Goal: Transaction & Acquisition: Purchase product/service

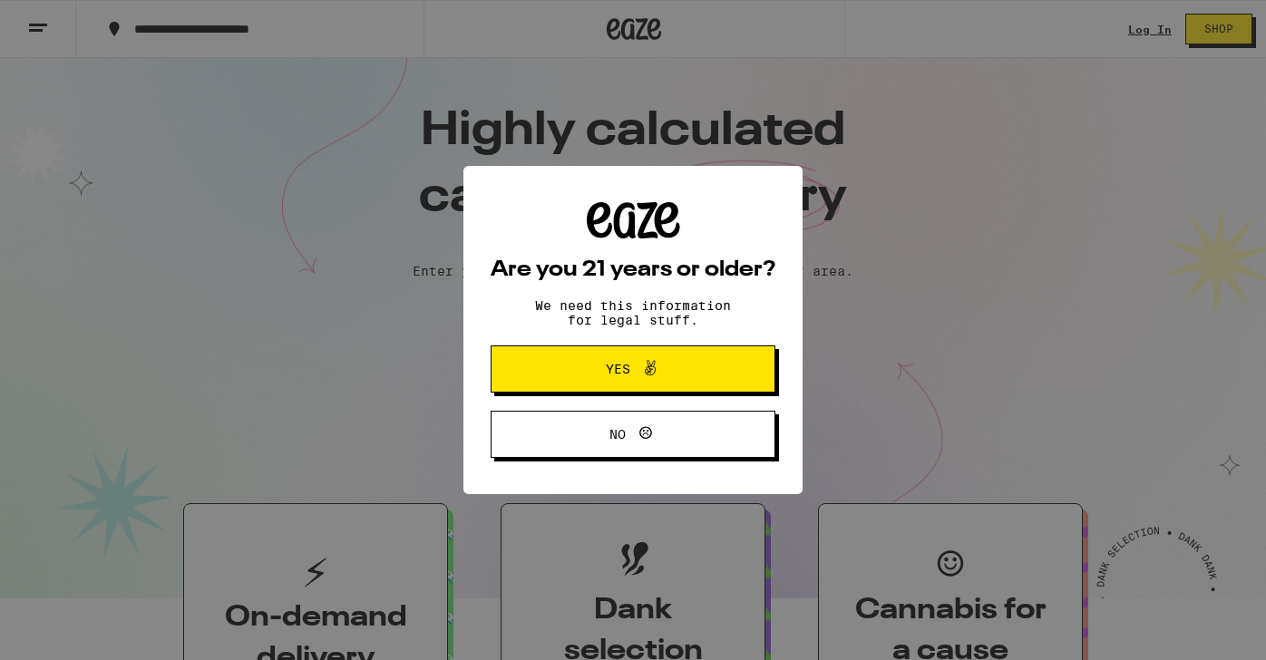
click at [575, 356] on button "Yes" at bounding box center [633, 369] width 285 height 47
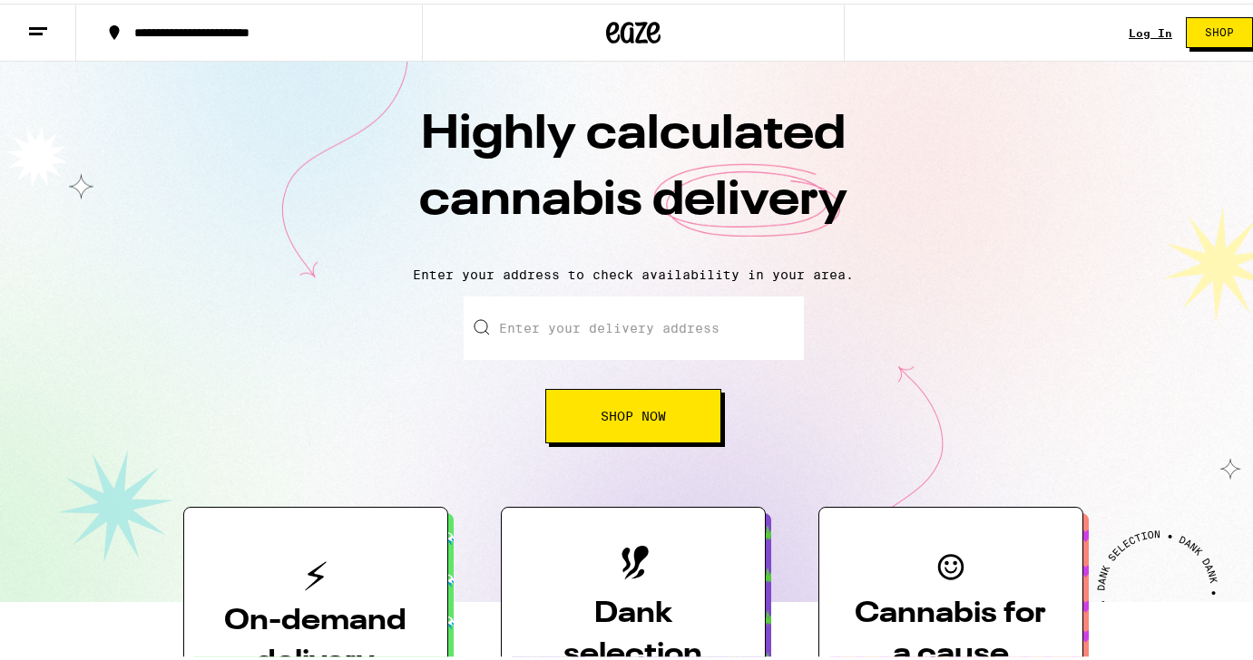
click at [581, 317] on input "Enter your delivery address" at bounding box center [634, 324] width 340 height 63
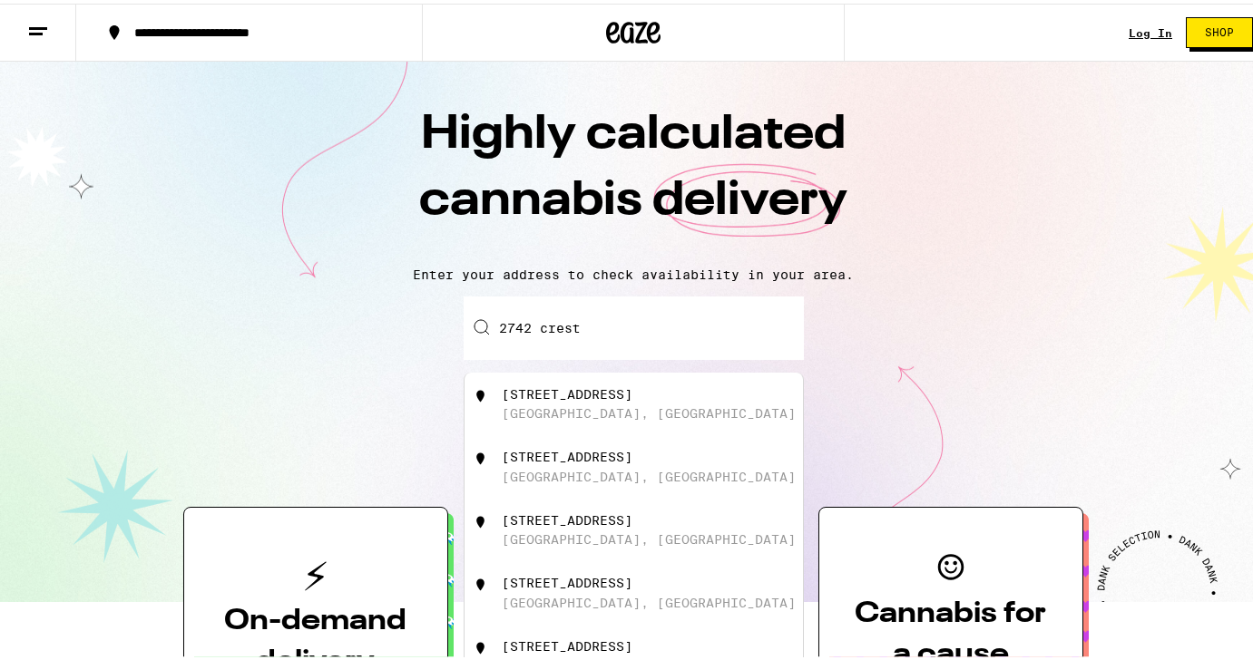
click at [554, 417] on div "[GEOGRAPHIC_DATA], [GEOGRAPHIC_DATA]" at bounding box center [649, 410] width 294 height 15
type input "[STREET_ADDRESS]"
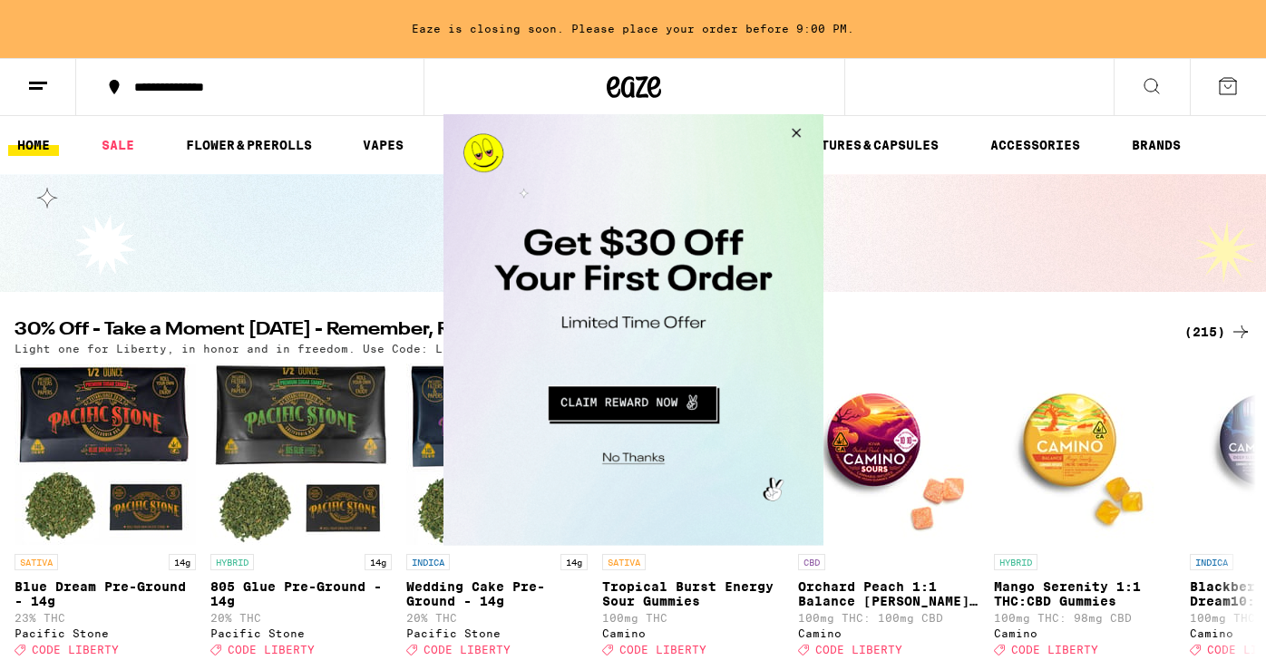
click at [797, 138] on button "Close Modal" at bounding box center [792, 136] width 49 height 44
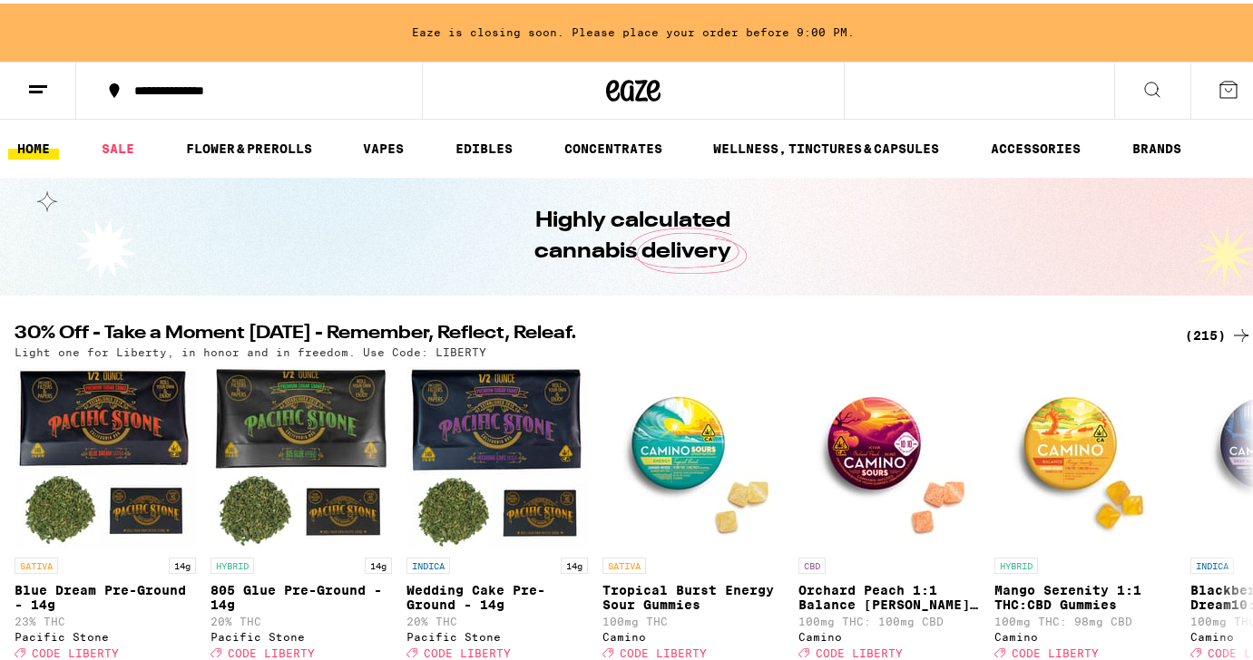
click at [32, 91] on icon at bounding box center [38, 86] width 22 height 22
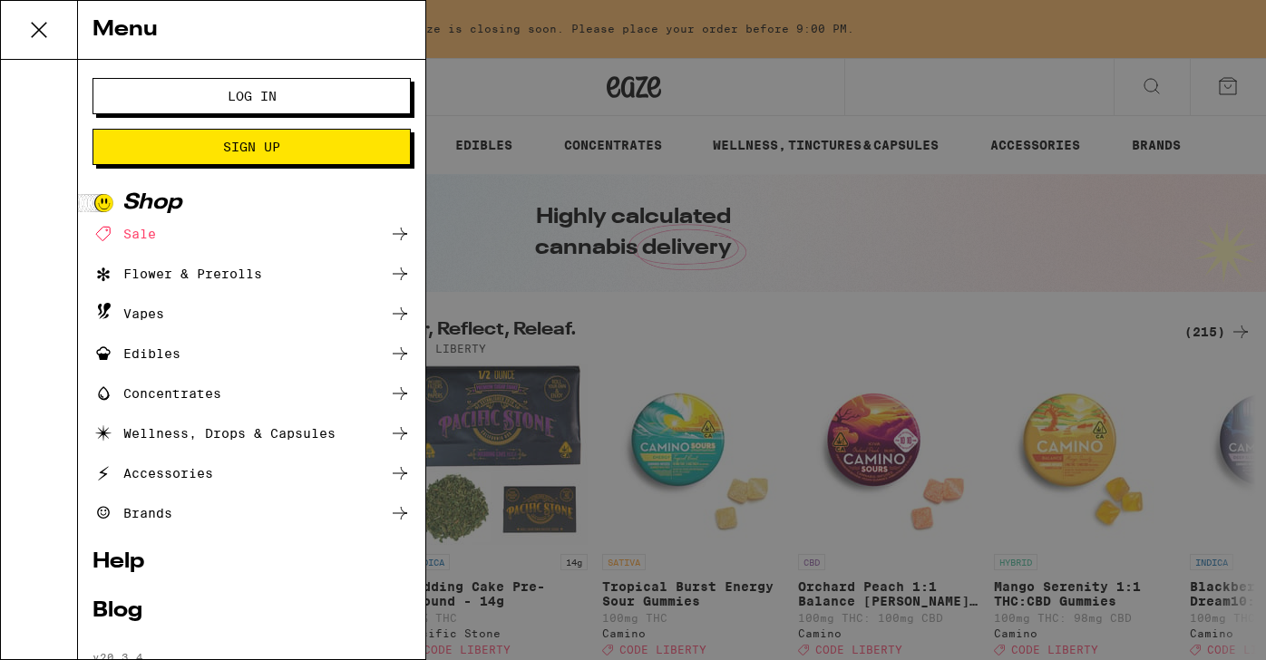
click at [233, 97] on span "Log In" at bounding box center [252, 96] width 49 height 13
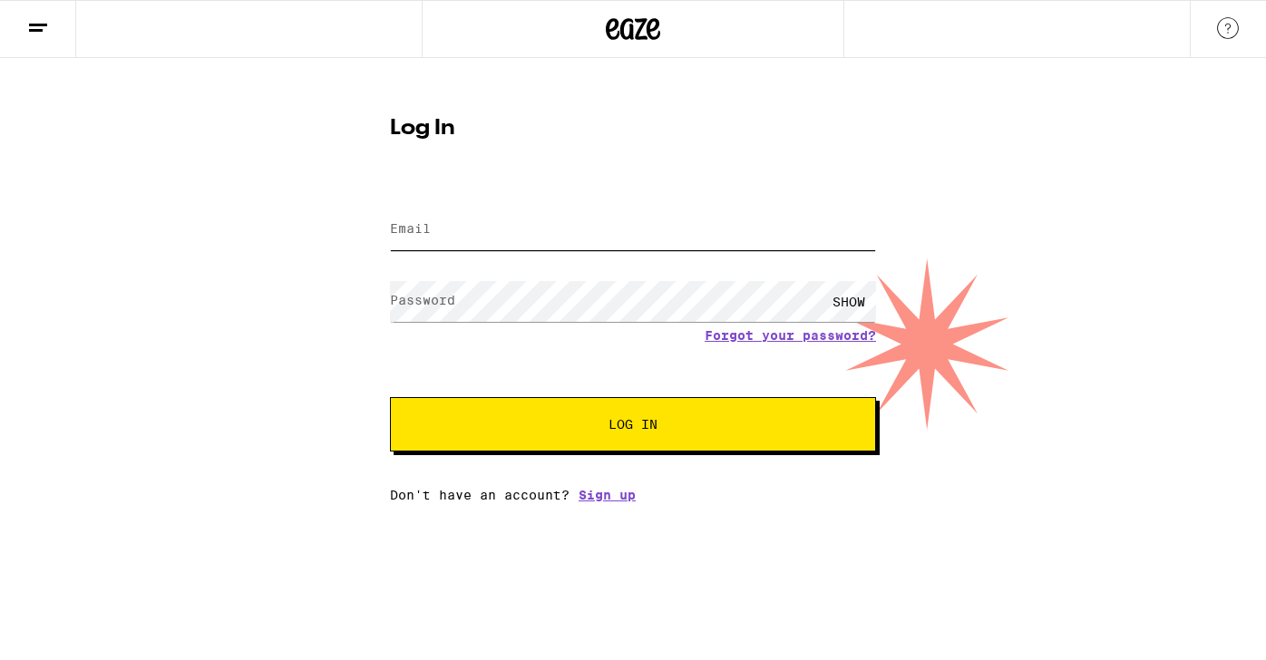
click at [491, 210] on input "Email" at bounding box center [633, 230] width 486 height 41
type input "[PERSON_NAME][EMAIL_ADDRESS][DOMAIN_NAME]"
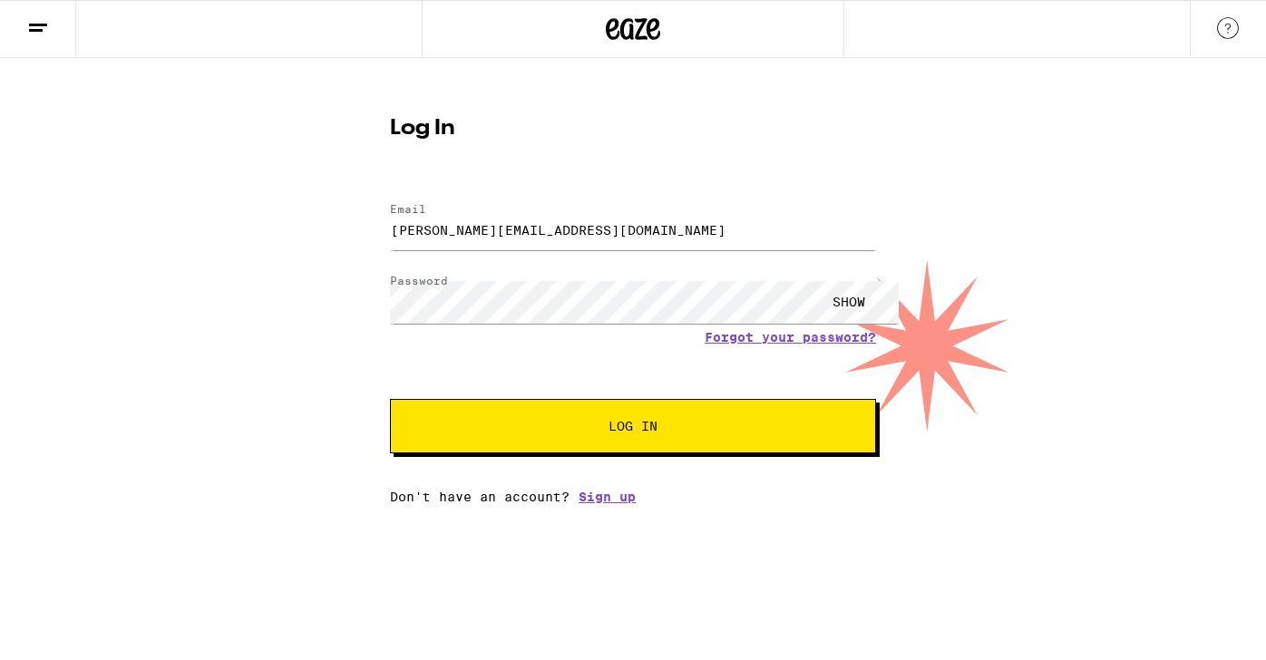
click at [525, 435] on button "Log In" at bounding box center [633, 426] width 486 height 54
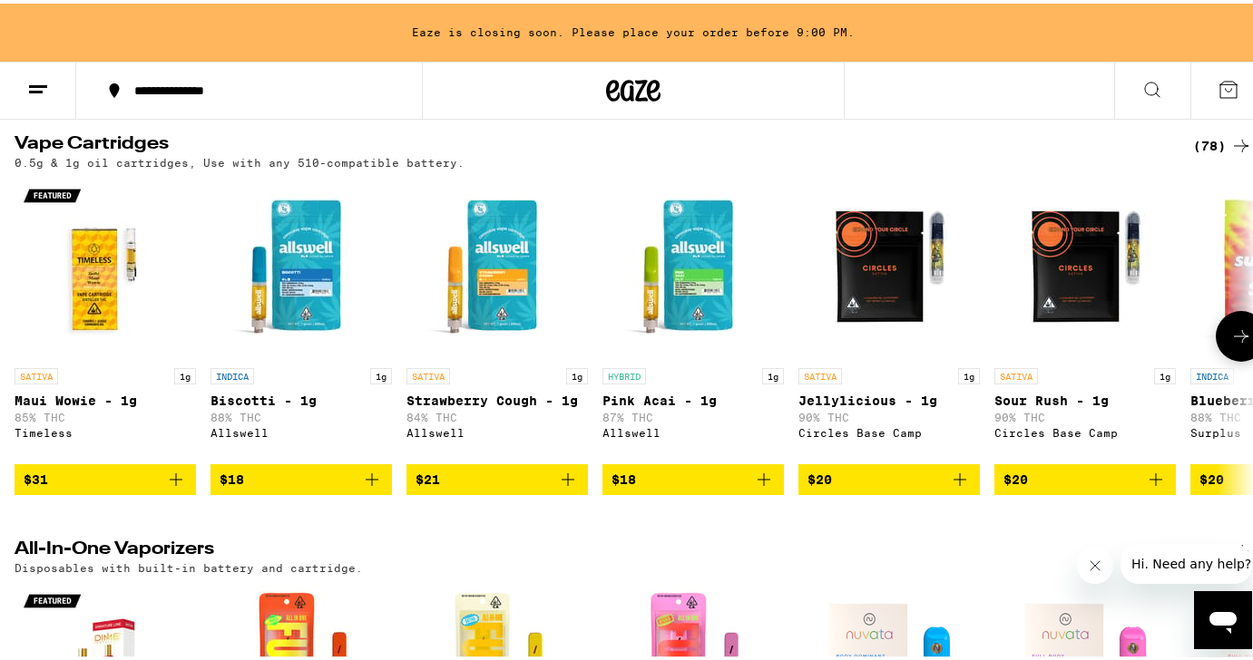
scroll to position [2254, 0]
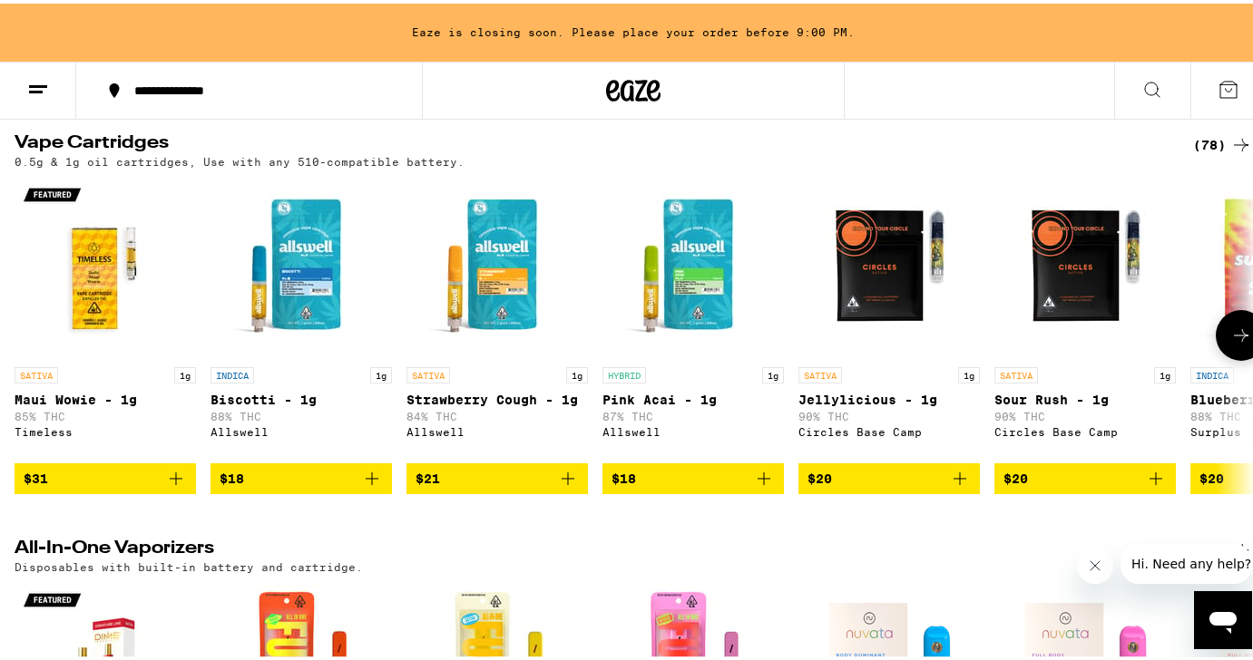
click at [1226, 357] on button at bounding box center [1241, 332] width 51 height 51
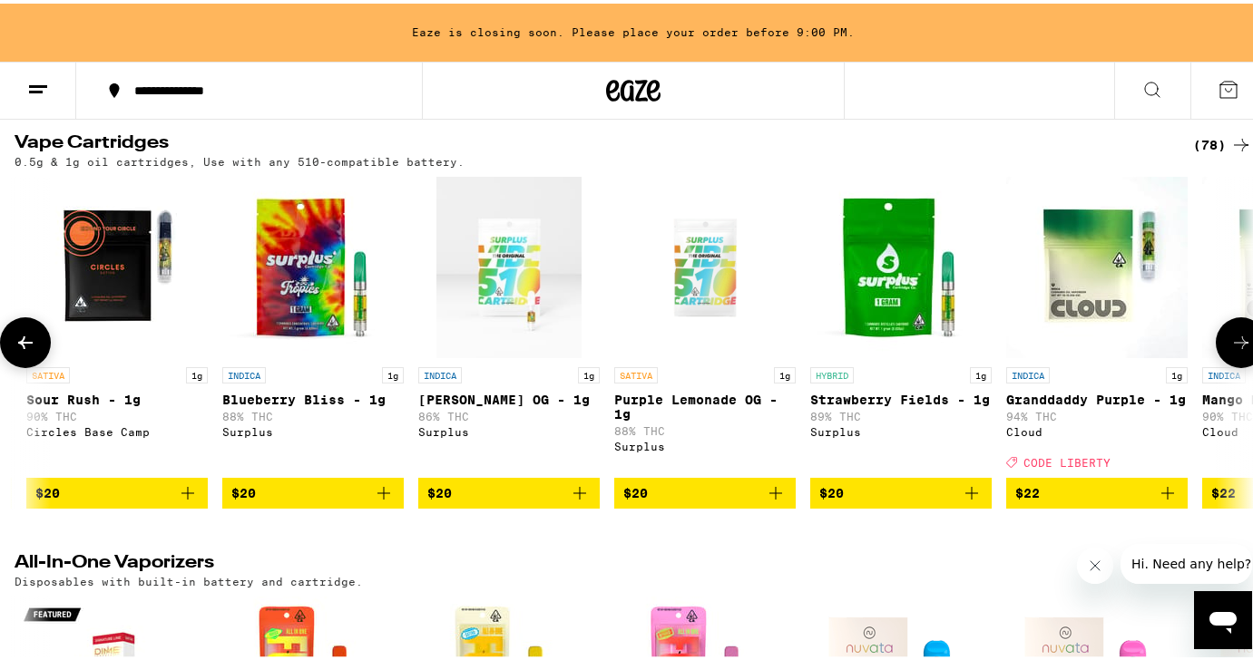
scroll to position [0, 1026]
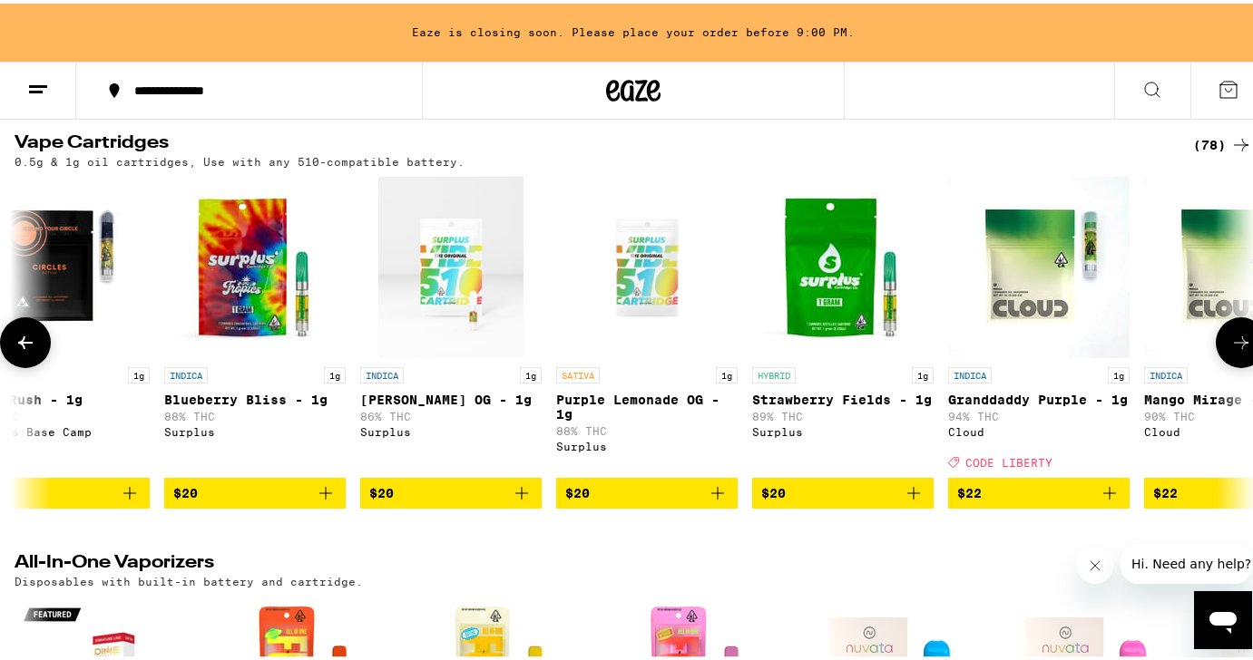
click at [1230, 350] on icon at bounding box center [1241, 339] width 22 height 22
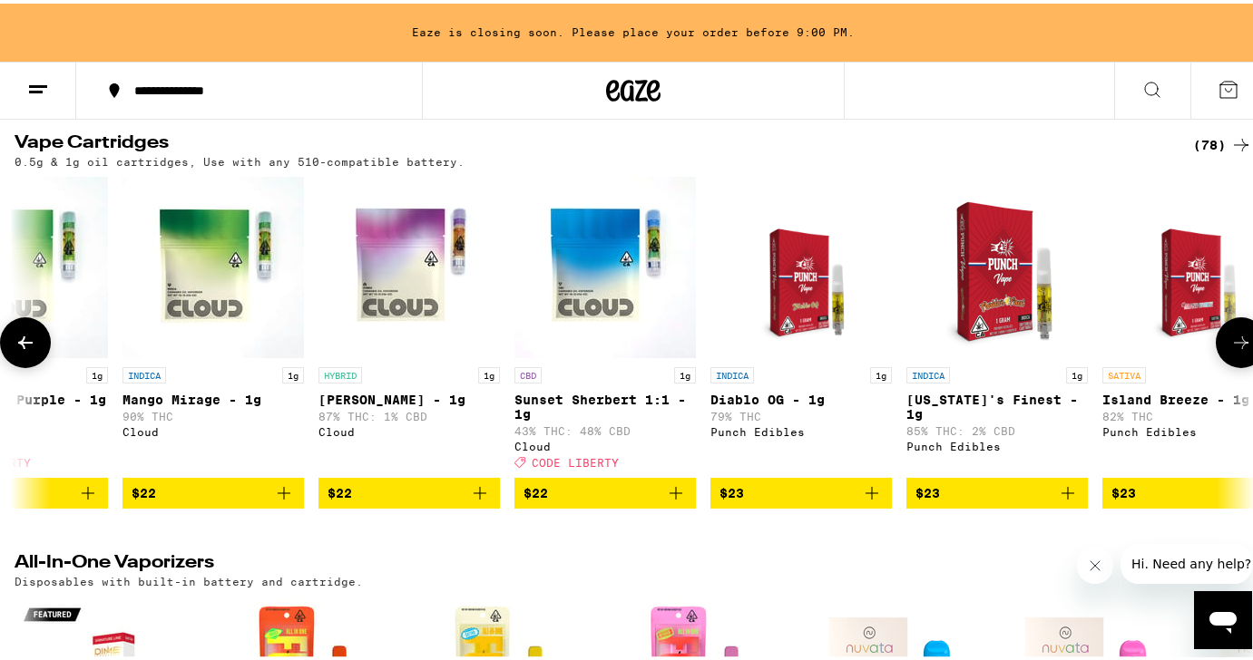
scroll to position [0, 2052]
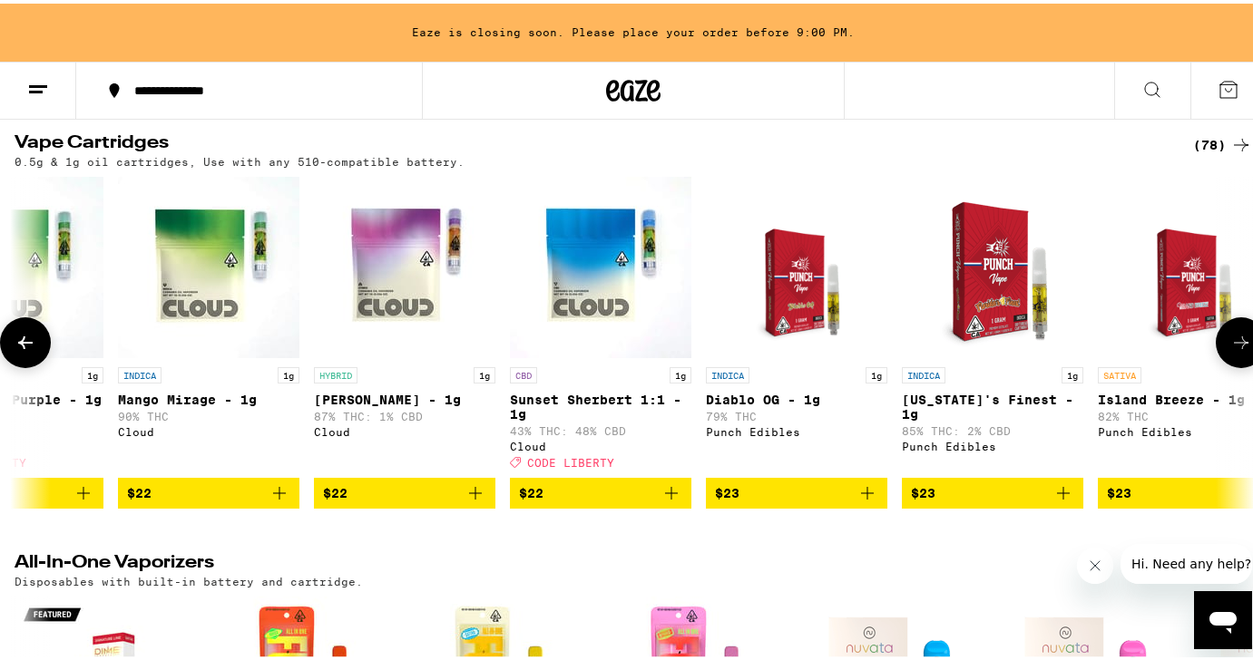
click at [1230, 350] on icon at bounding box center [1241, 339] width 22 height 22
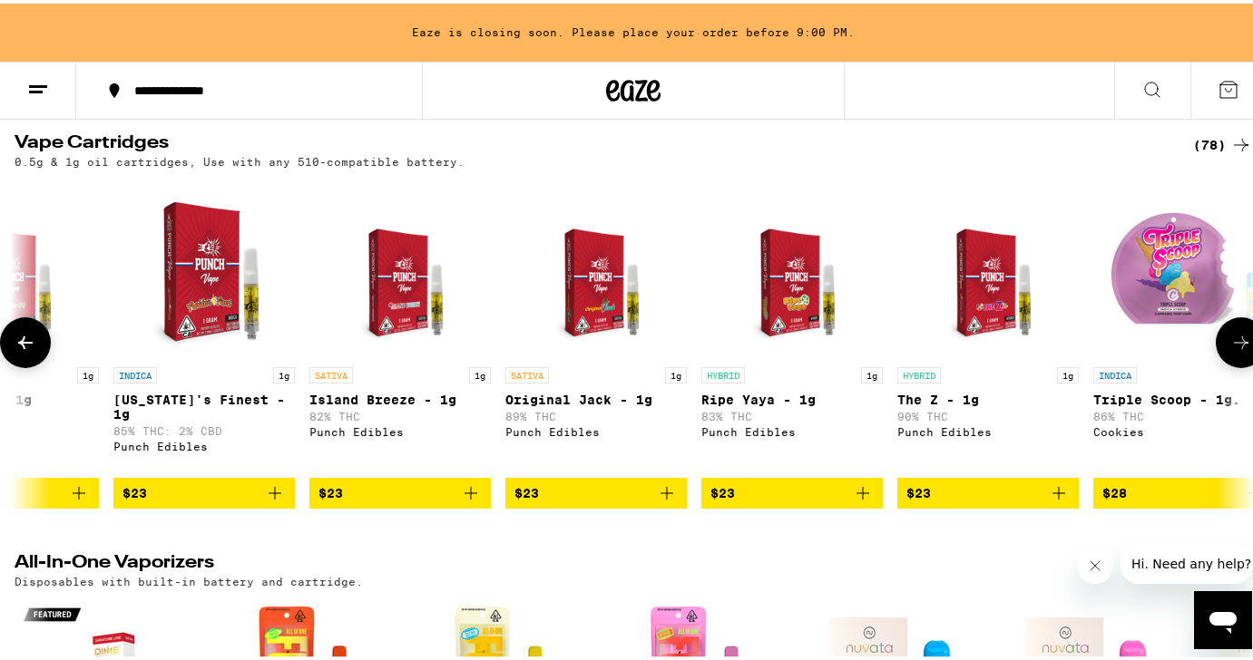
scroll to position [0, 3078]
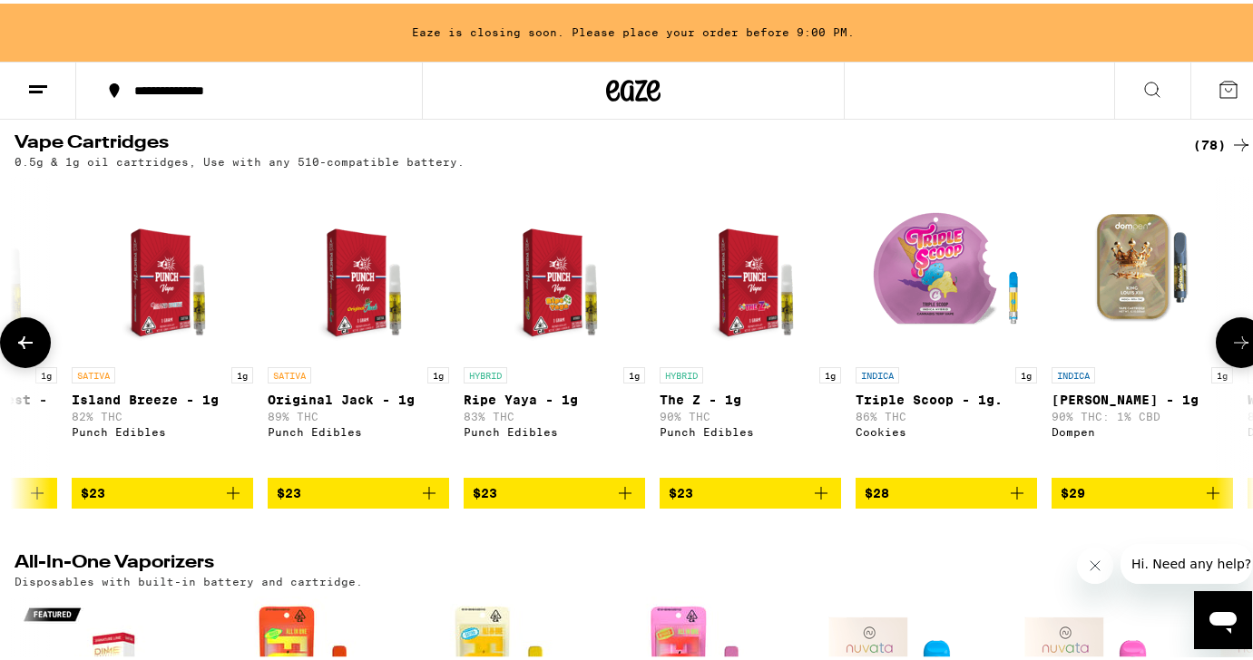
click at [1230, 350] on icon at bounding box center [1241, 339] width 22 height 22
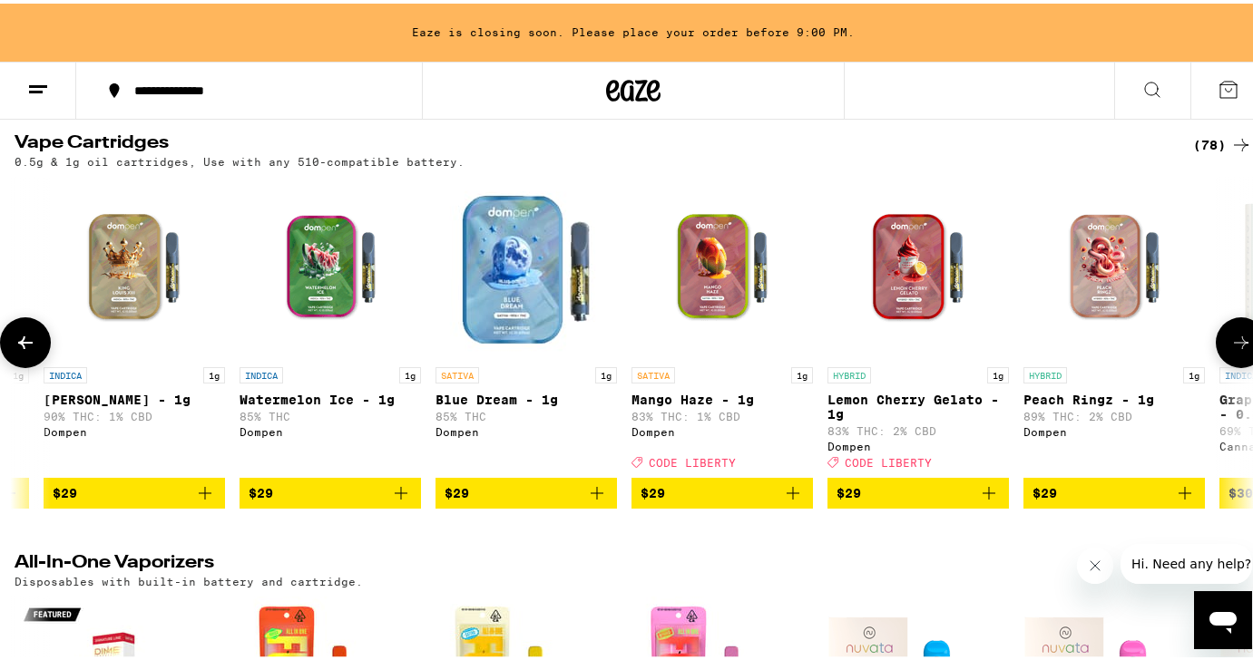
scroll to position [0, 4104]
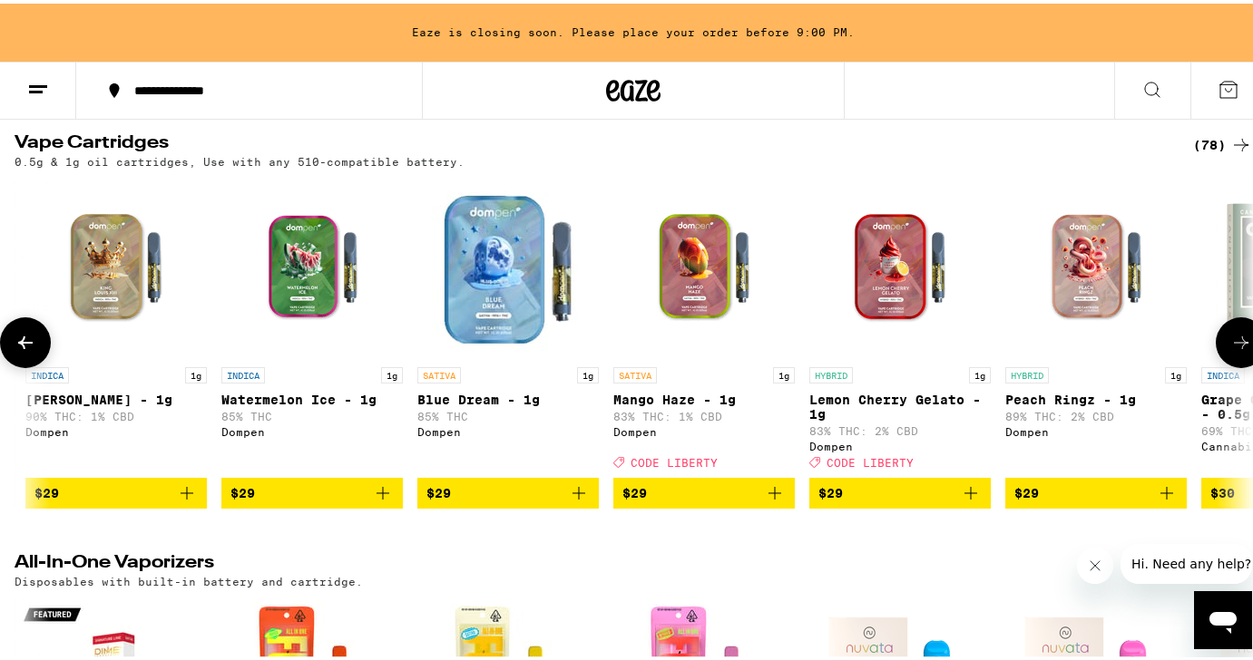
click at [30, 365] on button at bounding box center [25, 339] width 51 height 51
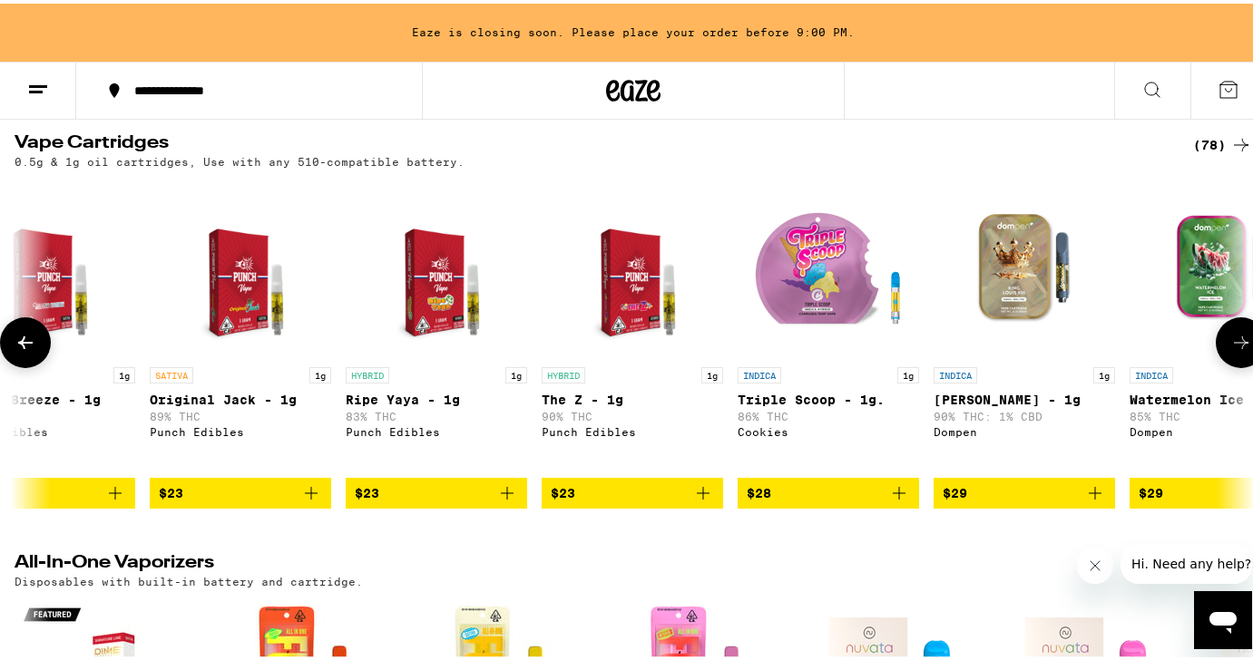
click at [30, 365] on button at bounding box center [25, 339] width 51 height 51
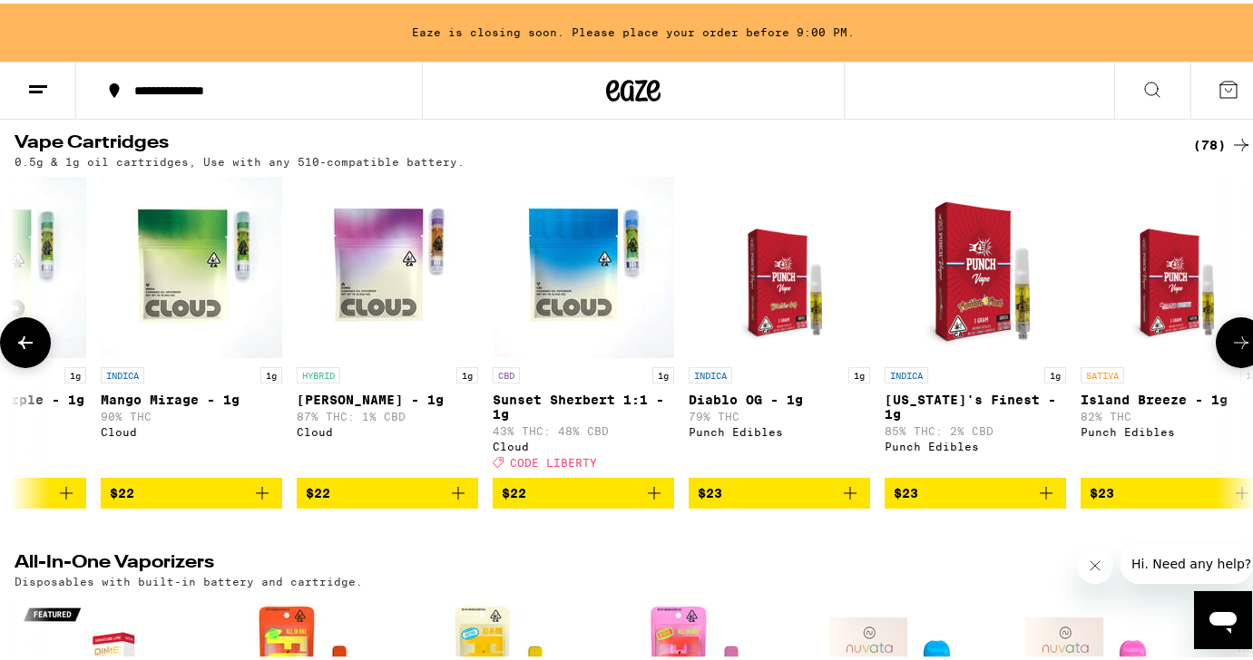
click at [30, 365] on button at bounding box center [25, 339] width 51 height 51
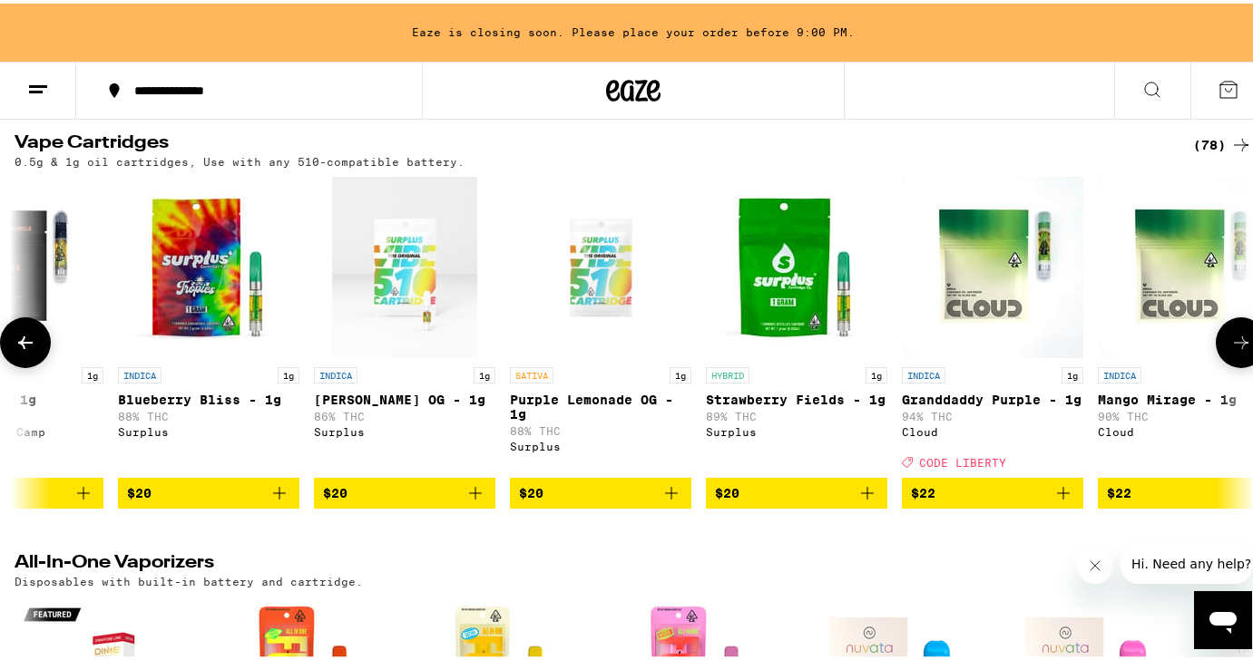
scroll to position [0, 1043]
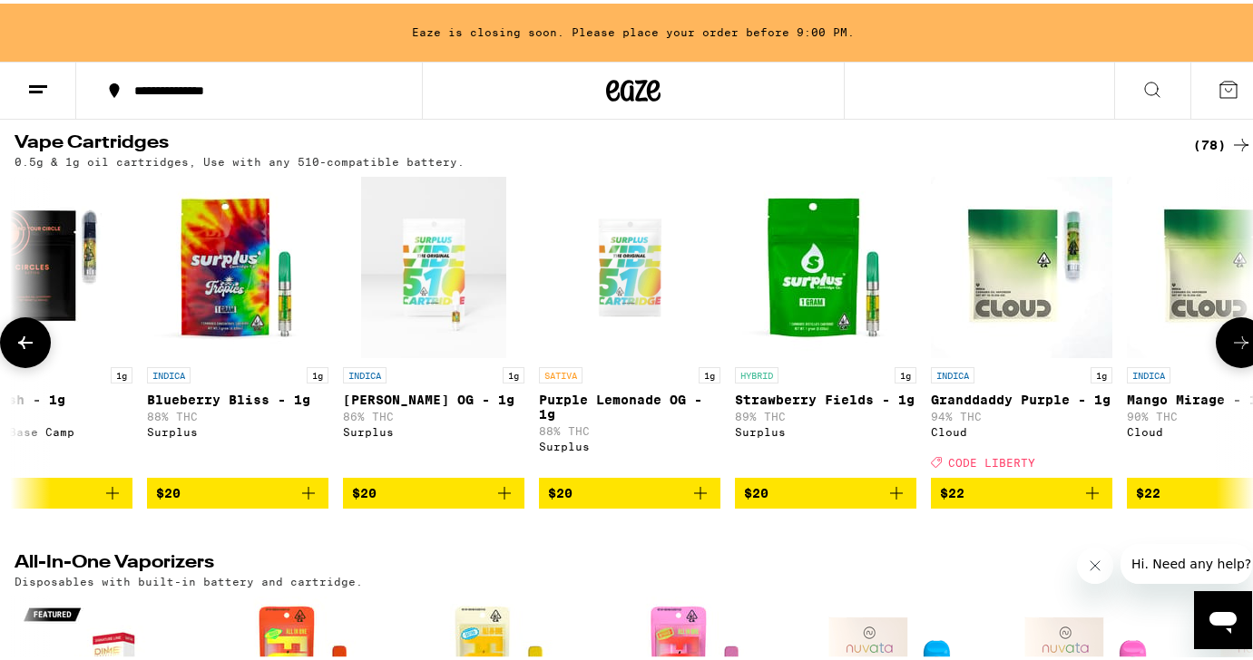
click at [30, 365] on button at bounding box center [25, 339] width 51 height 51
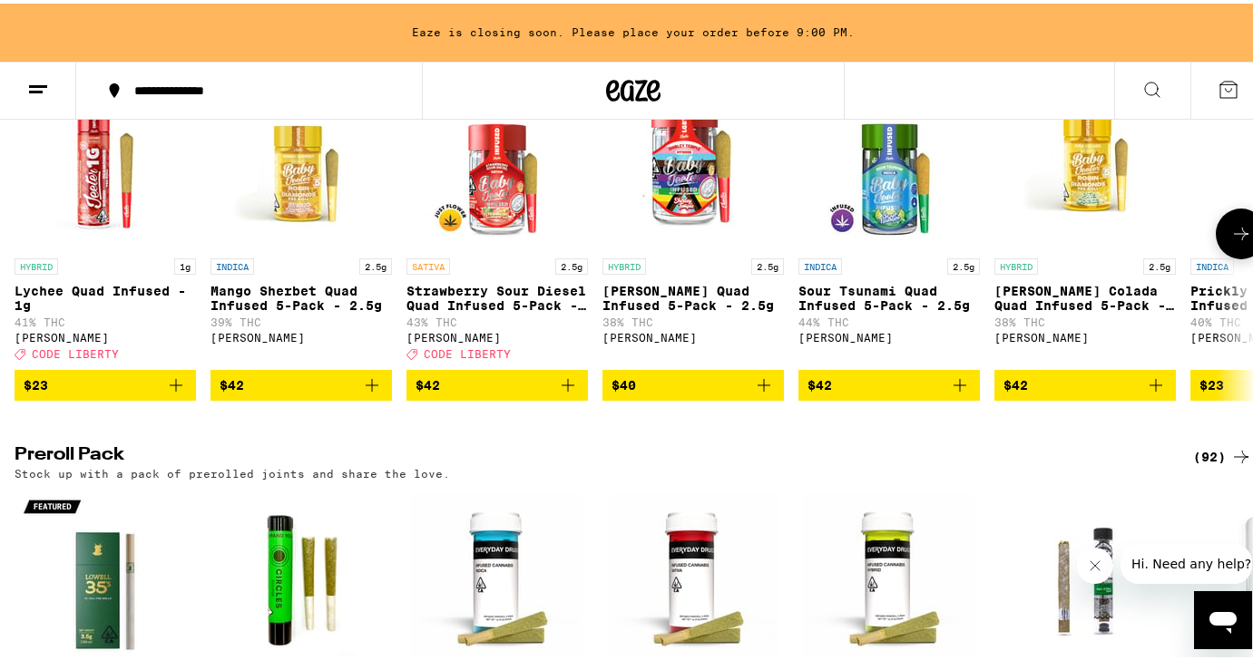
scroll to position [4214, 0]
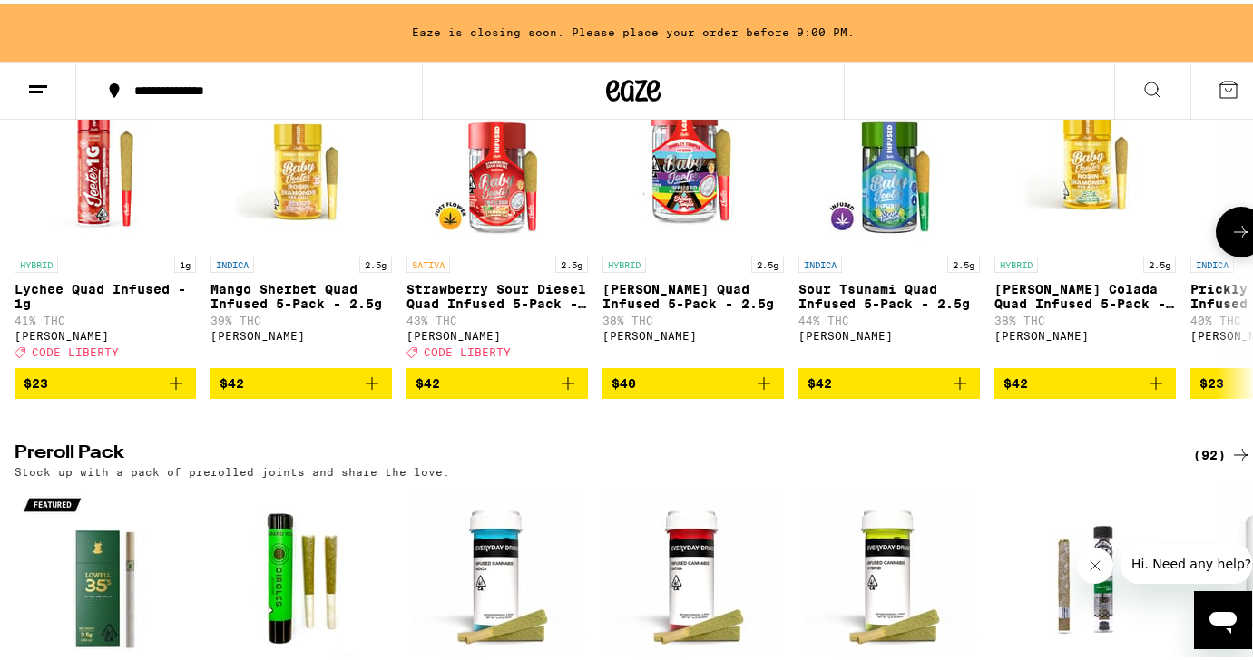
click at [1230, 239] on icon at bounding box center [1241, 229] width 22 height 22
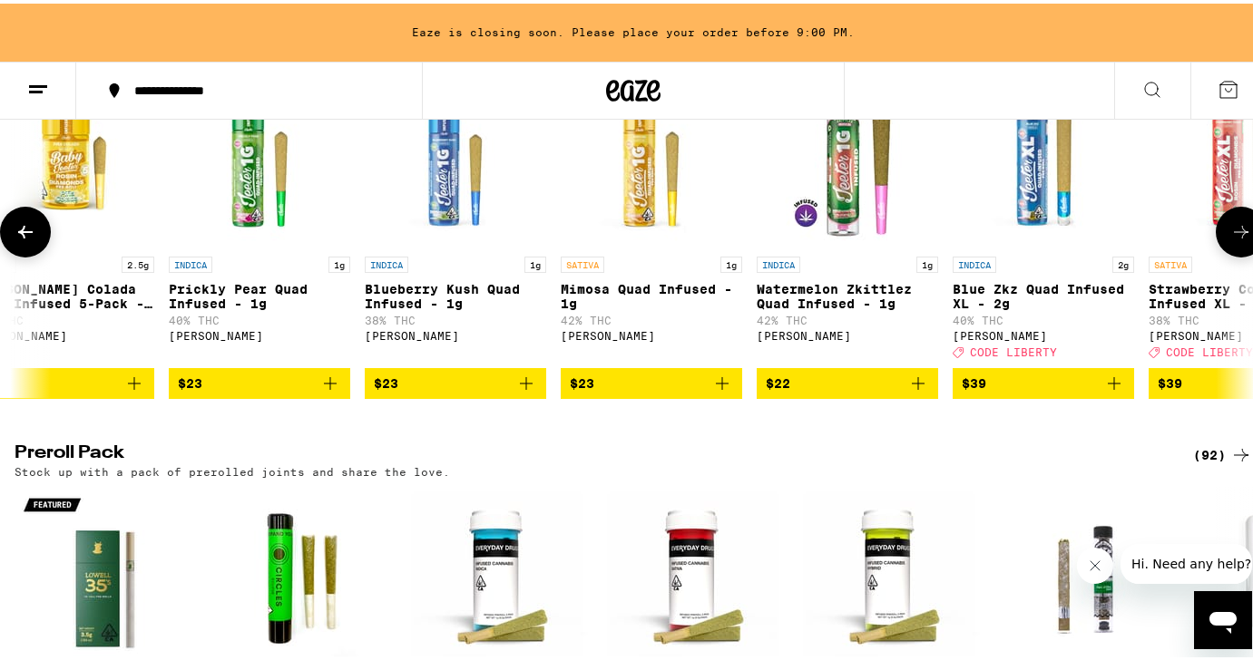
scroll to position [0, 1026]
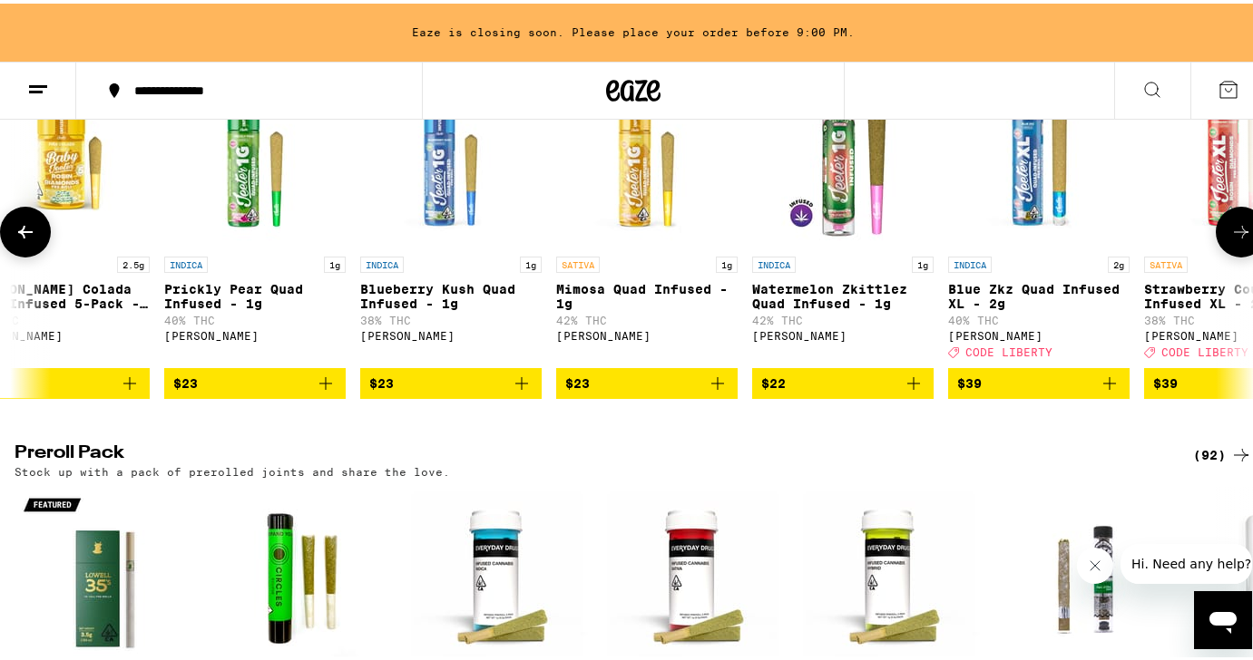
click at [1230, 239] on icon at bounding box center [1241, 229] width 22 height 22
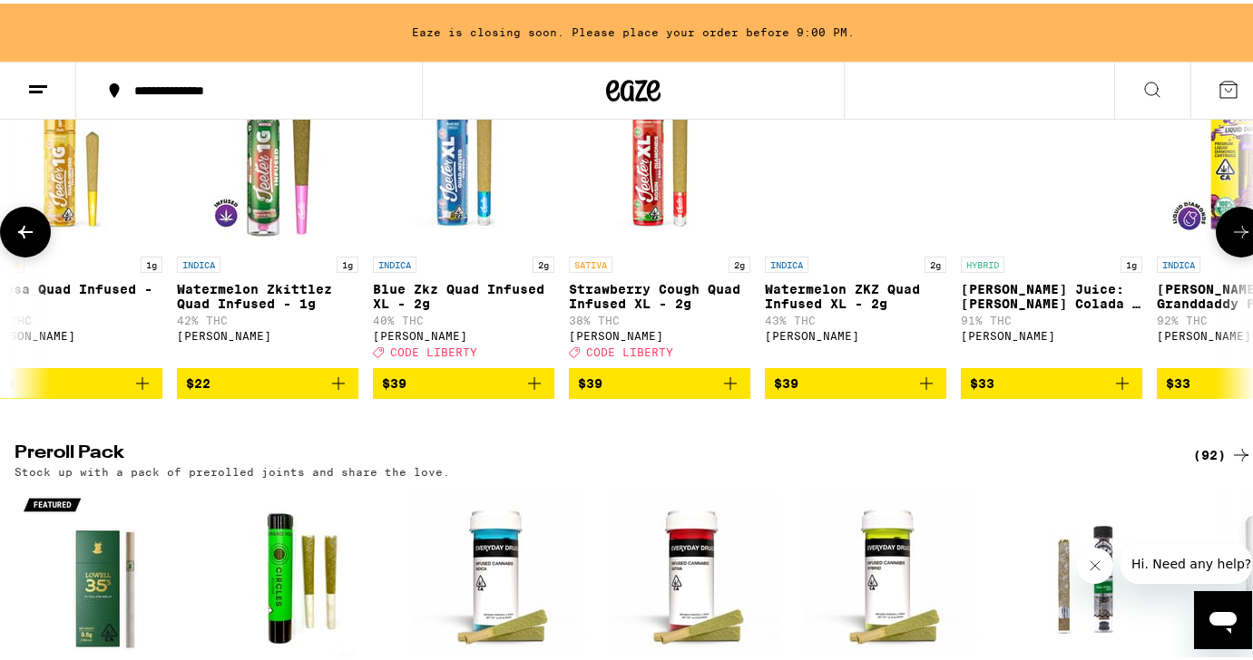
scroll to position [0, 1715]
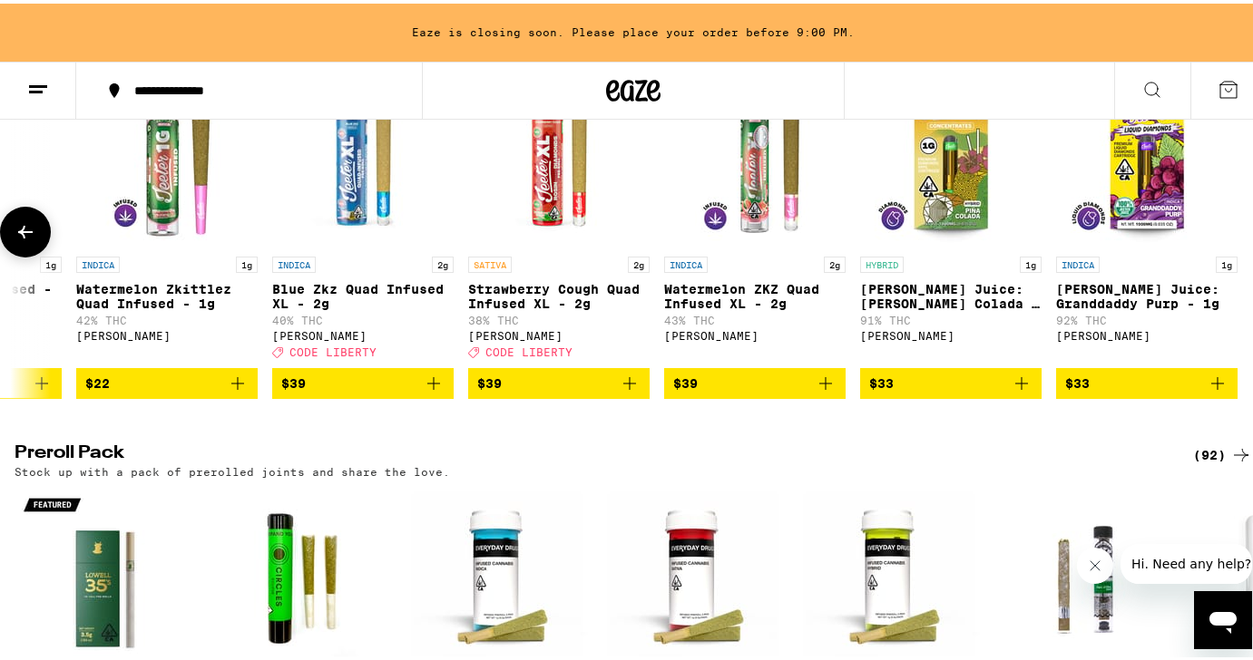
click at [38, 254] on button at bounding box center [25, 228] width 51 height 51
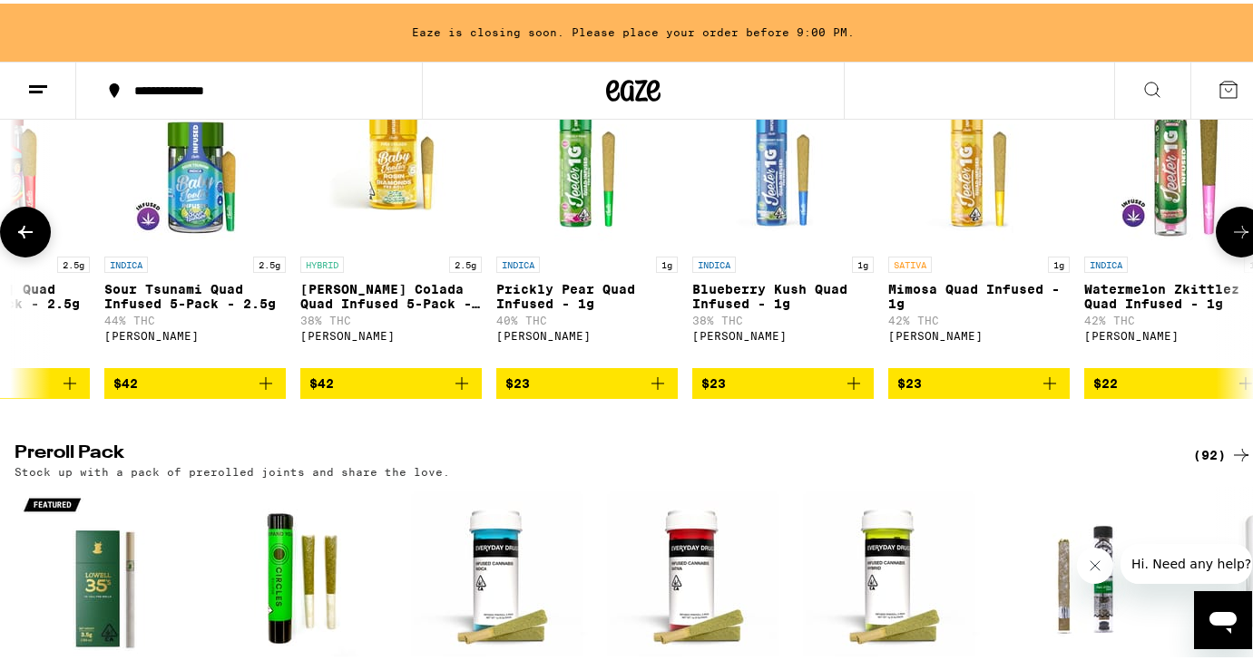
scroll to position [0, 689]
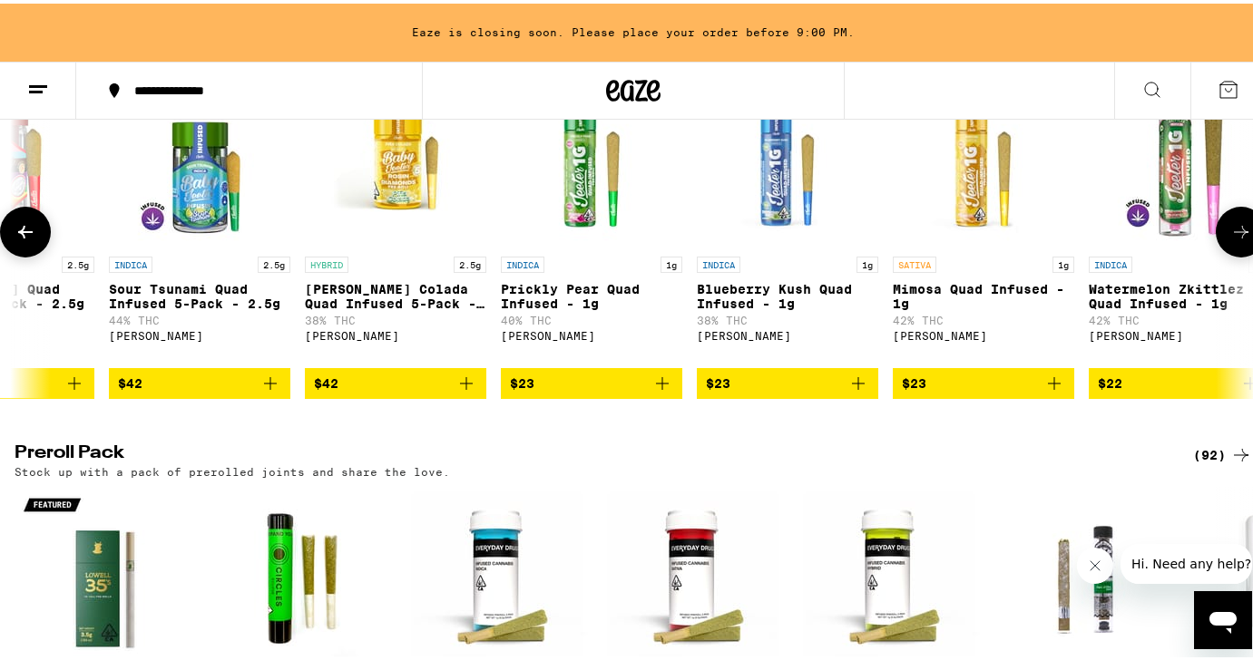
click at [38, 254] on button at bounding box center [25, 228] width 51 height 51
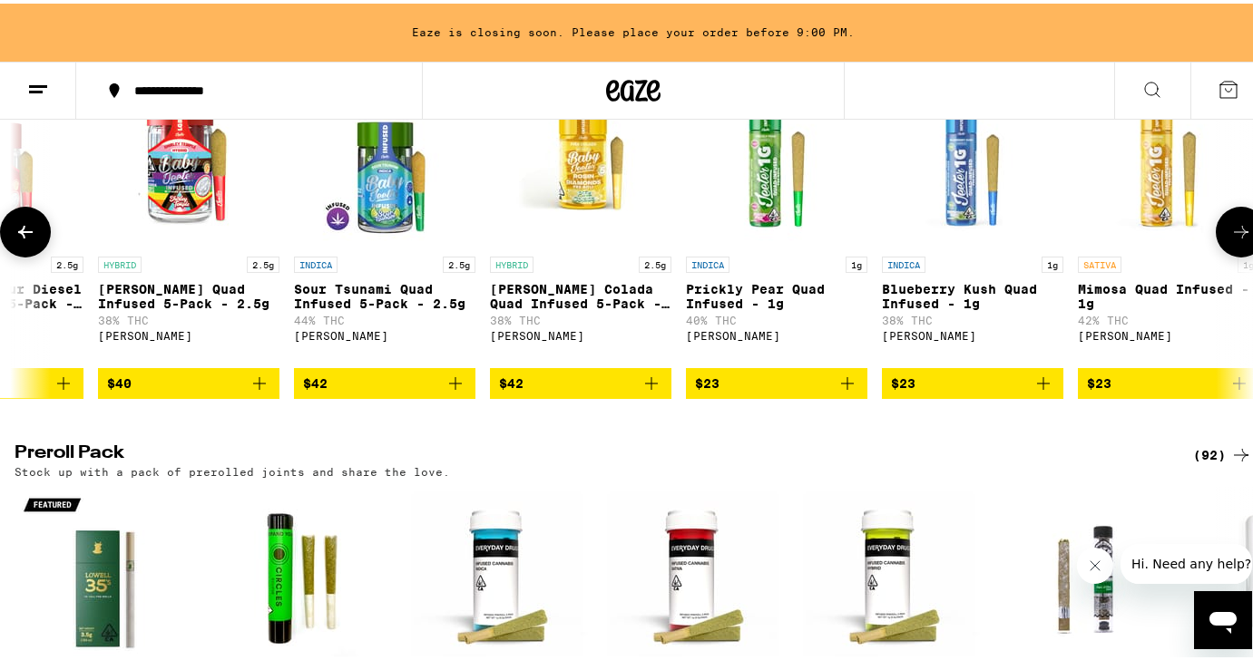
click at [38, 254] on button at bounding box center [25, 228] width 51 height 51
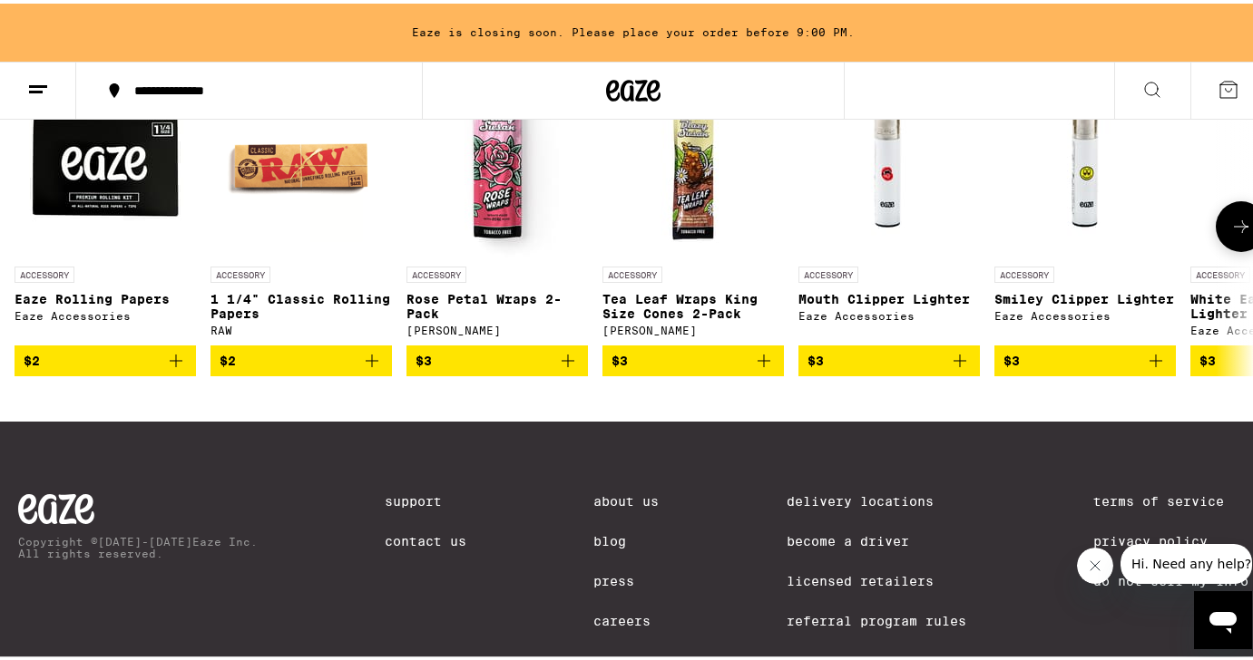
scroll to position [7933, 0]
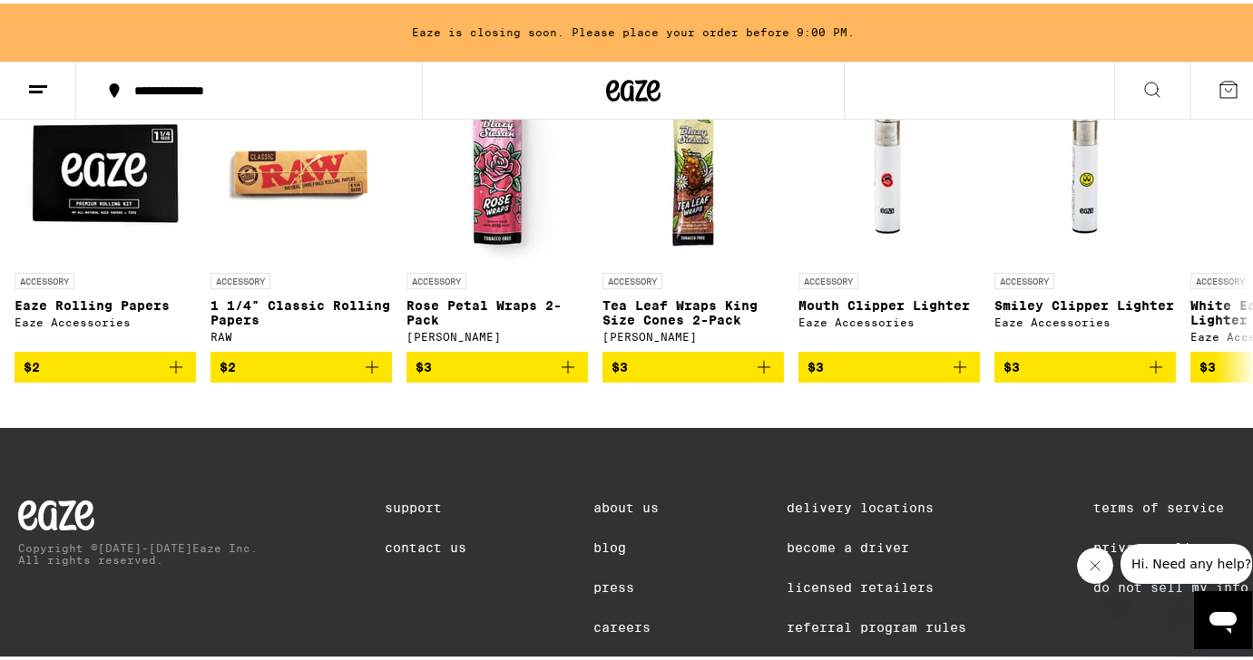
click at [1097, 562] on icon "Close message from company" at bounding box center [1095, 565] width 15 height 15
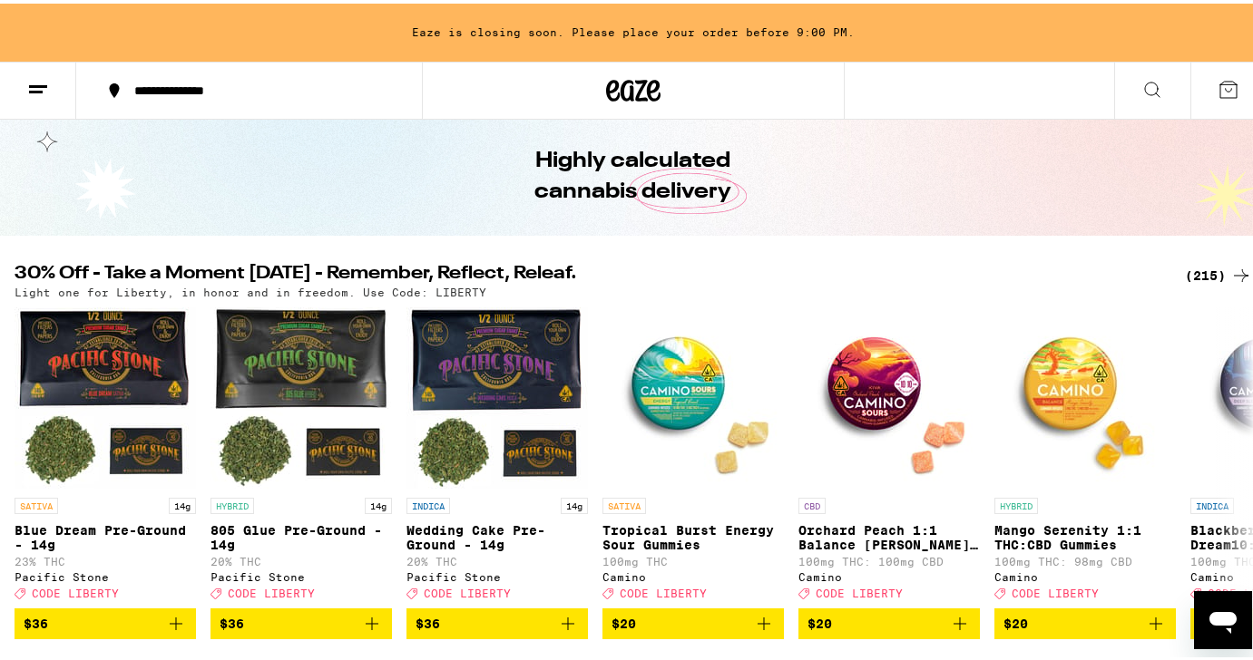
scroll to position [0, 0]
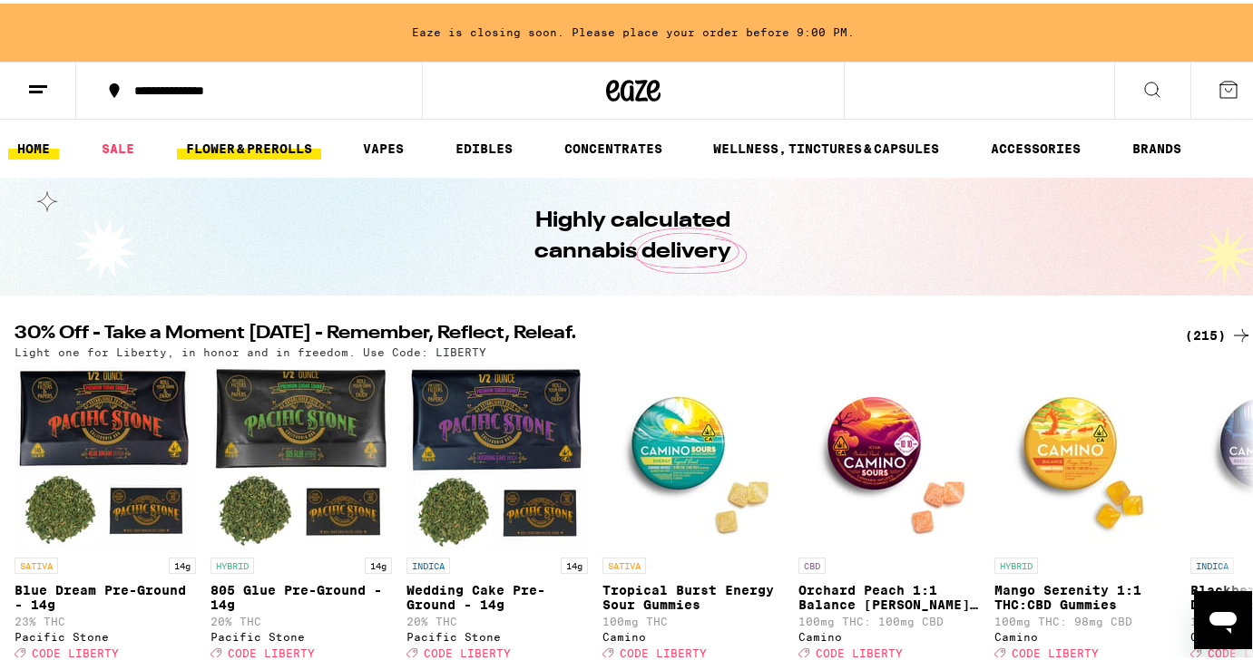
click at [259, 139] on link "FLOWER & PREROLLS" at bounding box center [249, 145] width 144 height 22
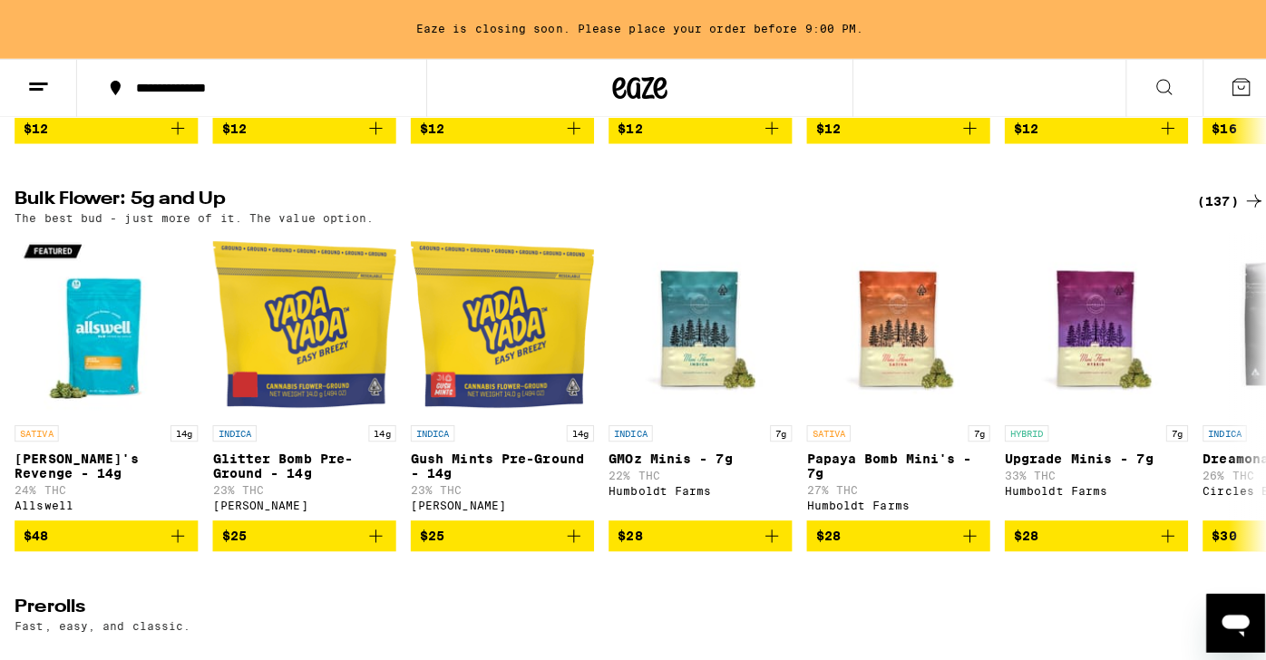
scroll to position [528, 0]
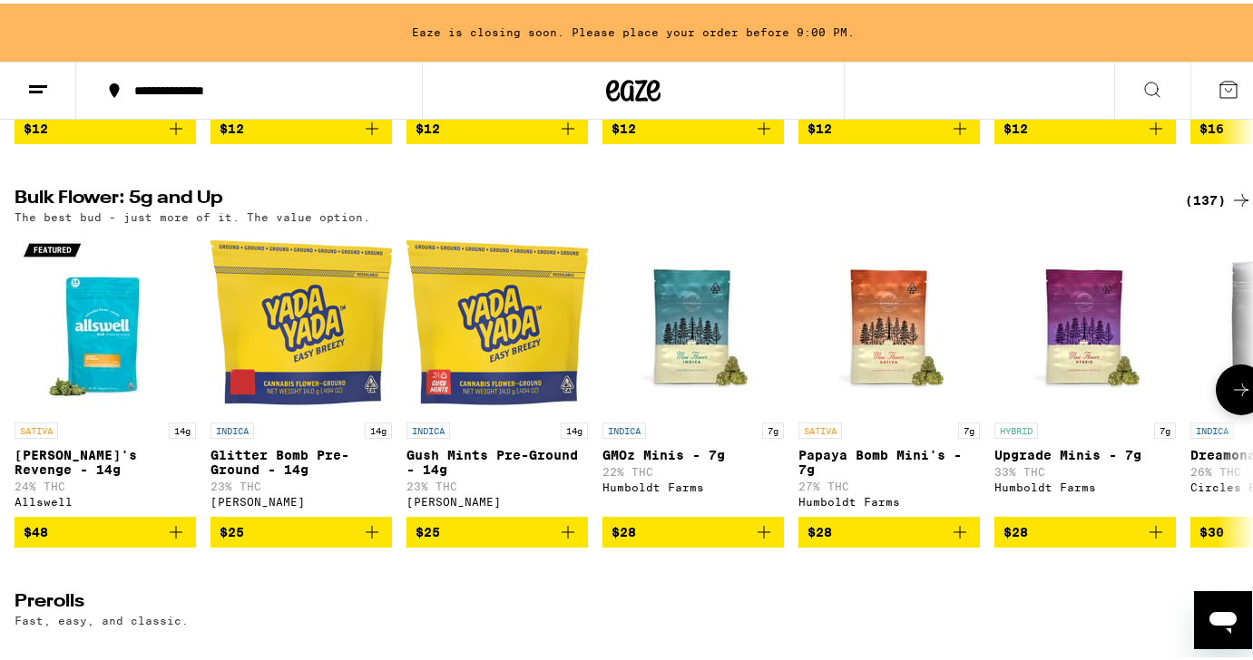
click at [123, 317] on img "Open page for Jack's Revenge - 14g from Allswell" at bounding box center [105, 319] width 181 height 181
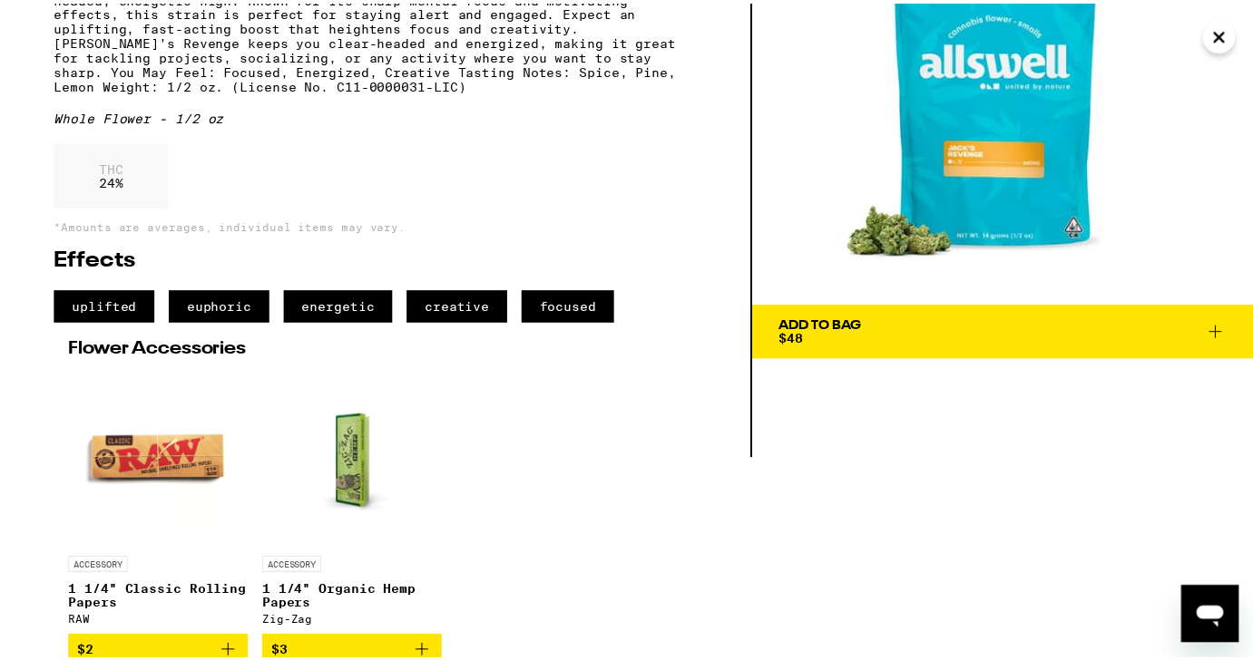
scroll to position [253, 0]
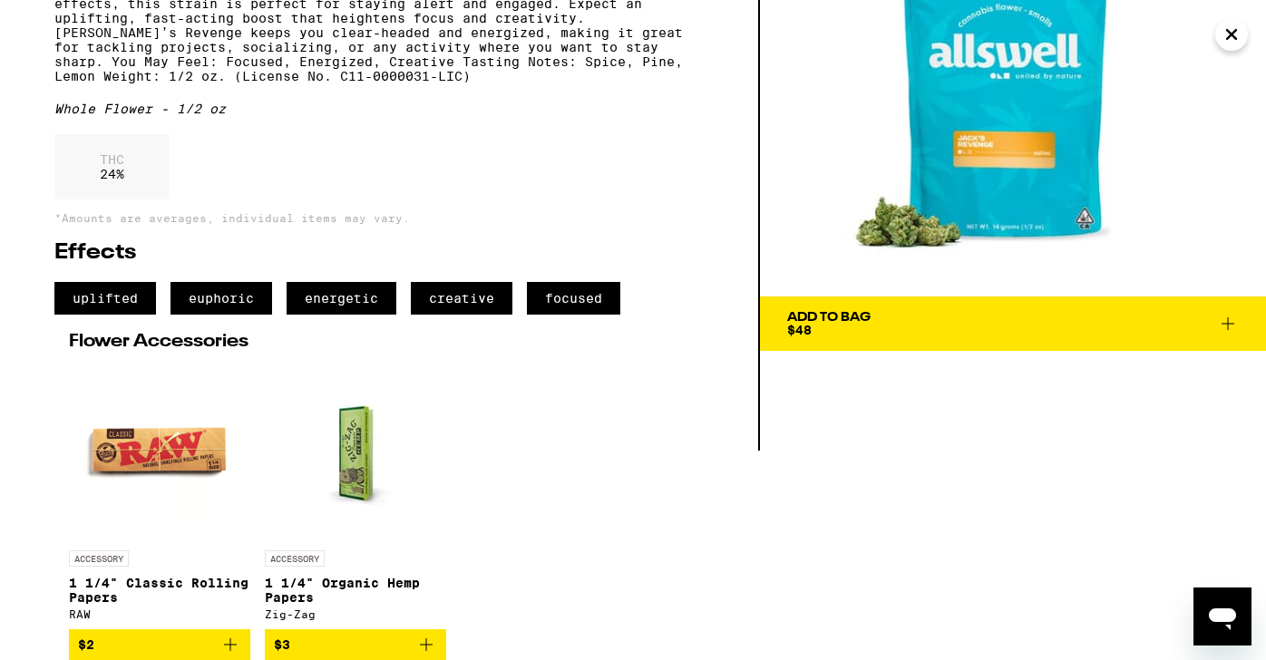
click at [231, 640] on icon "Add to bag" at bounding box center [231, 645] width 22 height 22
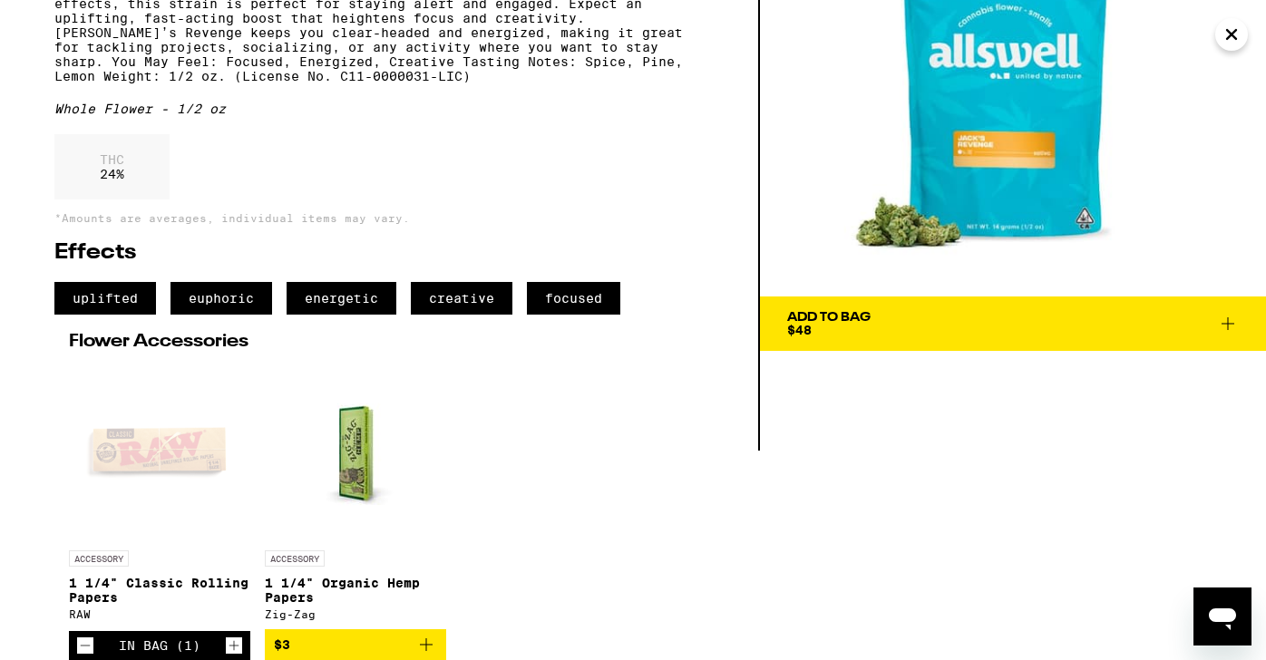
click at [945, 311] on span "Add To Bag $48" at bounding box center [1013, 323] width 452 height 25
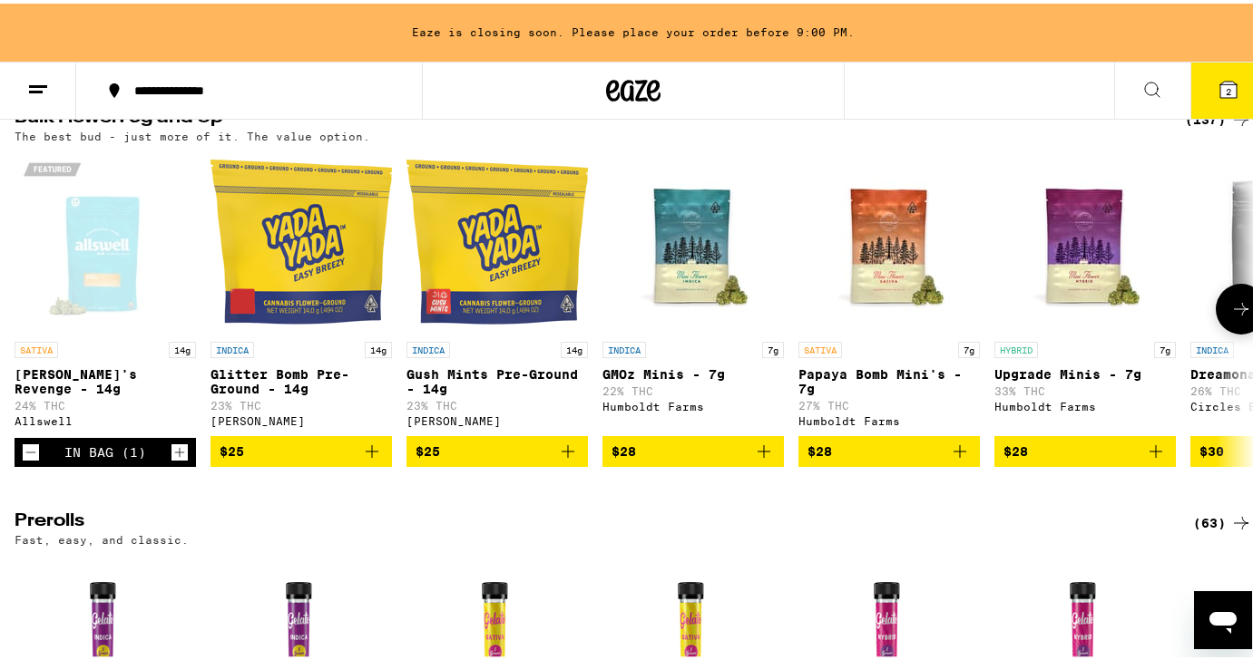
scroll to position [608, 0]
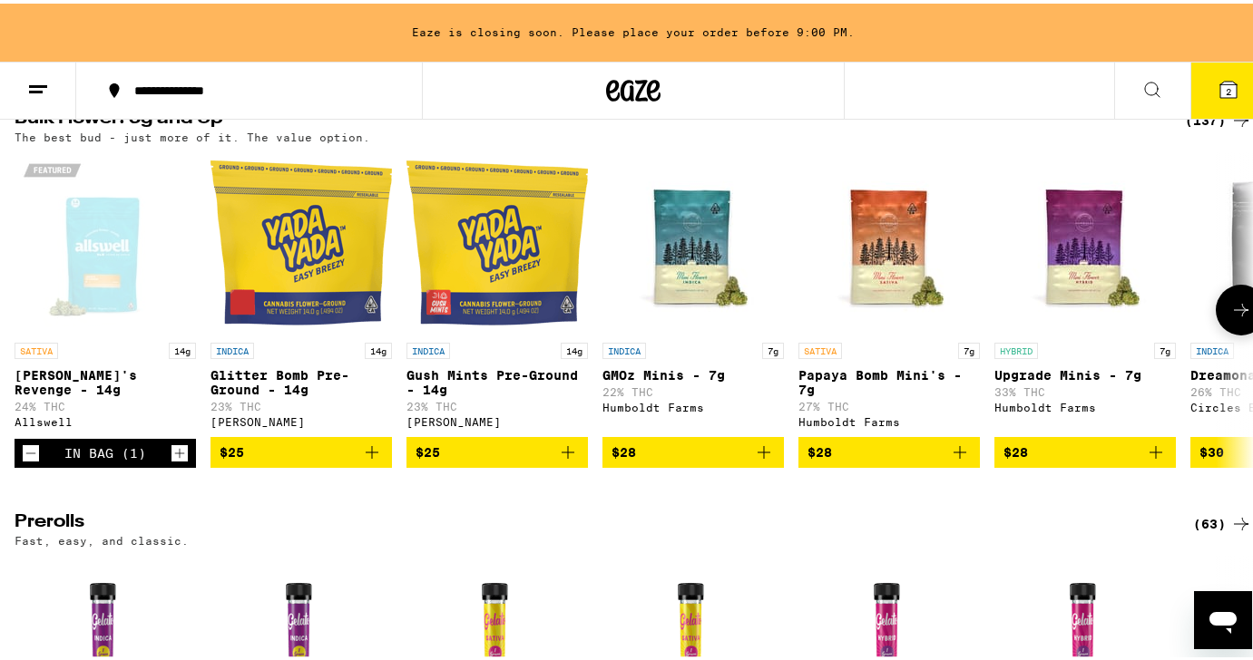
click at [1222, 332] on button at bounding box center [1241, 306] width 51 height 51
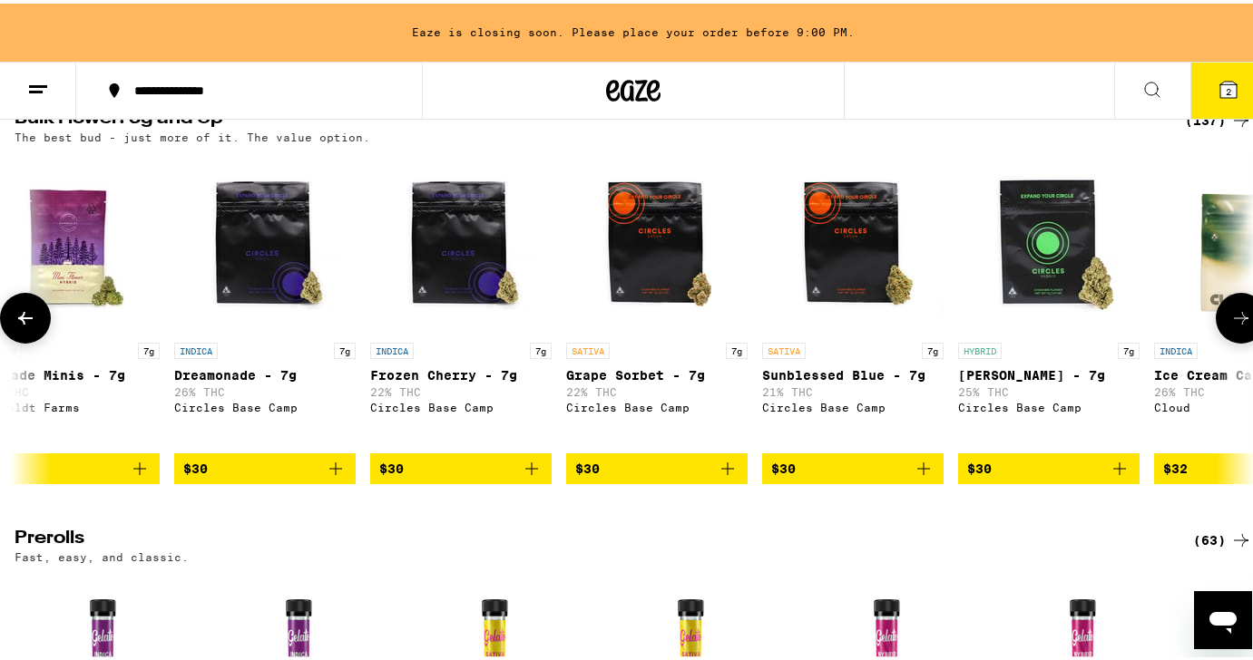
scroll to position [0, 1026]
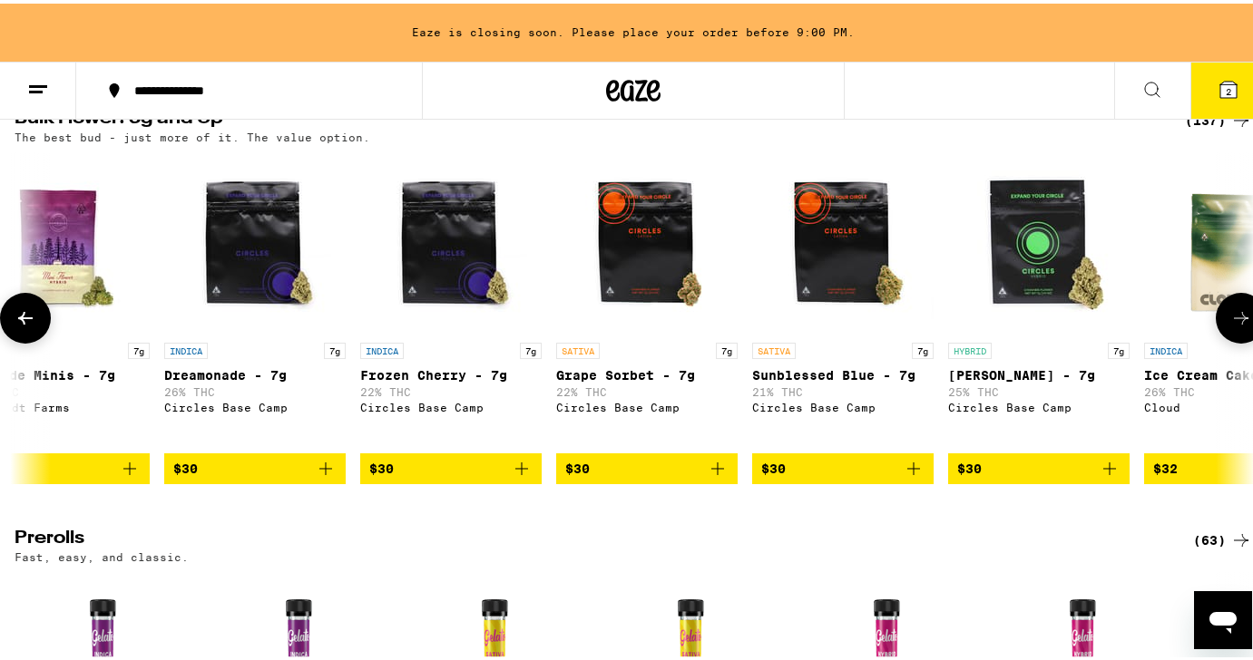
click at [1230, 326] on icon at bounding box center [1241, 315] width 22 height 22
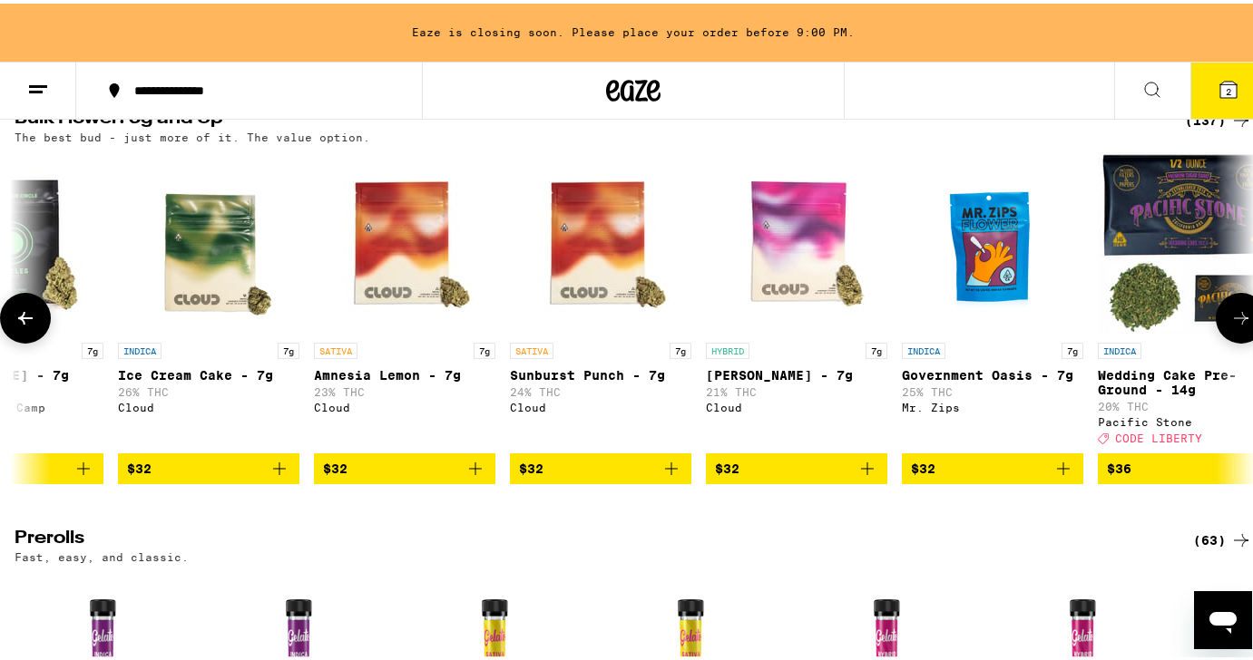
click at [1230, 326] on icon at bounding box center [1241, 315] width 22 height 22
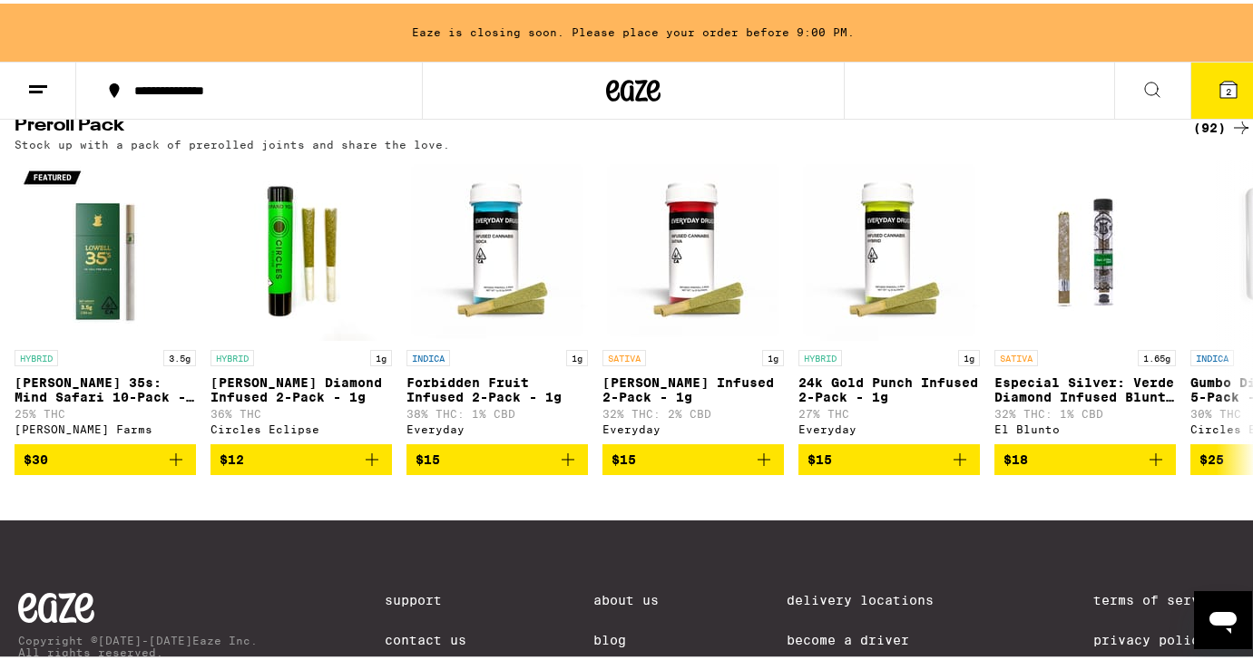
scroll to position [1430, 0]
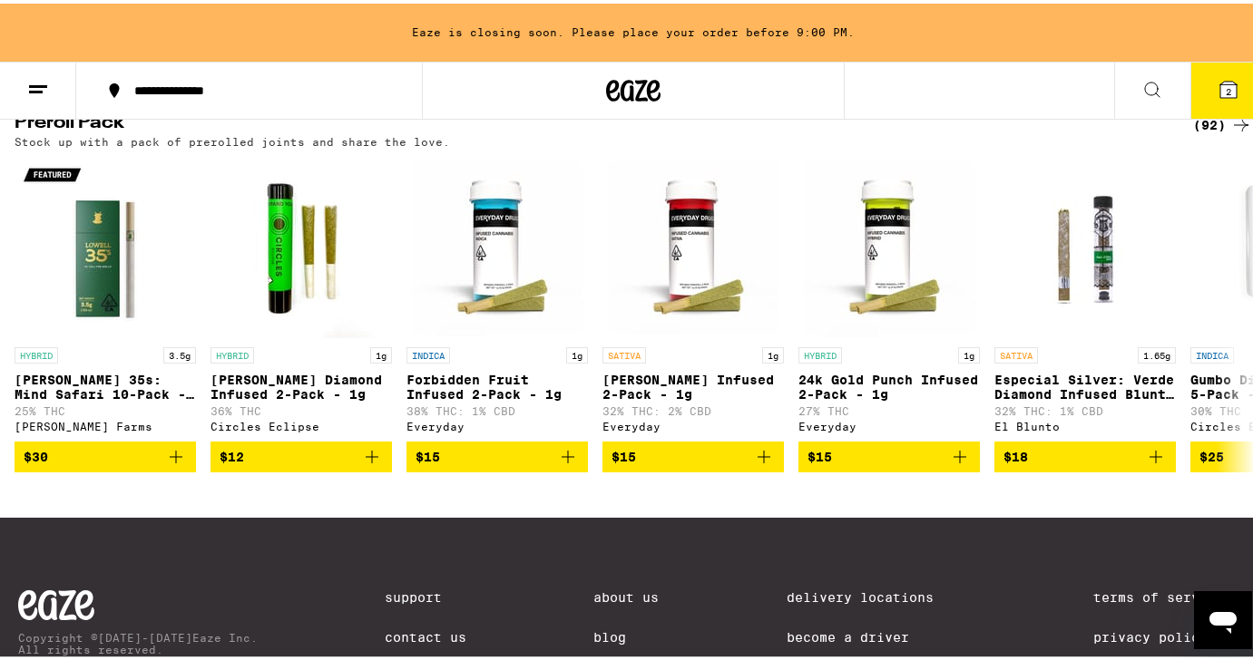
click at [1078, 464] on span "$18" at bounding box center [1084, 454] width 163 height 22
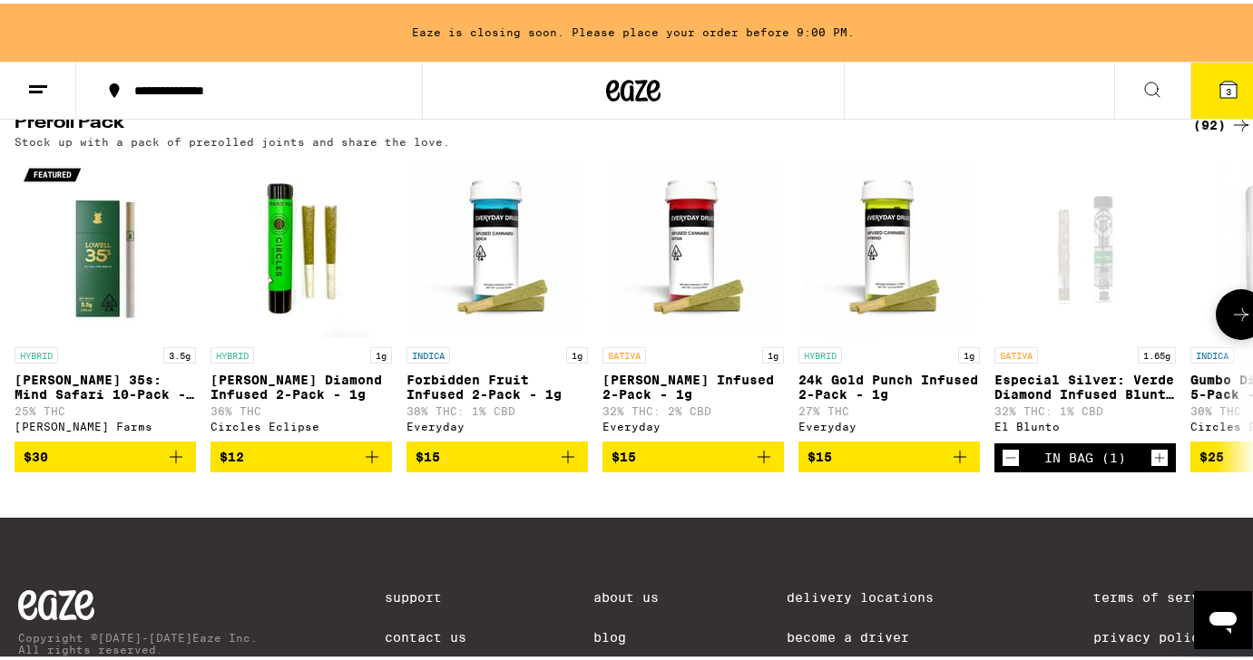
click at [1234, 317] on icon at bounding box center [1241, 311] width 15 height 13
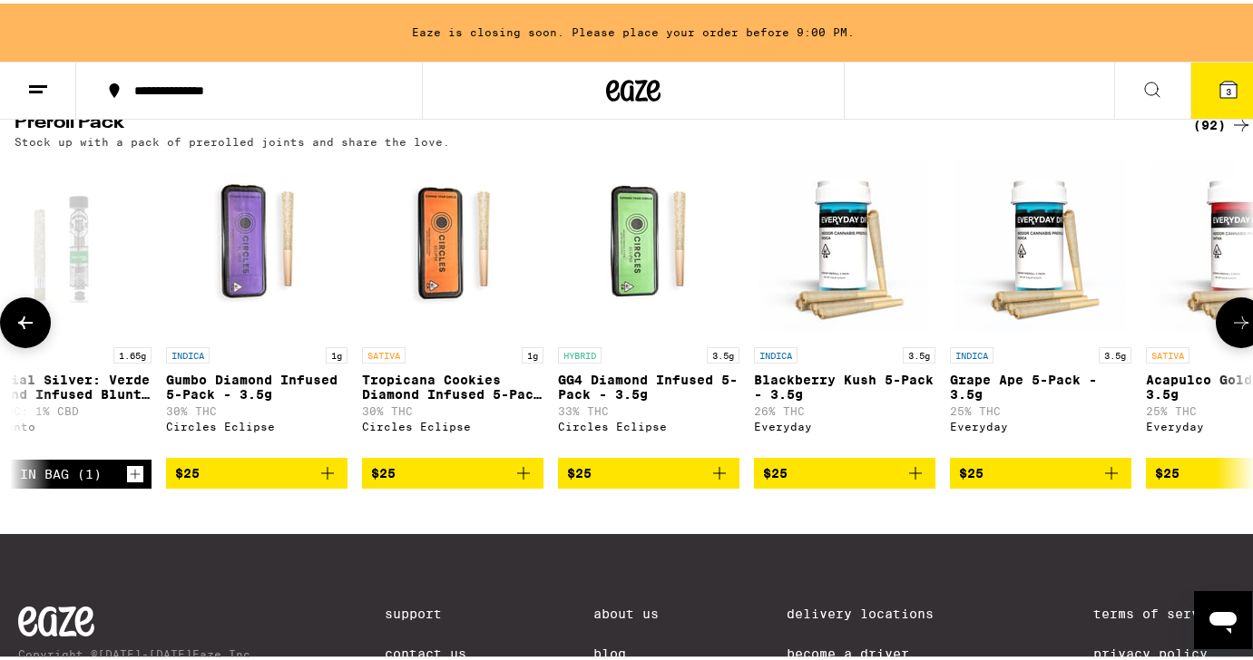
scroll to position [0, 1026]
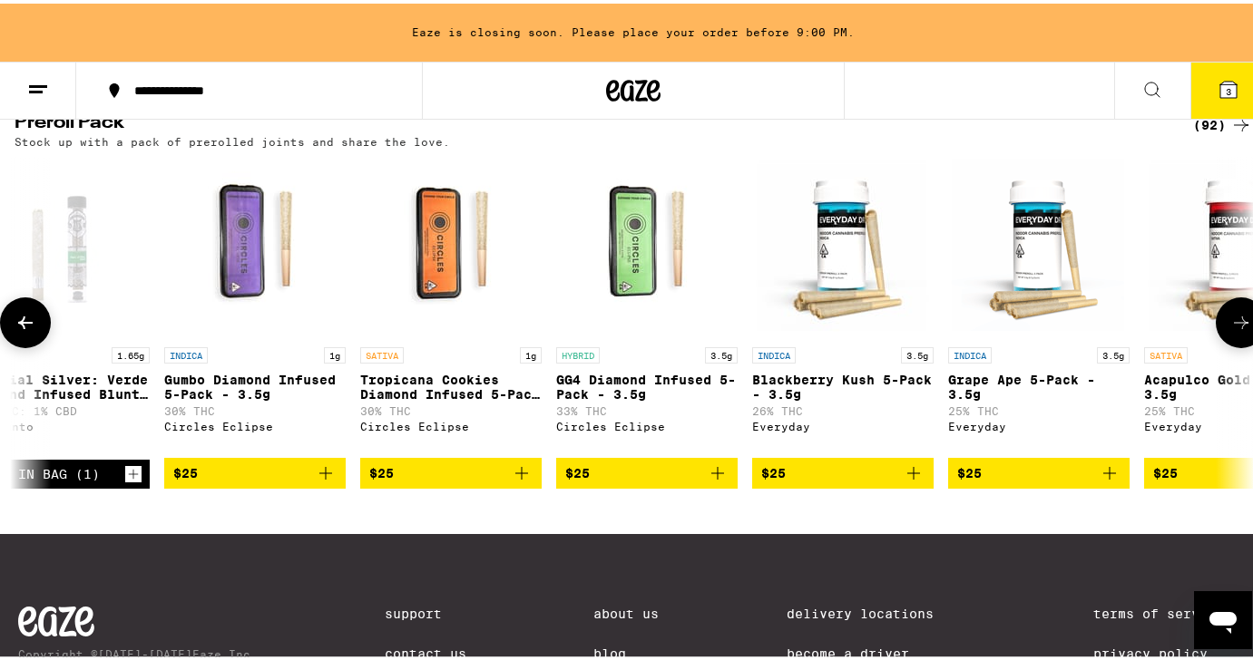
click at [1230, 330] on icon at bounding box center [1241, 319] width 22 height 22
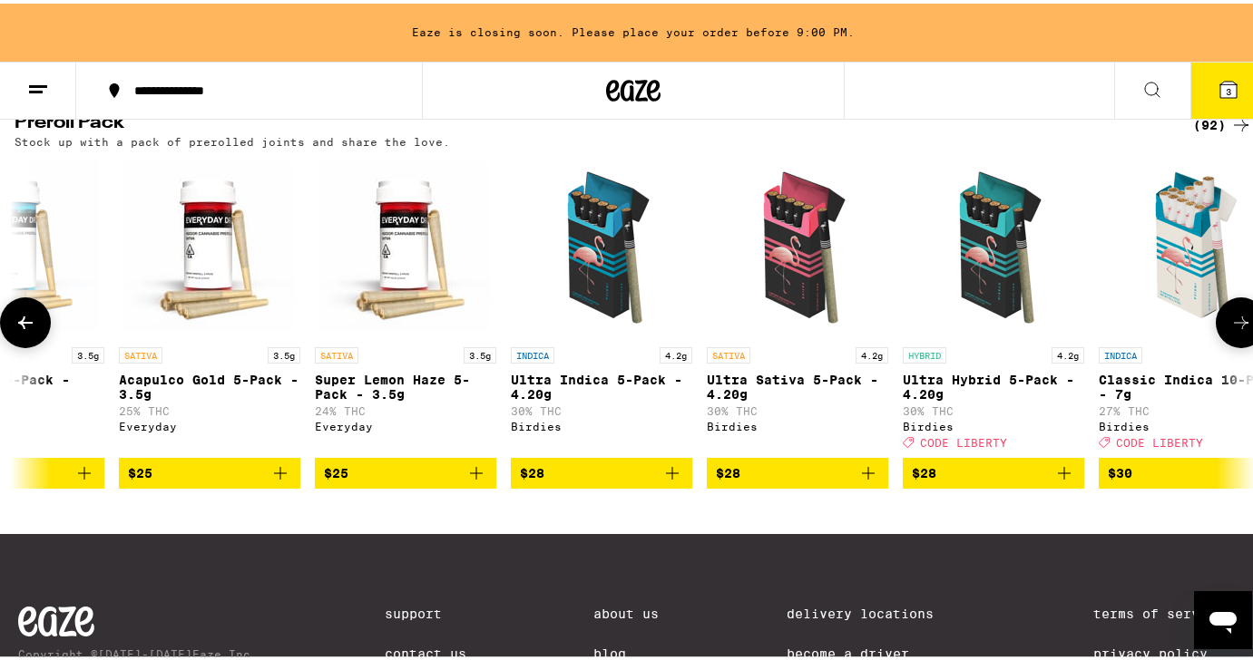
scroll to position [0, 2052]
click at [1230, 330] on icon at bounding box center [1241, 319] width 22 height 22
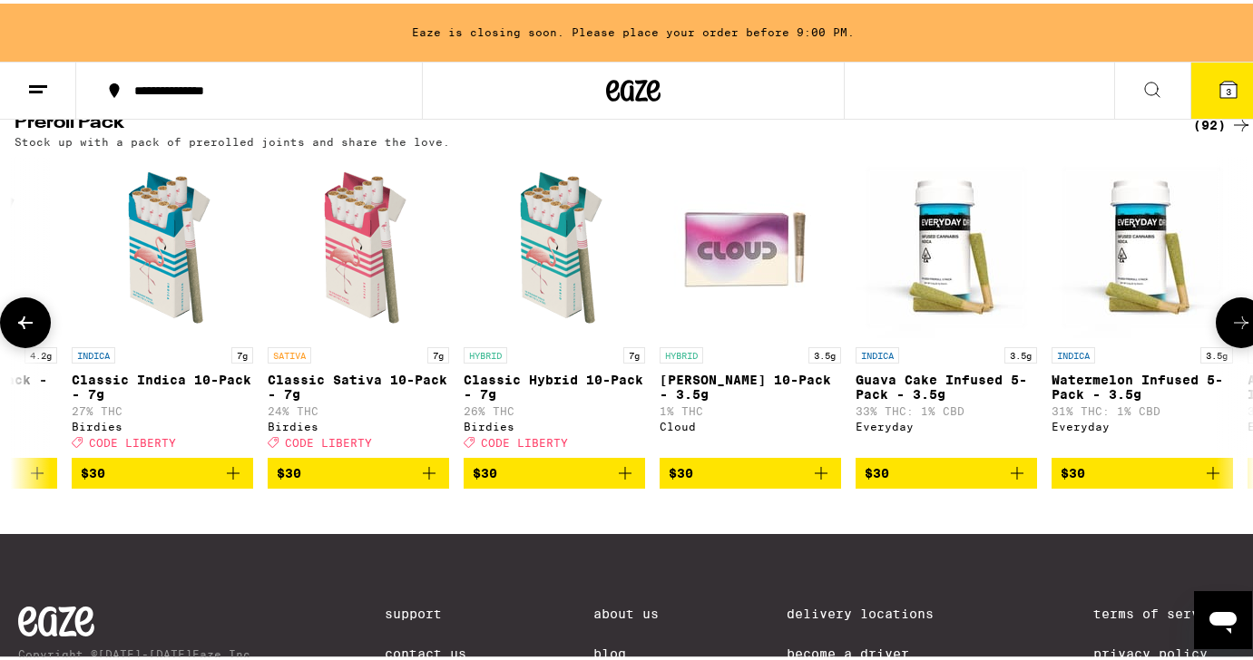
click at [1230, 330] on icon at bounding box center [1241, 319] width 22 height 22
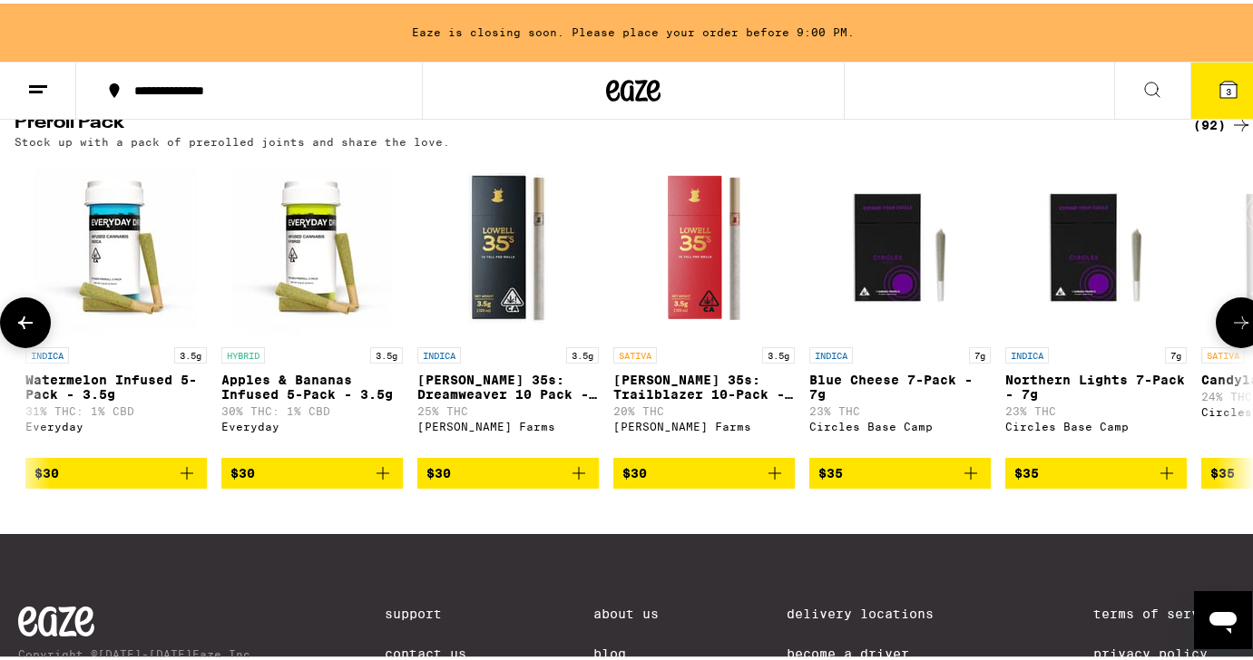
click at [1230, 330] on icon at bounding box center [1241, 319] width 22 height 22
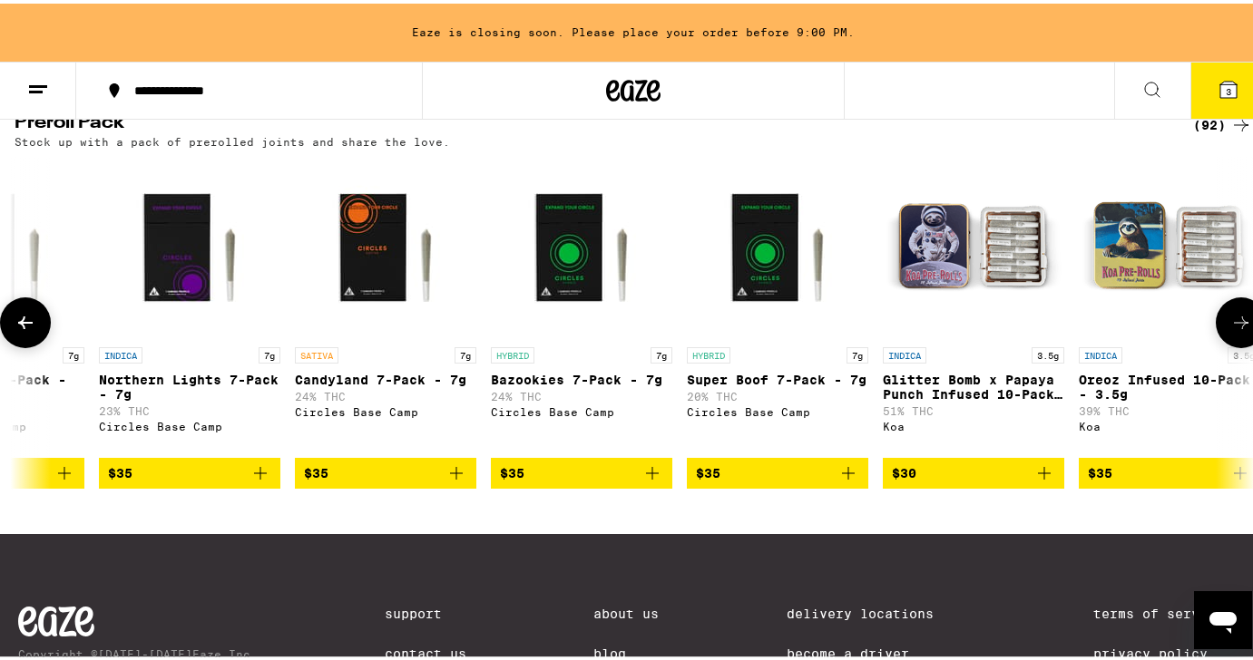
scroll to position [0, 5130]
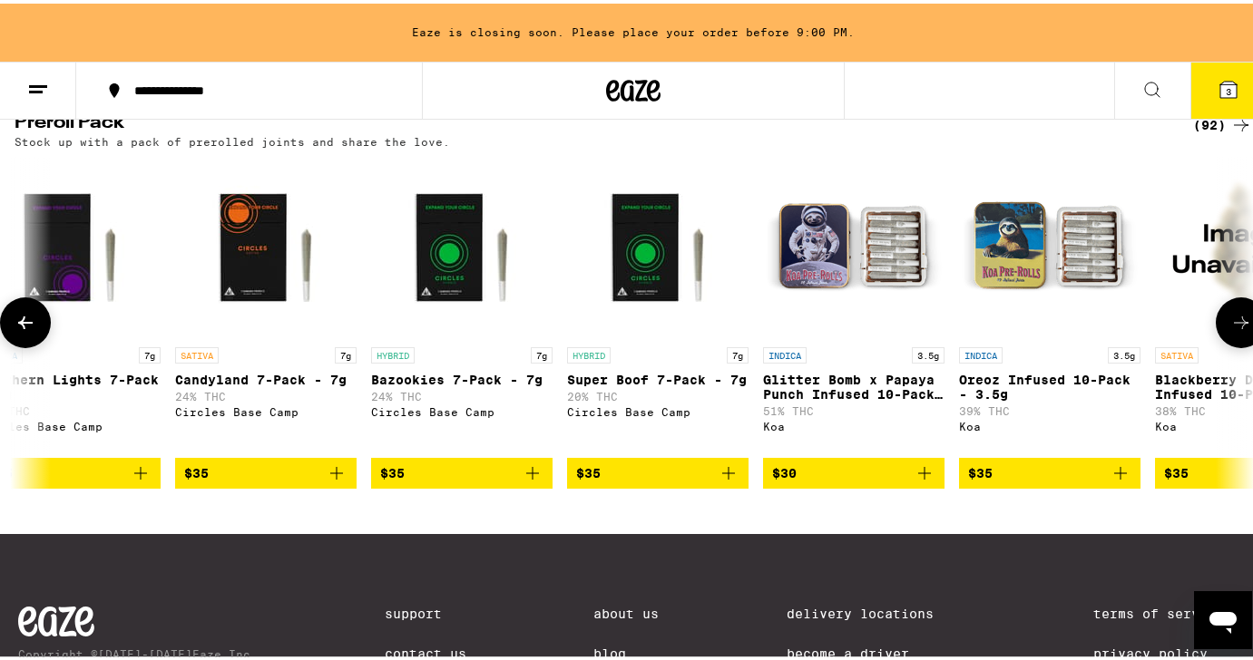
click at [1230, 330] on icon at bounding box center [1241, 319] width 22 height 22
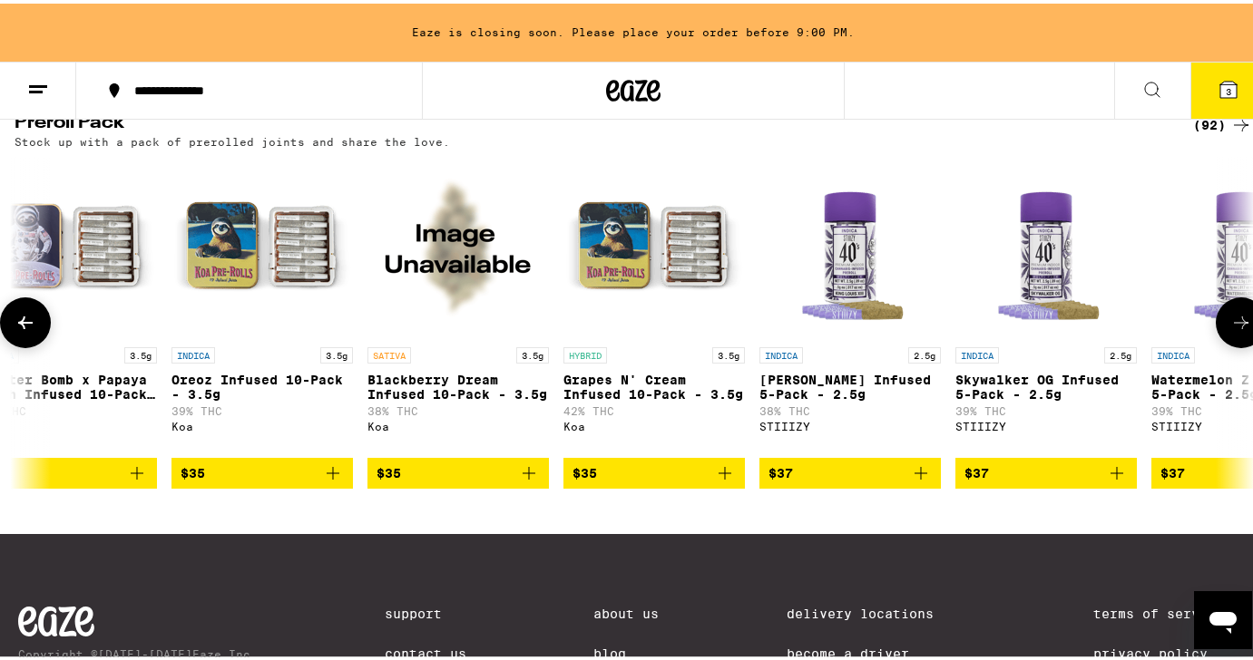
scroll to position [0, 6156]
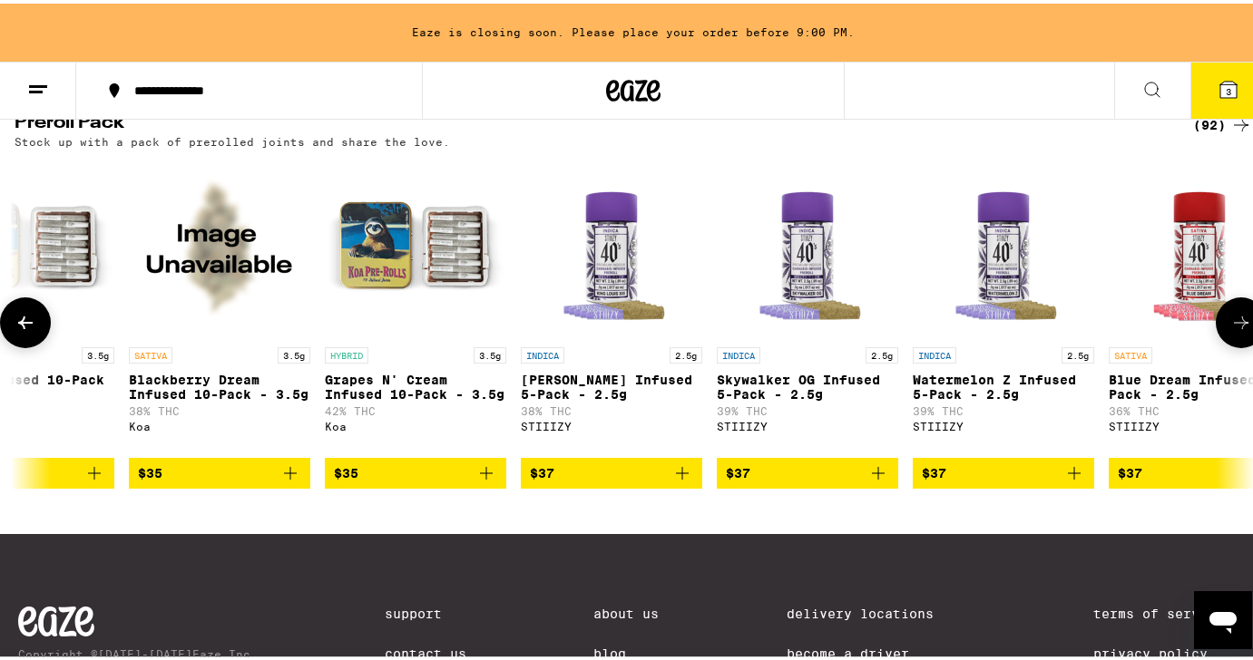
click at [1230, 330] on icon at bounding box center [1241, 319] width 22 height 22
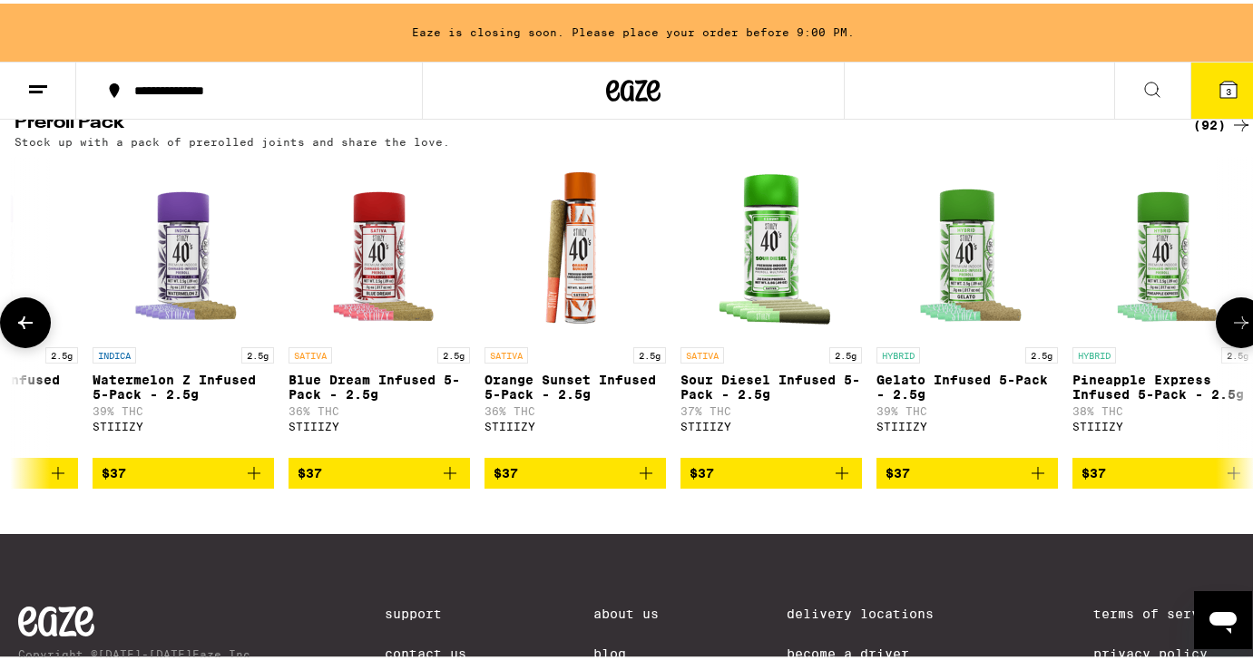
scroll to position [0, 7182]
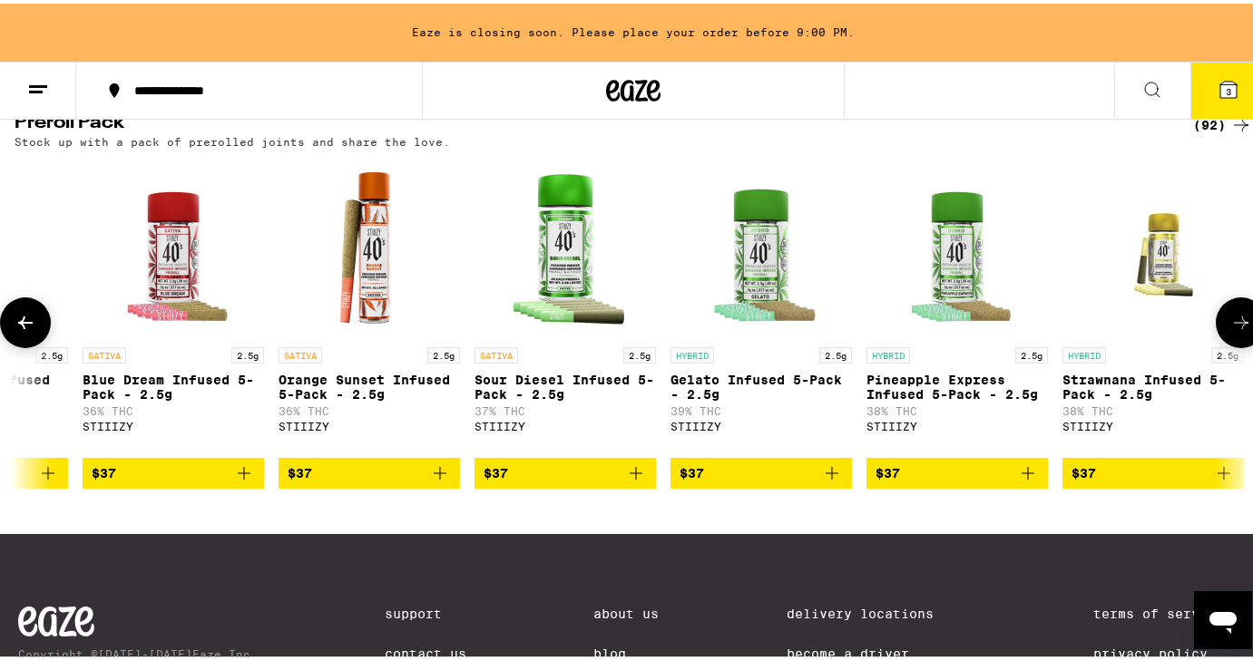
click at [1230, 330] on icon at bounding box center [1241, 319] width 22 height 22
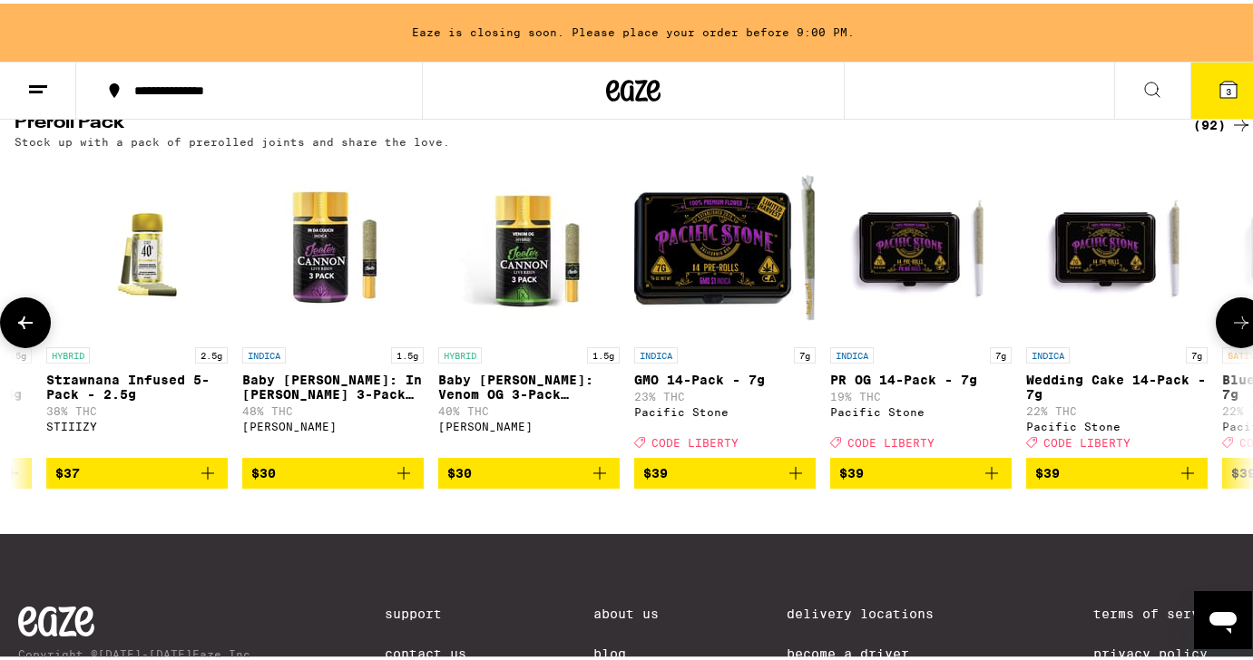
scroll to position [0, 8208]
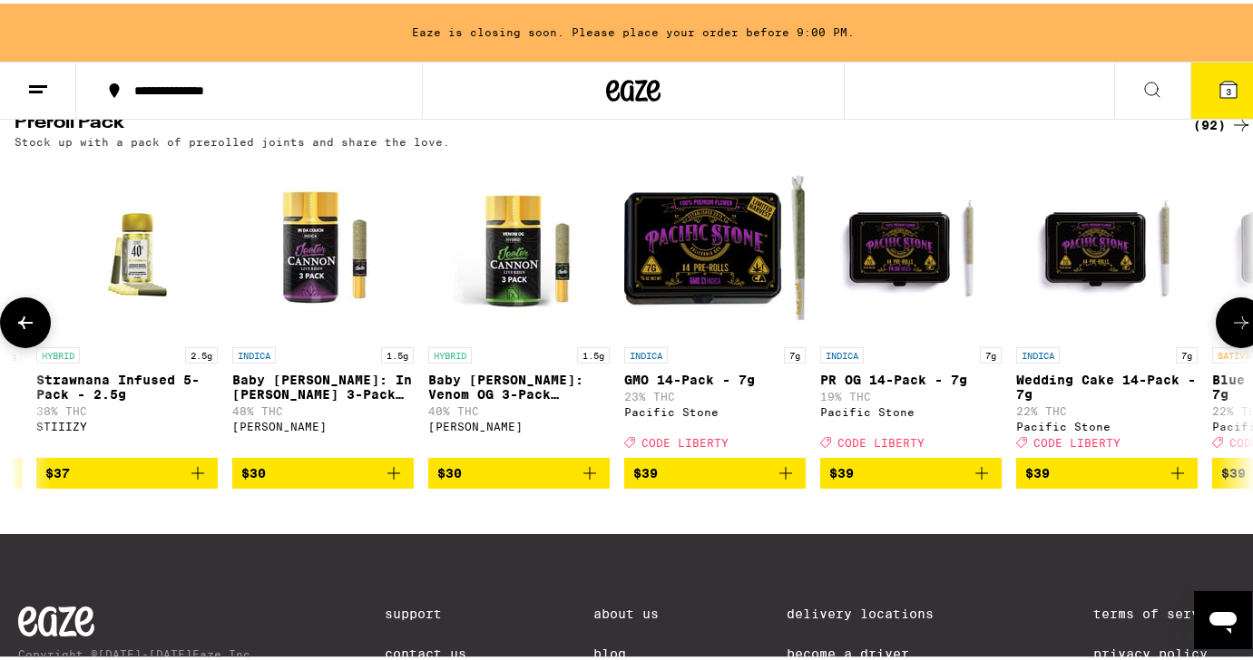
click at [1230, 330] on icon at bounding box center [1241, 319] width 22 height 22
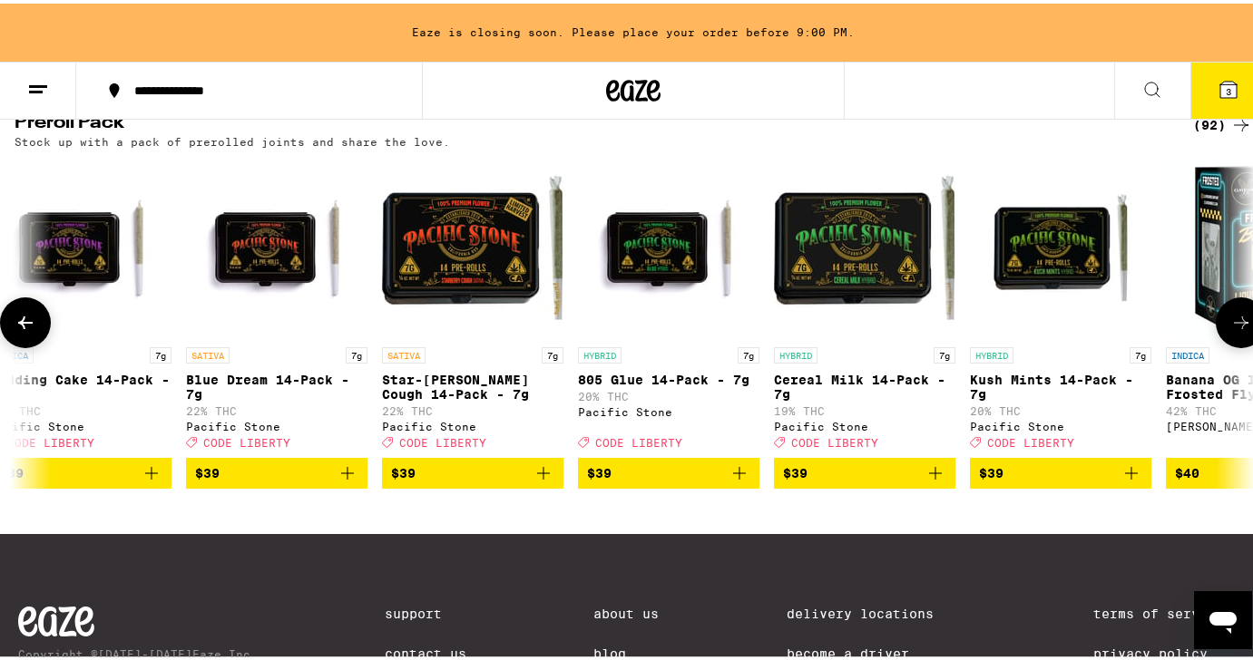
click at [1230, 330] on icon at bounding box center [1241, 319] width 22 height 22
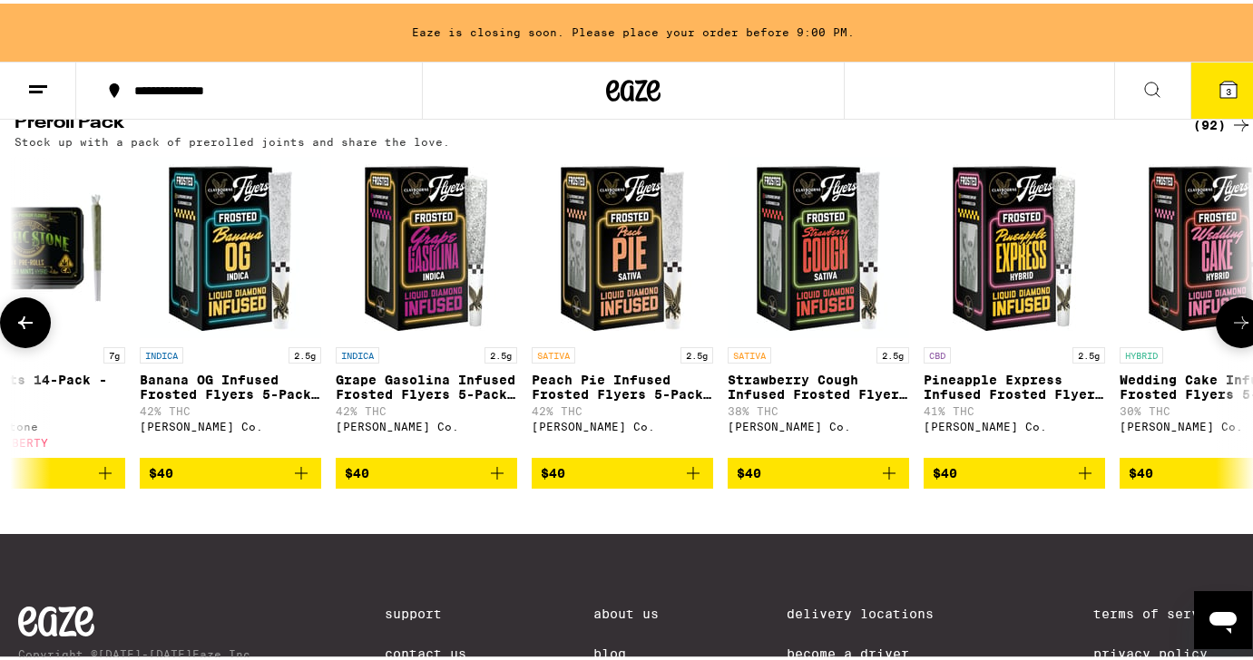
click at [1230, 330] on icon at bounding box center [1241, 319] width 22 height 22
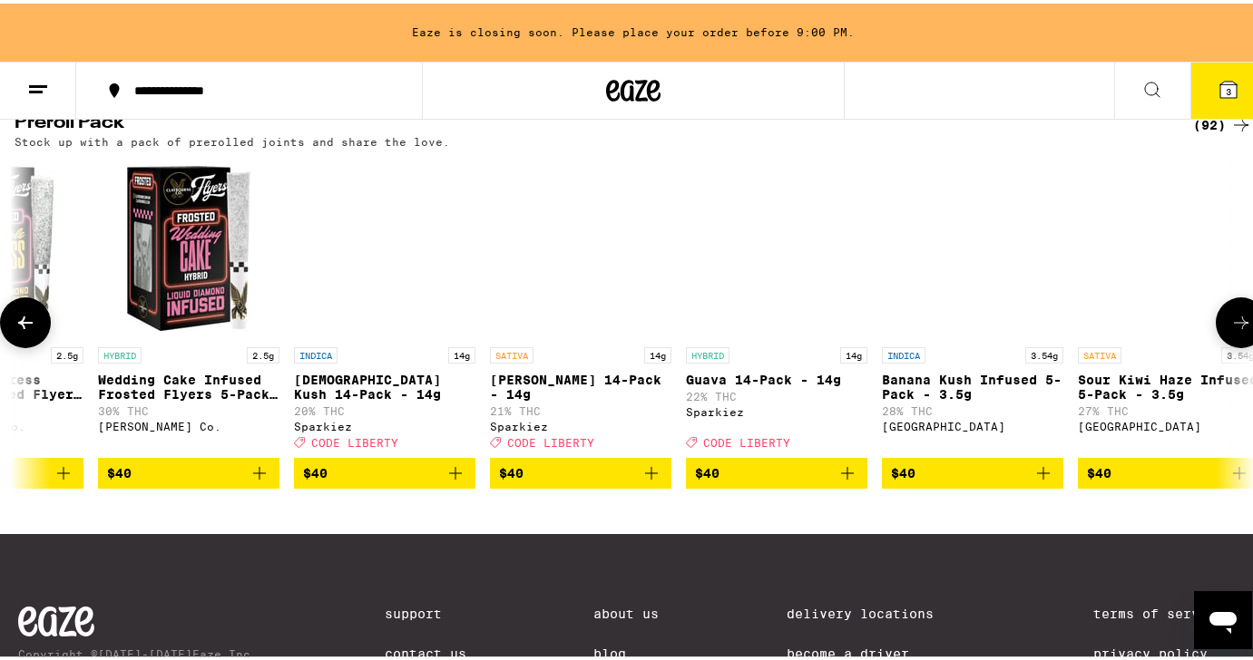
scroll to position [0, 11285]
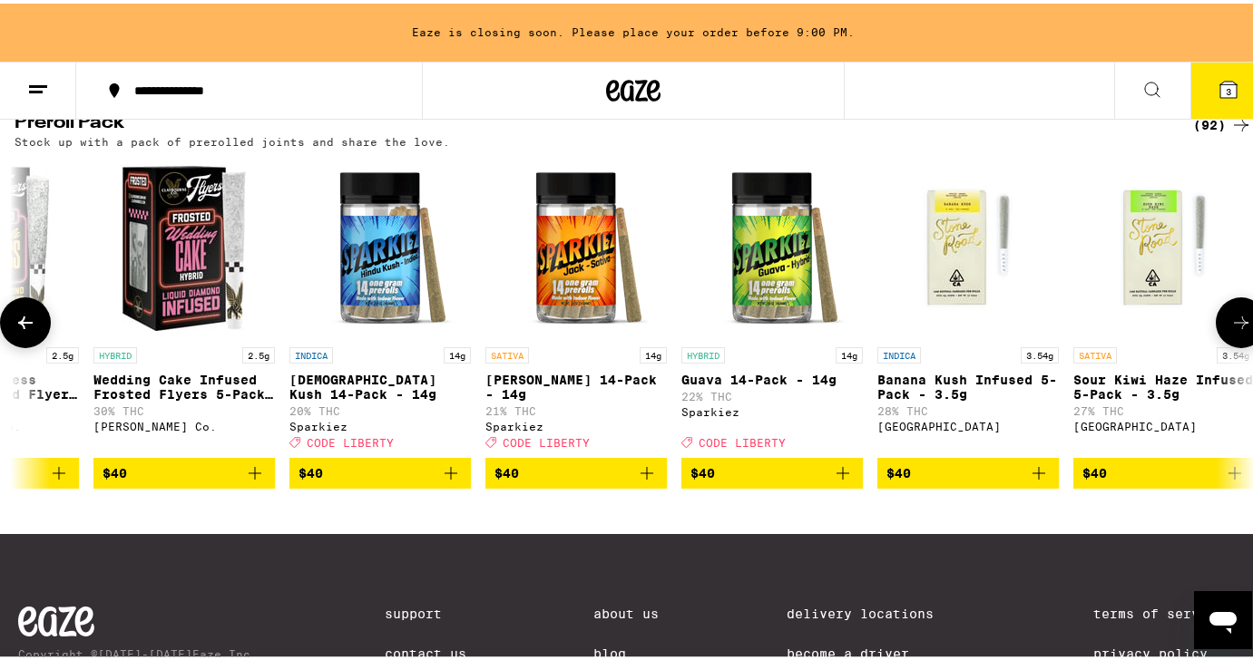
click at [42, 345] on button at bounding box center [25, 319] width 51 height 51
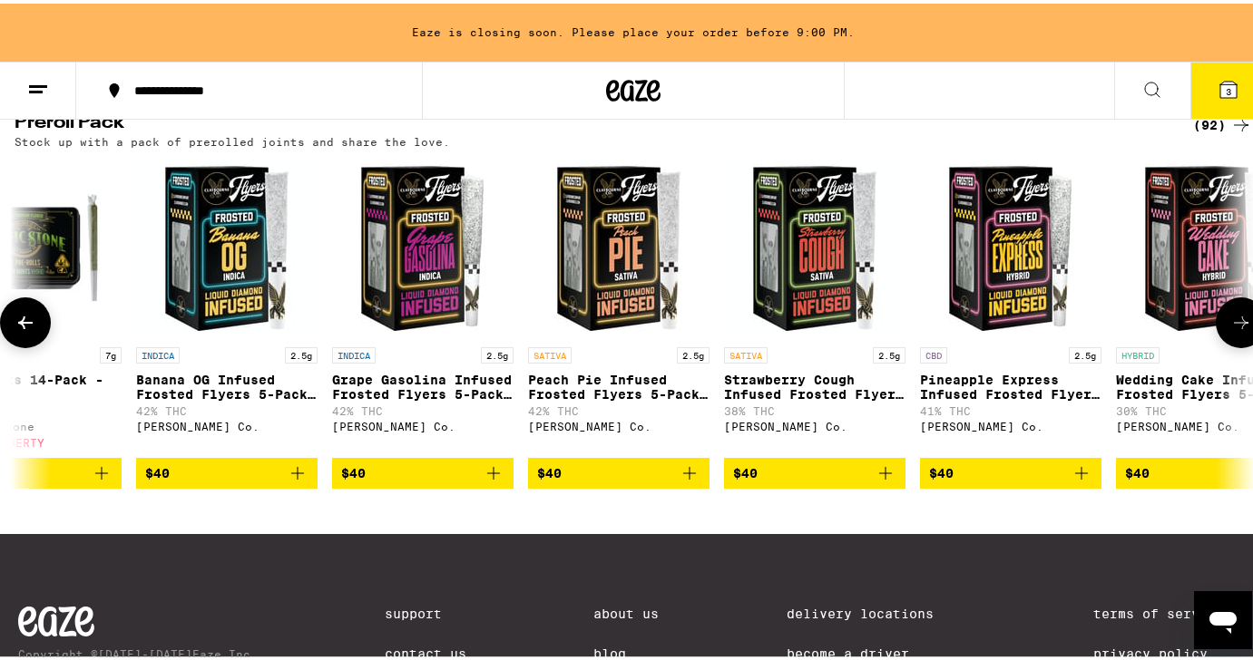
scroll to position [0, 10259]
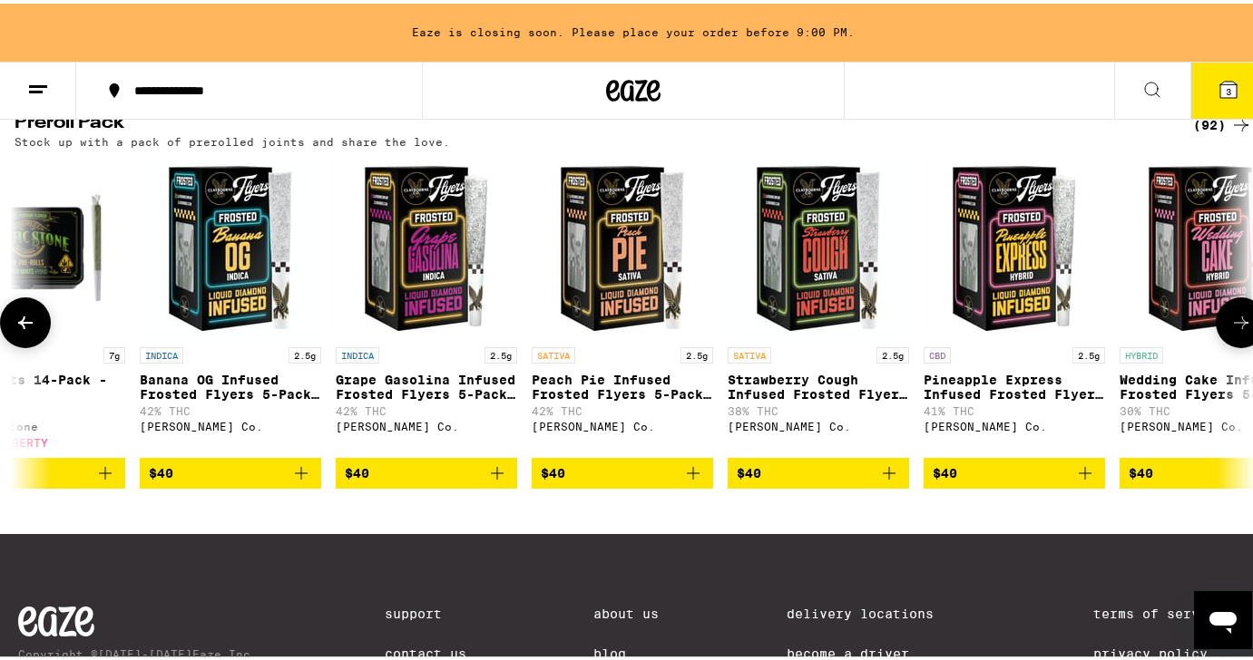
click at [630, 398] on p "Peach Pie Infused Frosted Flyers 5-Pack - 2.5g" at bounding box center [622, 383] width 181 height 29
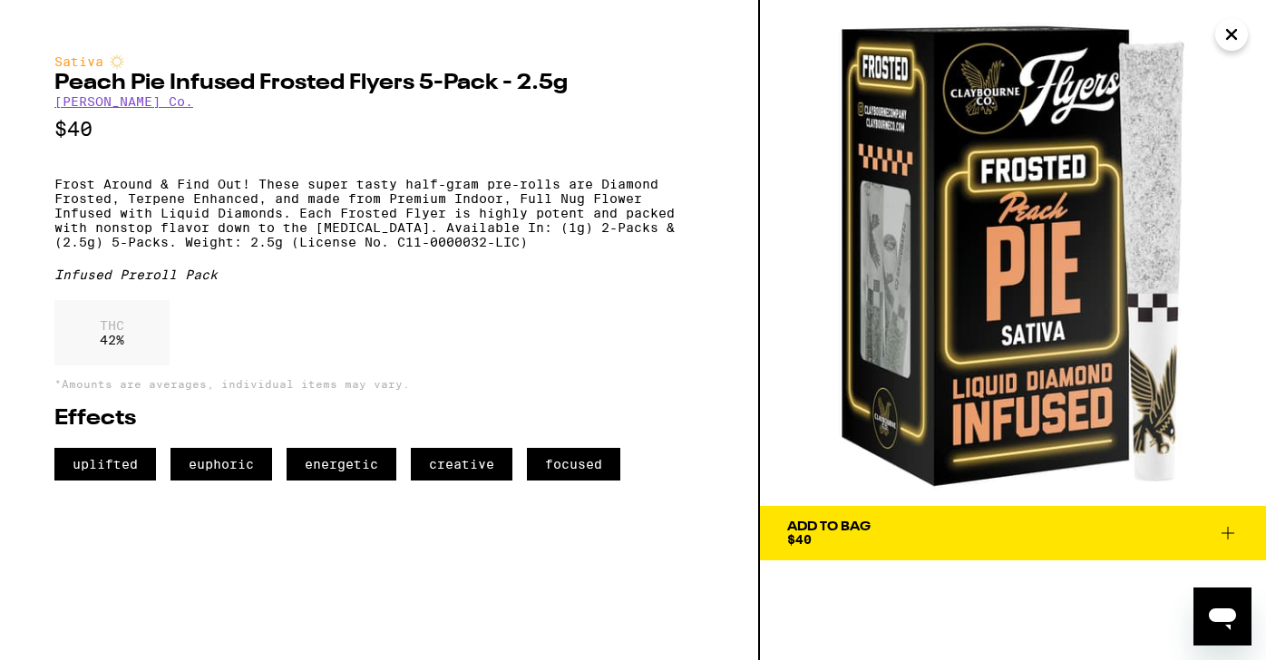
click at [1232, 30] on icon "Close" at bounding box center [1232, 34] width 22 height 27
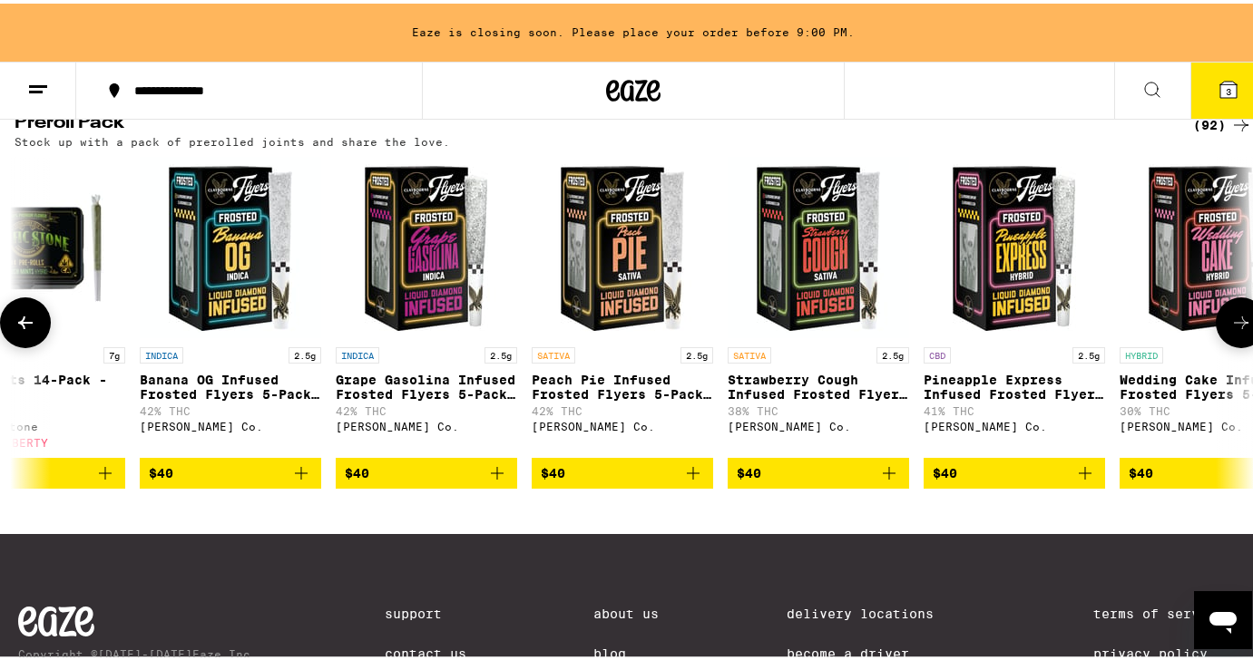
click at [1232, 330] on icon at bounding box center [1241, 319] width 22 height 22
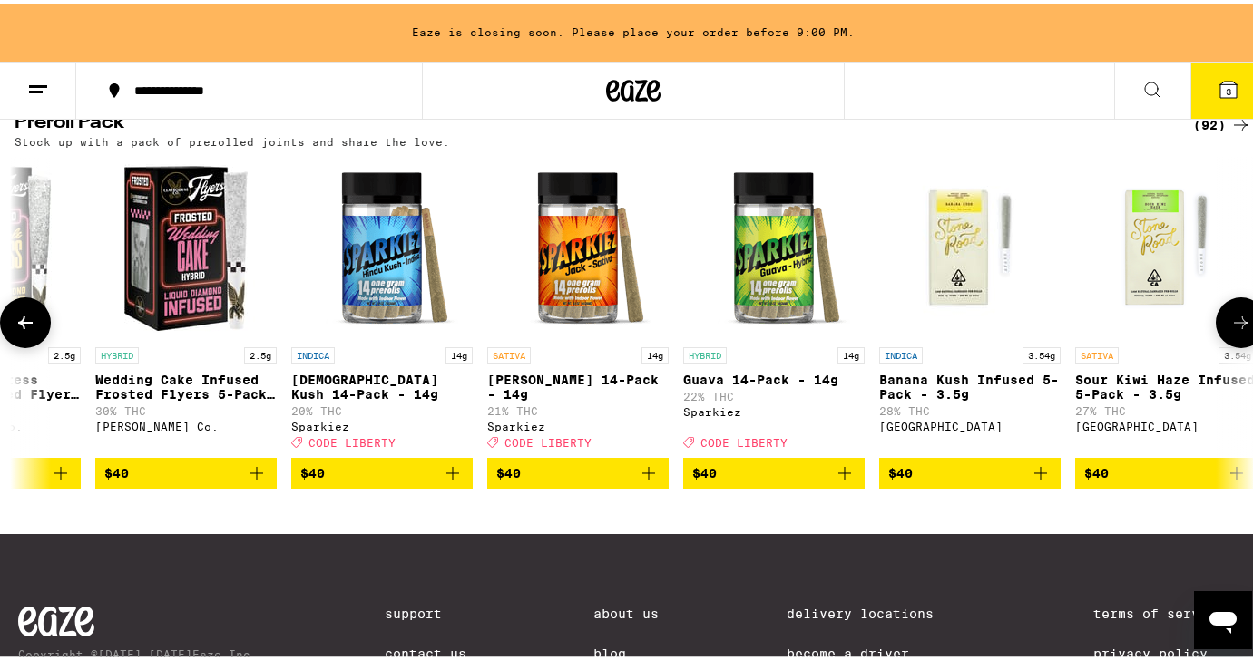
scroll to position [0, 11285]
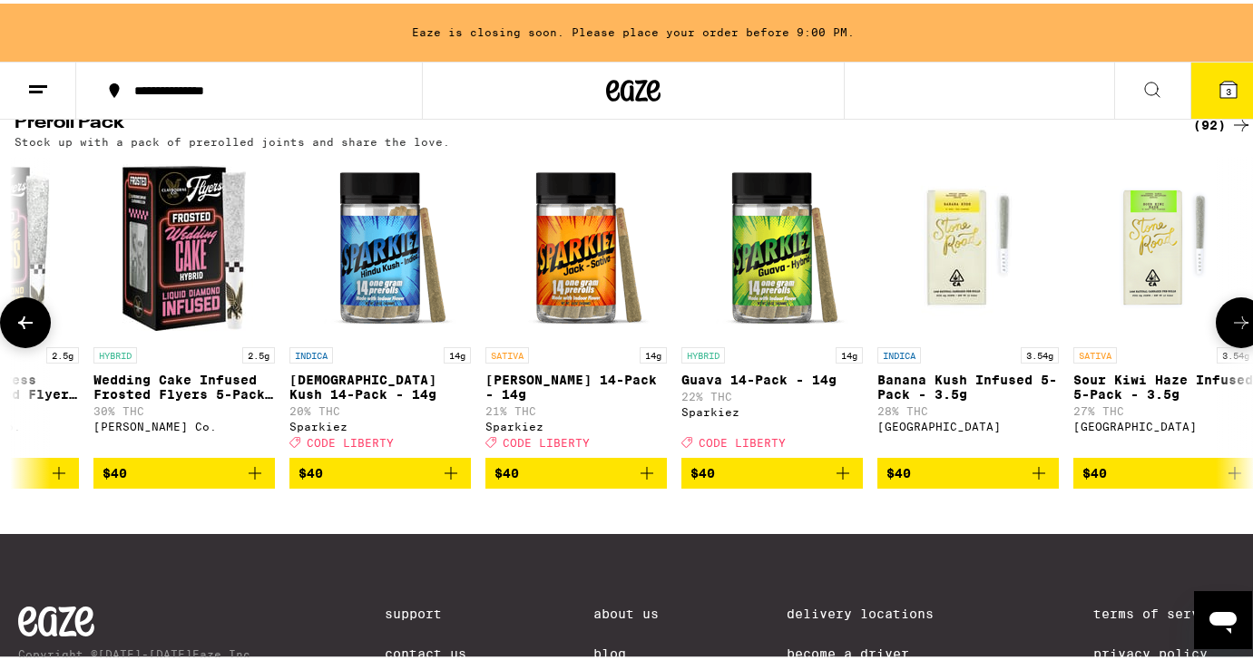
click at [1234, 326] on icon at bounding box center [1241, 319] width 15 height 13
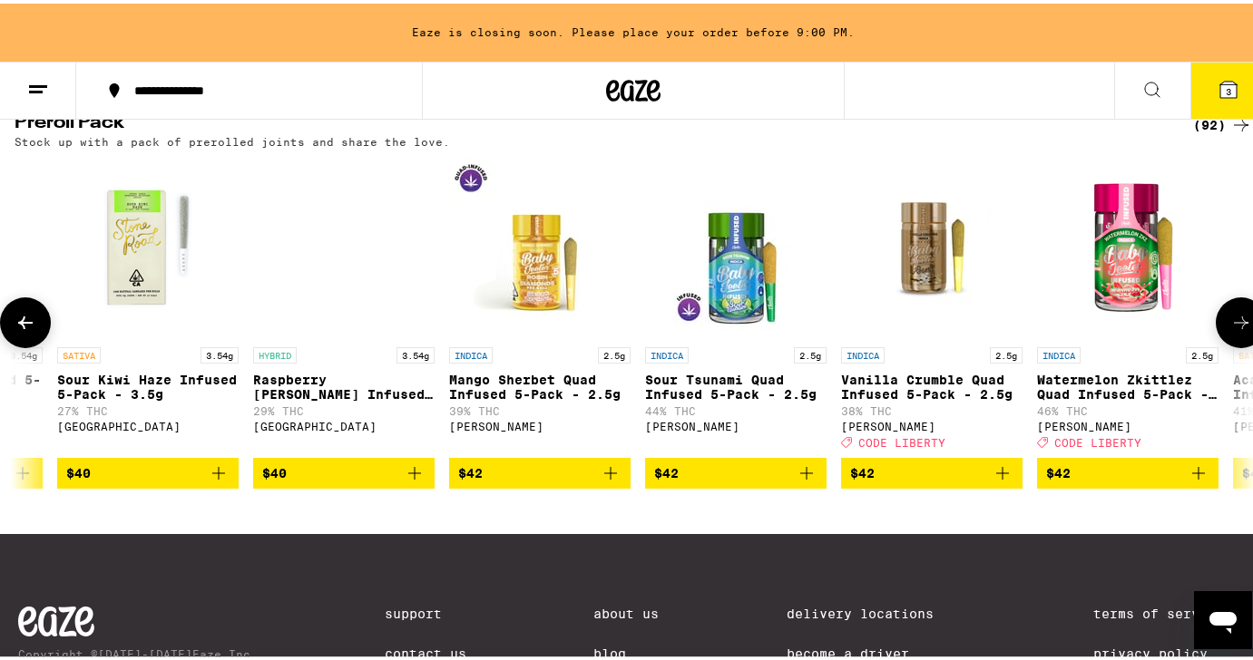
scroll to position [0, 12311]
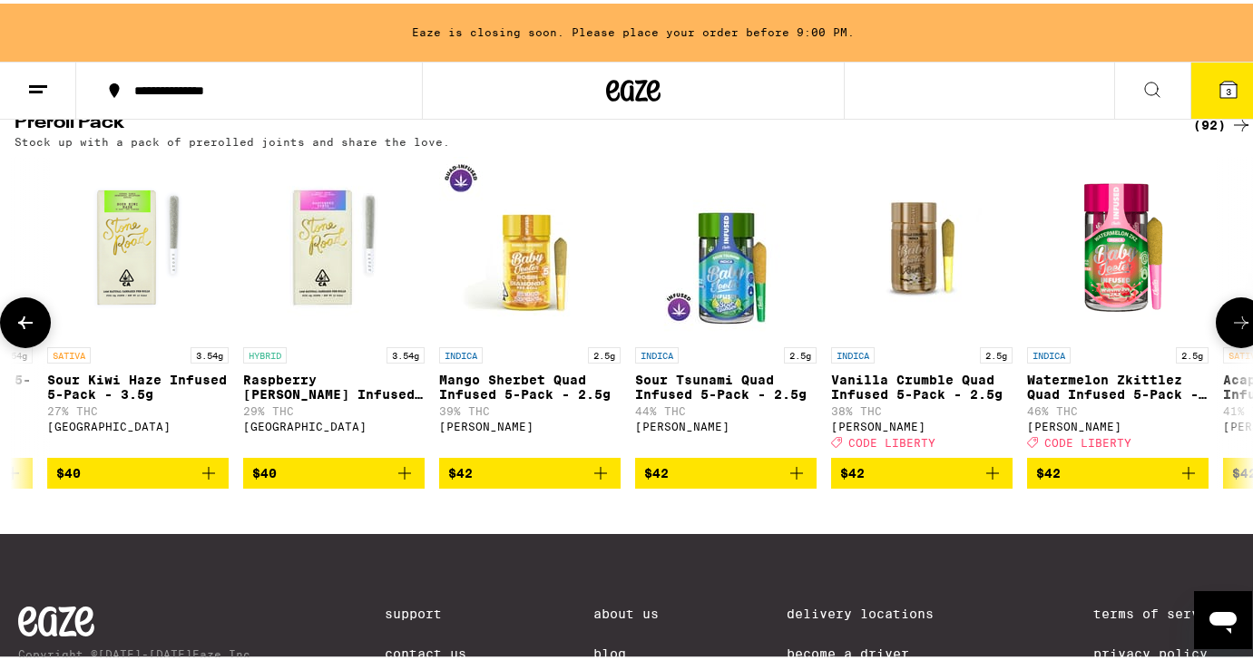
click at [1235, 330] on icon at bounding box center [1241, 319] width 22 height 22
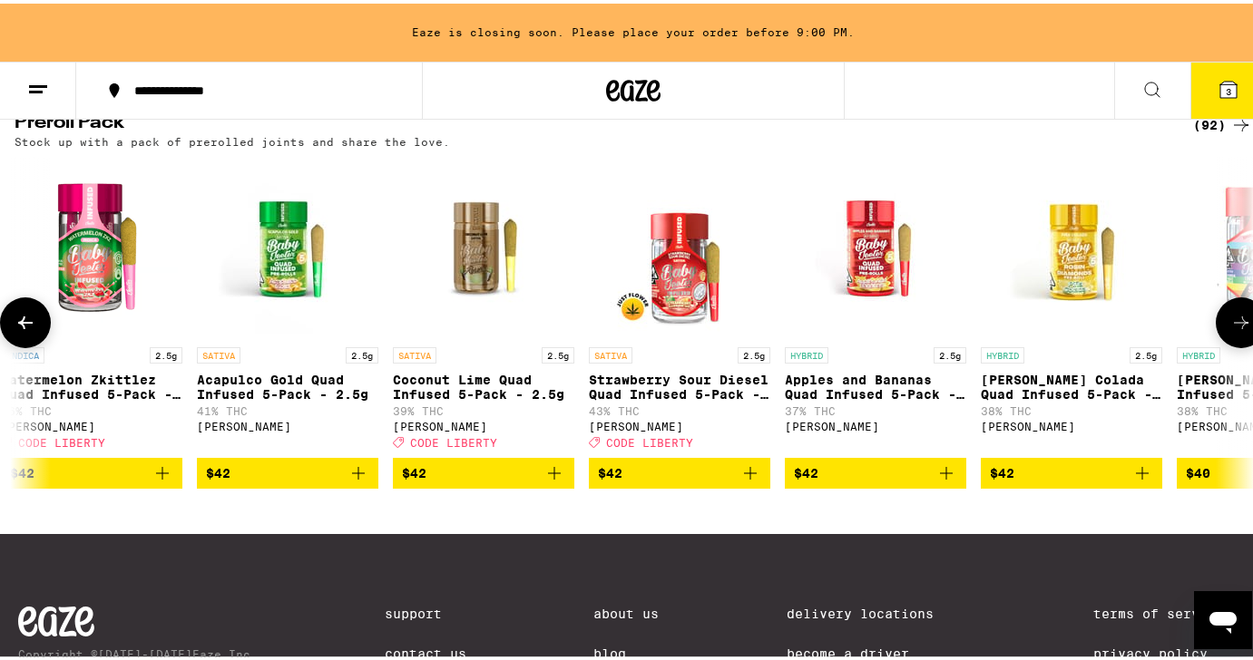
click at [1235, 330] on icon at bounding box center [1241, 319] width 22 height 22
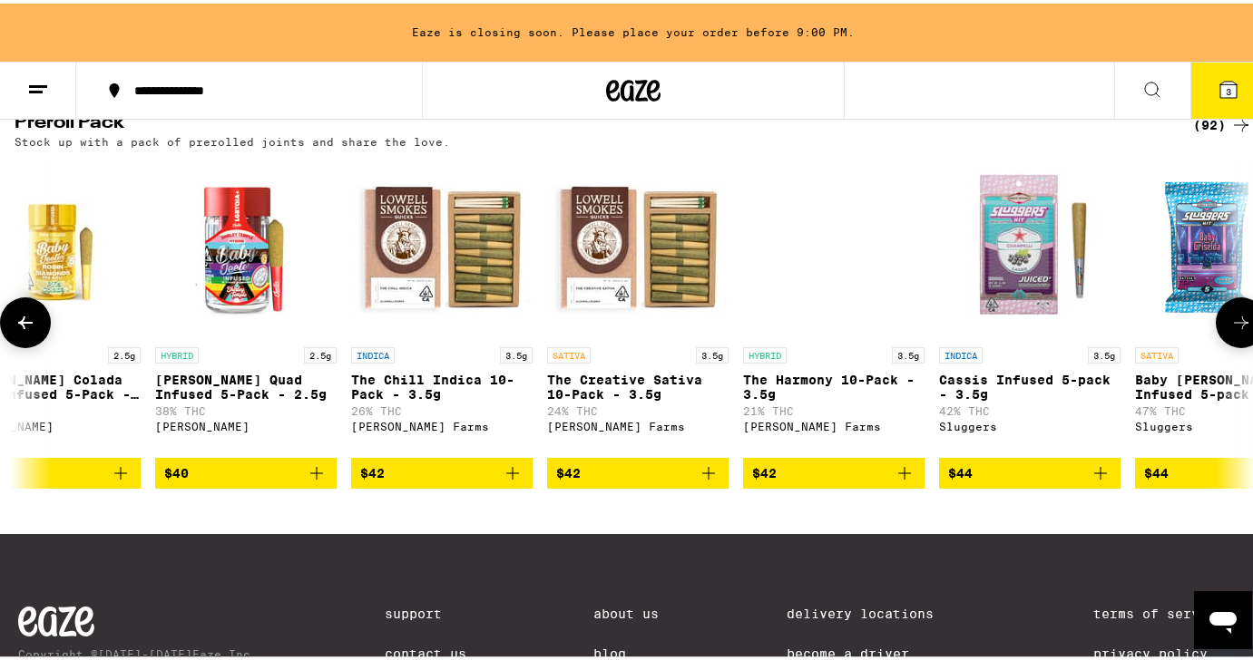
scroll to position [0, 14363]
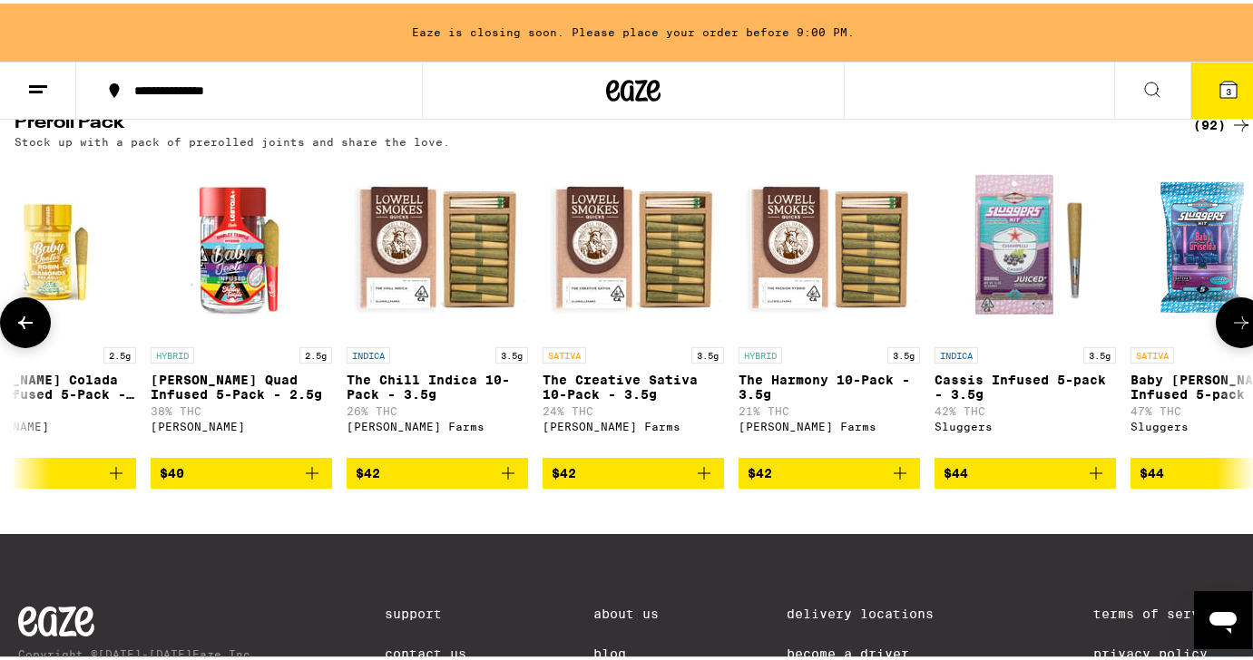
click at [627, 481] on span "$42" at bounding box center [633, 470] width 163 height 22
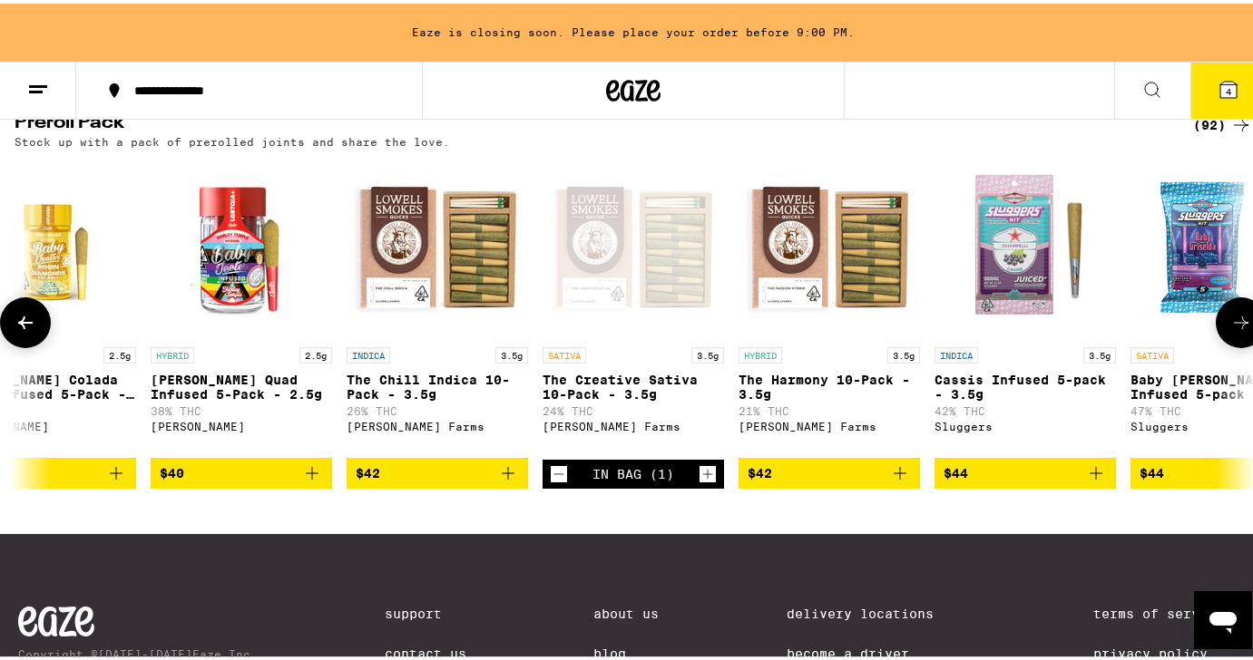
click at [562, 482] on icon "Decrement" at bounding box center [559, 471] width 16 height 22
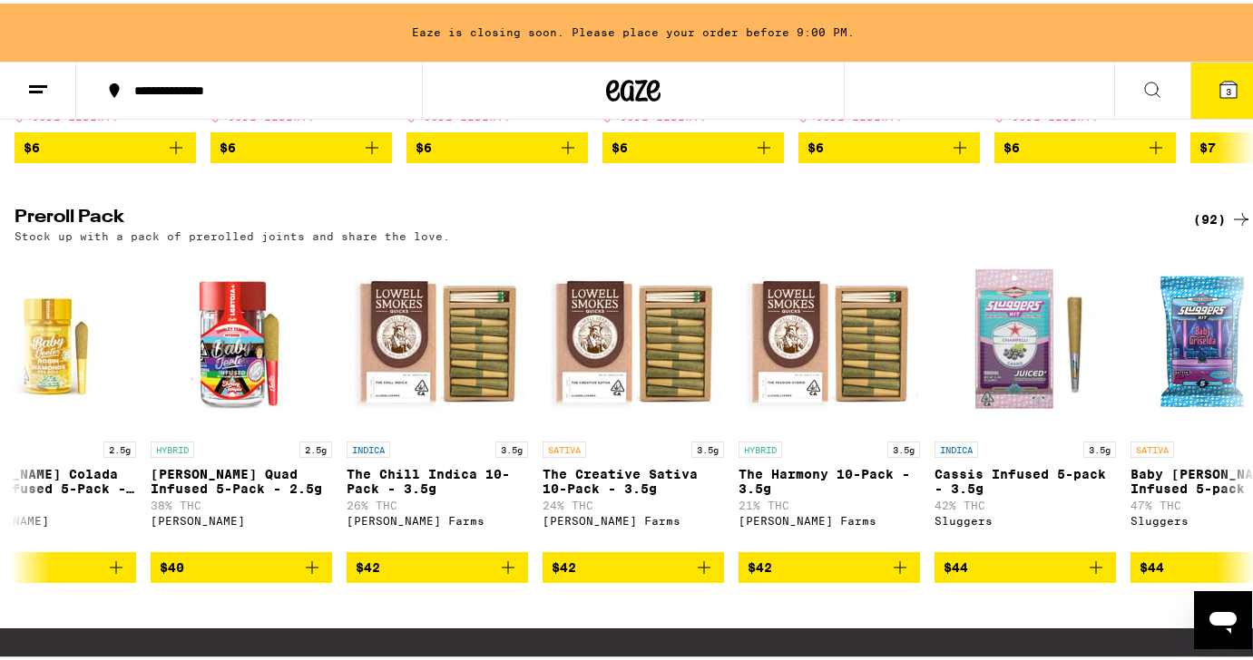
scroll to position [1390, 0]
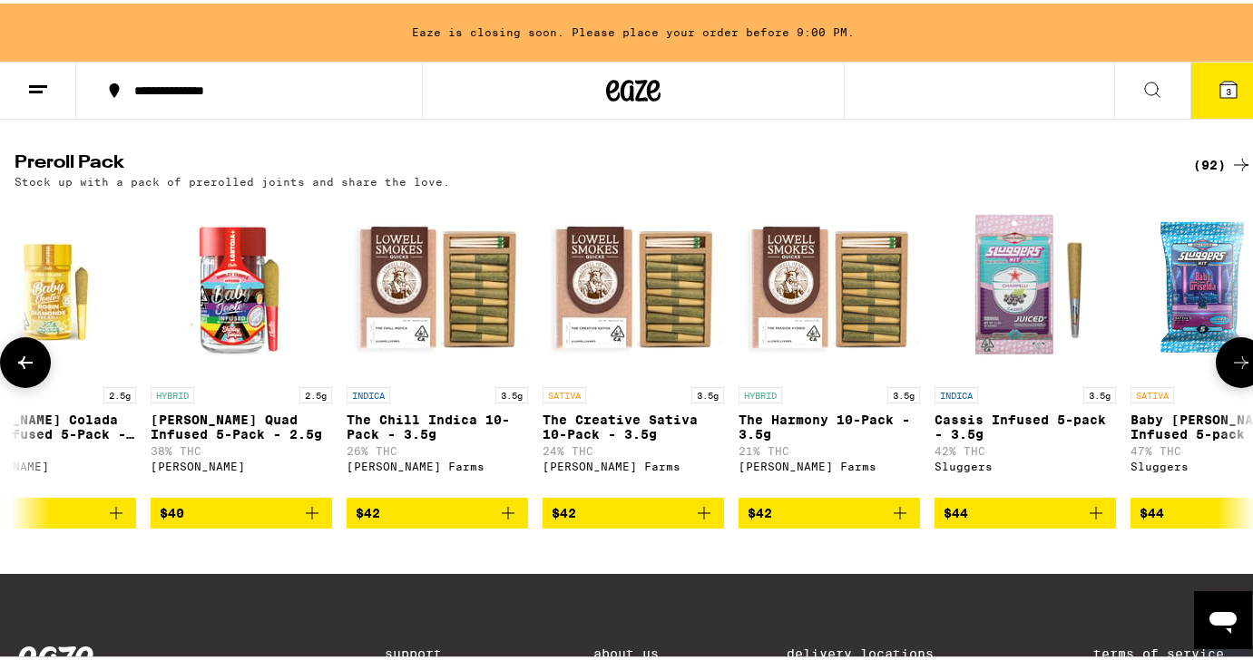
click at [1230, 370] on icon at bounding box center [1241, 359] width 22 height 22
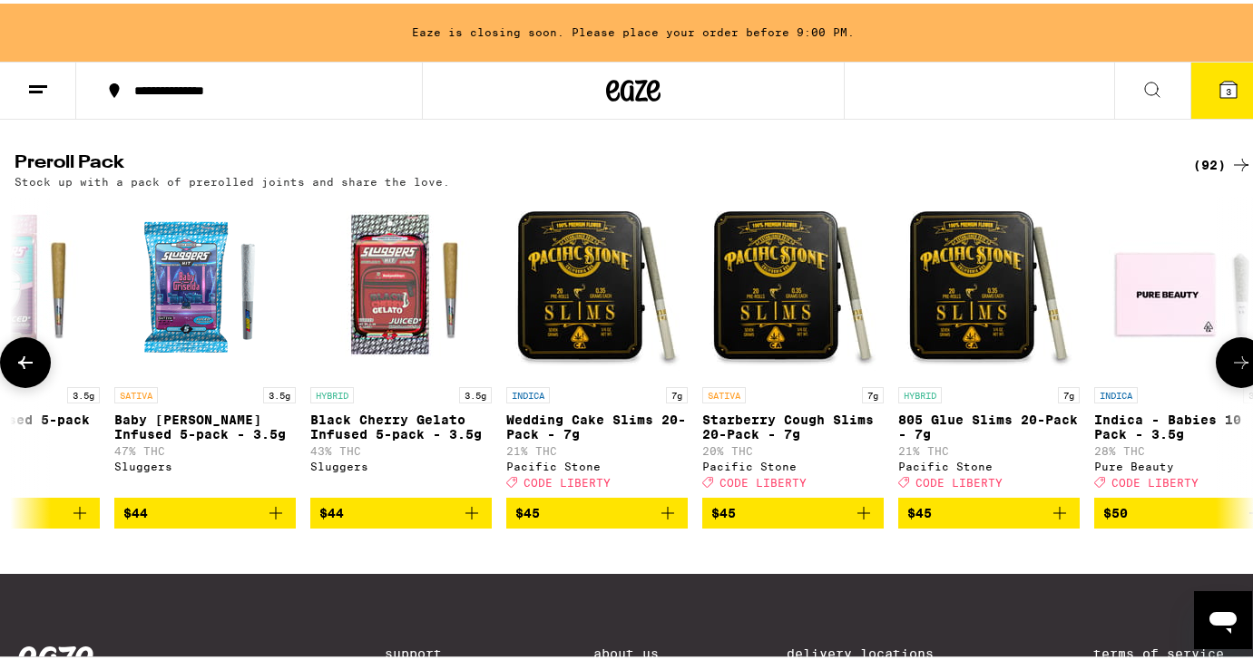
scroll to position [0, 15389]
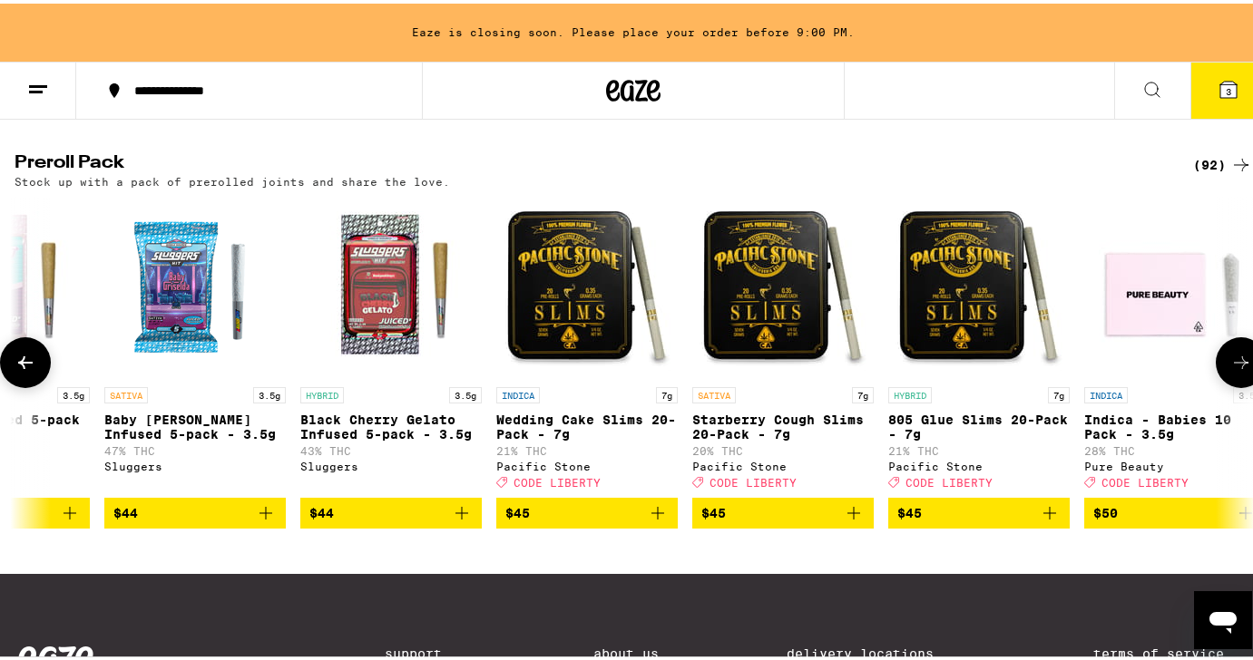
click at [1230, 370] on icon at bounding box center [1241, 359] width 22 height 22
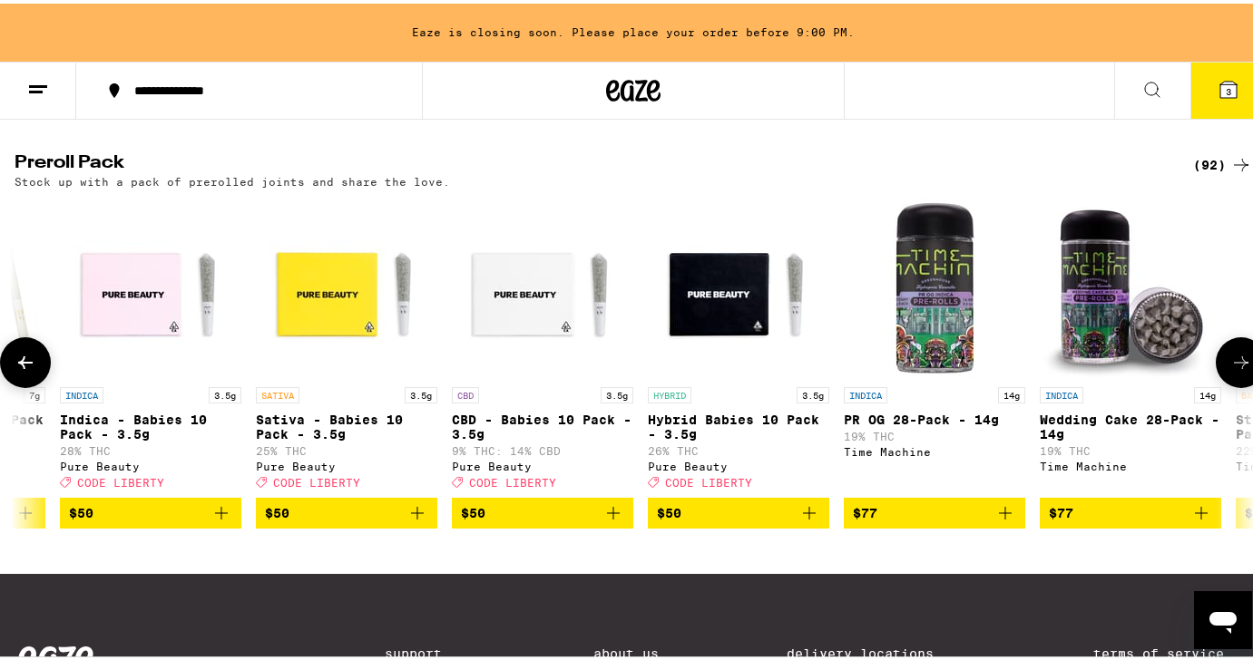
scroll to position [0, 16415]
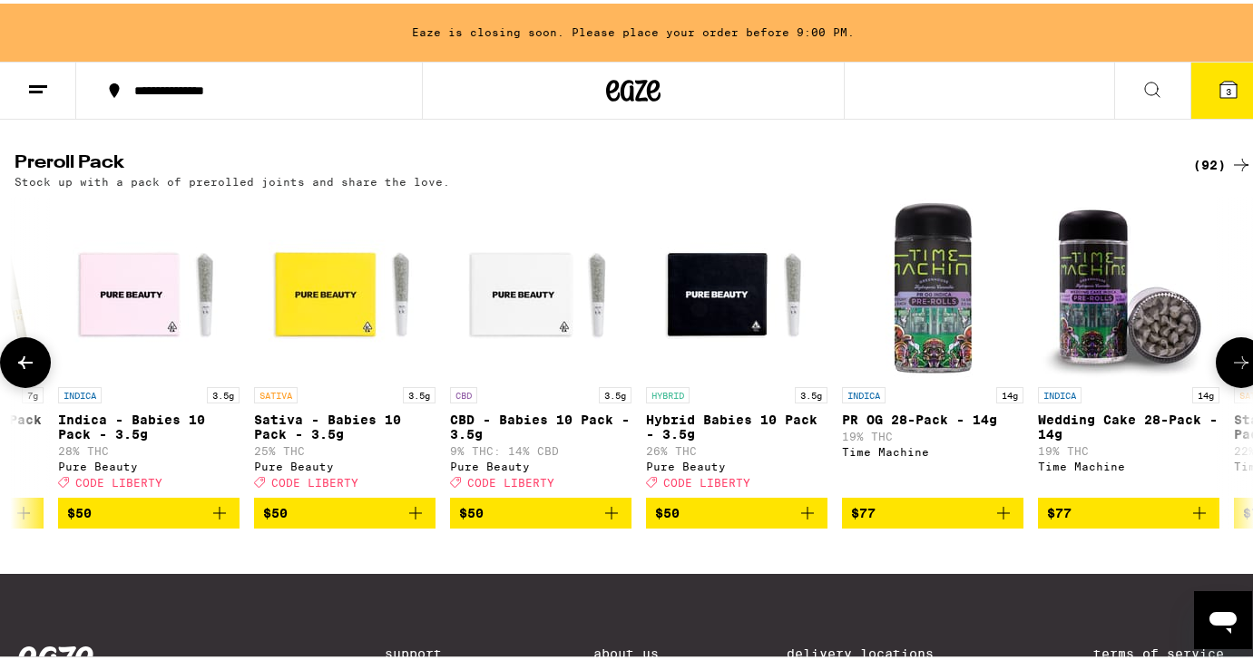
click at [1230, 370] on icon at bounding box center [1241, 359] width 22 height 22
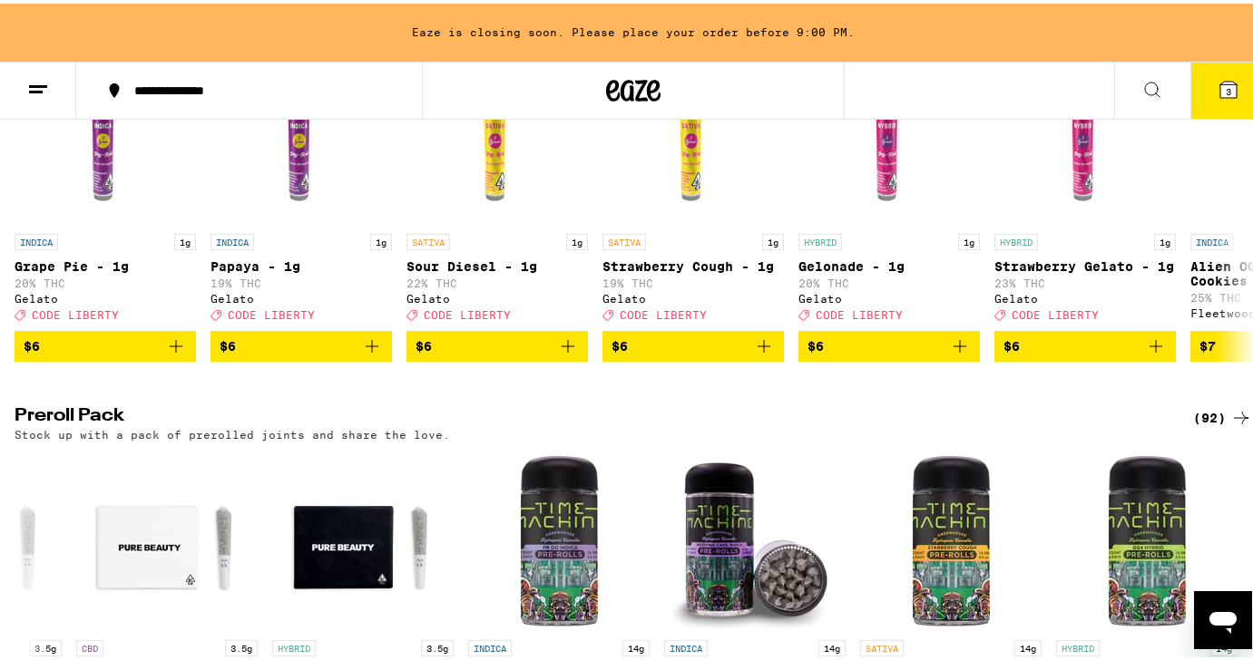
scroll to position [0, 0]
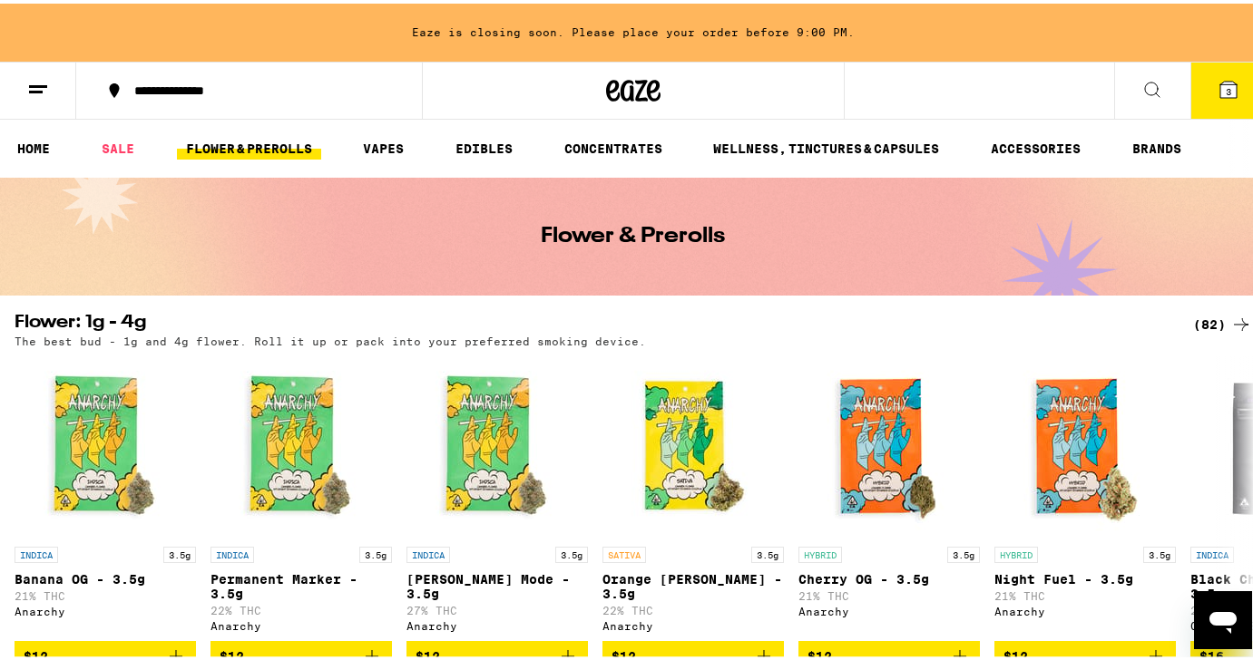
click at [426, 135] on li "VAPES" at bounding box center [391, 145] width 75 height 22
click at [403, 138] on link "VAPES" at bounding box center [383, 145] width 59 height 22
click at [390, 147] on link "VAPES" at bounding box center [383, 145] width 59 height 22
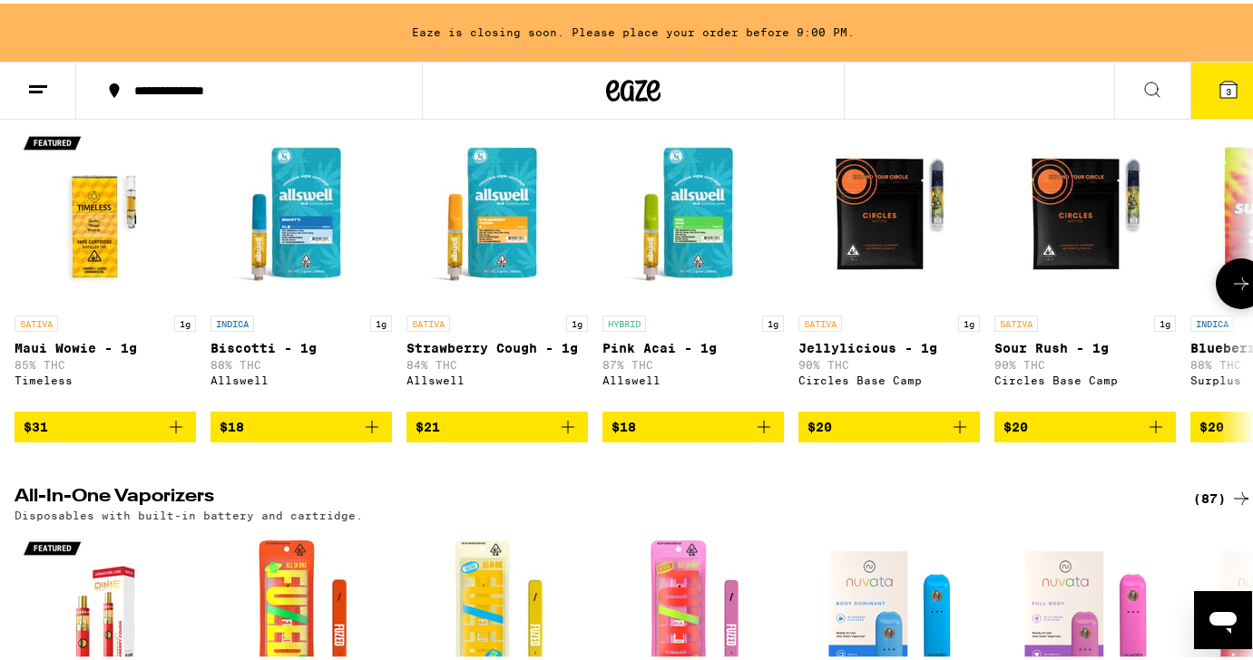
scroll to position [126, 0]
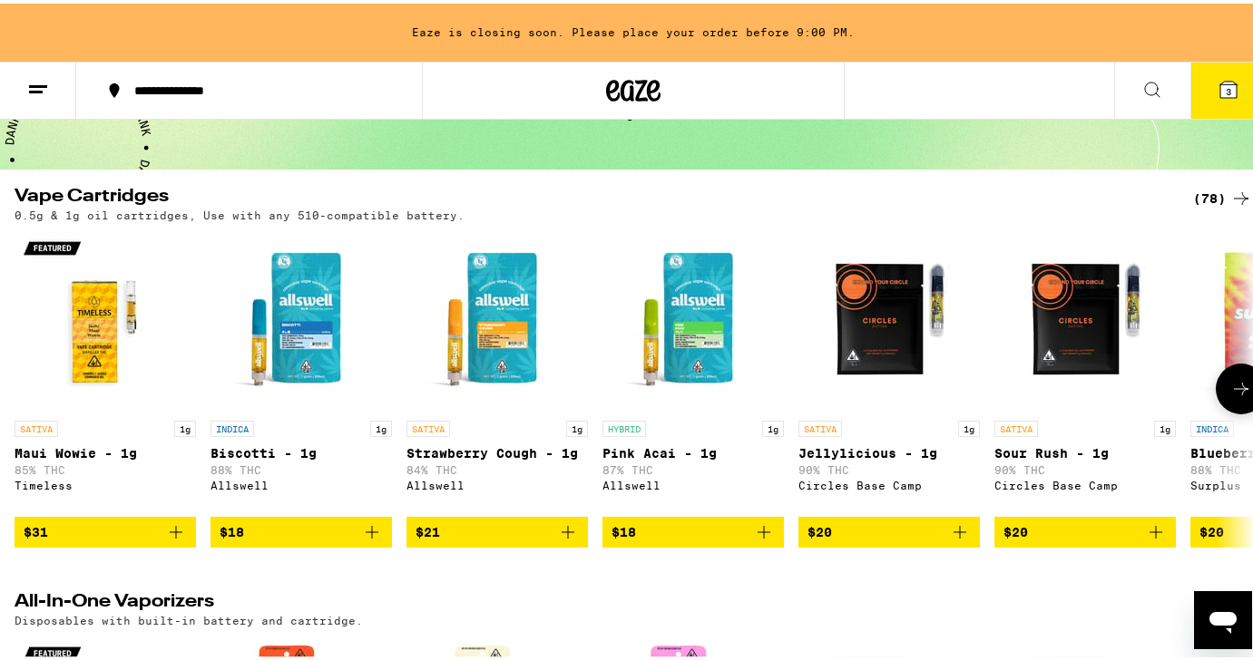
click at [1230, 394] on icon at bounding box center [1241, 386] width 22 height 22
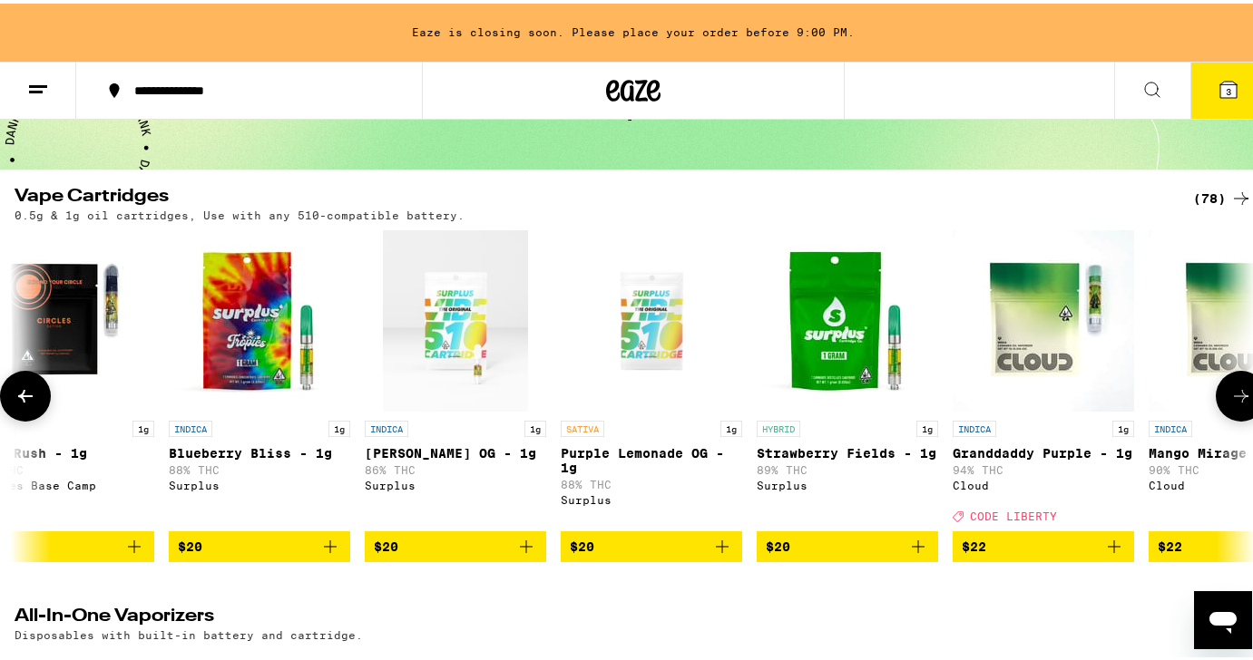
scroll to position [0, 1026]
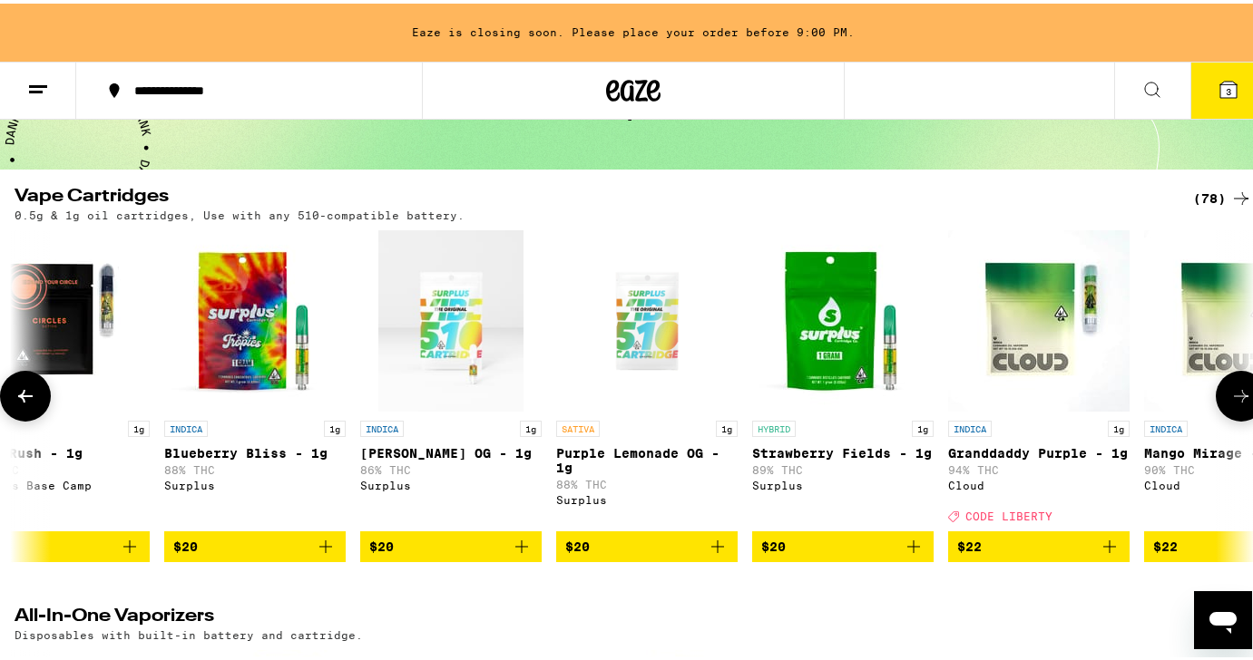
click at [1230, 394] on icon at bounding box center [1241, 393] width 22 height 22
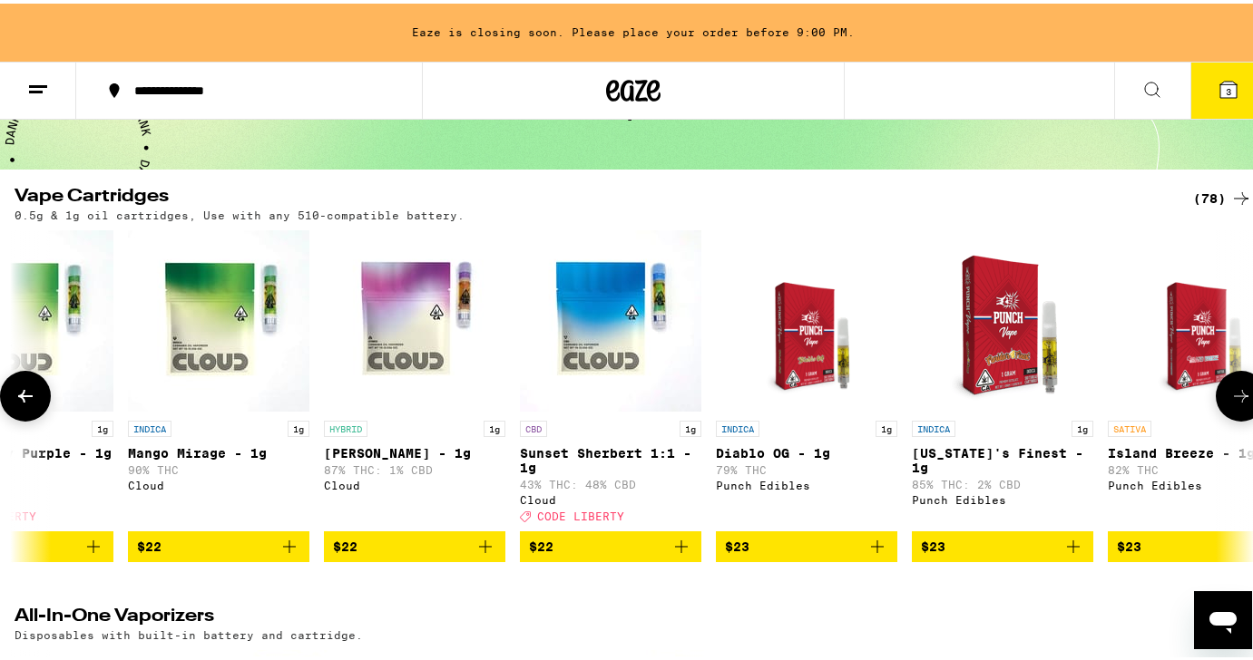
scroll to position [0, 2052]
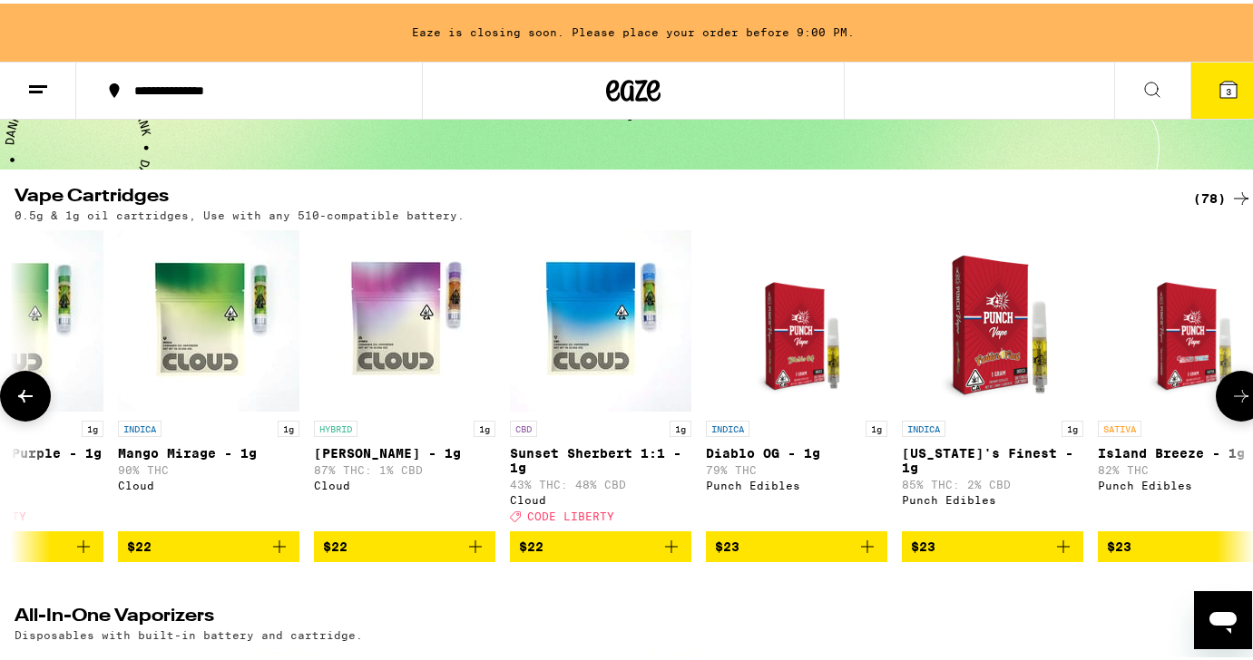
click at [1230, 394] on icon at bounding box center [1241, 393] width 22 height 22
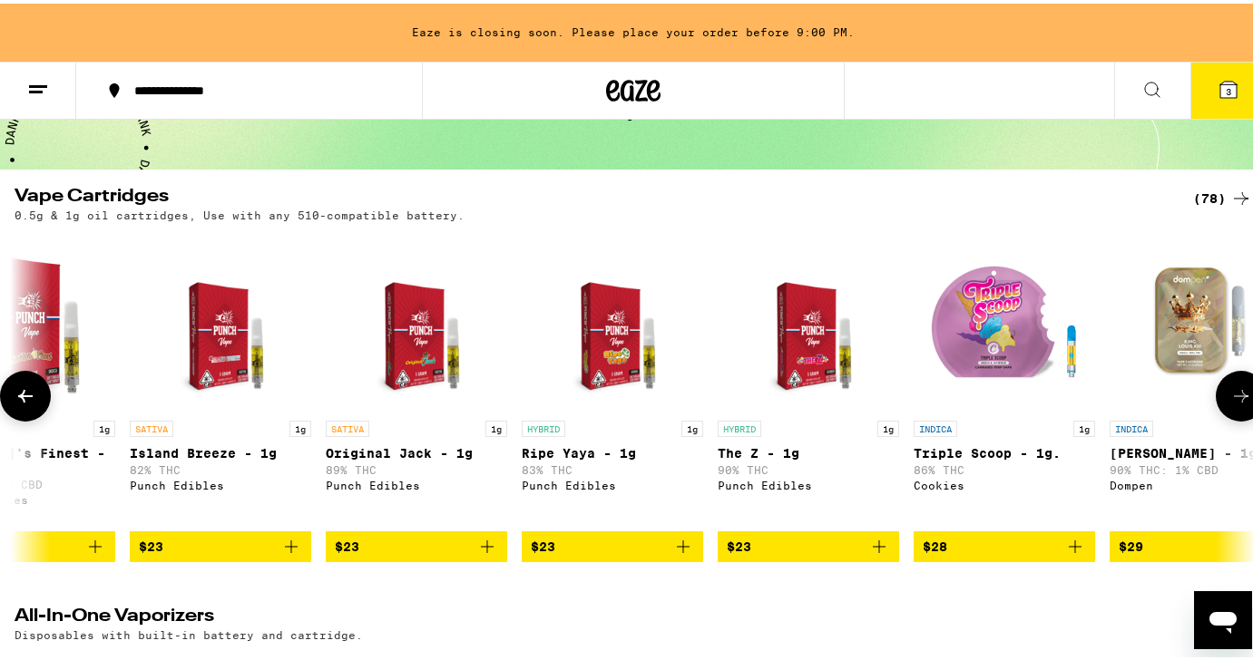
scroll to position [0, 3078]
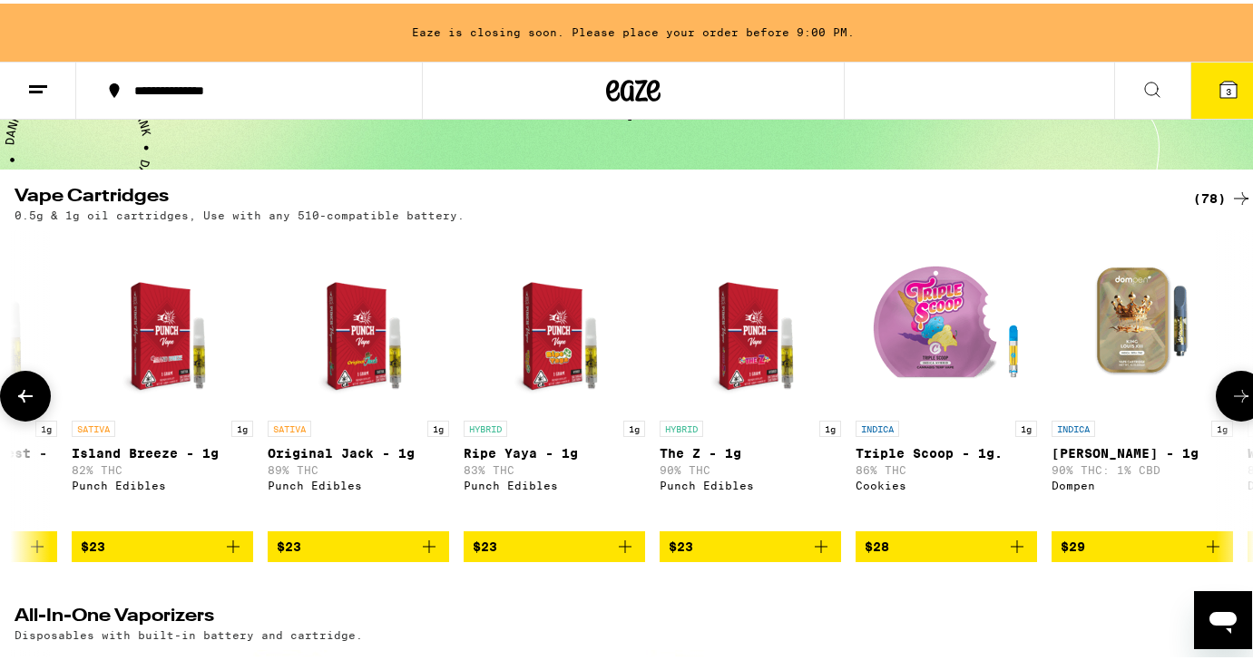
click at [1230, 394] on icon at bounding box center [1241, 393] width 22 height 22
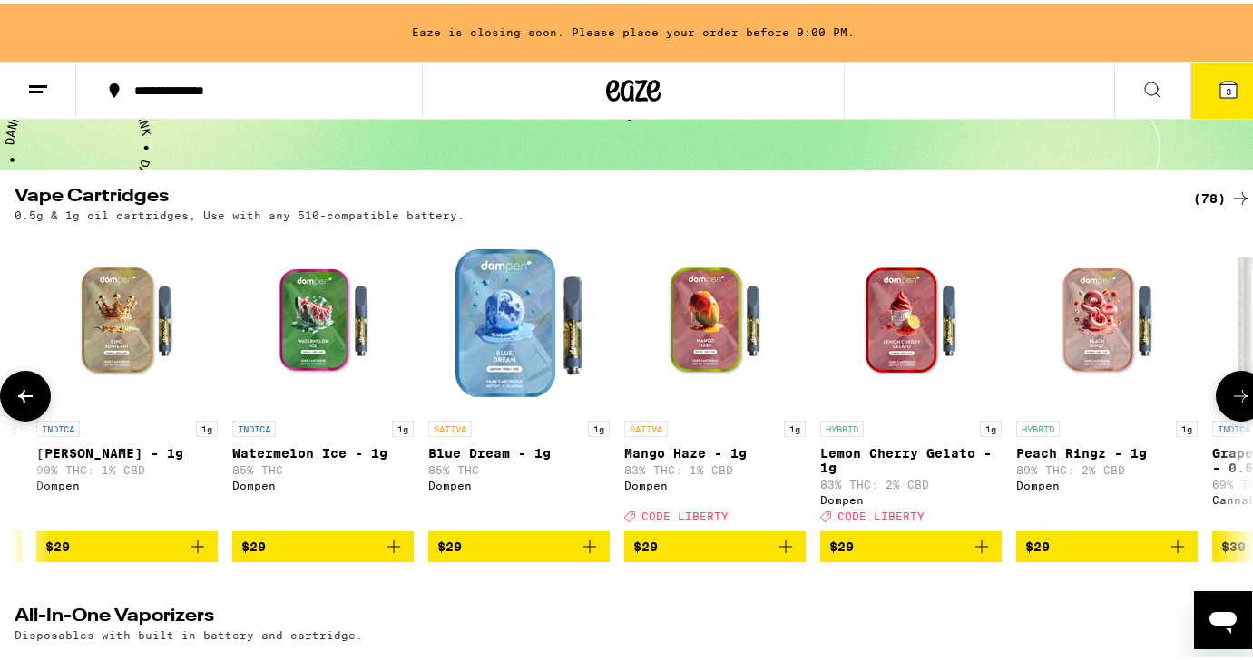
scroll to position [0, 4104]
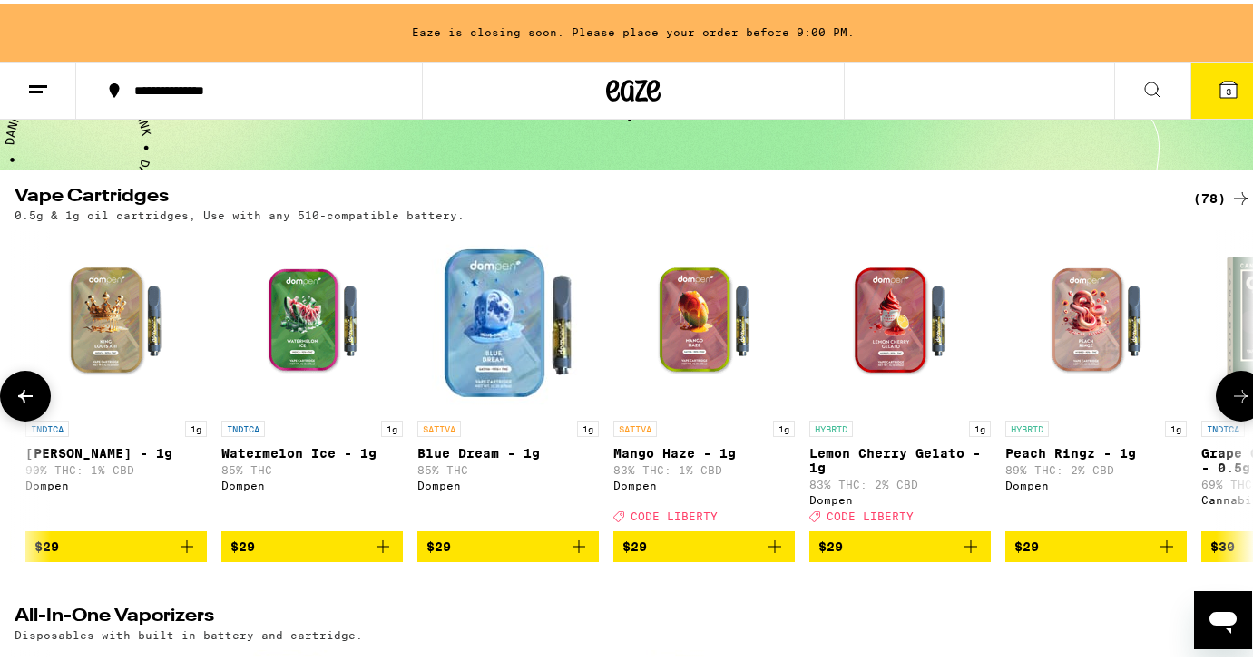
click at [1230, 394] on icon at bounding box center [1241, 393] width 22 height 22
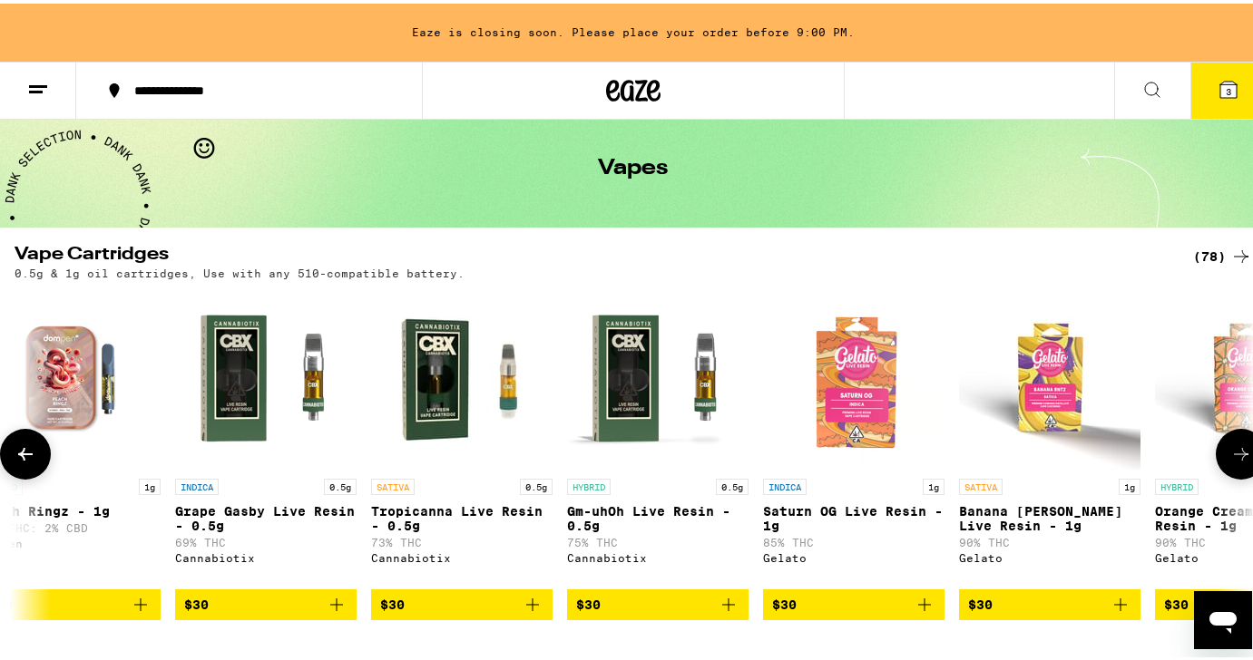
scroll to position [84, 0]
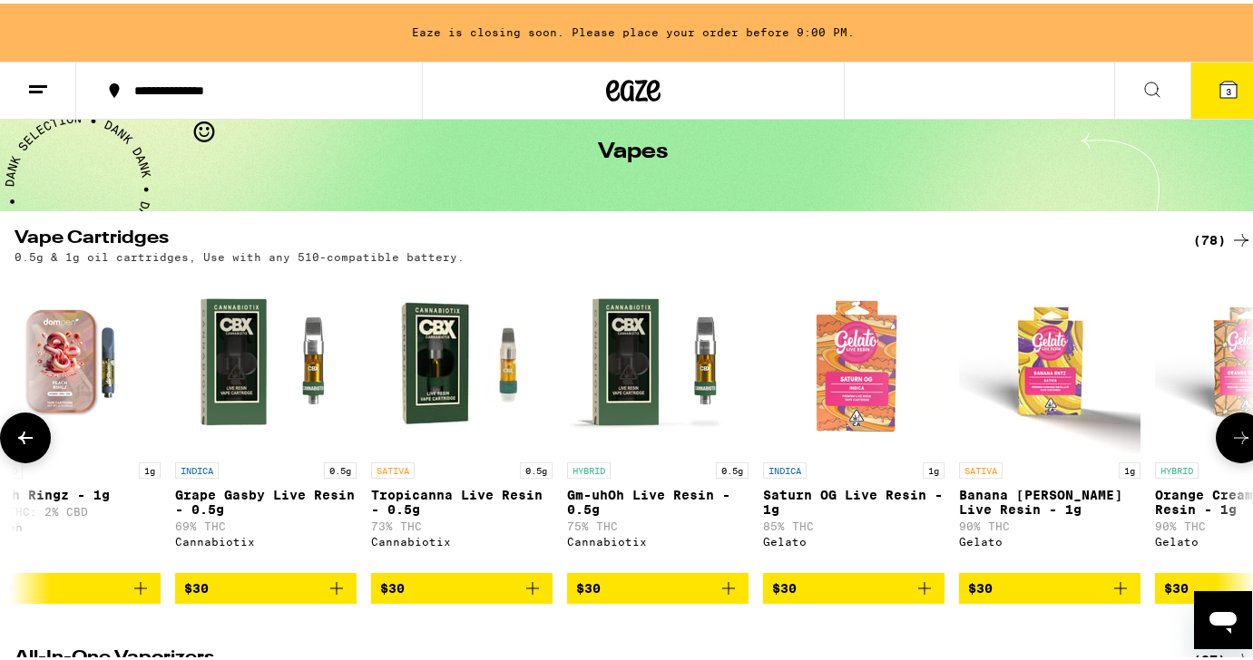
click at [1216, 449] on button at bounding box center [1241, 434] width 51 height 51
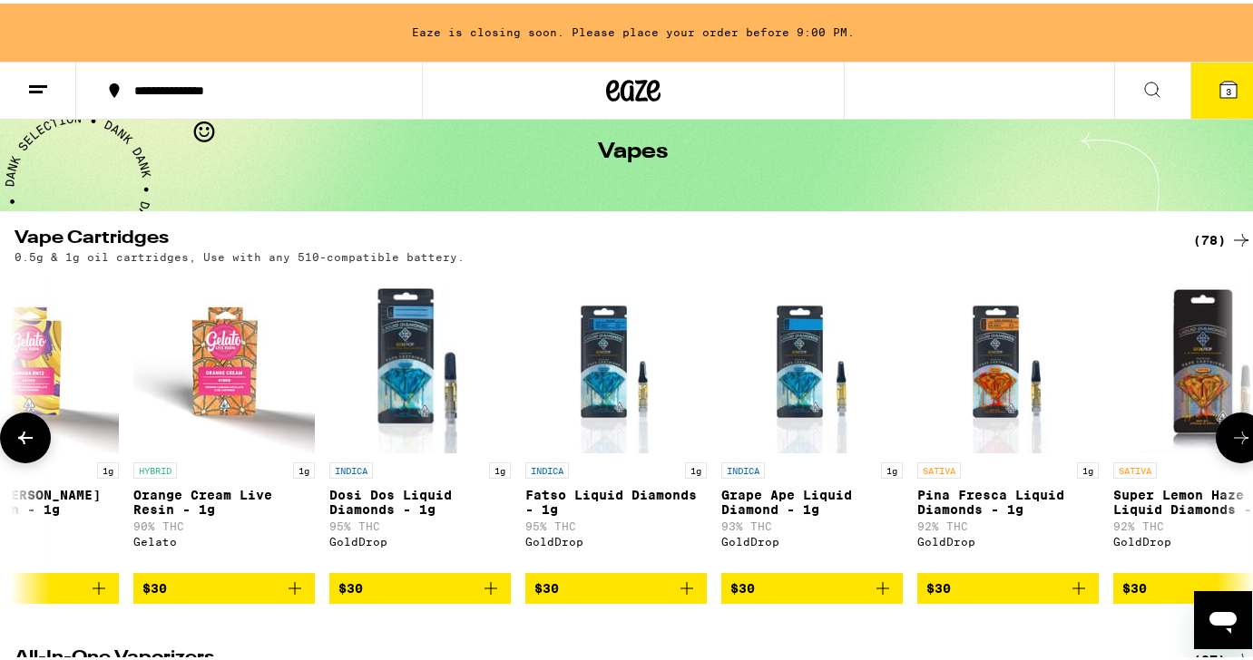
scroll to position [0, 6156]
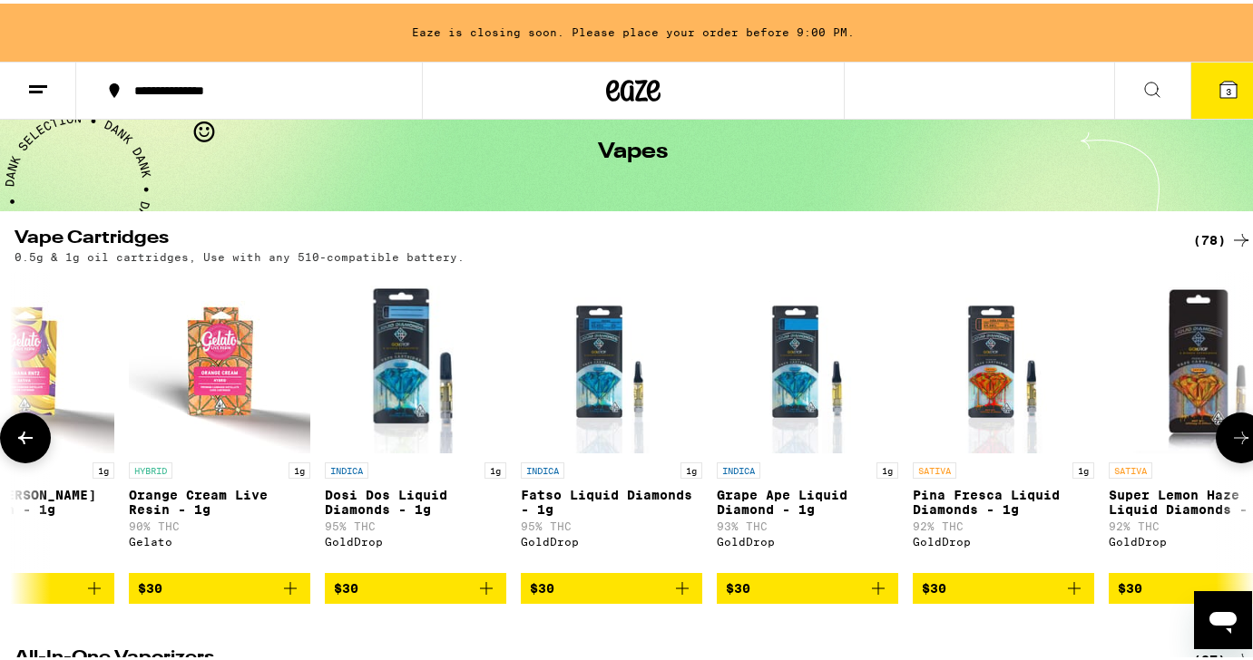
click at [1230, 445] on icon at bounding box center [1241, 435] width 22 height 22
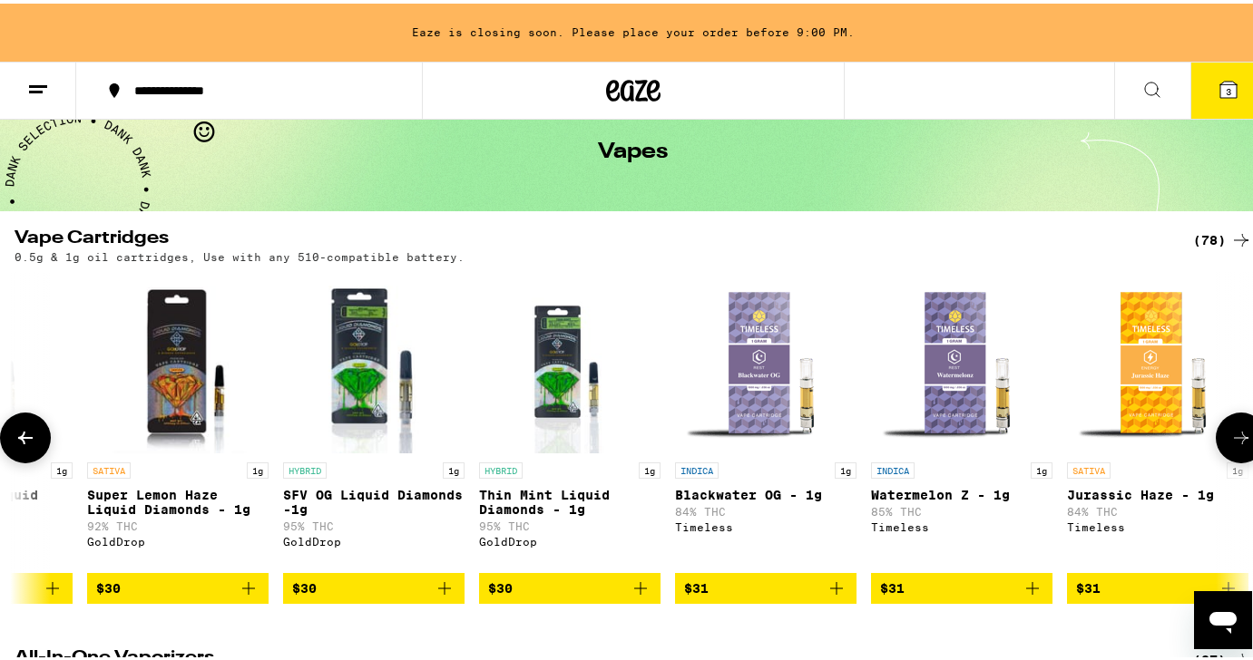
scroll to position [0, 7182]
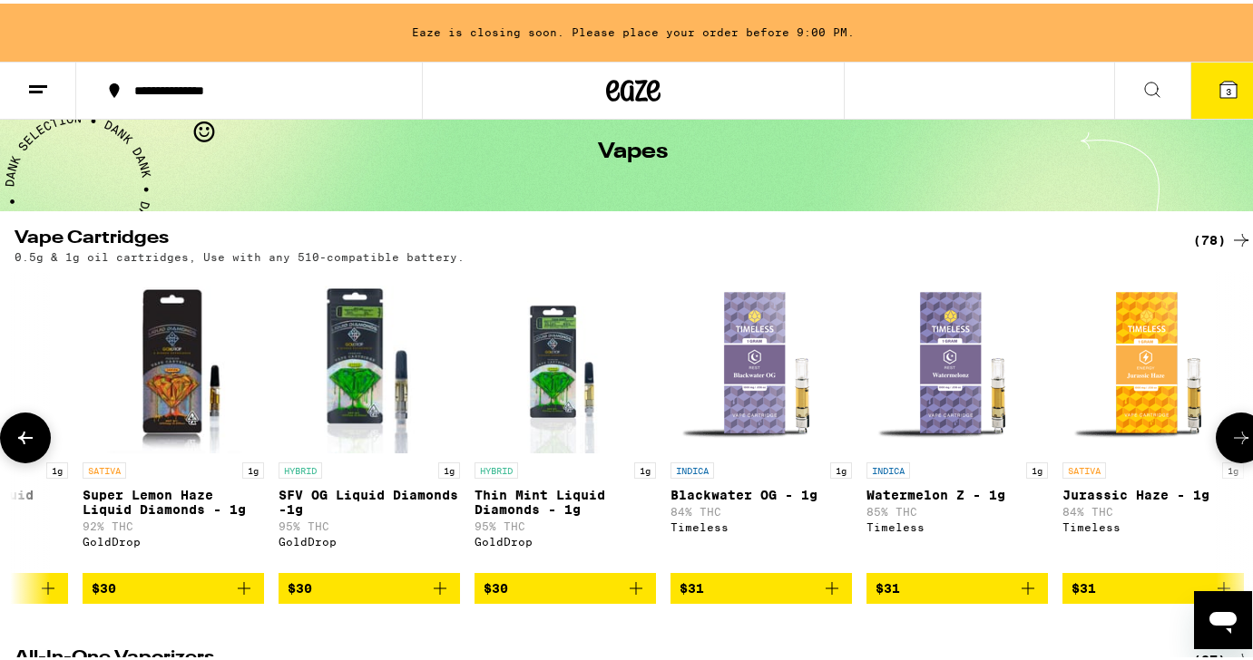
click at [1230, 445] on icon at bounding box center [1241, 435] width 22 height 22
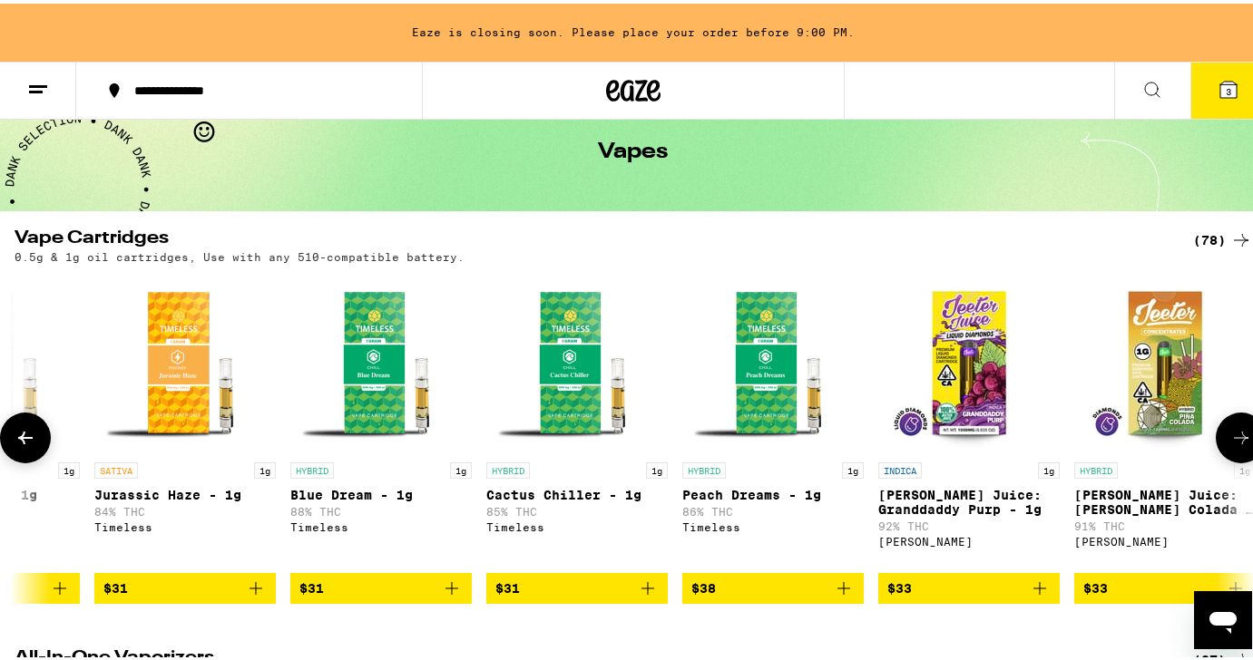
scroll to position [0, 8208]
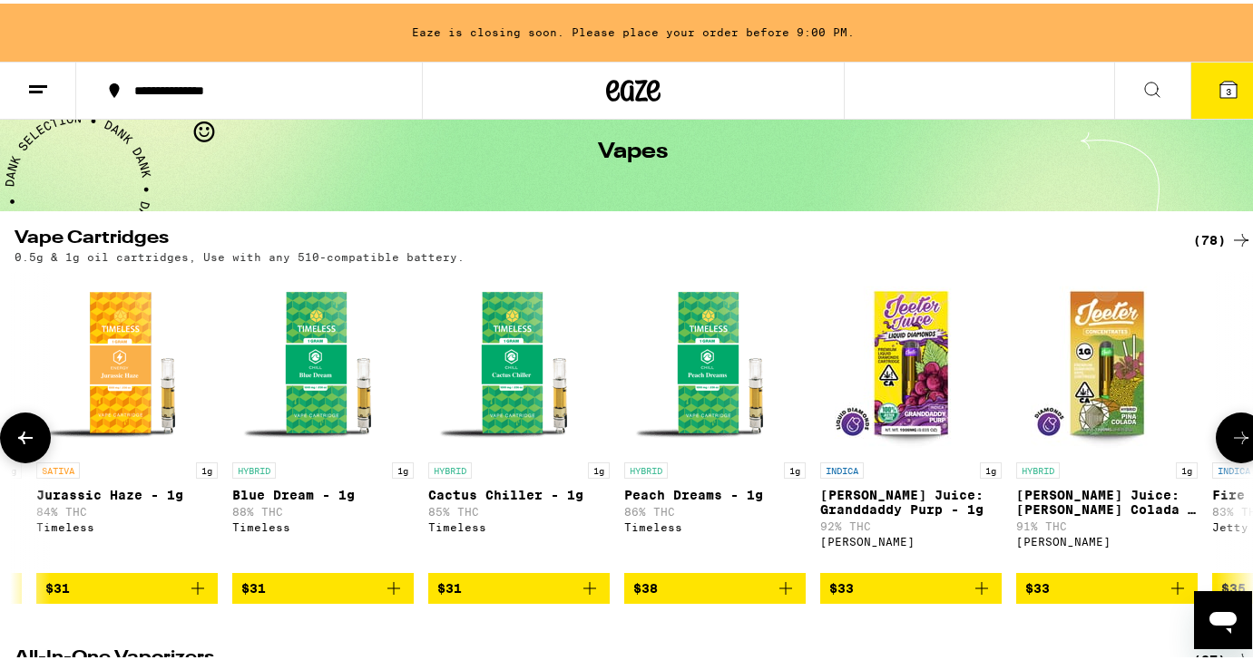
click at [1230, 445] on icon at bounding box center [1241, 435] width 22 height 22
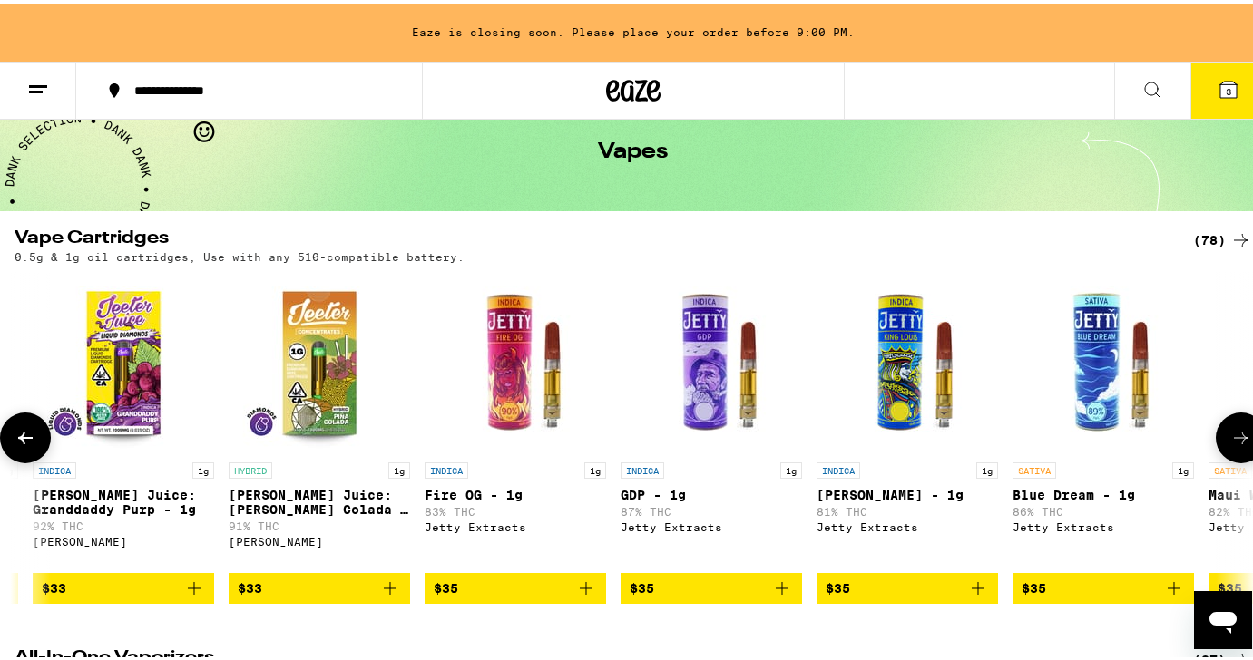
scroll to position [0, 9234]
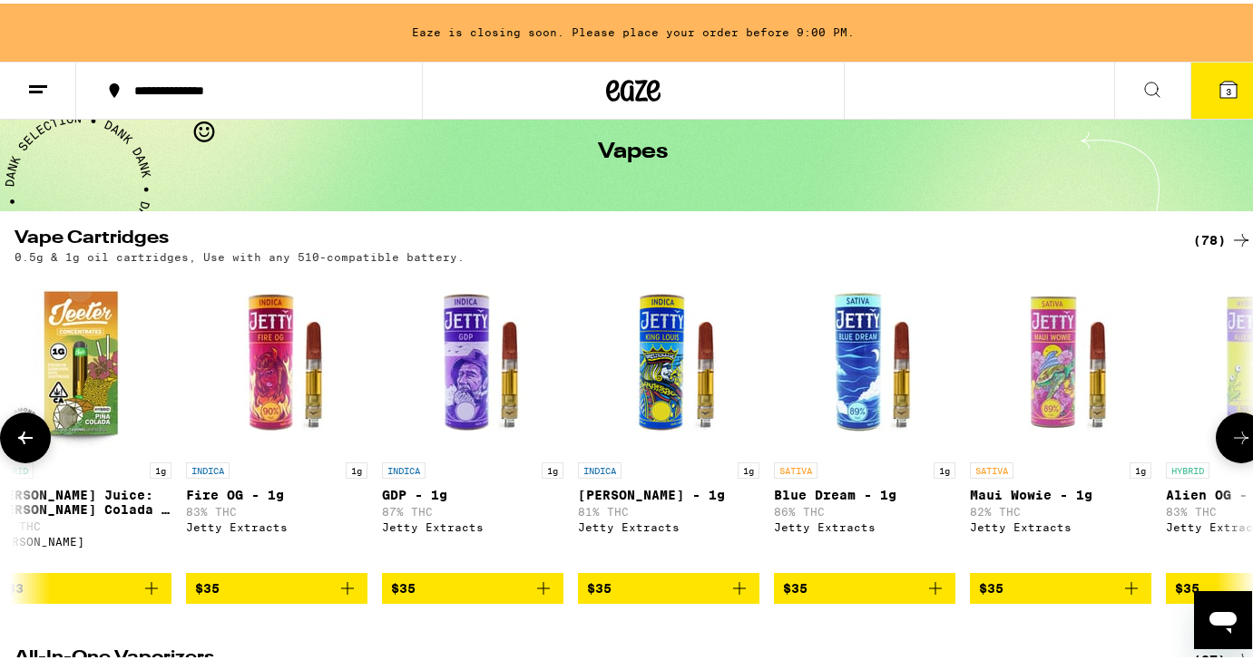
click at [1230, 445] on icon at bounding box center [1241, 435] width 22 height 22
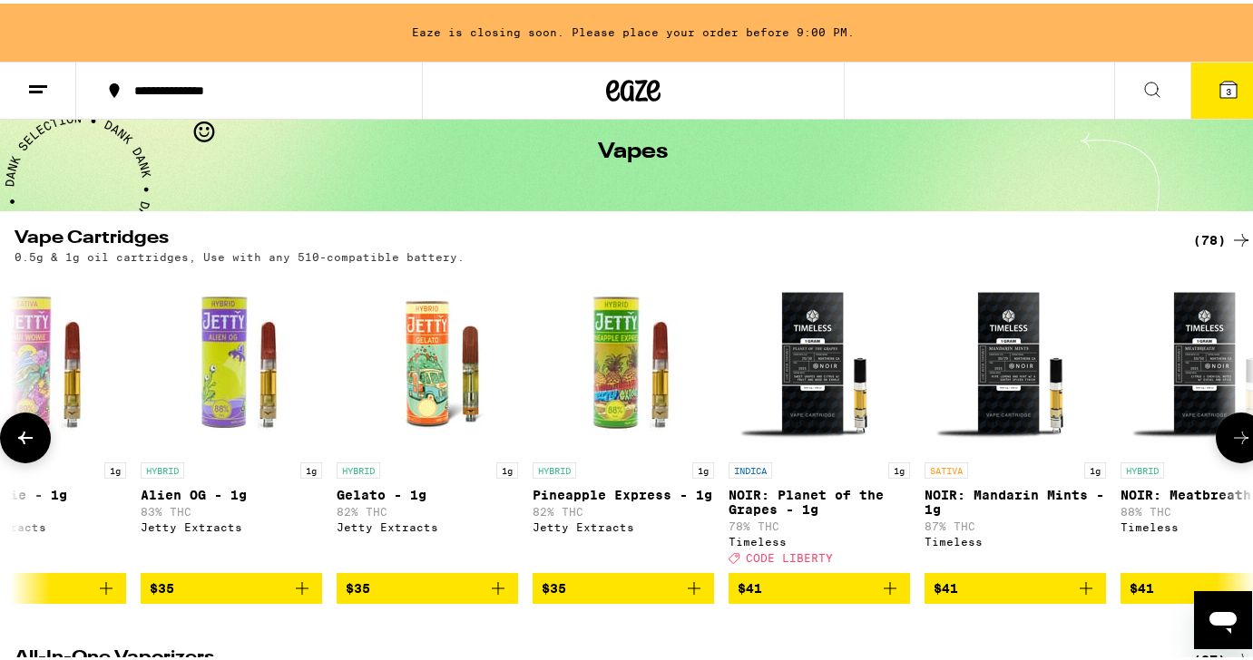
scroll to position [0, 10259]
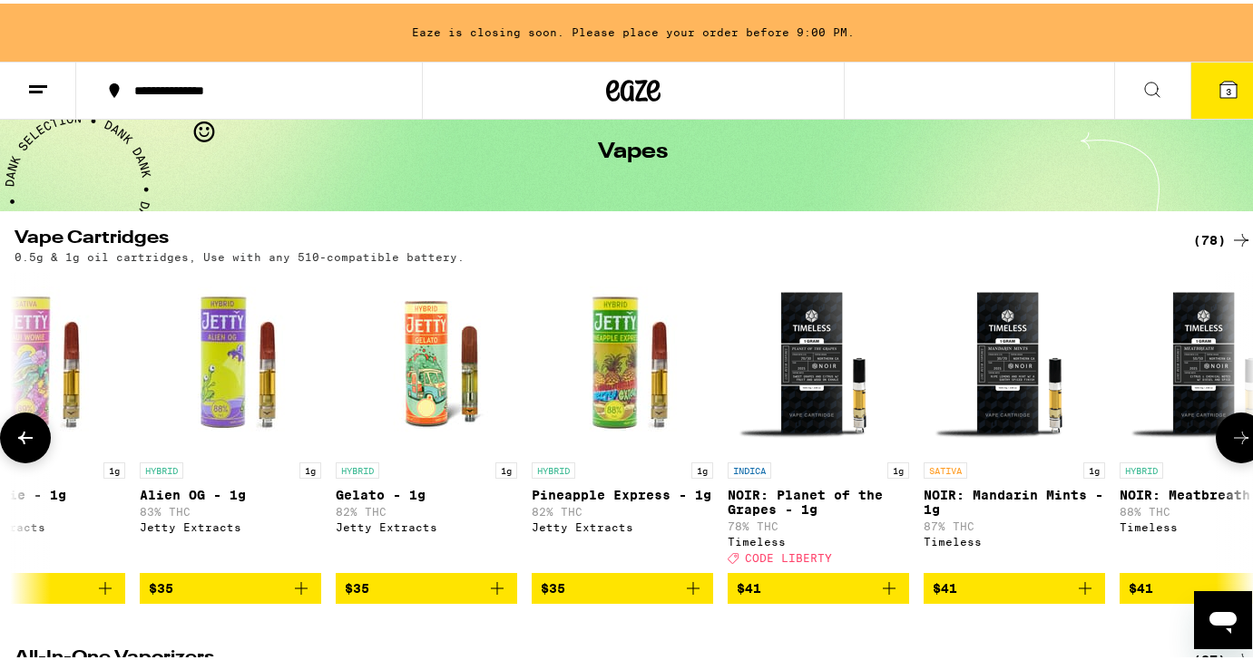
click at [1235, 444] on icon at bounding box center [1241, 435] width 22 height 22
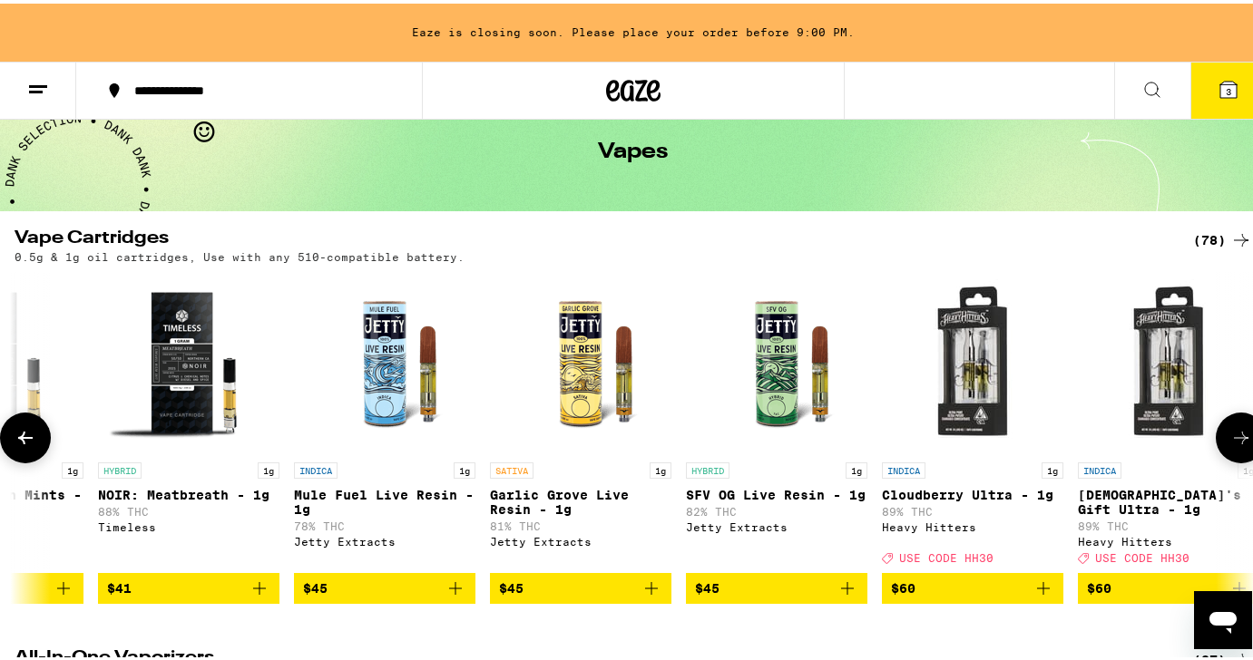
scroll to position [0, 11285]
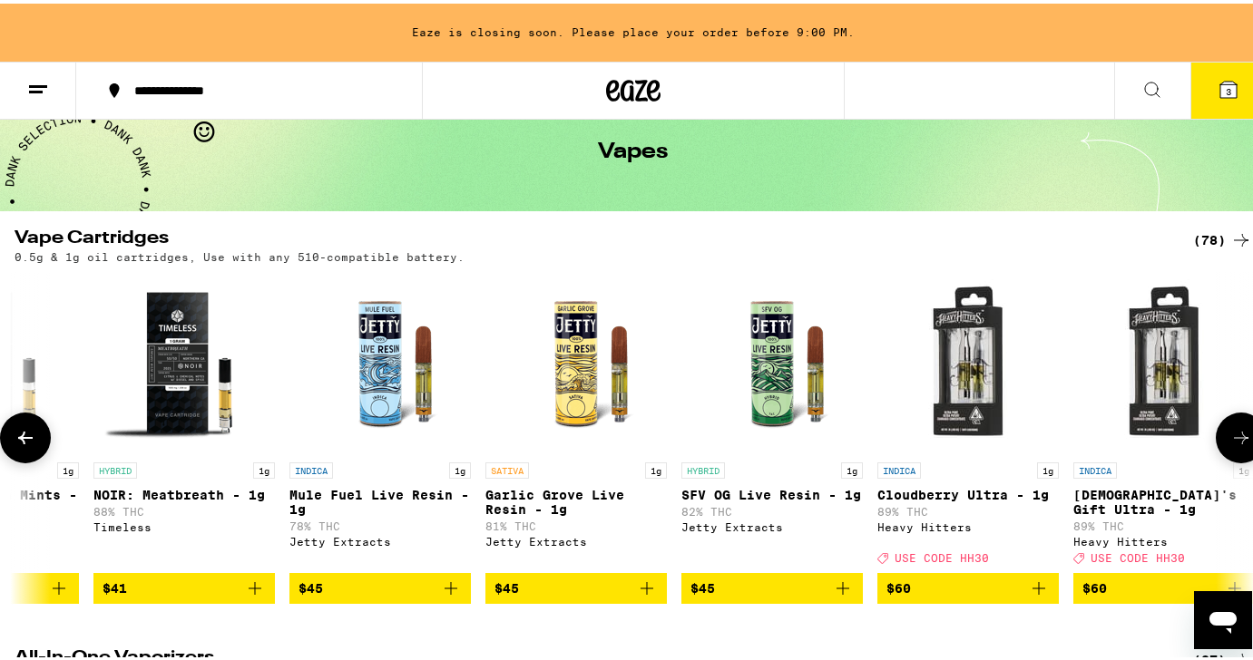
click at [1235, 444] on icon at bounding box center [1241, 435] width 22 height 22
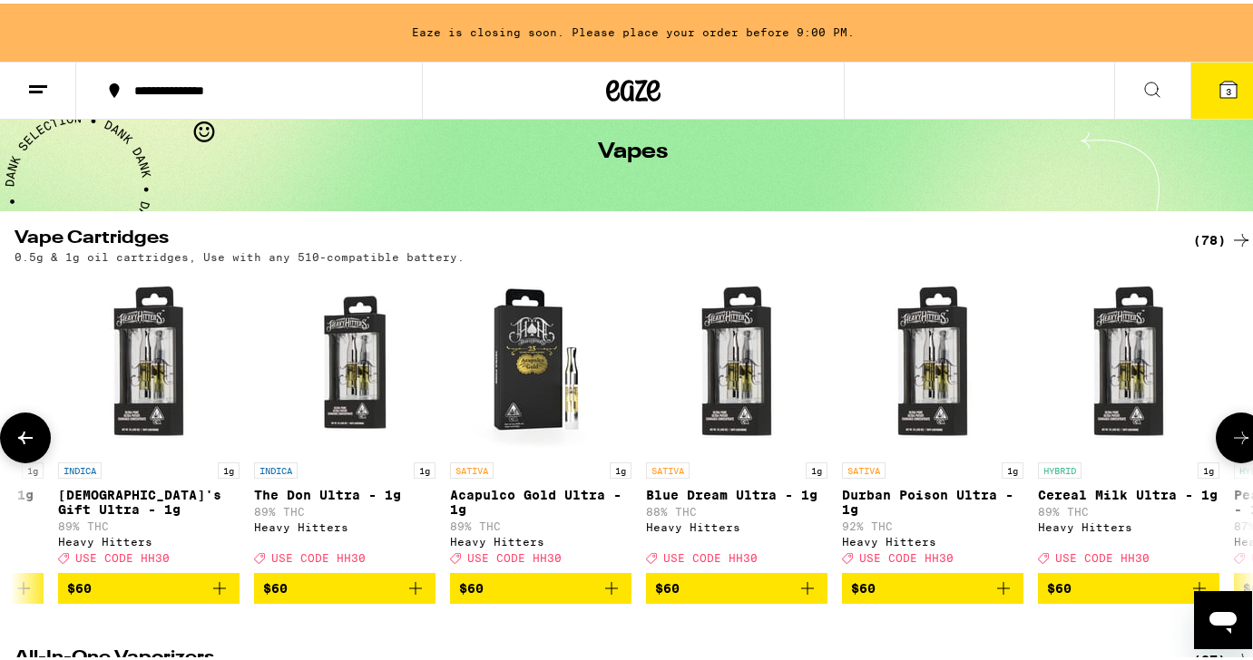
scroll to position [0, 12311]
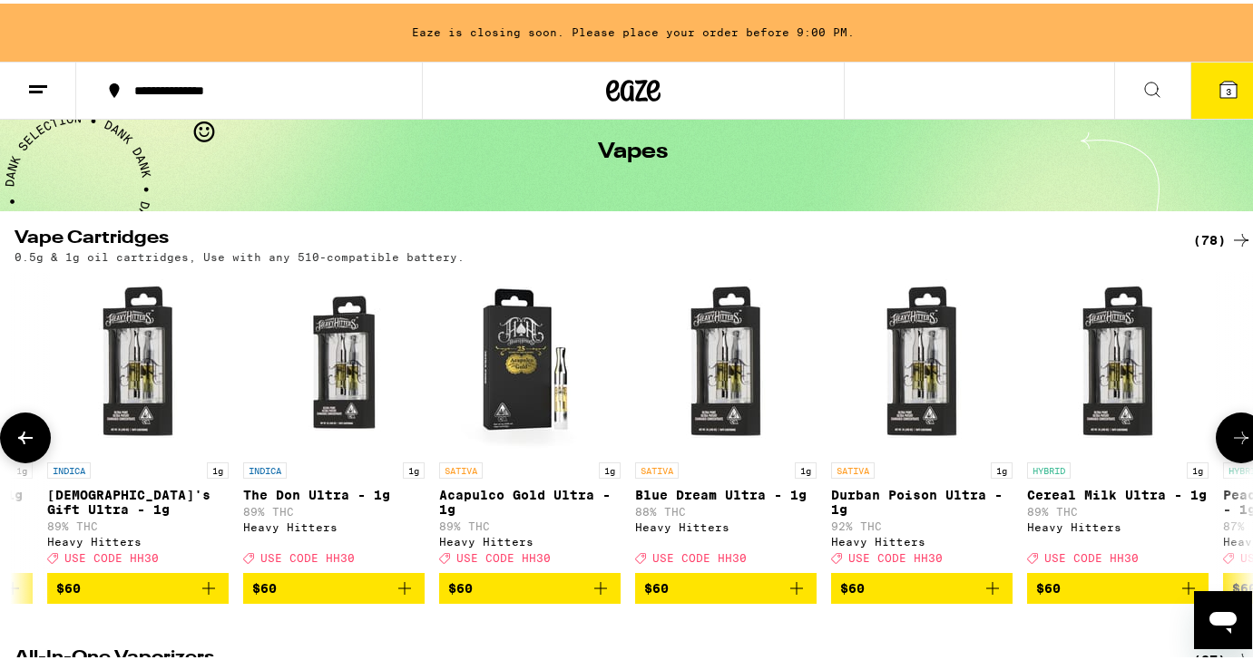
click at [1235, 444] on icon at bounding box center [1241, 435] width 22 height 22
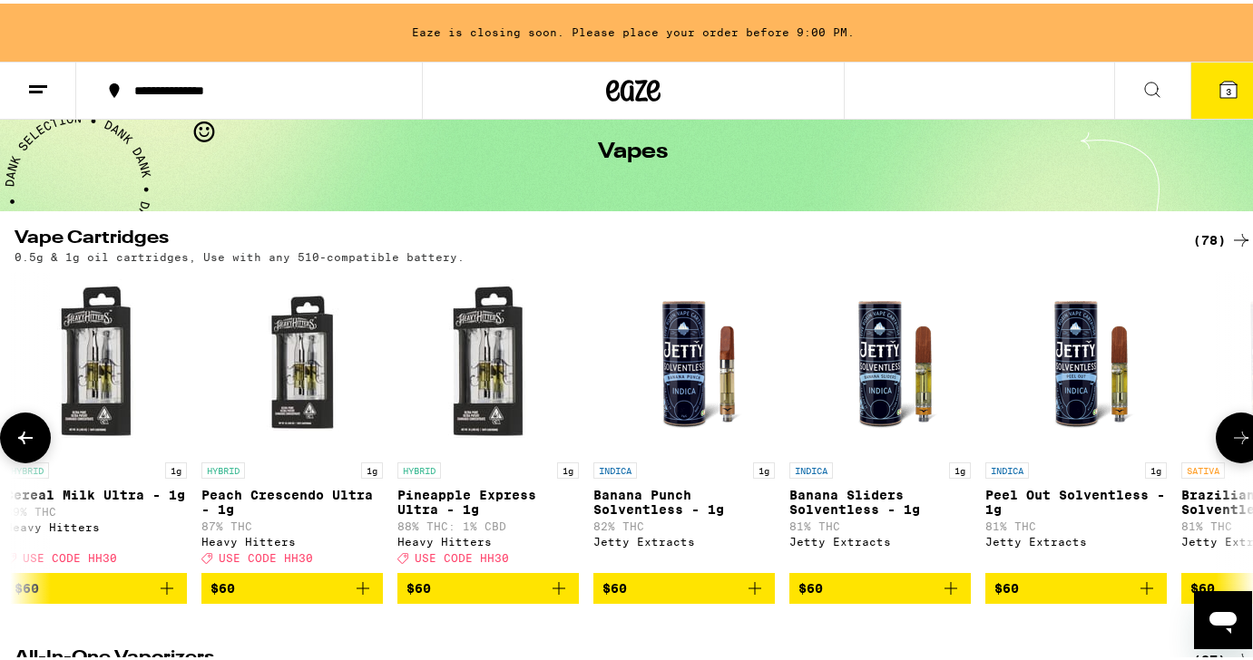
scroll to position [0, 13337]
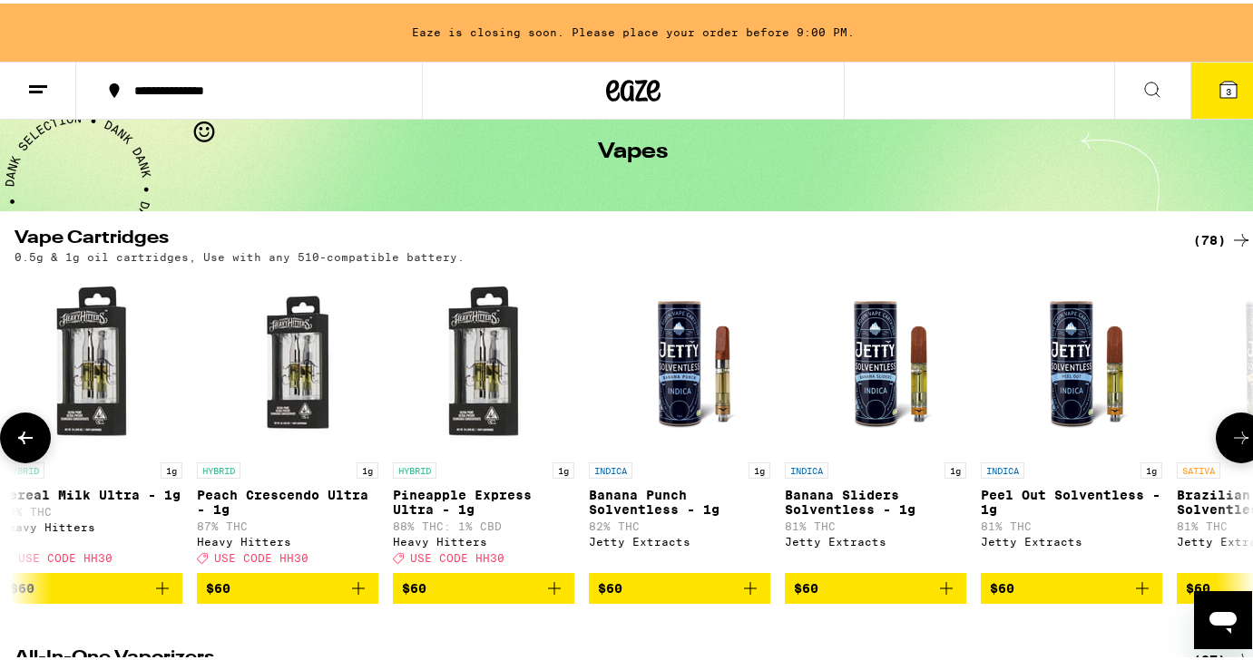
click at [1235, 444] on icon at bounding box center [1241, 435] width 22 height 22
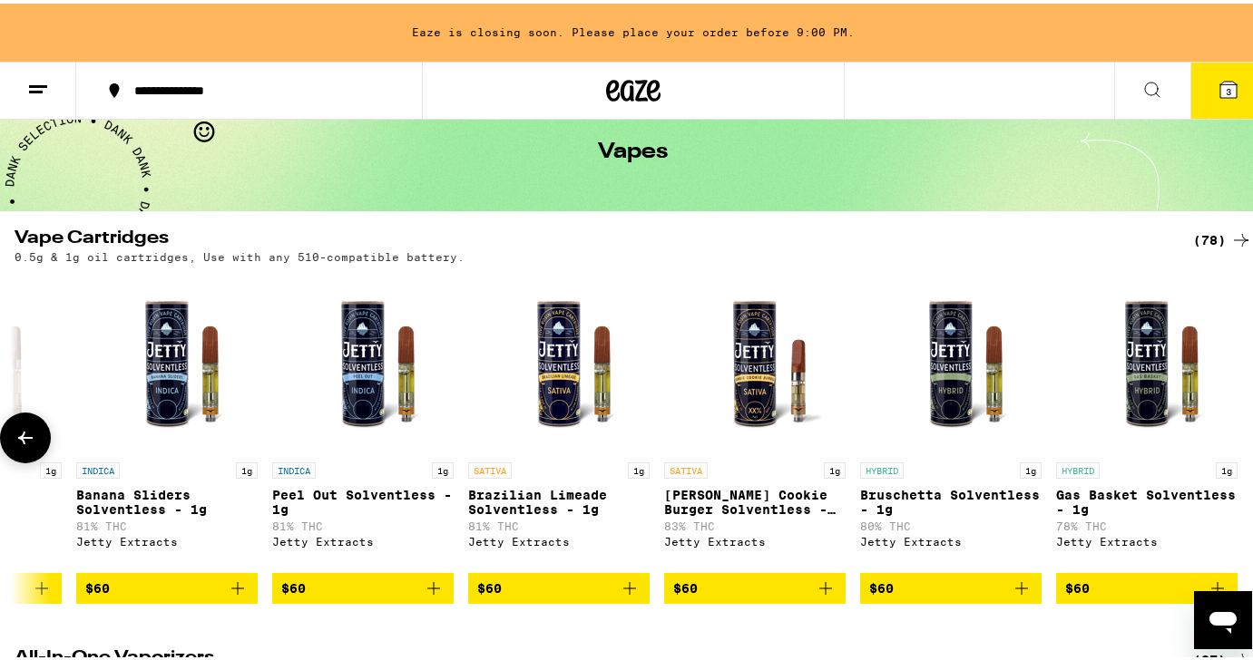
scroll to position [0, 14059]
click at [39, 418] on div at bounding box center [25, 434] width 51 height 51
click at [37, 437] on button at bounding box center [25, 434] width 51 height 51
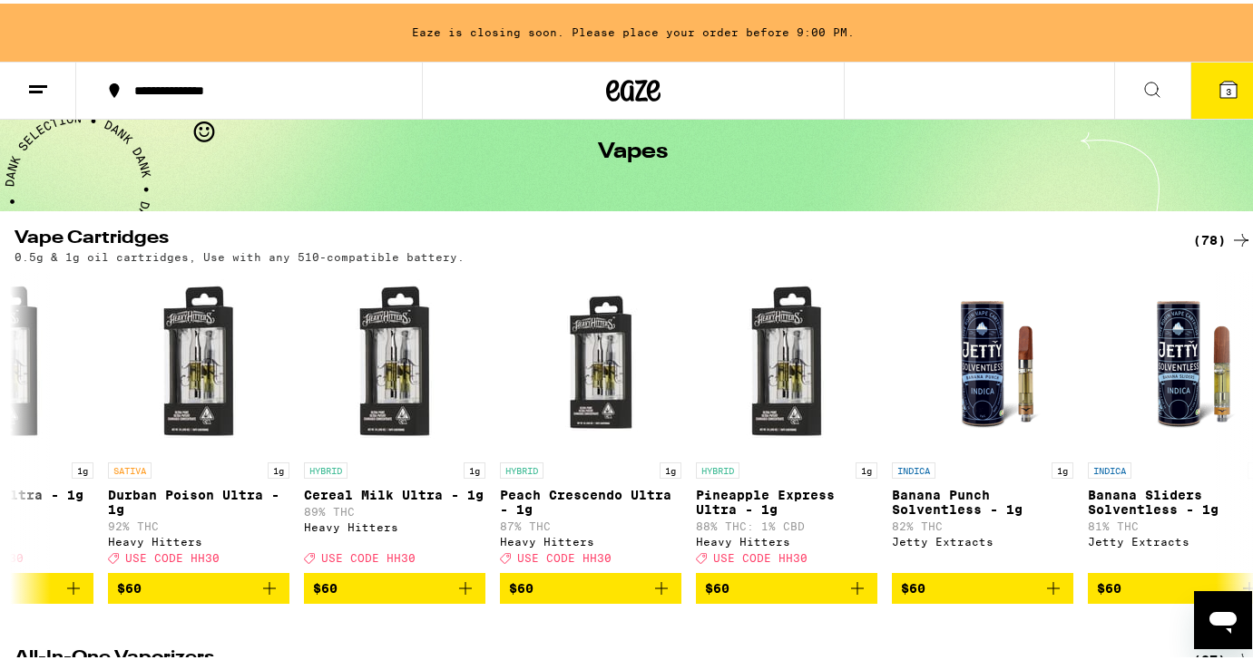
scroll to position [0, 13033]
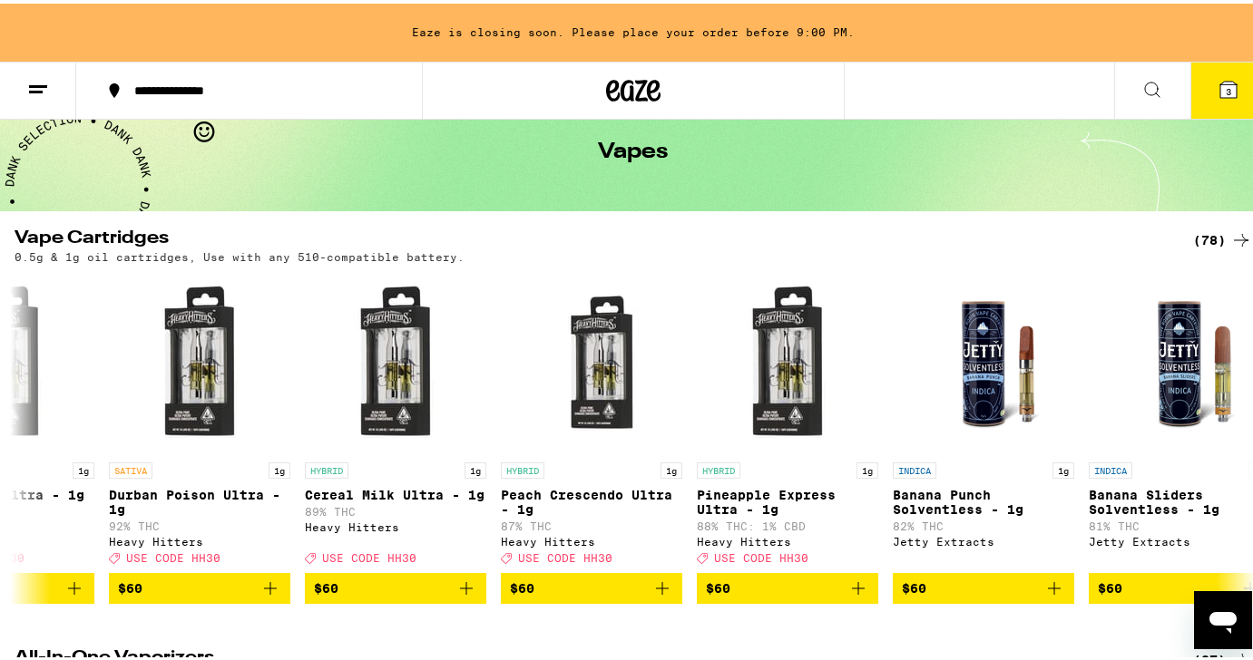
click at [1207, 233] on div "(78)" at bounding box center [1222, 237] width 59 height 22
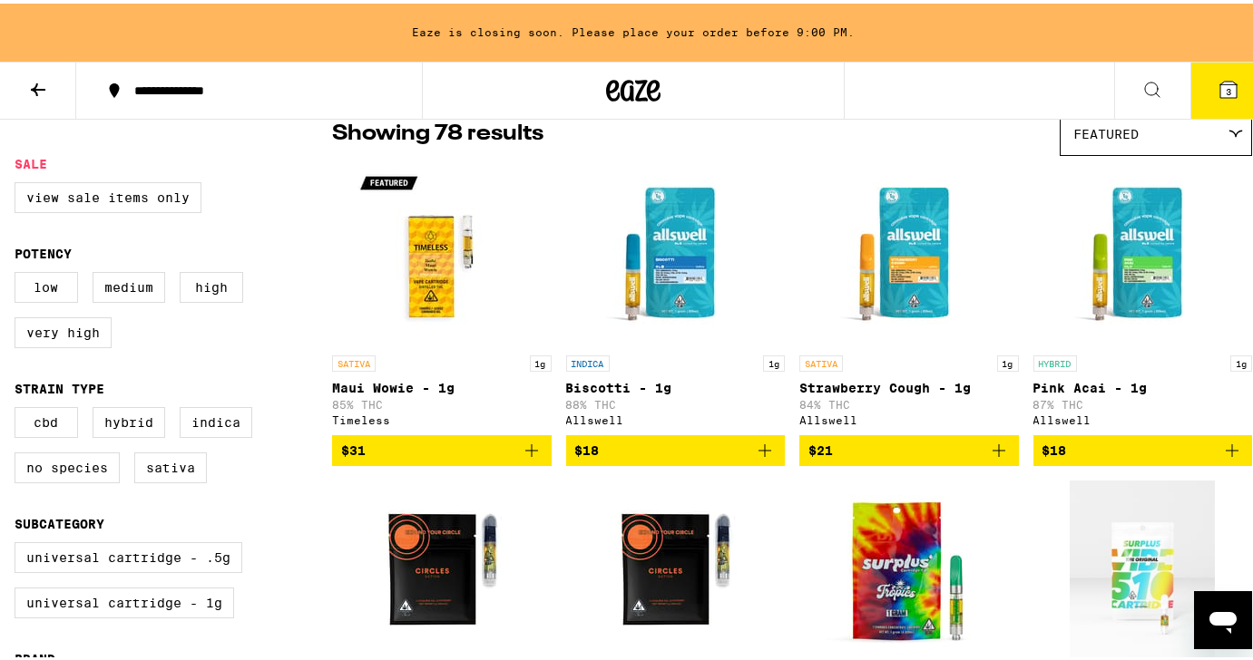
scroll to position [158, 0]
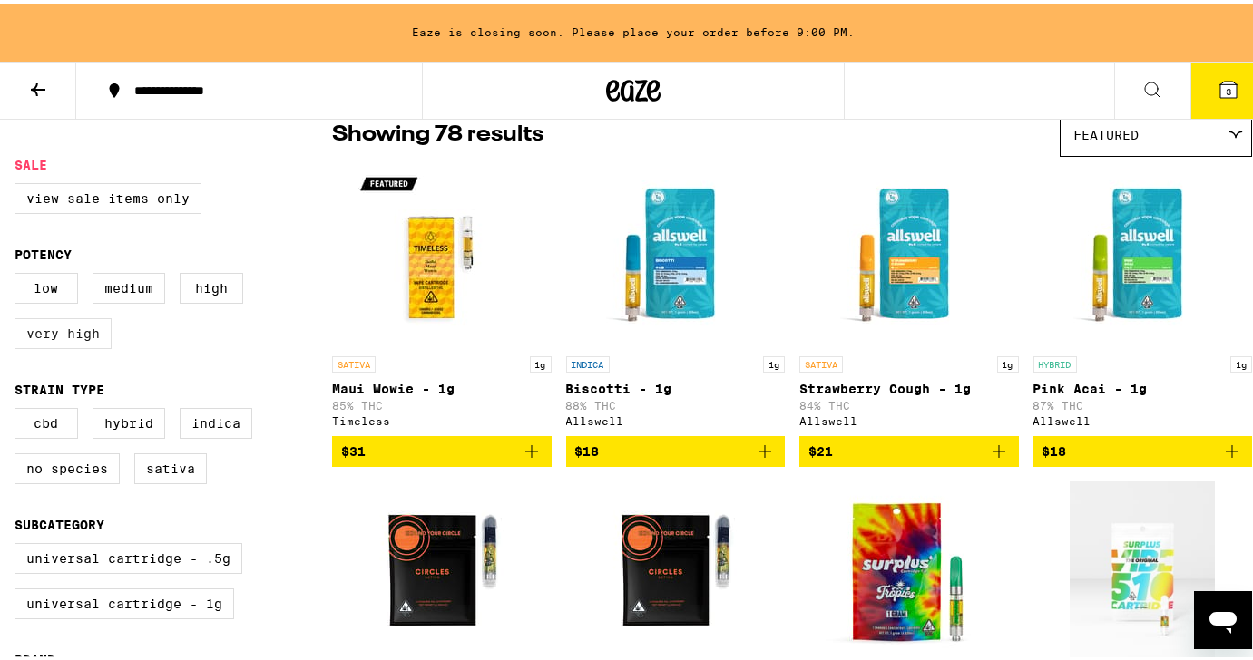
click at [78, 346] on label "Very High" at bounding box center [63, 330] width 97 height 31
click at [19, 273] on input "Very High" at bounding box center [18, 272] width 1 height 1
checkbox input "true"
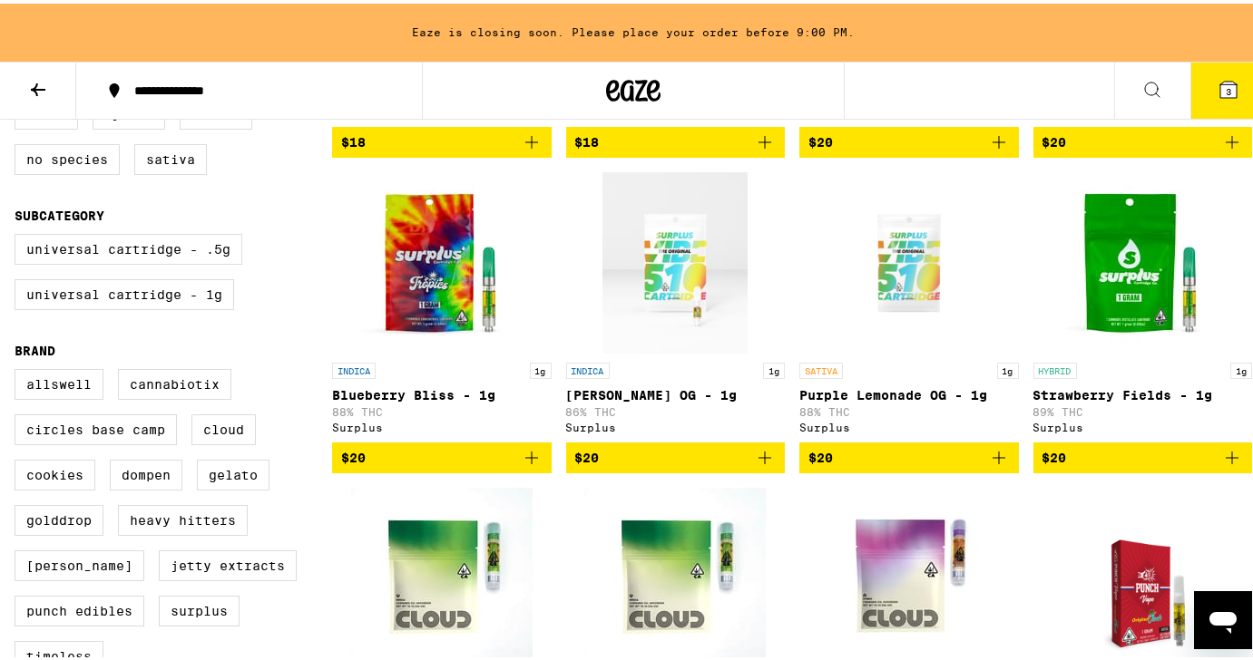
scroll to position [465, 0]
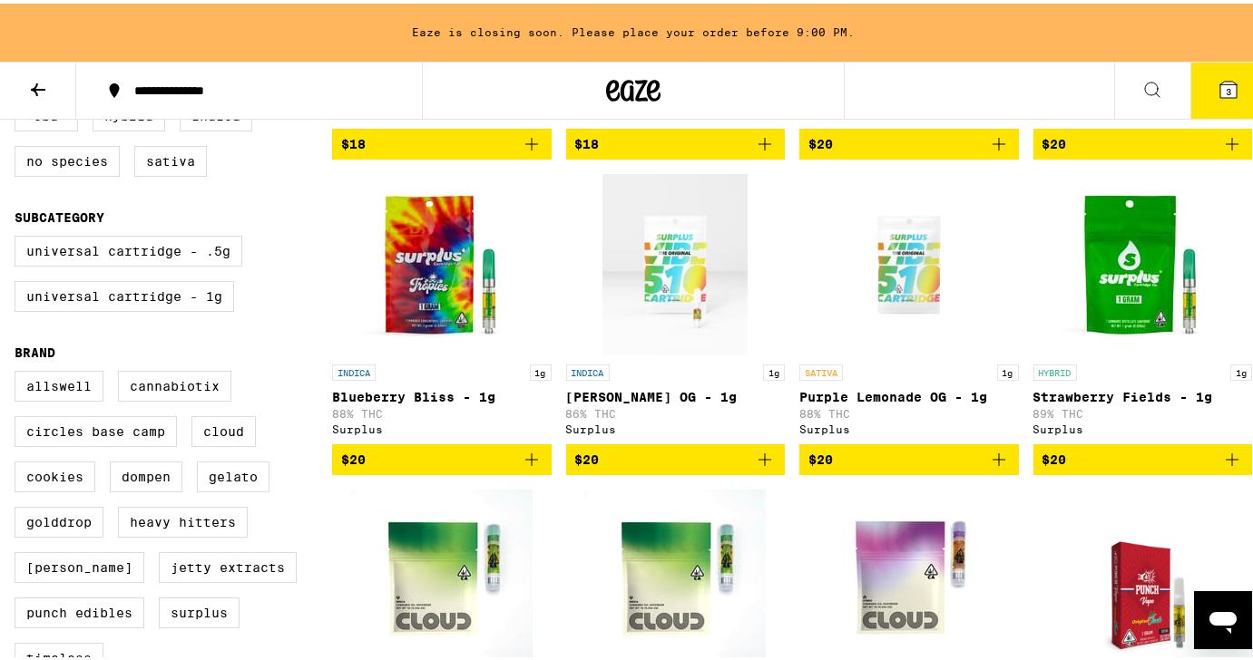
click at [524, 467] on icon "Add to bag" at bounding box center [532, 456] width 22 height 22
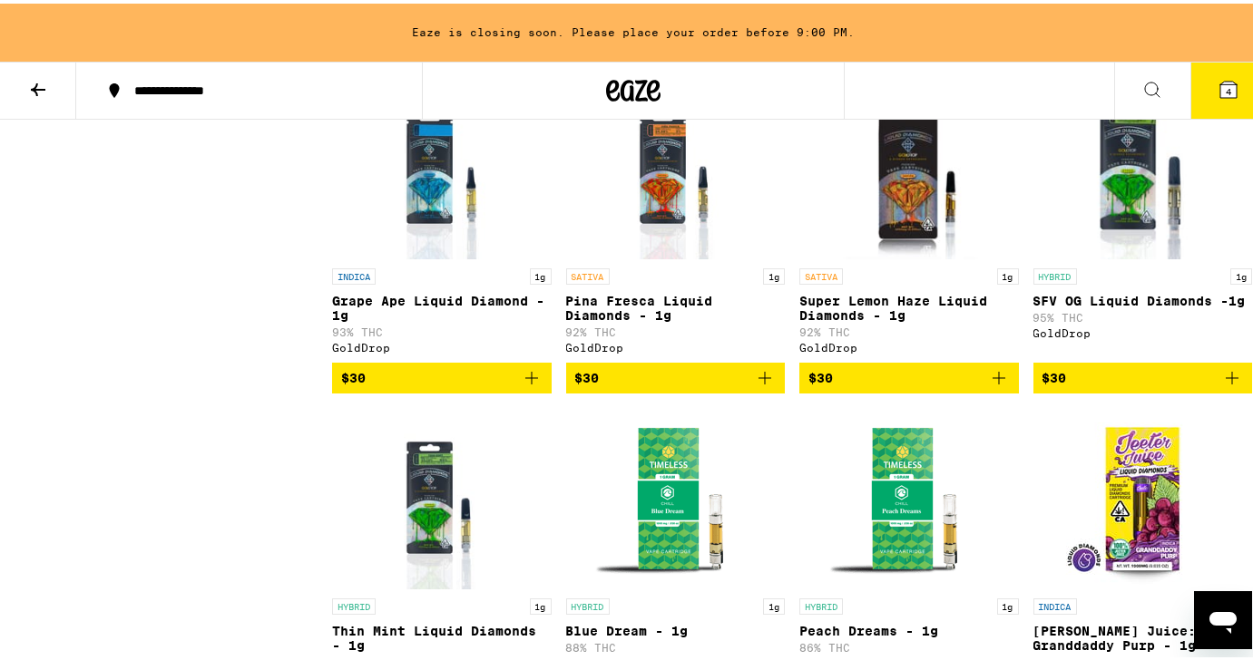
scroll to position [1852, 0]
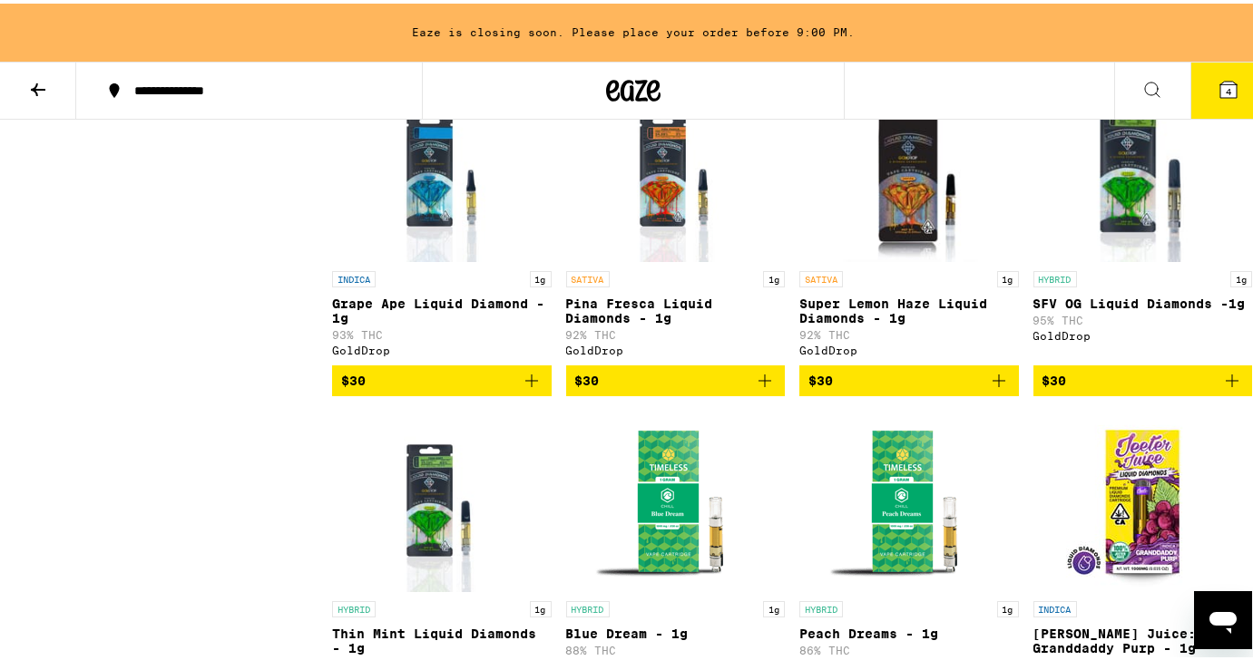
click at [523, 388] on icon "Add to bag" at bounding box center [532, 377] width 22 height 22
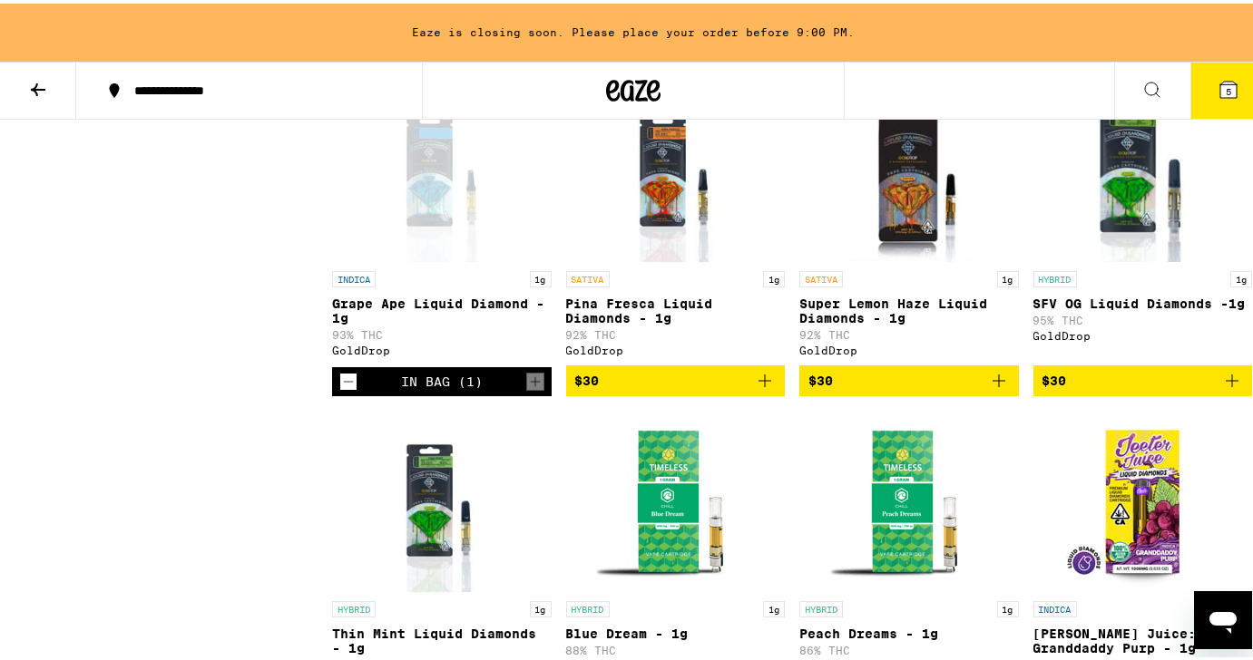
click at [552, 412] on div "INDICA 1g Biscotti - 1g 88% THC Allswell $18 HYBRID 1g Pink Acai - 1g 87% THC A…" at bounding box center [792, 273] width 920 height 3611
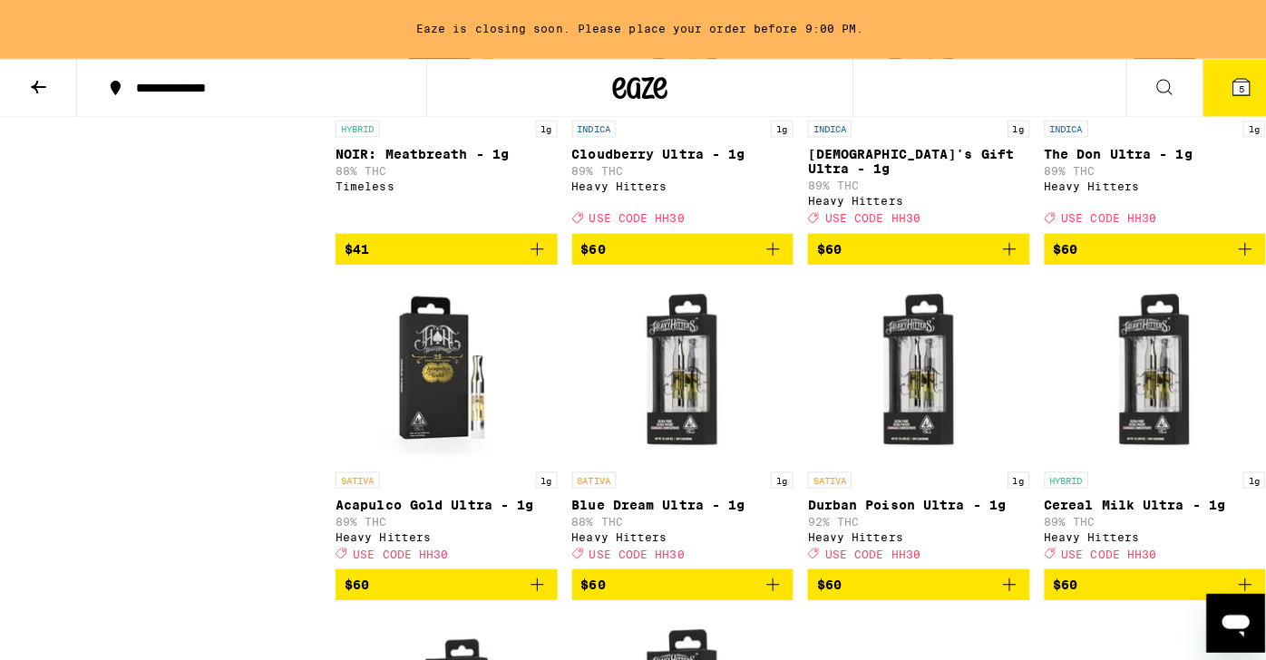
scroll to position [2989, 0]
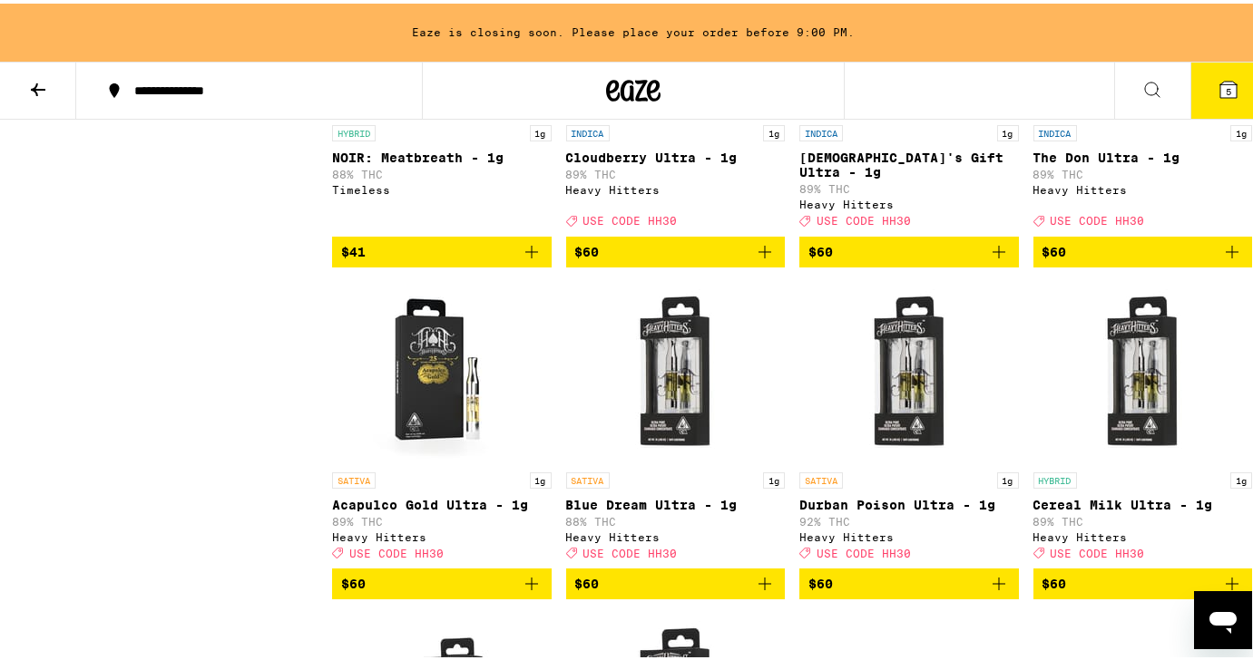
click at [623, 224] on span "USE CODE HH30" at bounding box center [630, 218] width 94 height 12
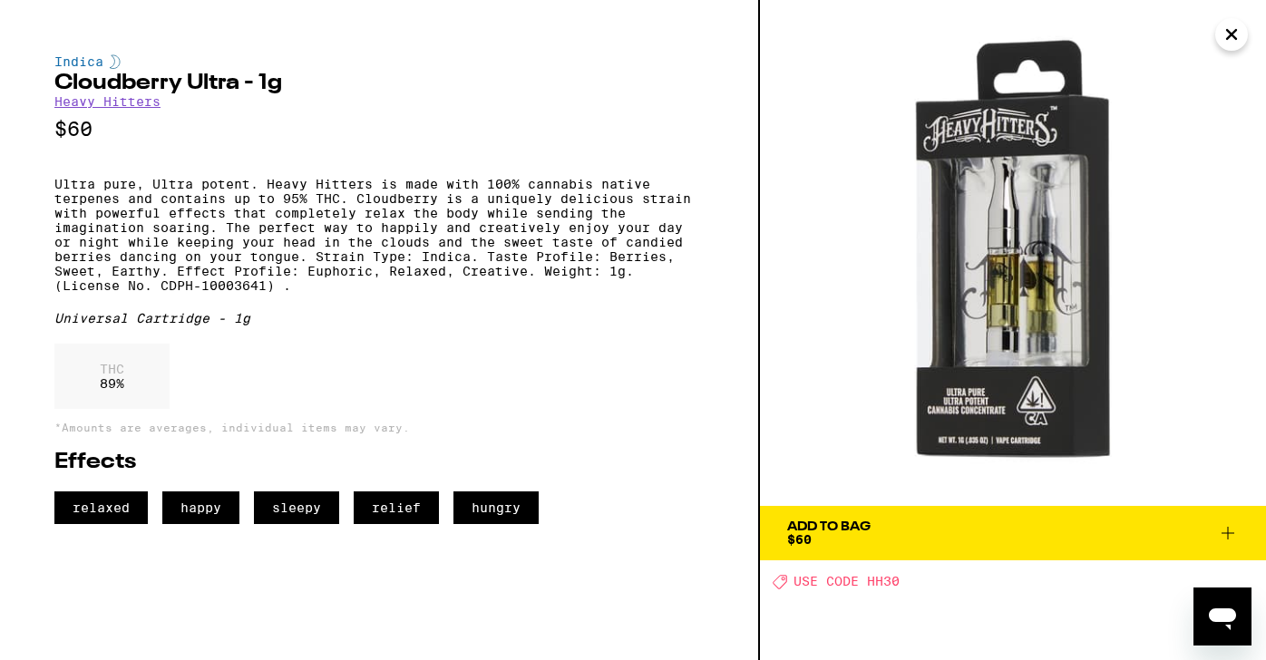
click at [837, 587] on span "USE CODE HH30" at bounding box center [847, 582] width 106 height 15
click at [1230, 36] on icon "Close" at bounding box center [1231, 34] width 9 height 9
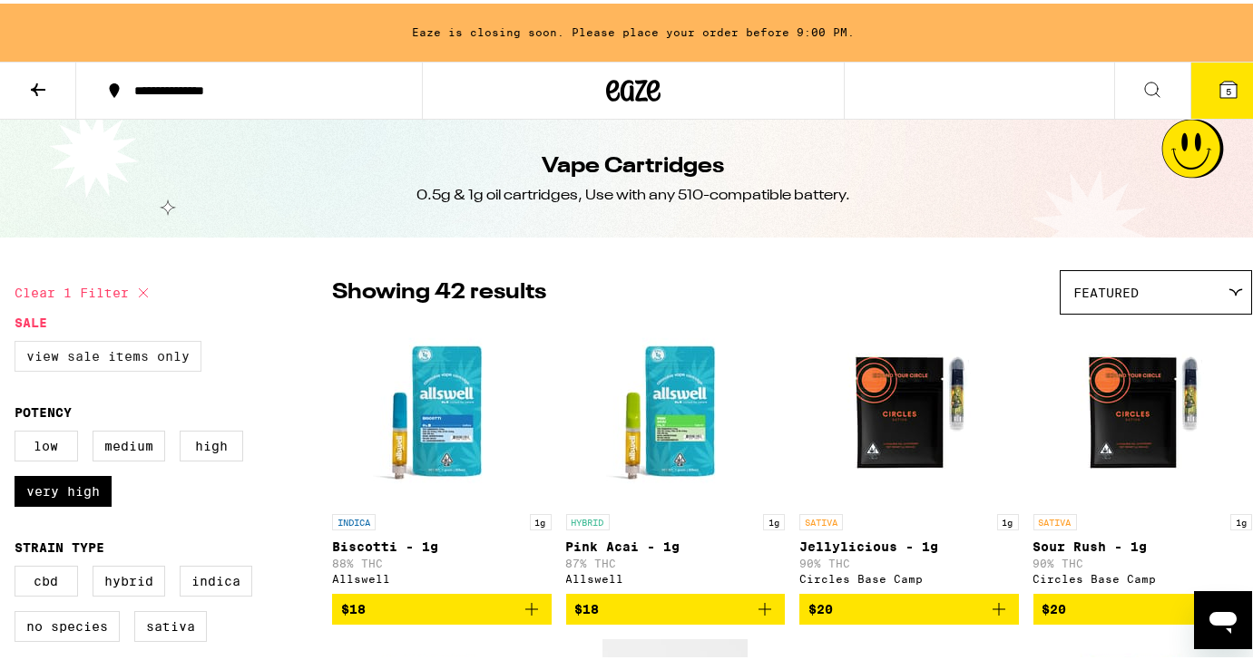
click at [115, 347] on label "View Sale Items Only" at bounding box center [108, 352] width 187 height 31
click at [19, 341] on input "View Sale Items Only" at bounding box center [18, 340] width 1 height 1
checkbox input "true"
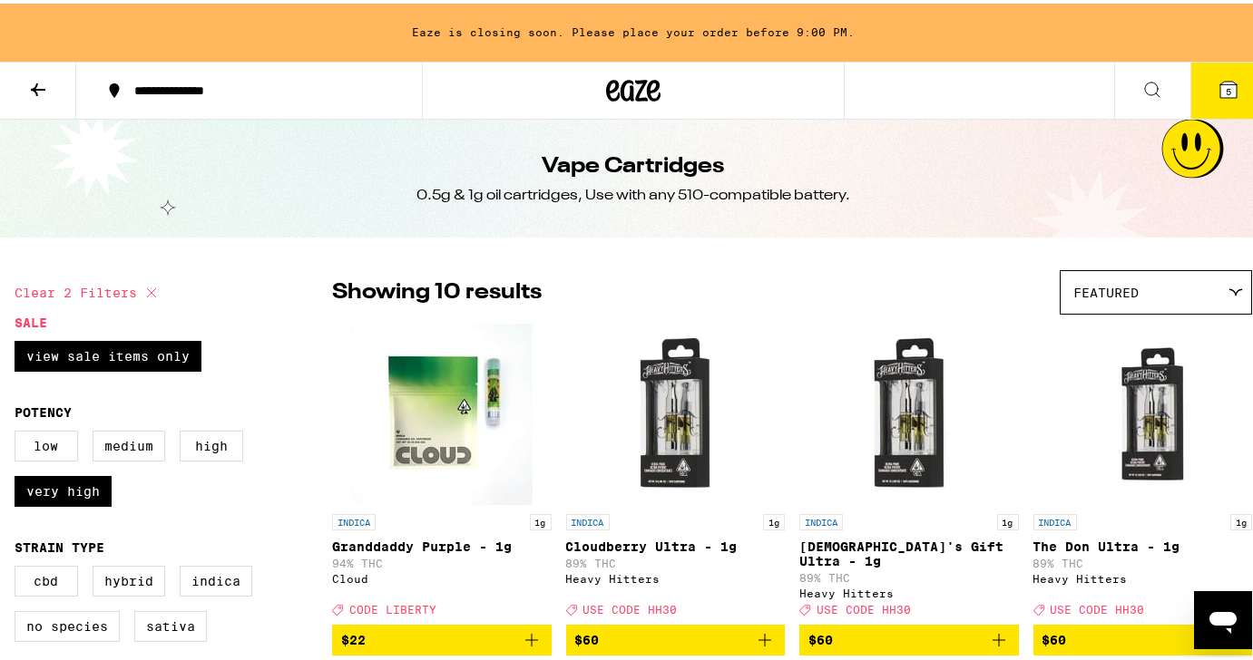
click at [31, 83] on icon at bounding box center [38, 86] width 22 height 22
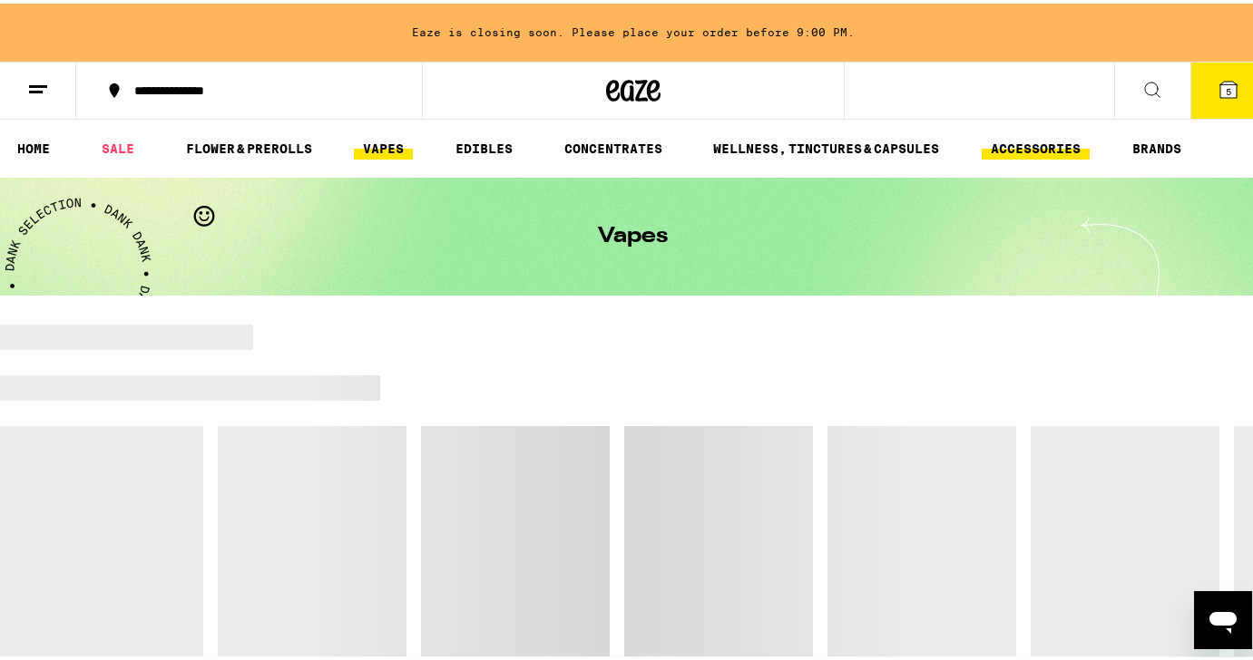
click at [1043, 145] on link "ACCESSORIES" at bounding box center [1035, 145] width 108 height 22
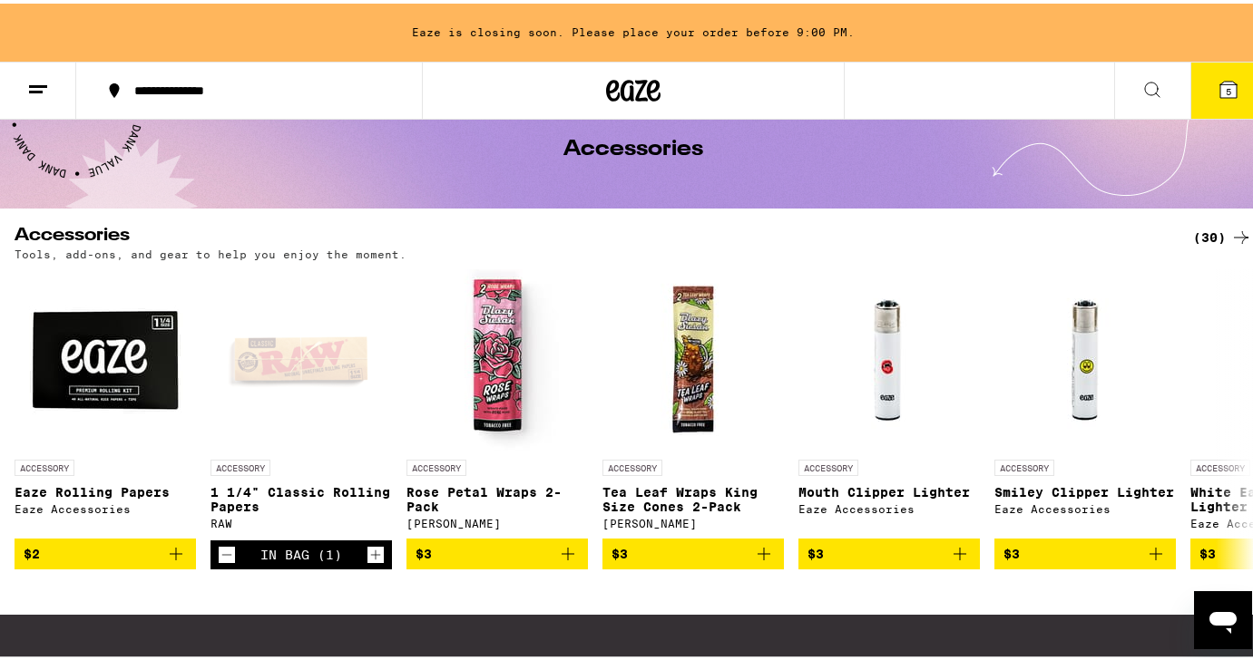
scroll to position [142, 0]
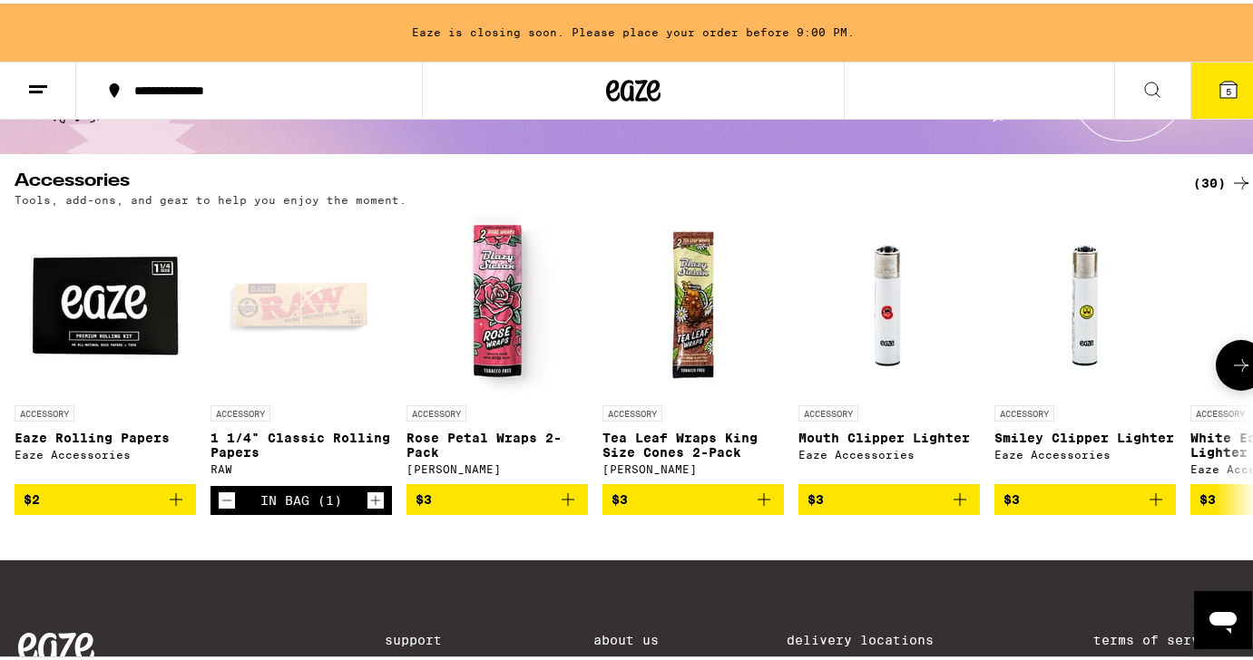
click at [1160, 503] on icon "Add to bag" at bounding box center [1156, 496] width 22 height 22
click at [1230, 363] on icon at bounding box center [1241, 362] width 22 height 22
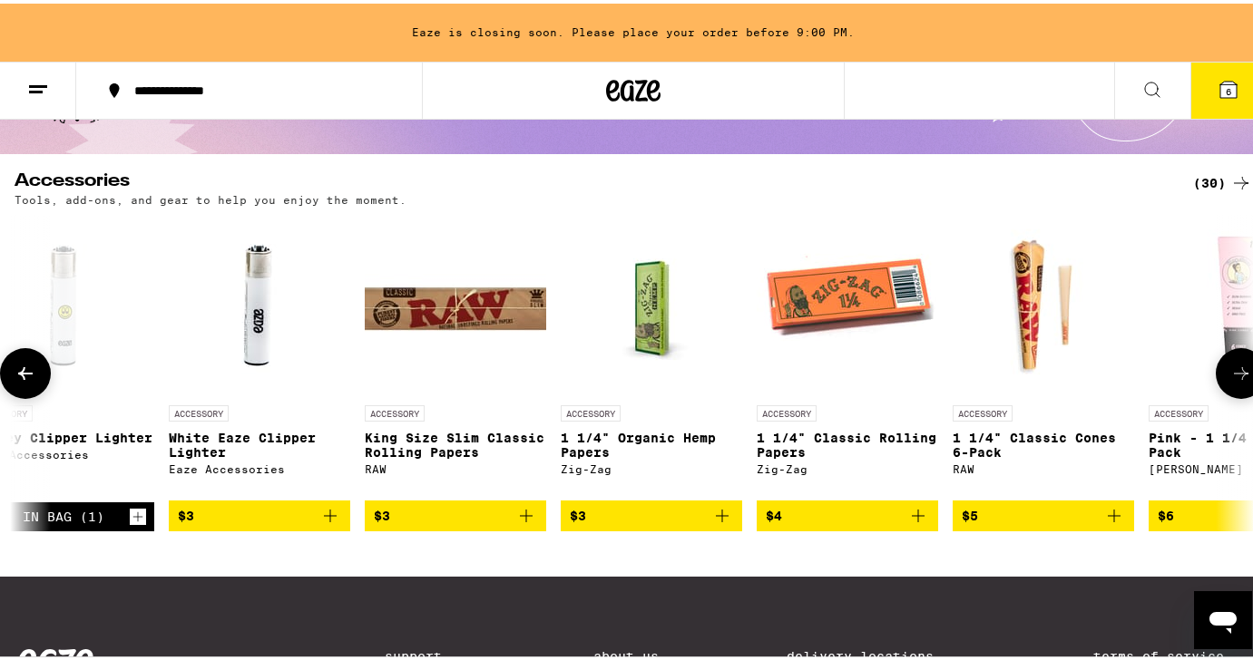
scroll to position [0, 1026]
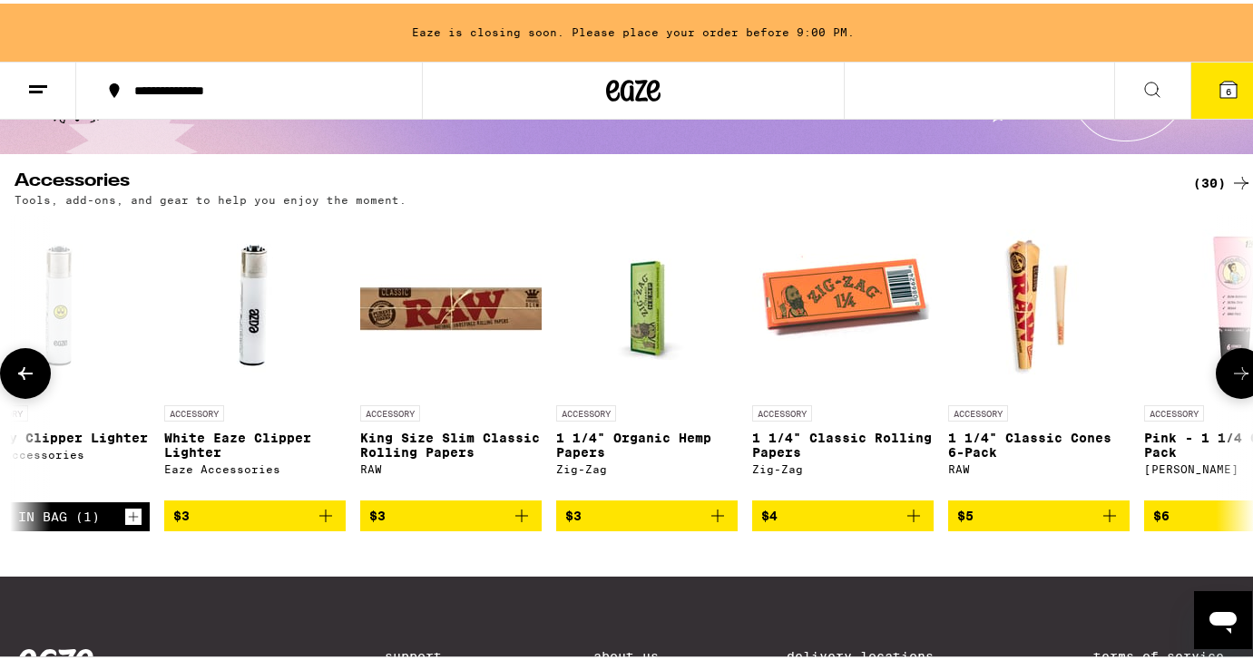
click at [1108, 521] on icon "Add to bag" at bounding box center [1110, 513] width 22 height 22
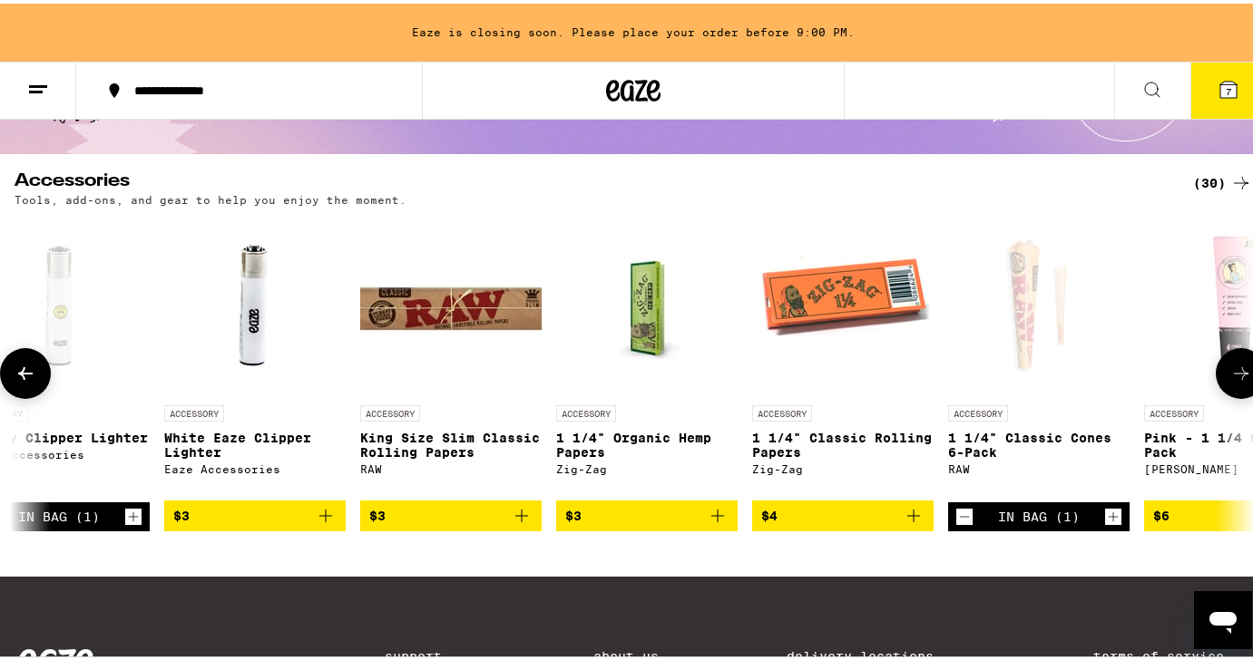
click at [1230, 380] on icon at bounding box center [1241, 370] width 22 height 22
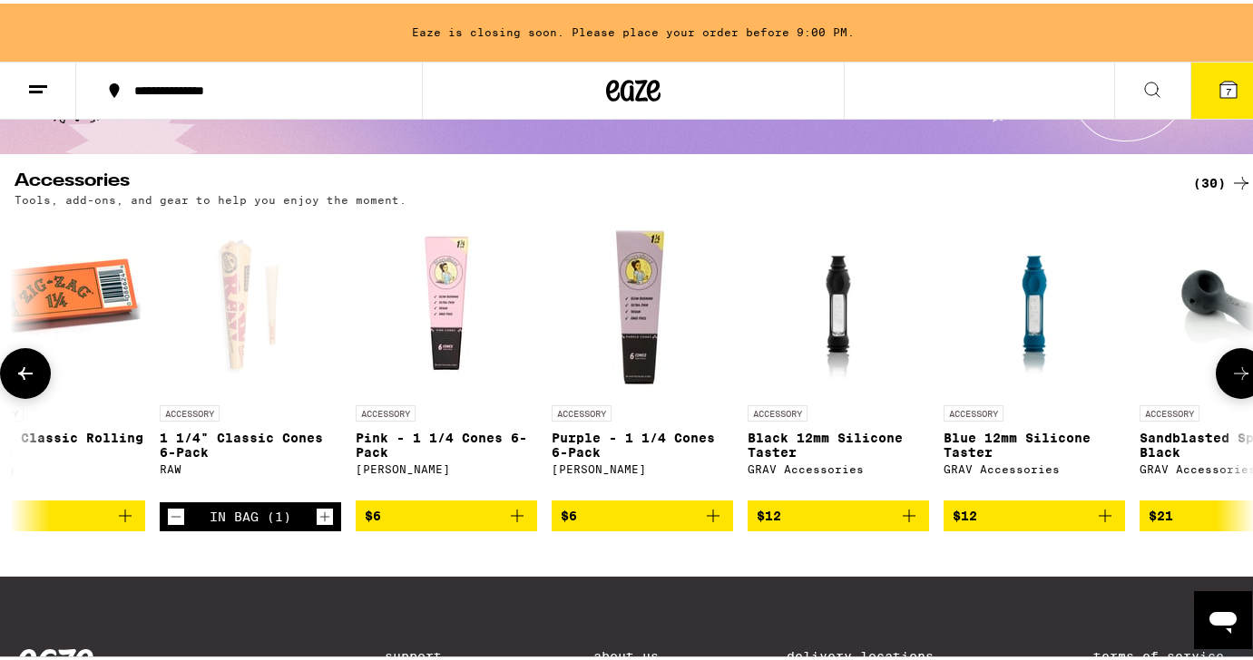
scroll to position [0, 2052]
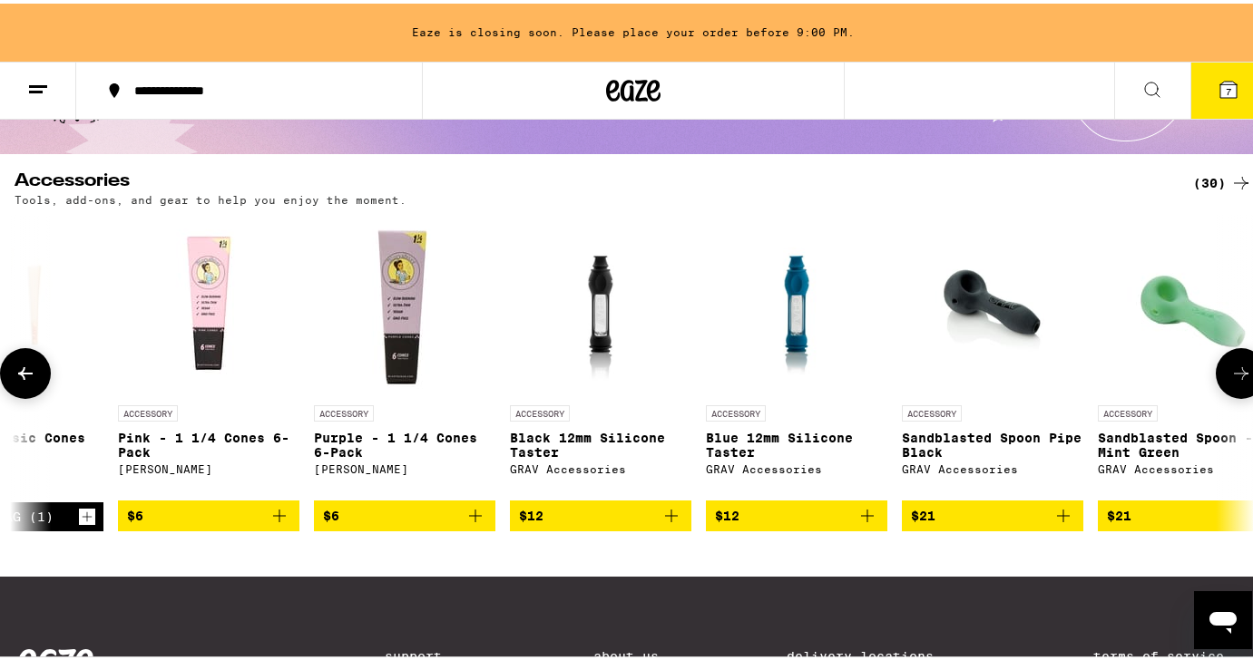
click at [1230, 380] on icon at bounding box center [1241, 370] width 22 height 22
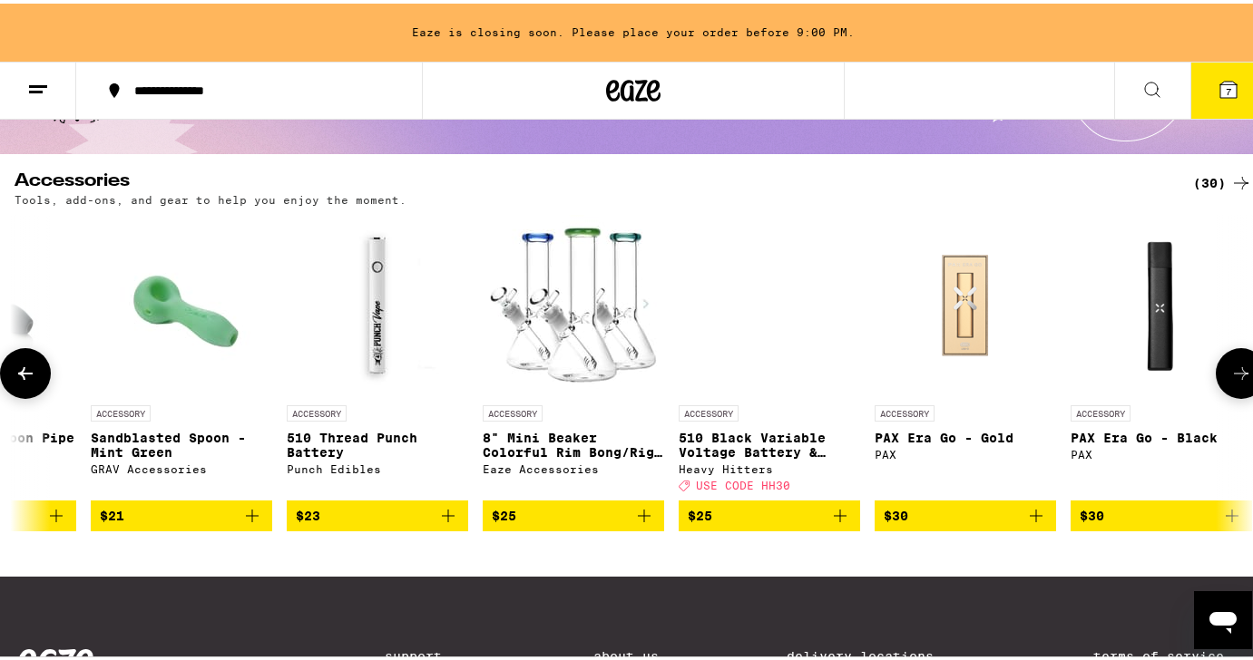
scroll to position [0, 3078]
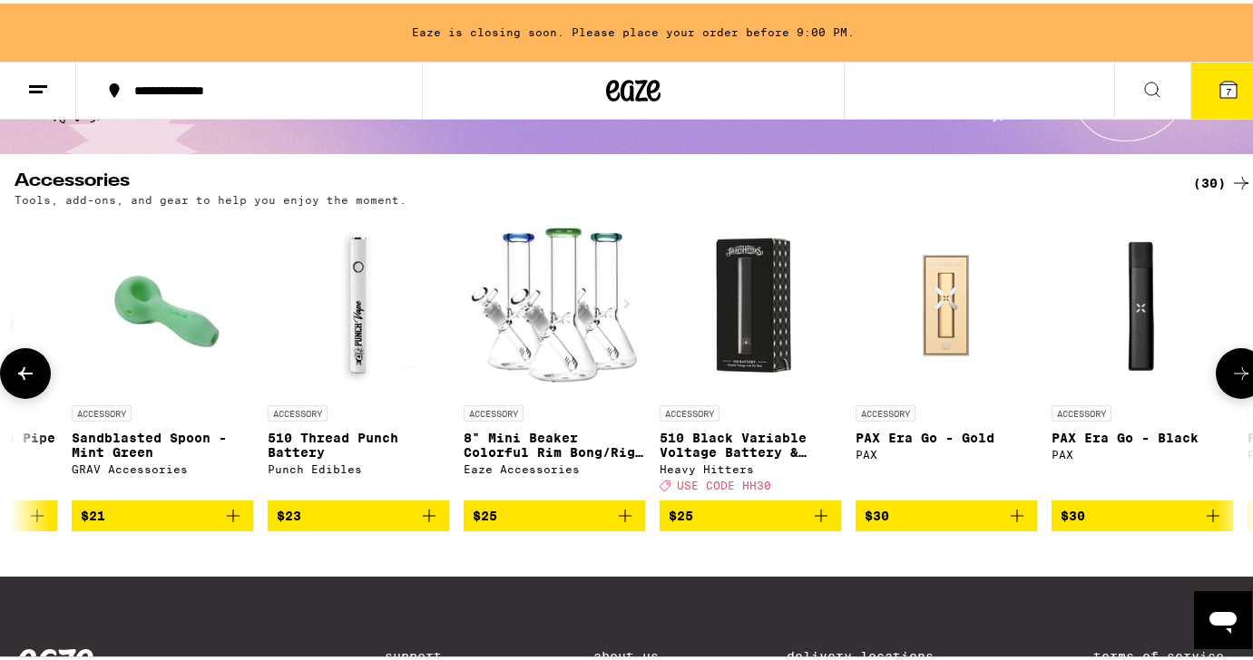
click at [627, 523] on icon "Add to bag" at bounding box center [625, 513] width 22 height 22
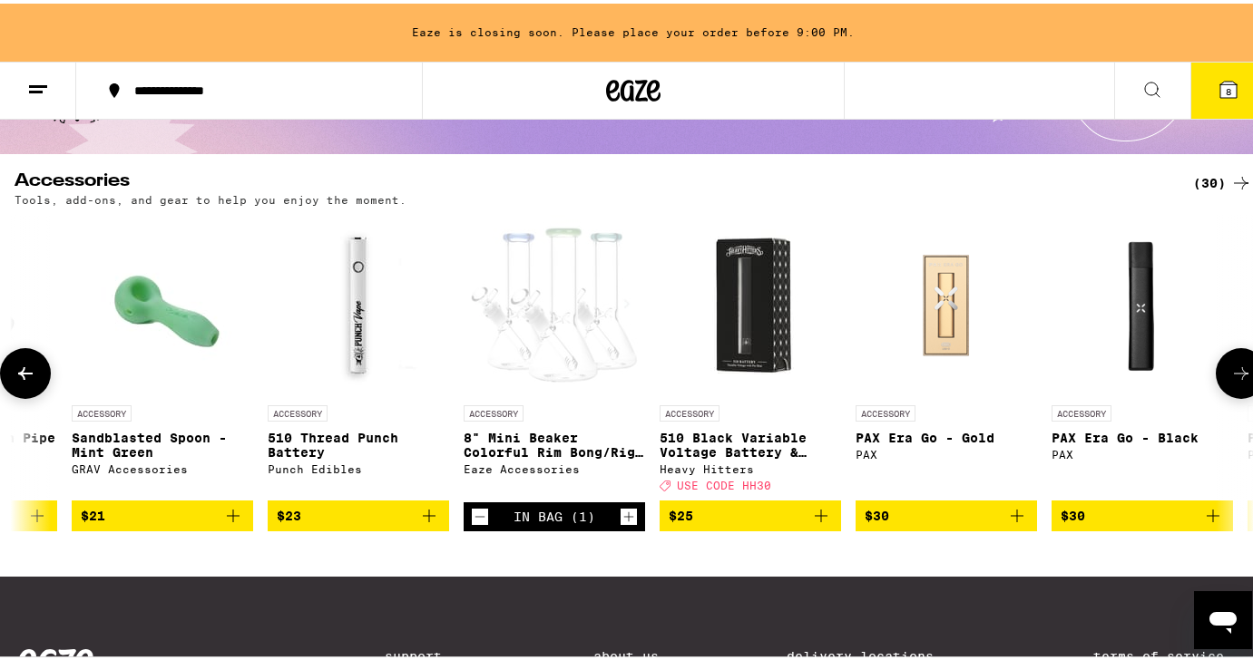
click at [1231, 363] on button at bounding box center [1241, 370] width 51 height 51
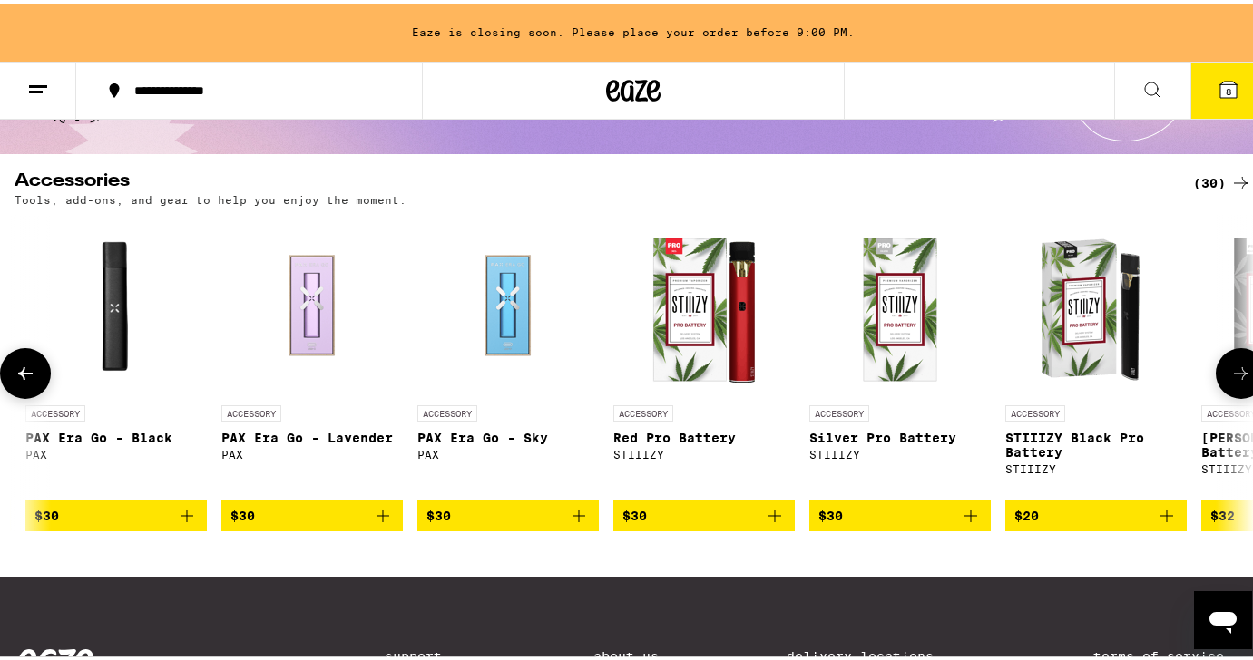
click at [1231, 363] on button at bounding box center [1241, 370] width 51 height 51
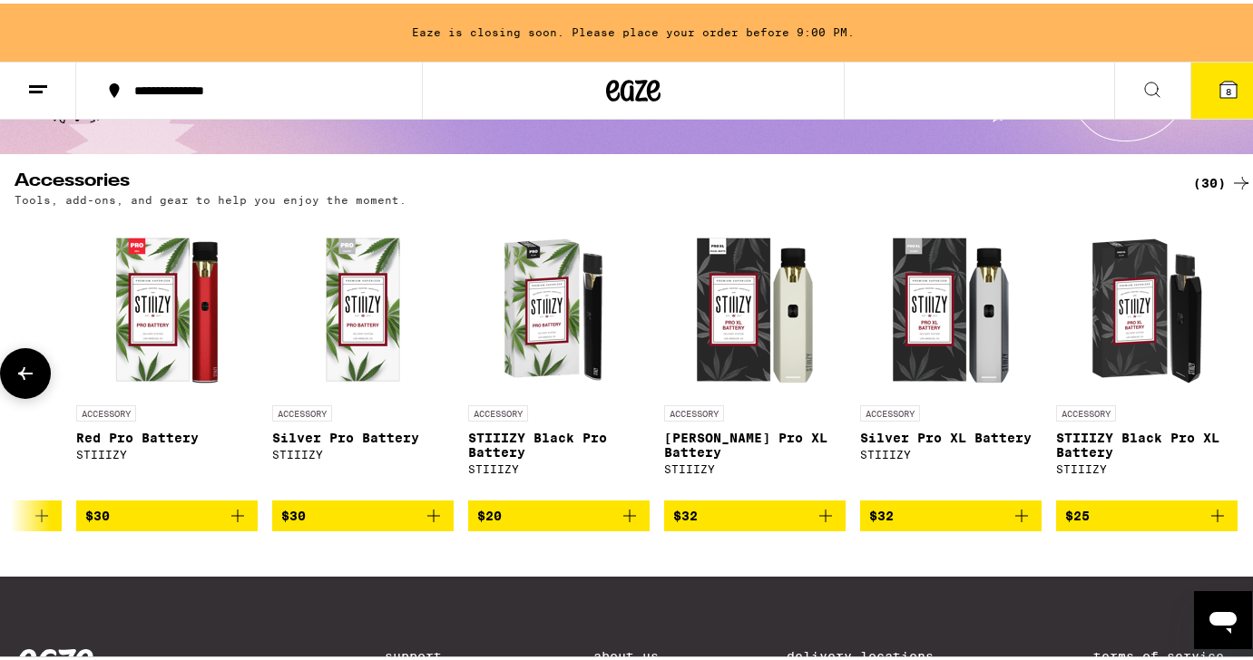
scroll to position [0, 4654]
click at [24, 377] on icon at bounding box center [26, 370] width 22 height 22
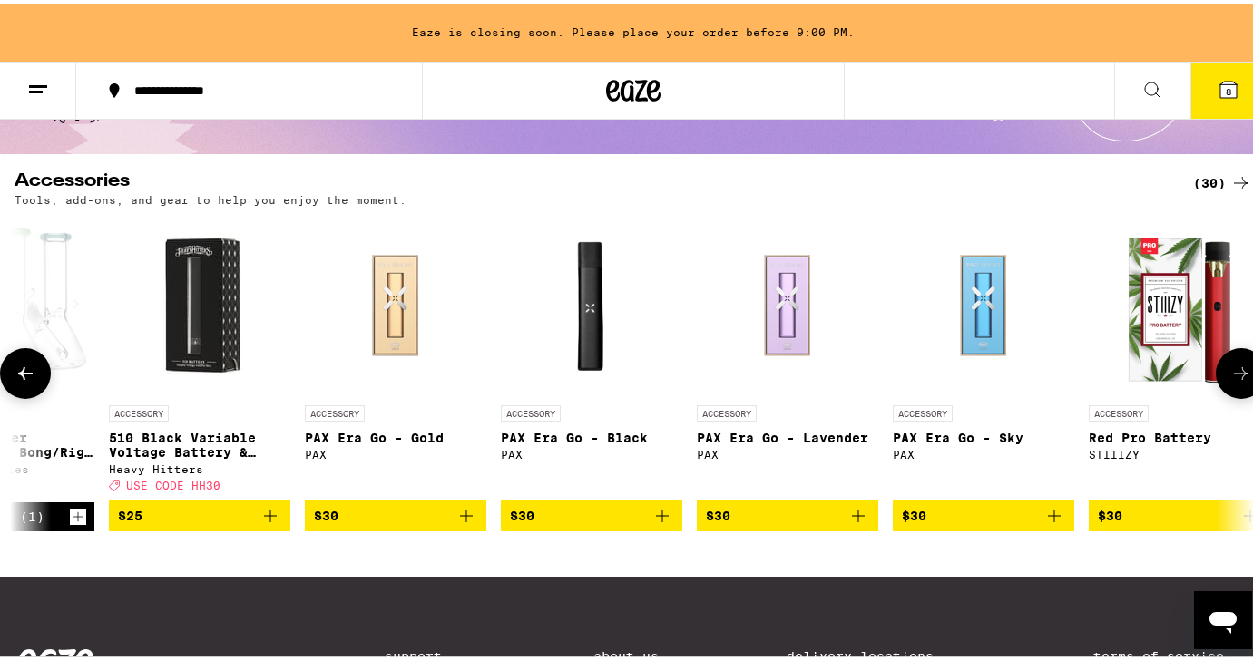
click at [24, 377] on icon at bounding box center [26, 370] width 22 height 22
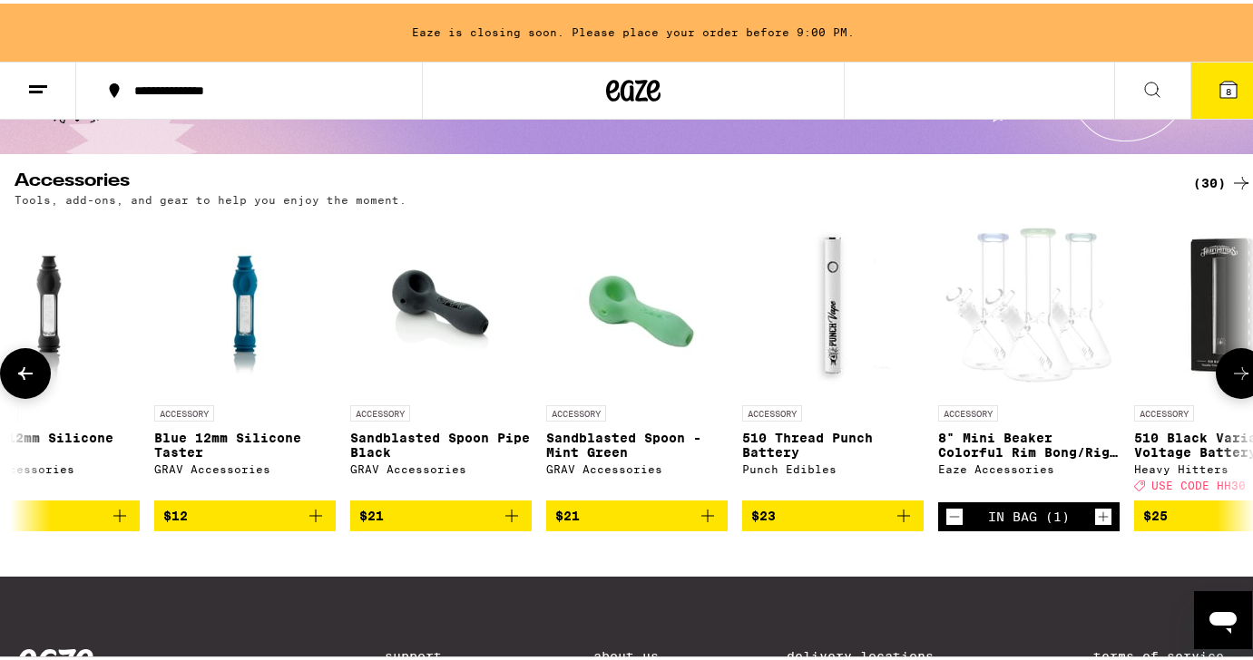
scroll to position [0, 2603]
click at [25, 376] on icon at bounding box center [25, 370] width 15 height 13
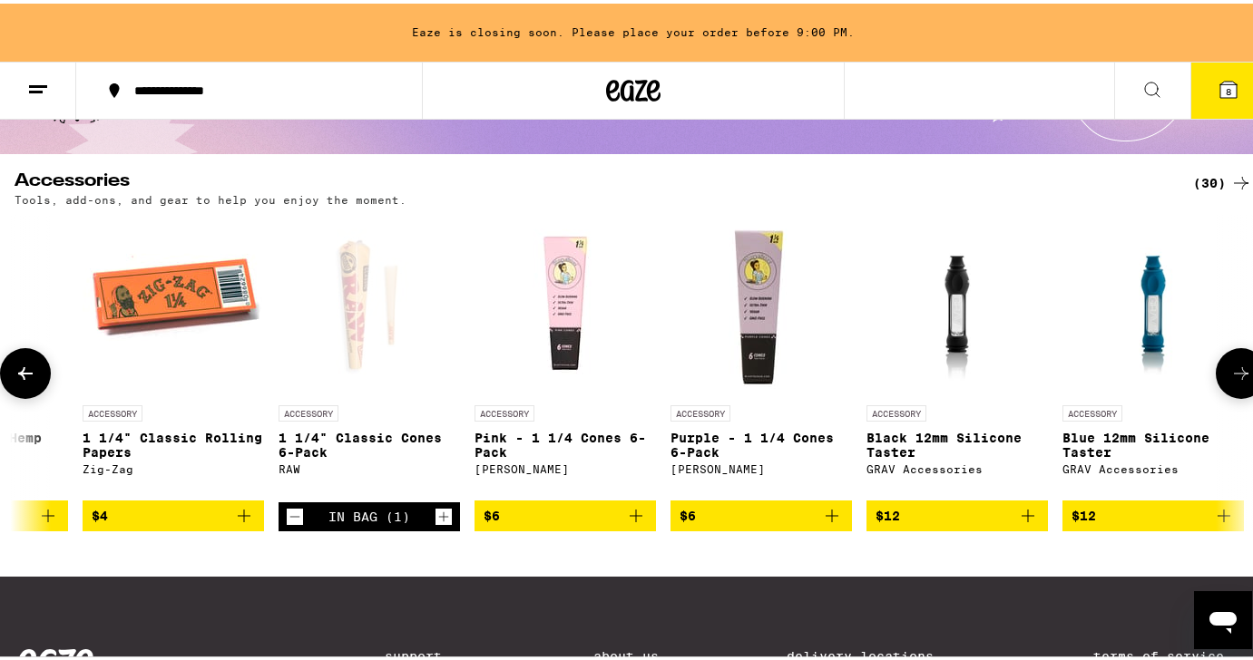
scroll to position [0, 1577]
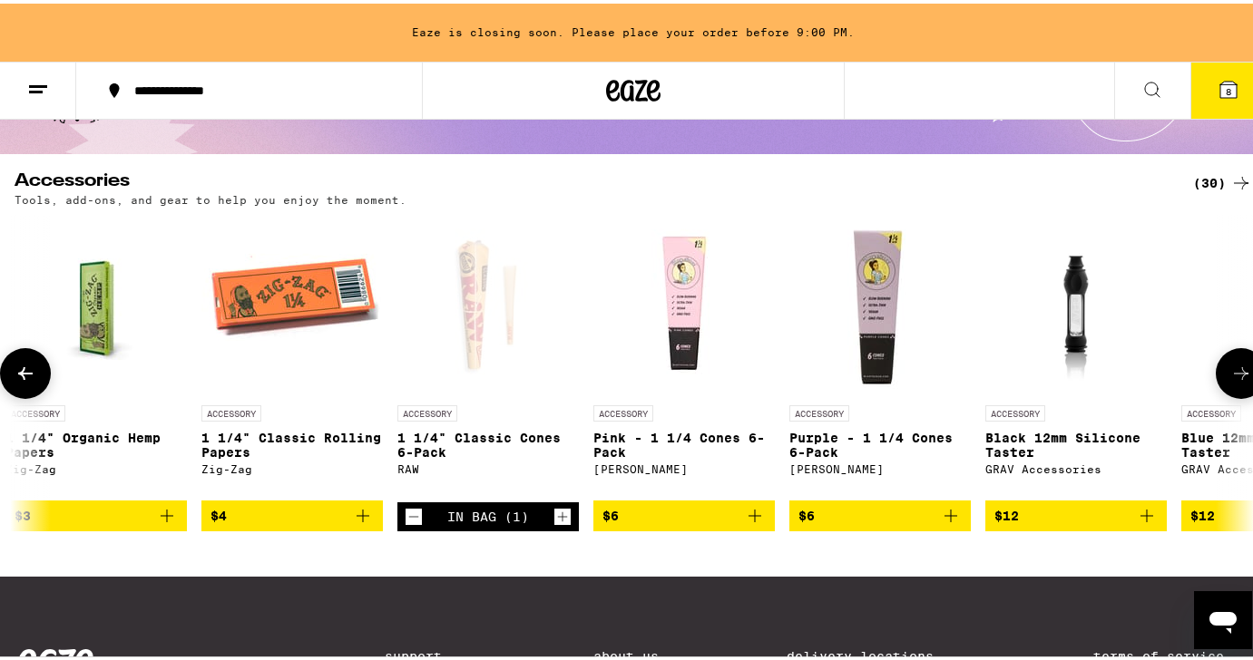
click at [1075, 303] on img "Open page for Black 12mm Silicone Taster from GRAV Accessories" at bounding box center [1076, 301] width 136 height 181
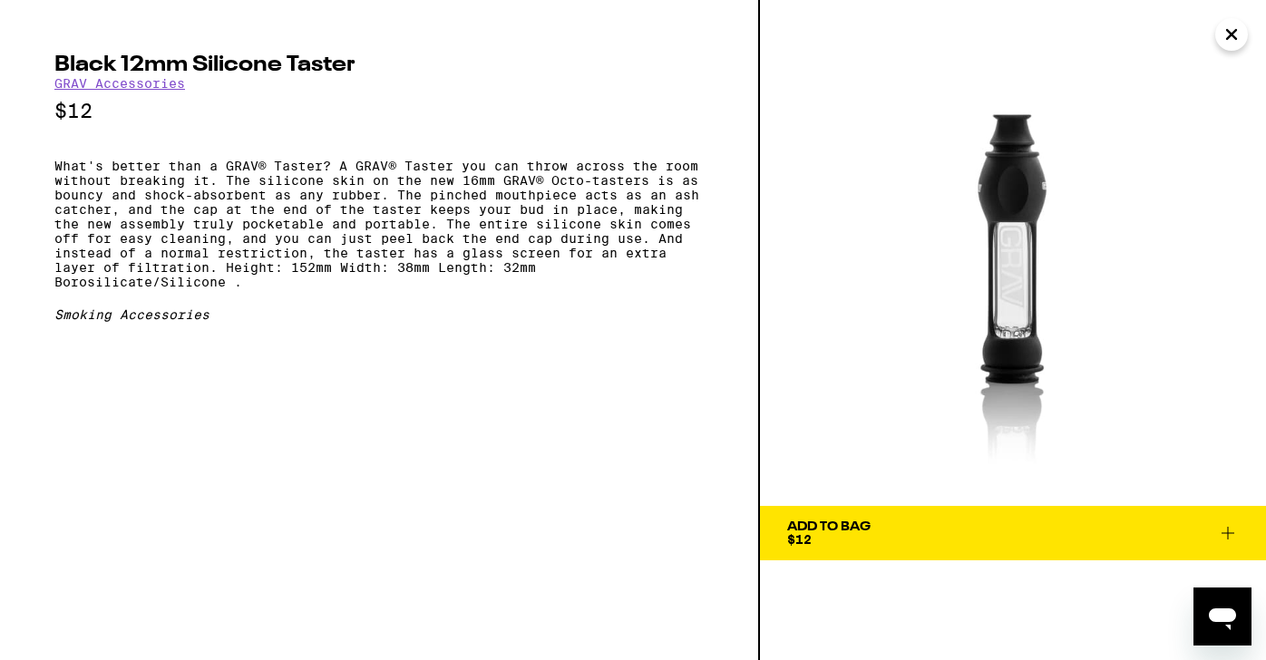
click at [1229, 34] on icon "Close" at bounding box center [1232, 34] width 22 height 27
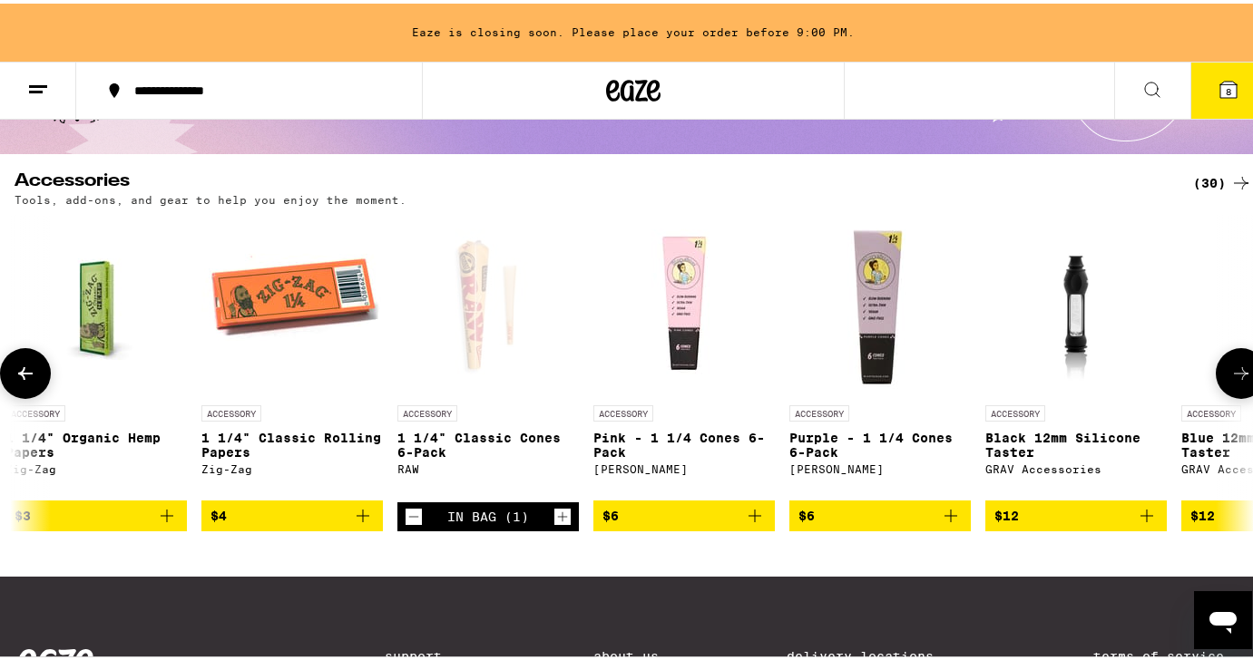
click at [1230, 377] on icon at bounding box center [1241, 370] width 22 height 22
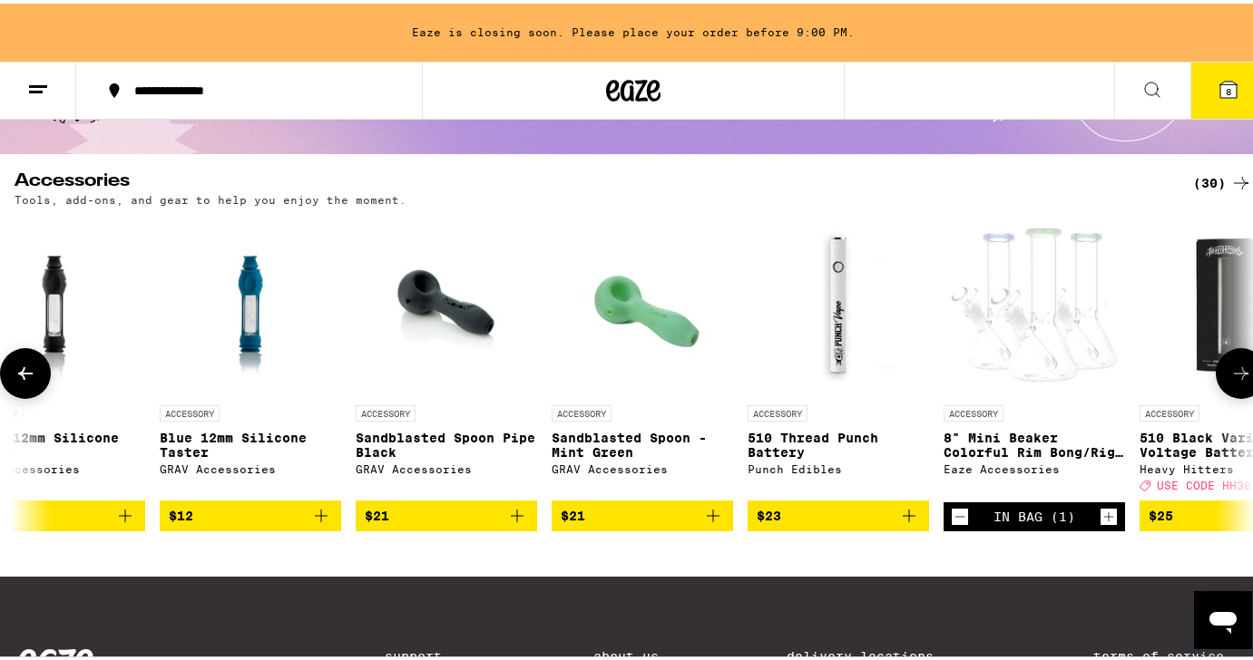
scroll to position [0, 2603]
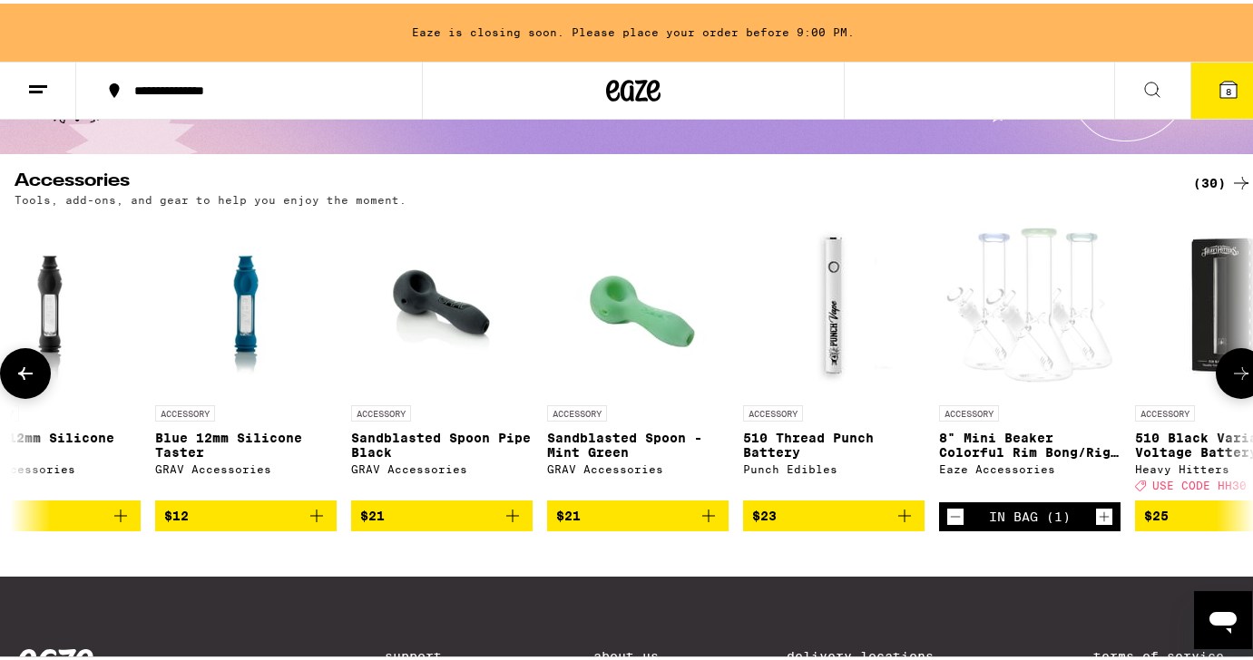
click at [1230, 377] on icon at bounding box center [1241, 370] width 22 height 22
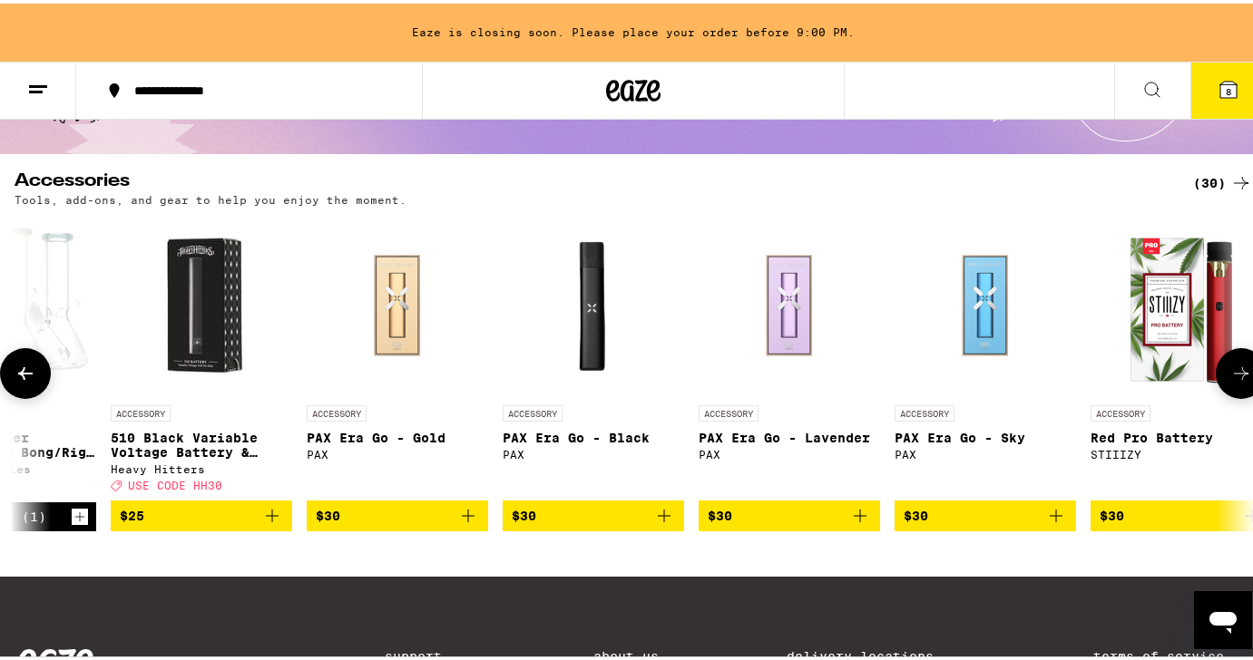
scroll to position [0, 3628]
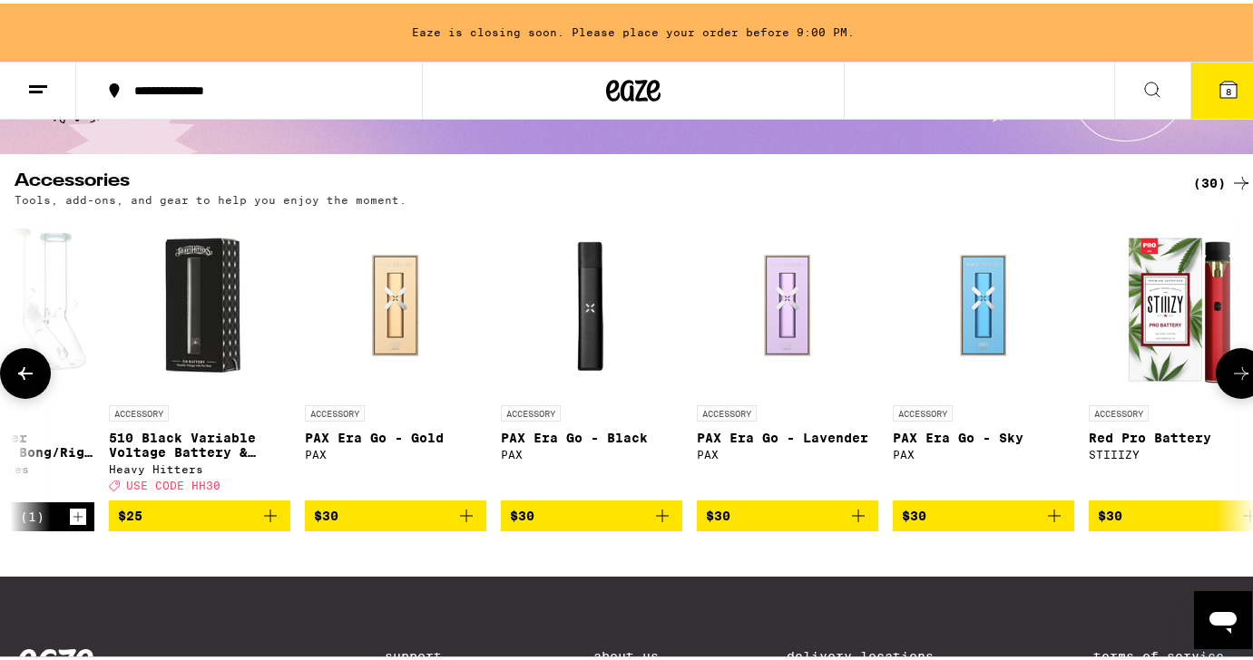
click at [1230, 377] on icon at bounding box center [1241, 370] width 22 height 22
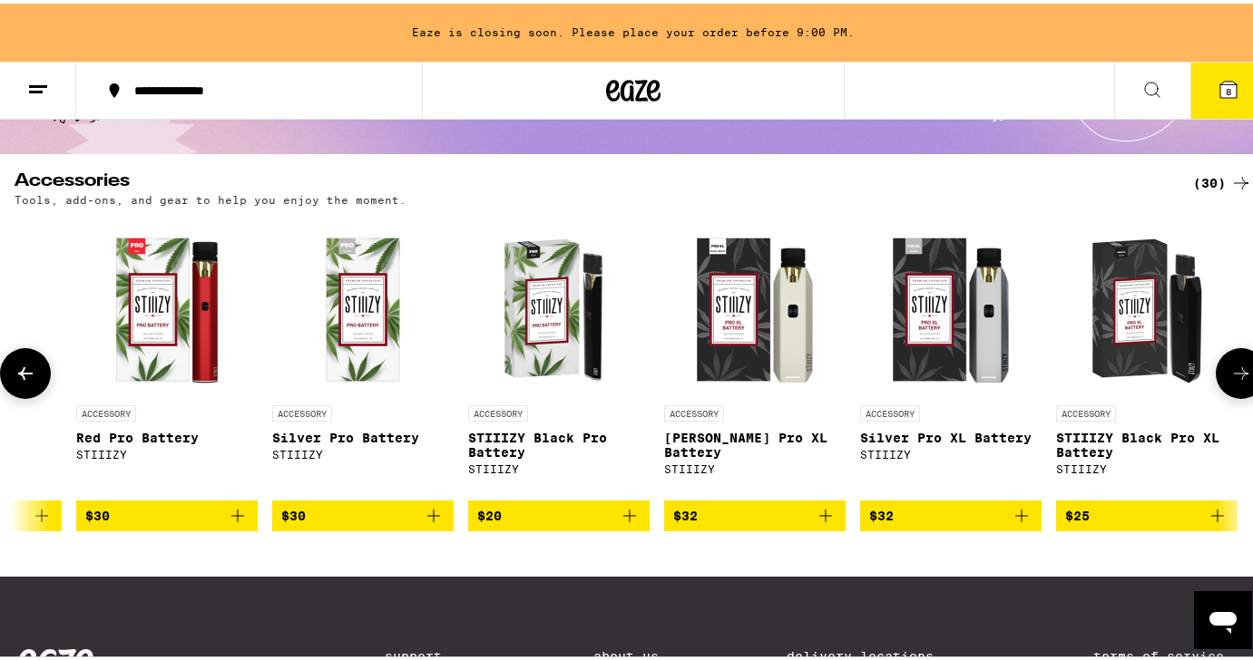
scroll to position [0, 4654]
click at [1226, 377] on div at bounding box center [1241, 370] width 51 height 51
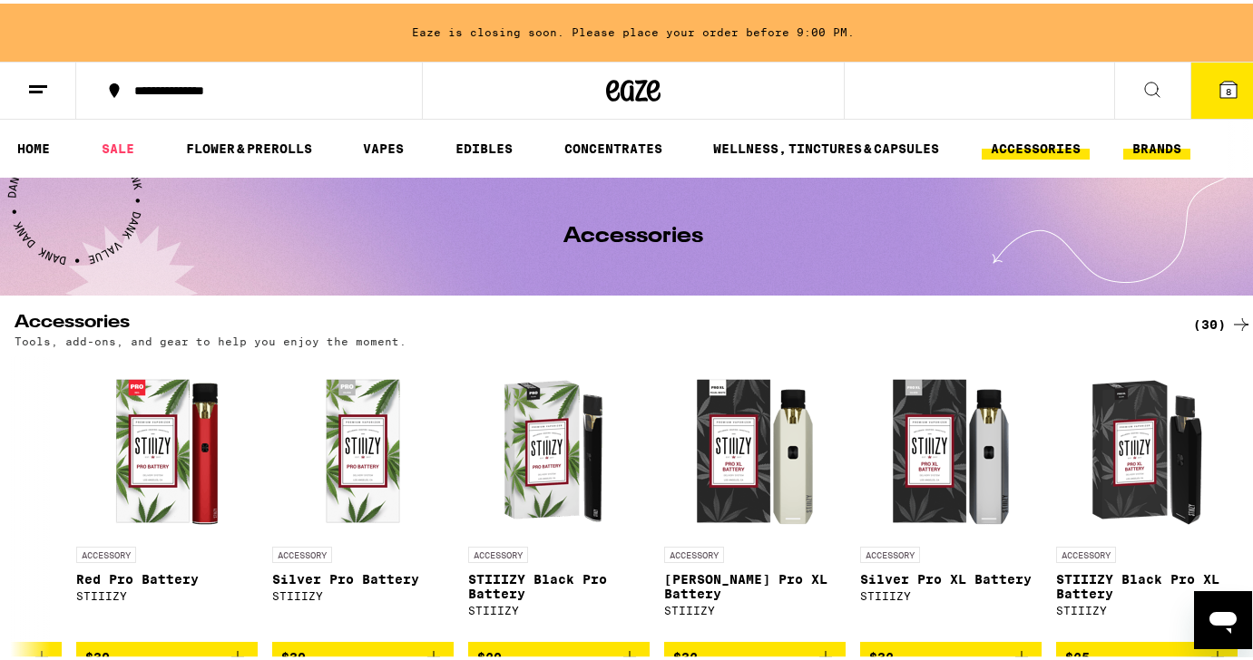
click at [1147, 145] on link "BRANDS" at bounding box center [1156, 145] width 67 height 22
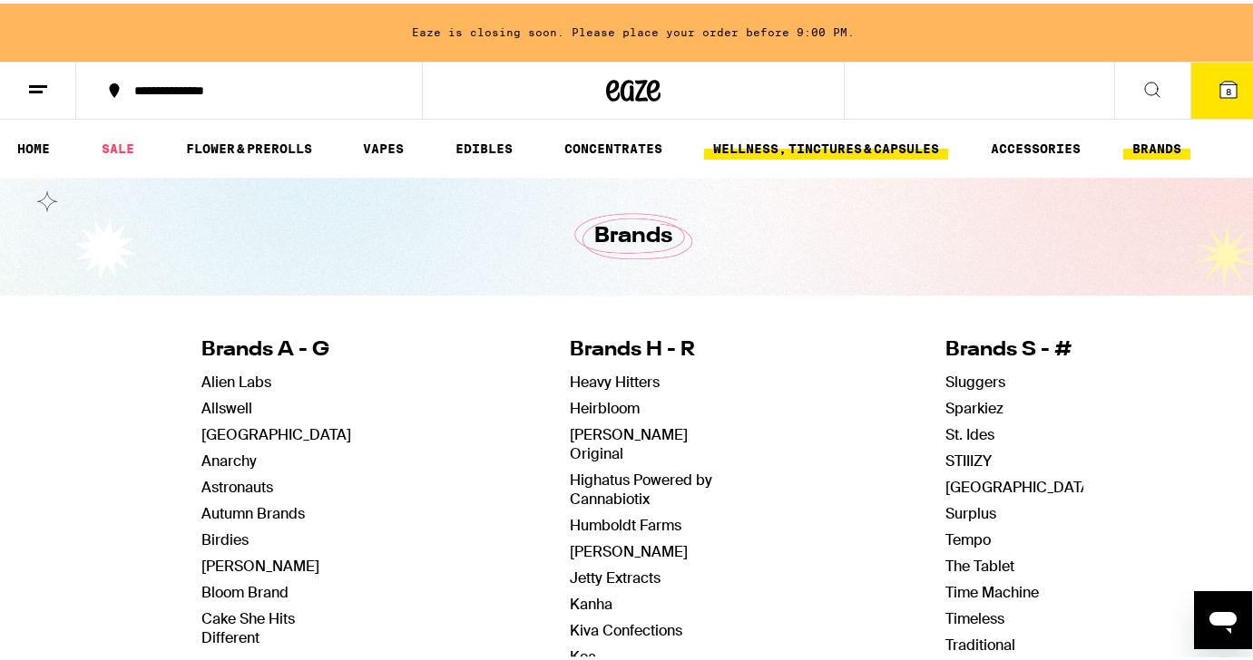
click at [792, 143] on link "WELLNESS, TINCTURES & CAPSULES" at bounding box center [826, 145] width 244 height 22
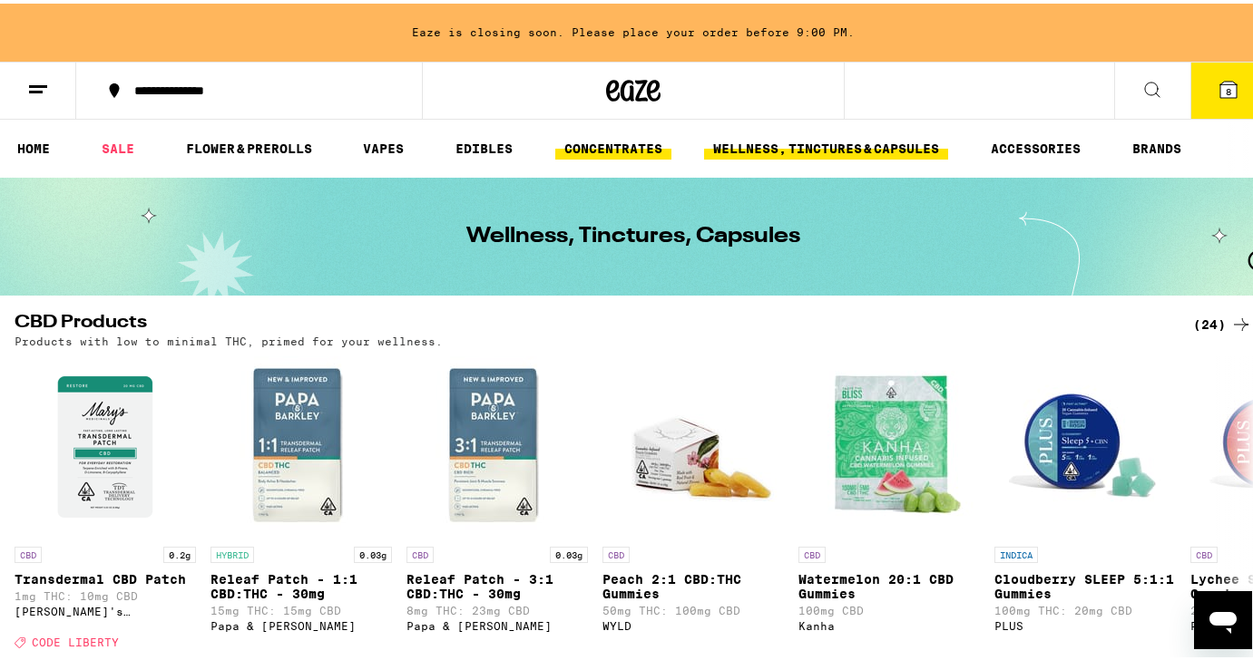
click at [579, 149] on link "CONCENTRATES" at bounding box center [613, 145] width 116 height 22
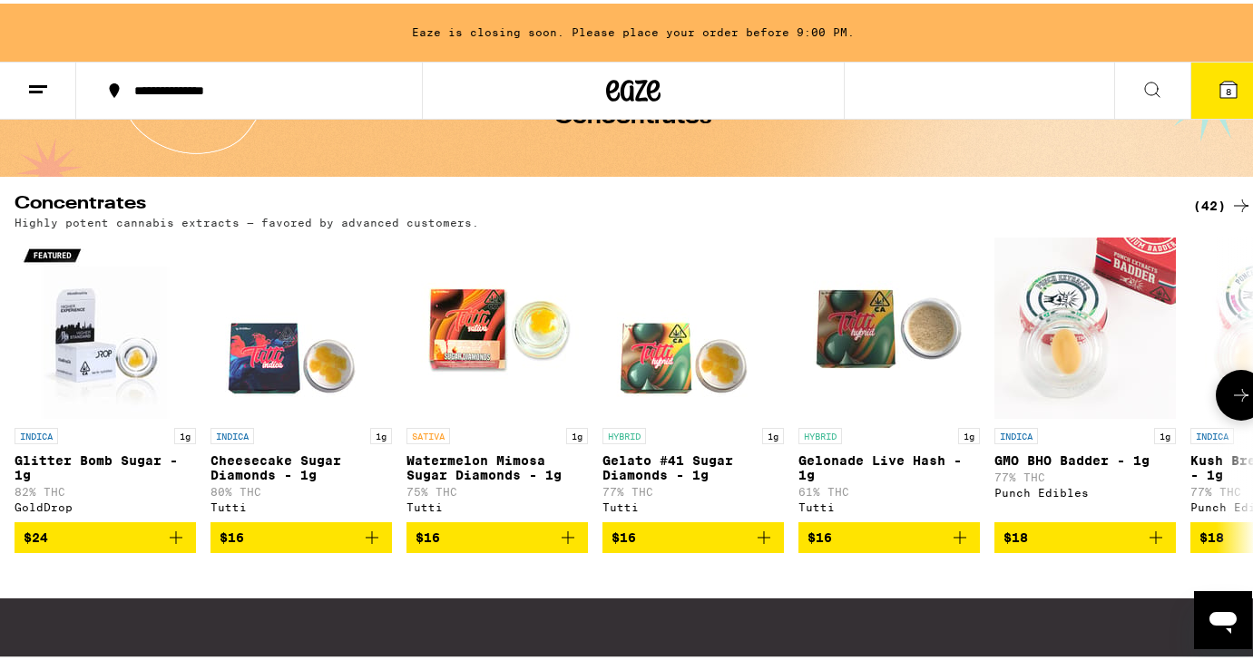
scroll to position [113, 0]
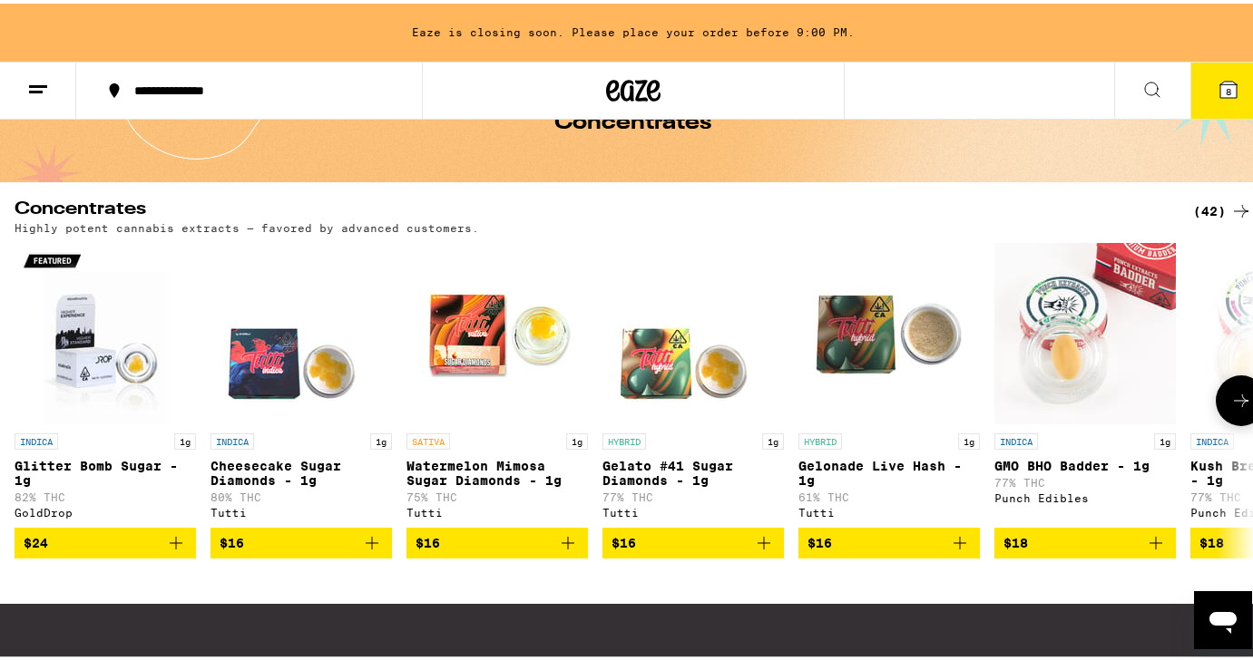
click at [1230, 408] on icon at bounding box center [1241, 397] width 22 height 22
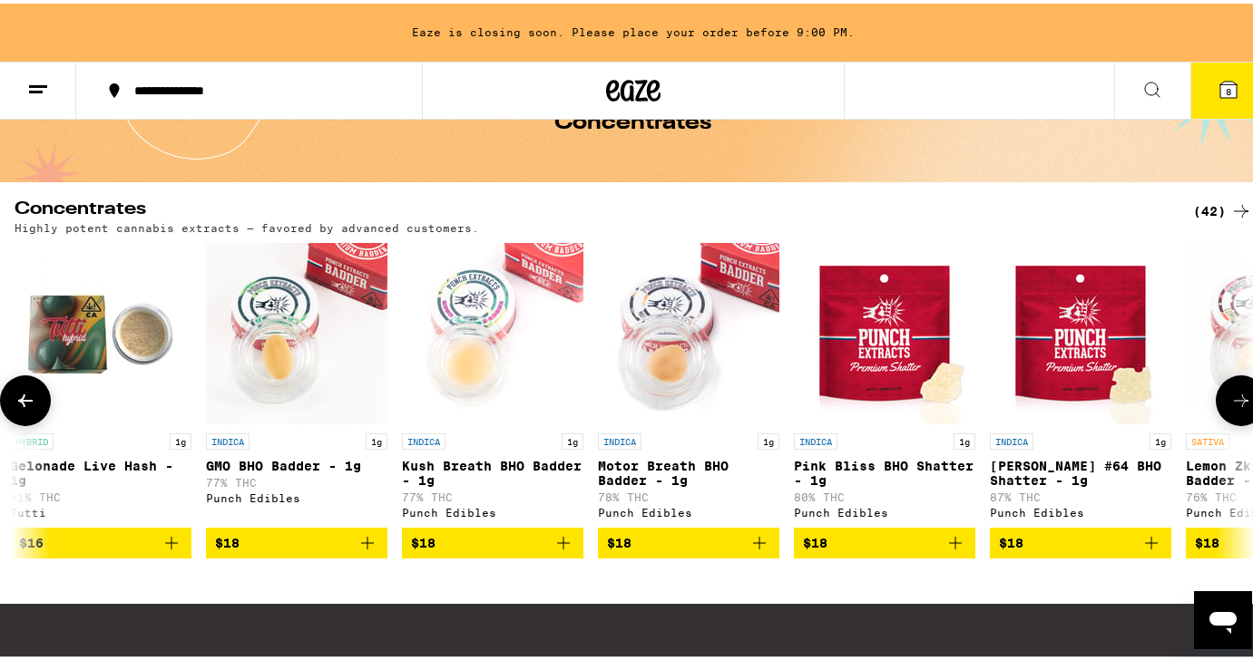
scroll to position [0, 1026]
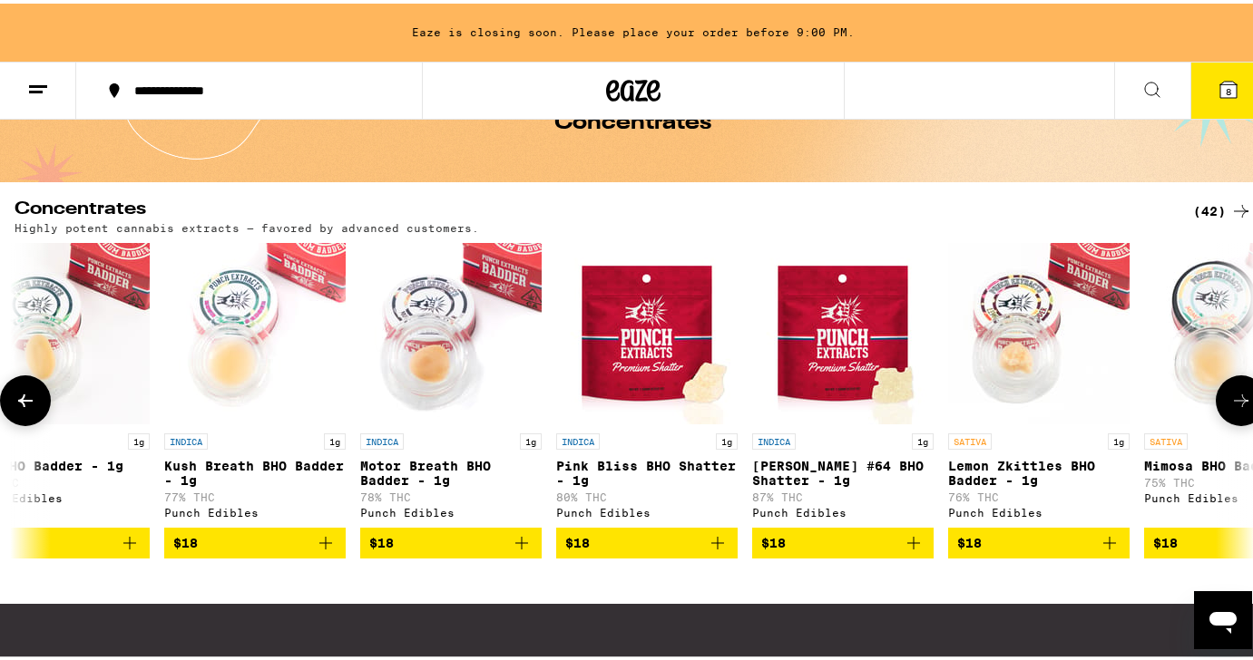
click at [1230, 408] on icon at bounding box center [1241, 397] width 22 height 22
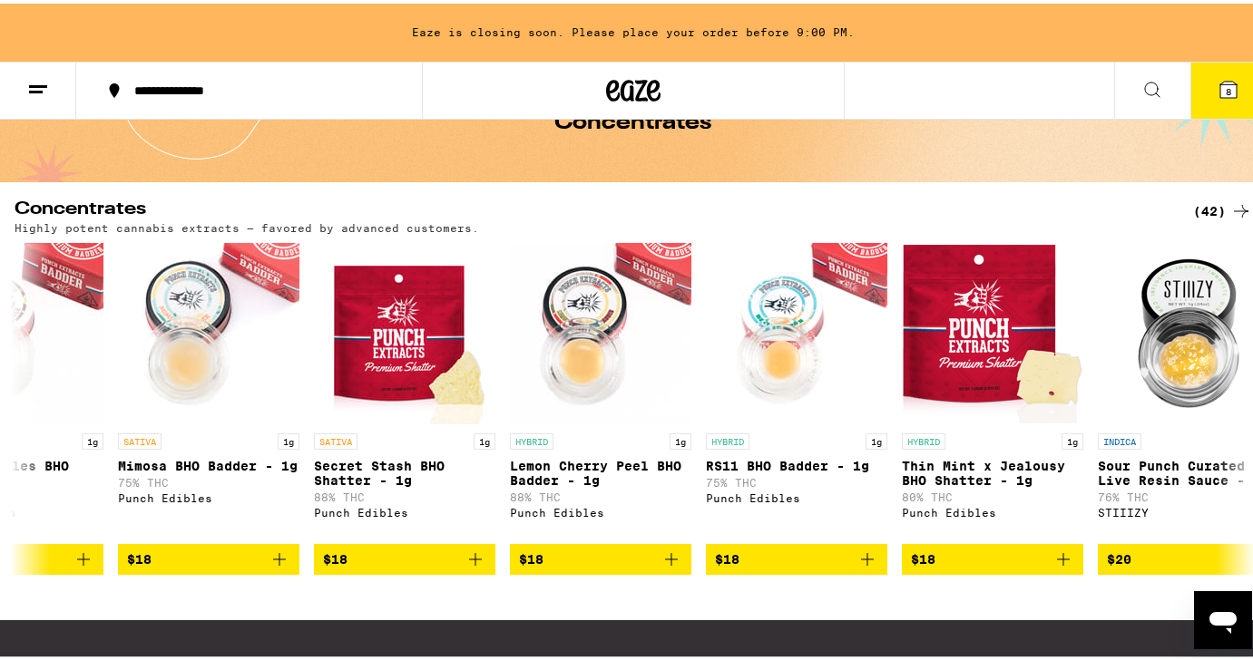
scroll to position [0, 0]
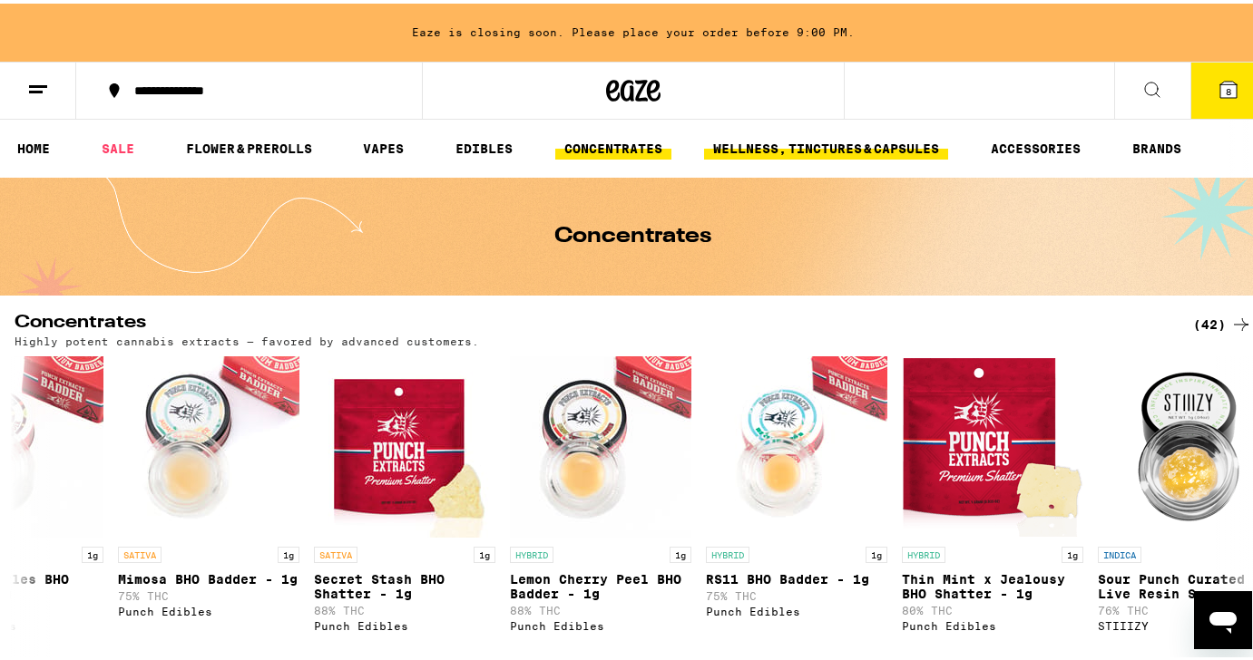
click at [806, 134] on link "WELLNESS, TINCTURES & CAPSULES" at bounding box center [826, 145] width 244 height 22
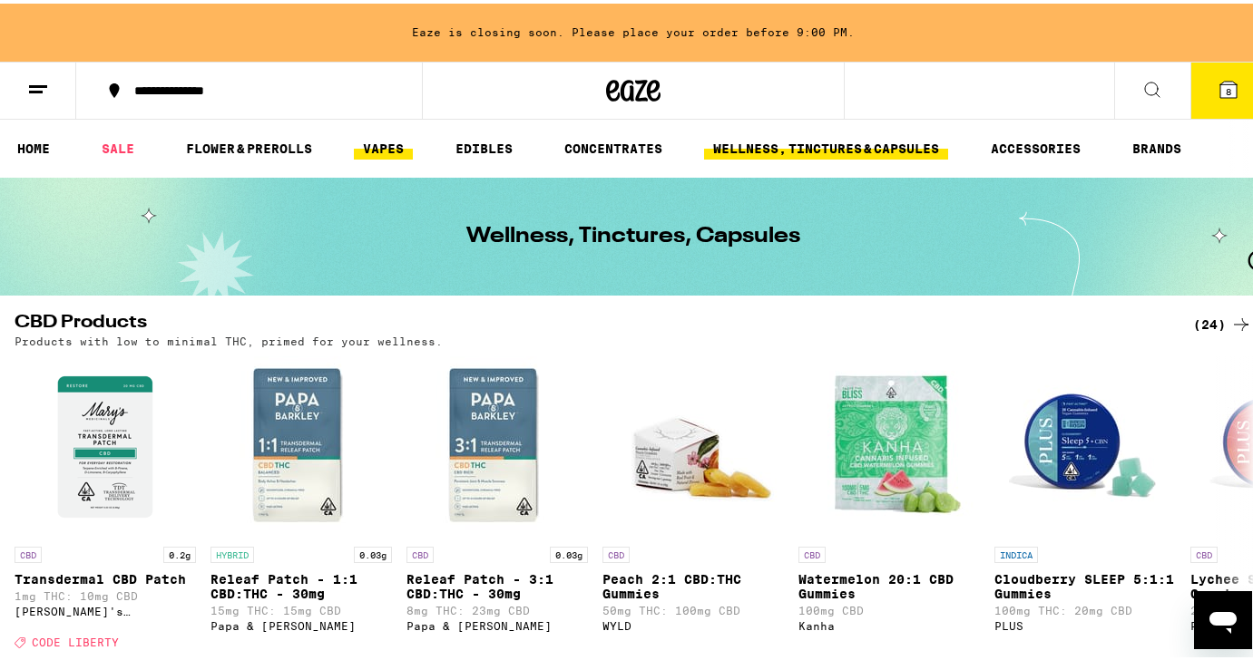
click at [390, 155] on link "VAPES" at bounding box center [383, 145] width 59 height 22
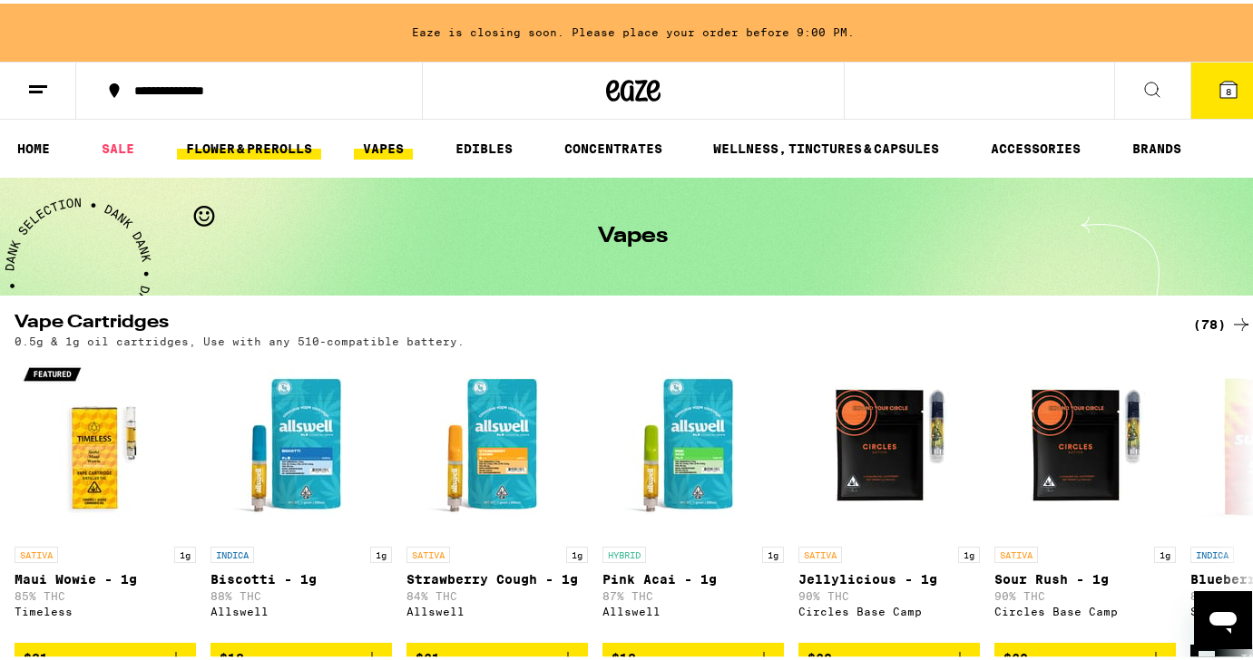
click at [281, 142] on link "FLOWER & PREROLLS" at bounding box center [249, 145] width 144 height 22
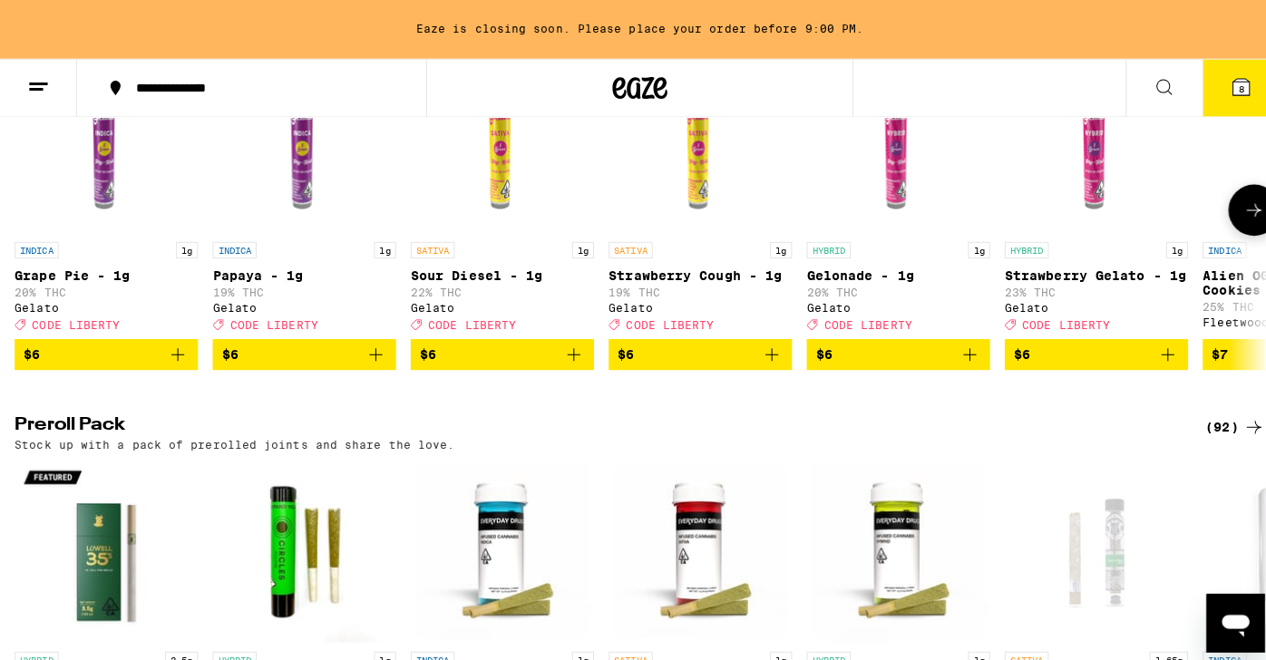
scroll to position [1269, 0]
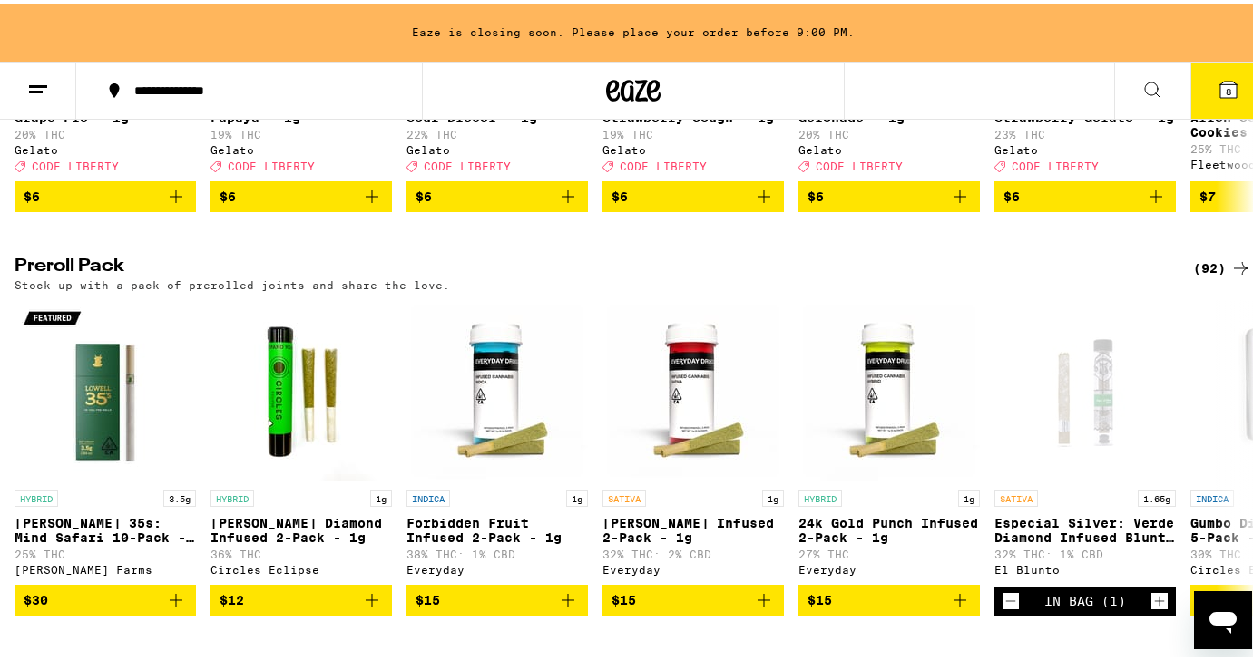
click at [1226, 90] on span "8" at bounding box center [1228, 88] width 5 height 11
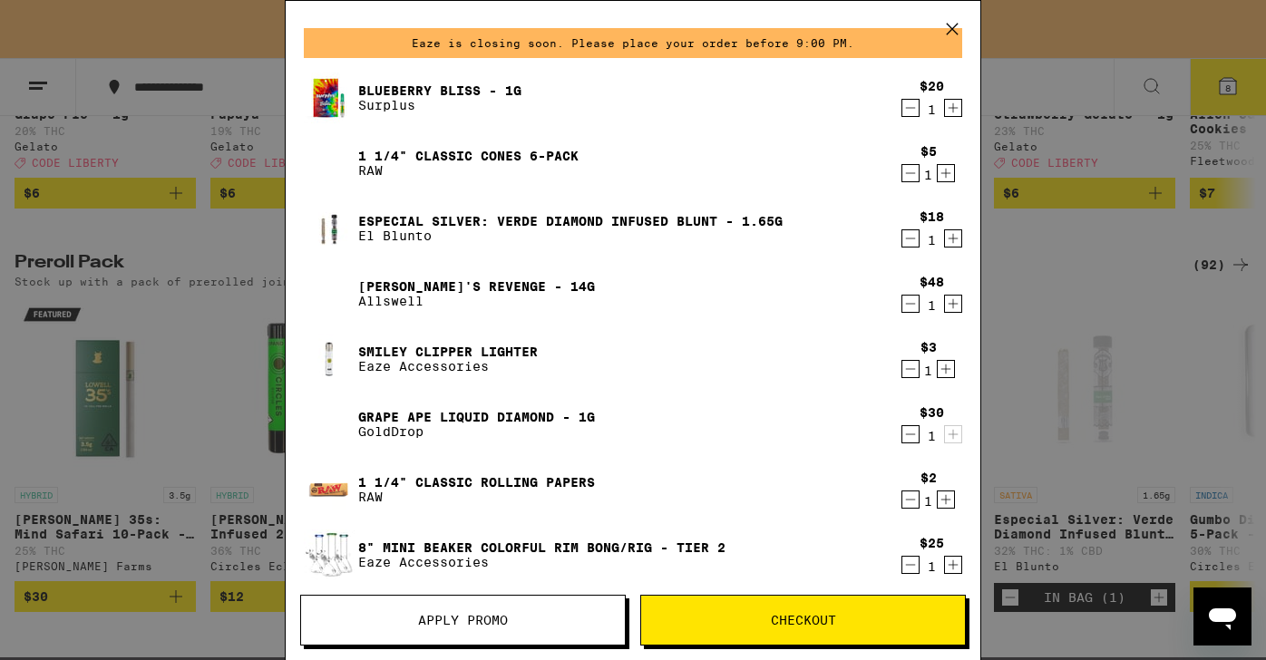
scroll to position [51, 0]
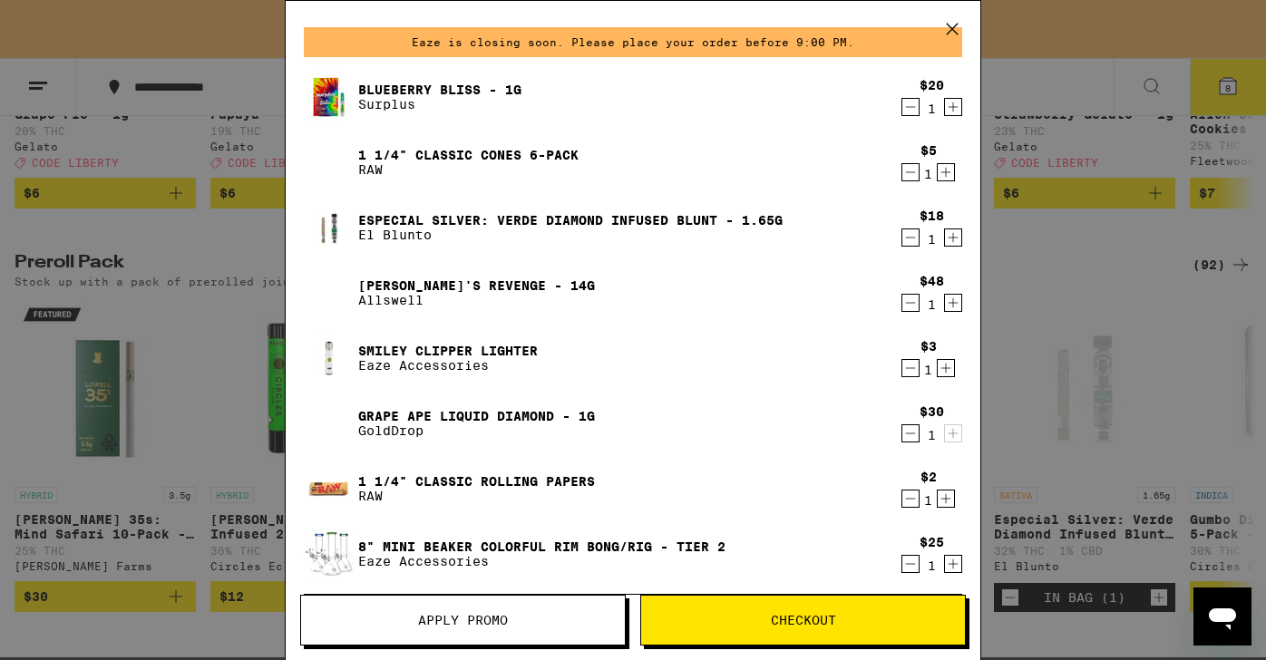
click at [903, 437] on icon "Decrement" at bounding box center [911, 434] width 16 height 22
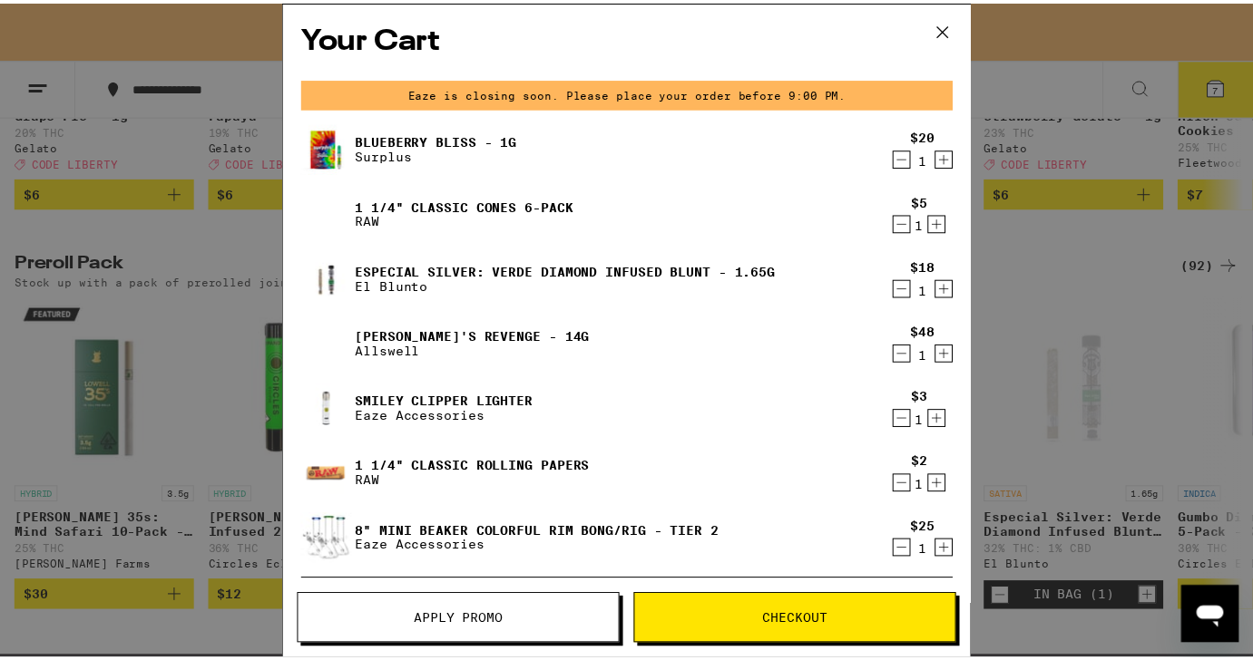
scroll to position [2, 0]
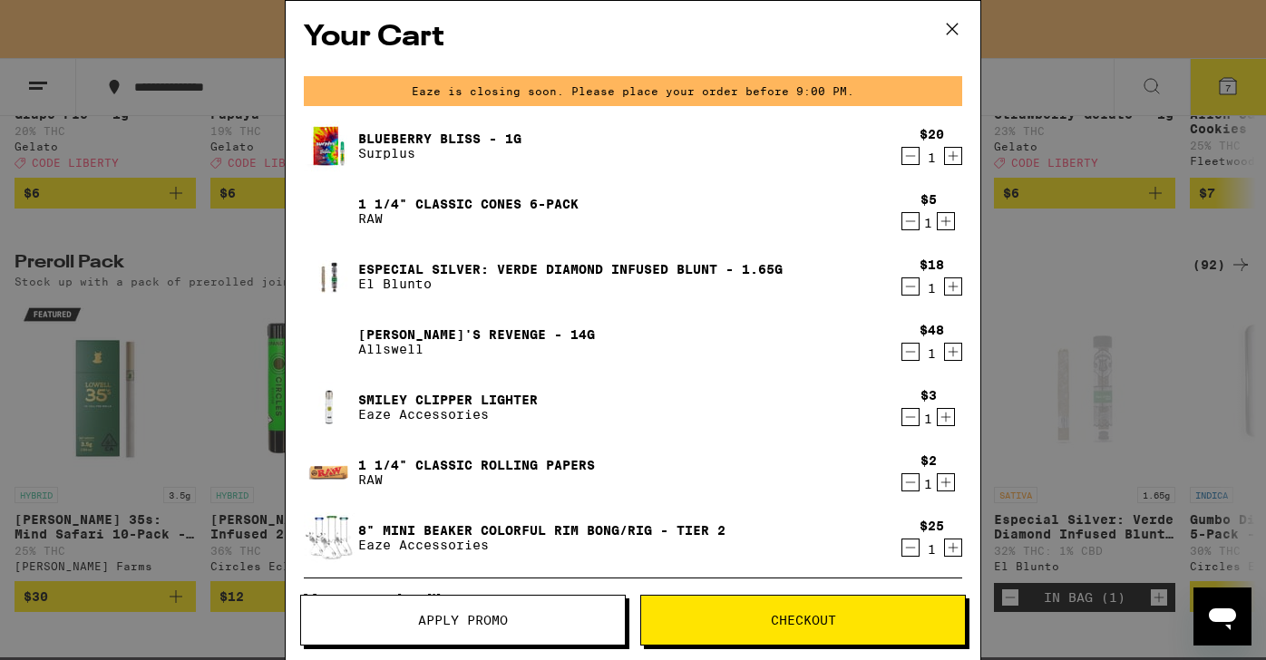
click at [956, 18] on icon at bounding box center [952, 28] width 27 height 27
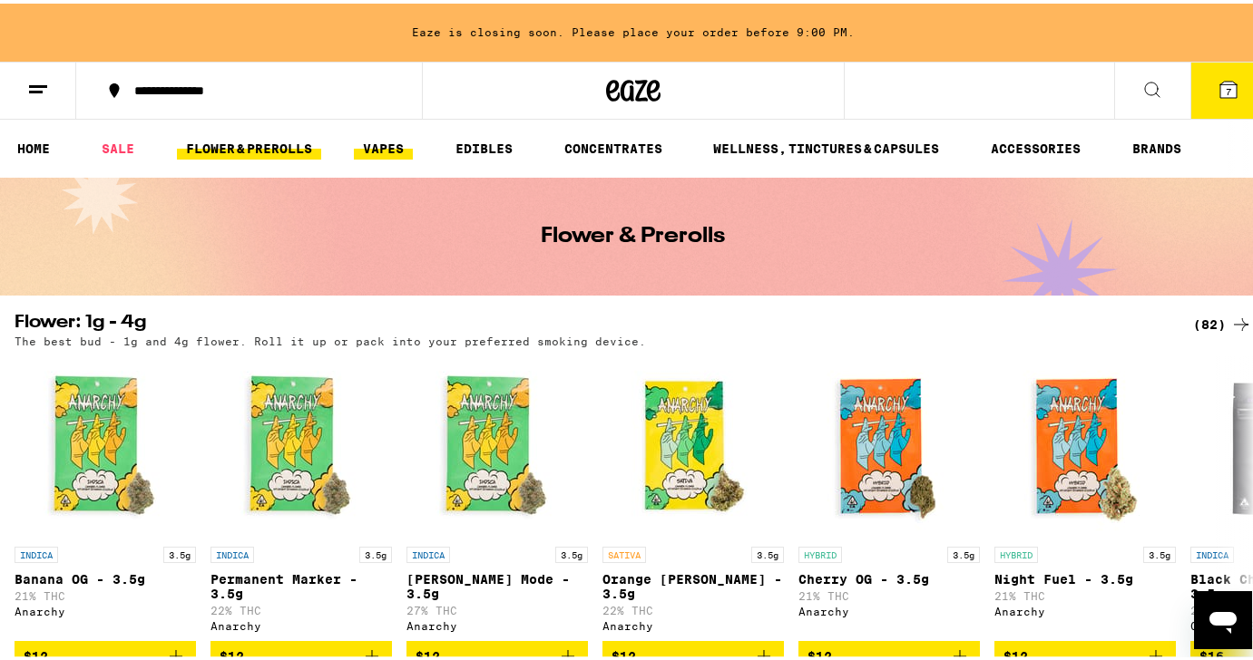
click at [382, 141] on link "VAPES" at bounding box center [383, 145] width 59 height 22
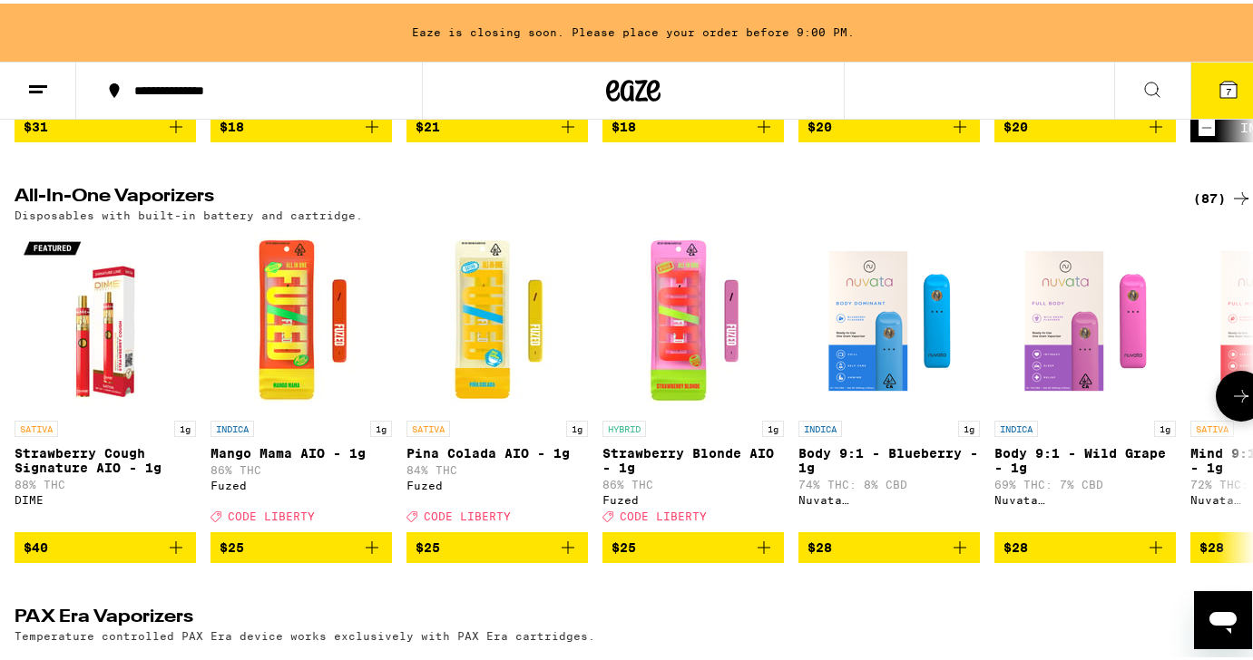
scroll to position [522, 0]
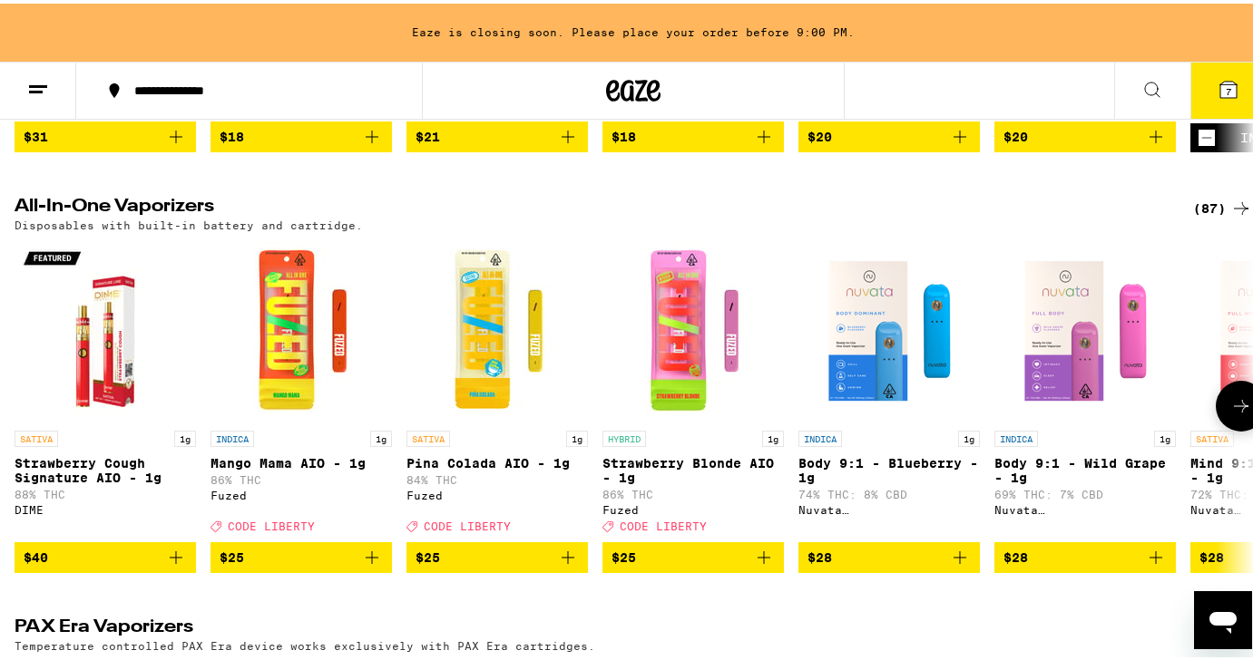
click at [1224, 414] on button at bounding box center [1241, 402] width 51 height 51
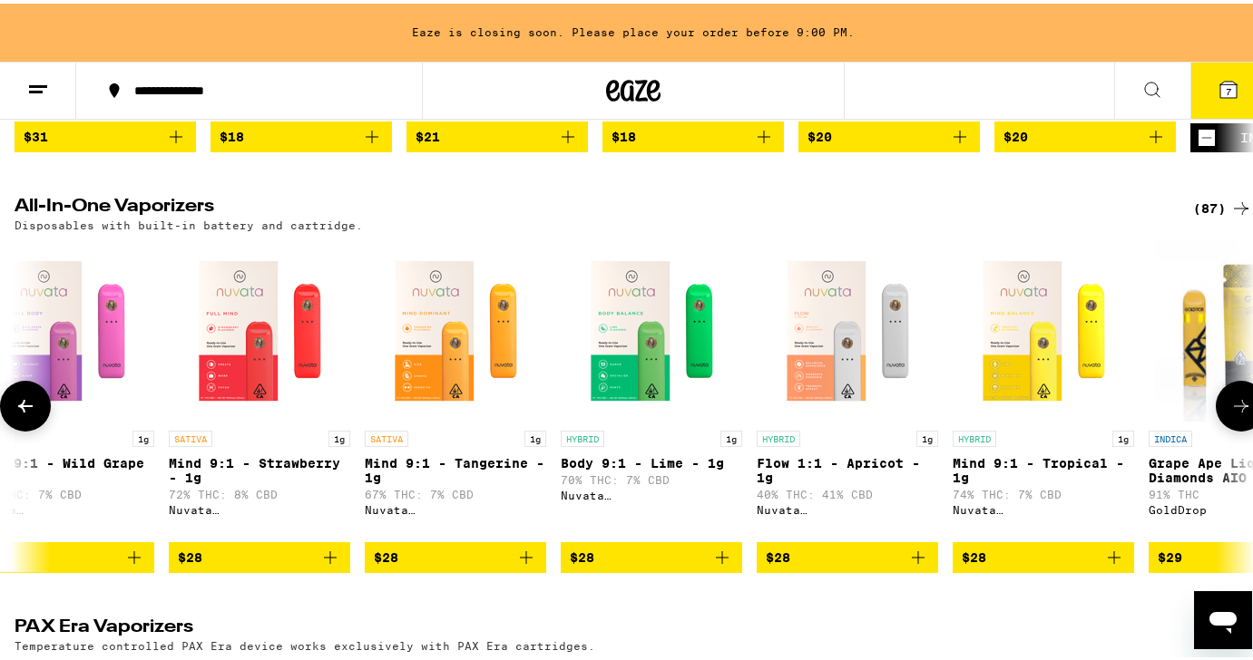
scroll to position [0, 1026]
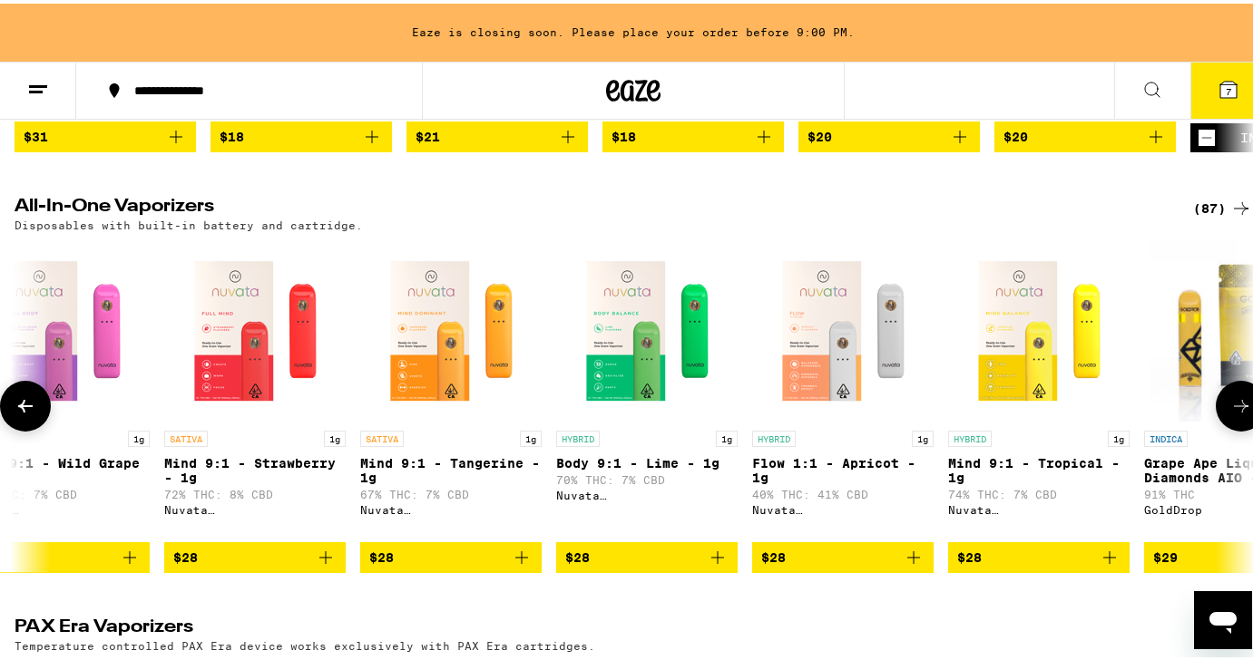
click at [1230, 414] on icon at bounding box center [1241, 403] width 22 height 22
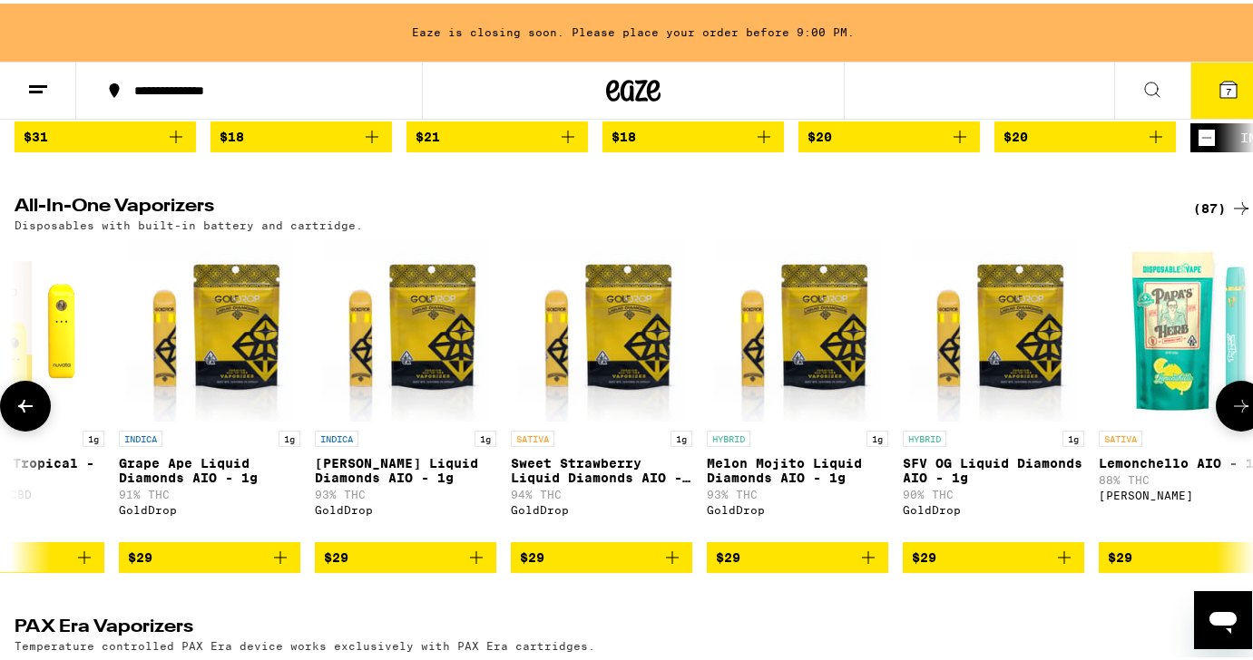
scroll to position [0, 2052]
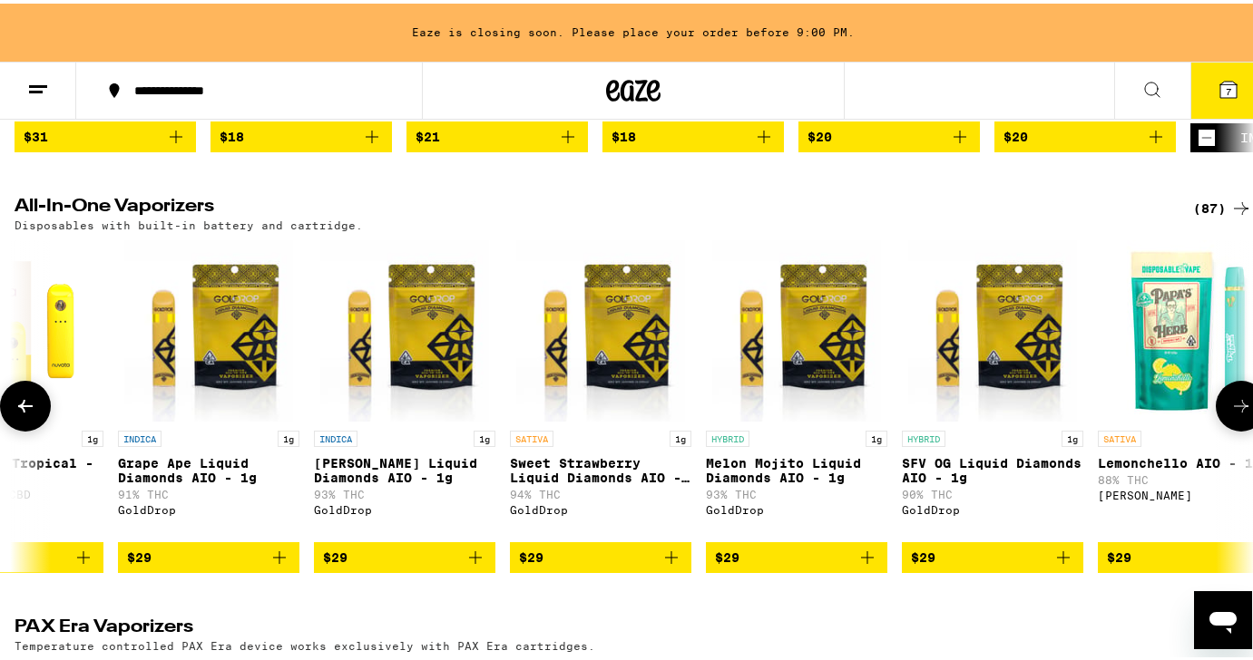
click at [1230, 414] on icon at bounding box center [1241, 403] width 22 height 22
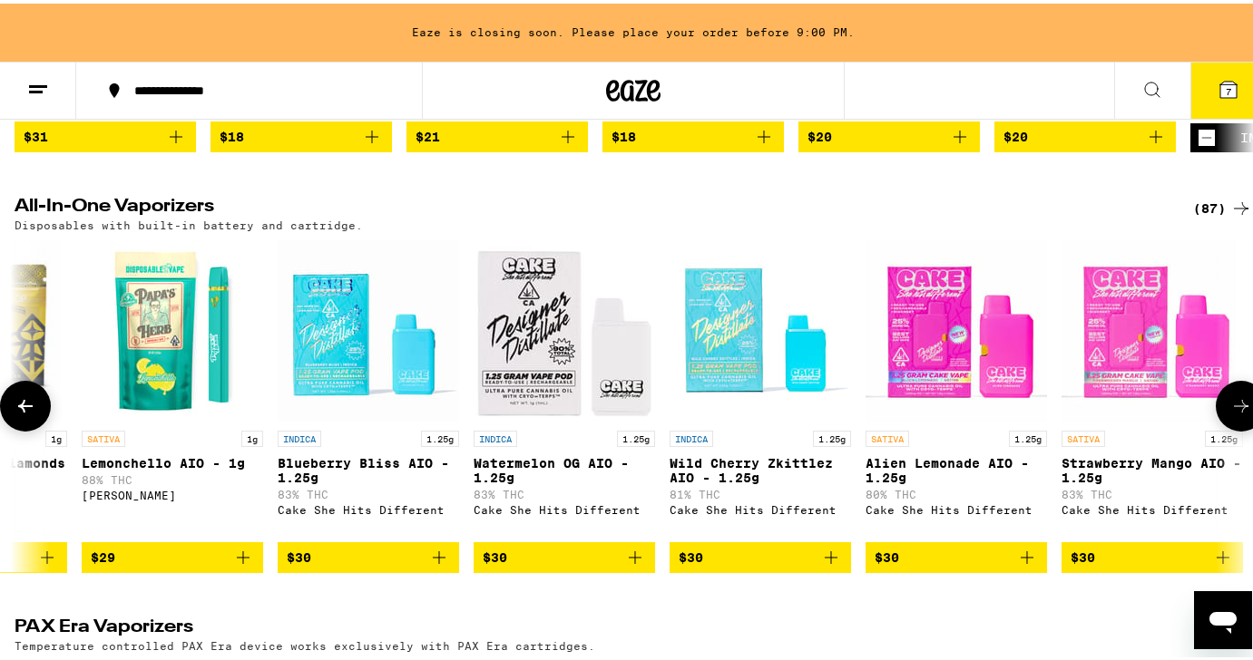
scroll to position [0, 3078]
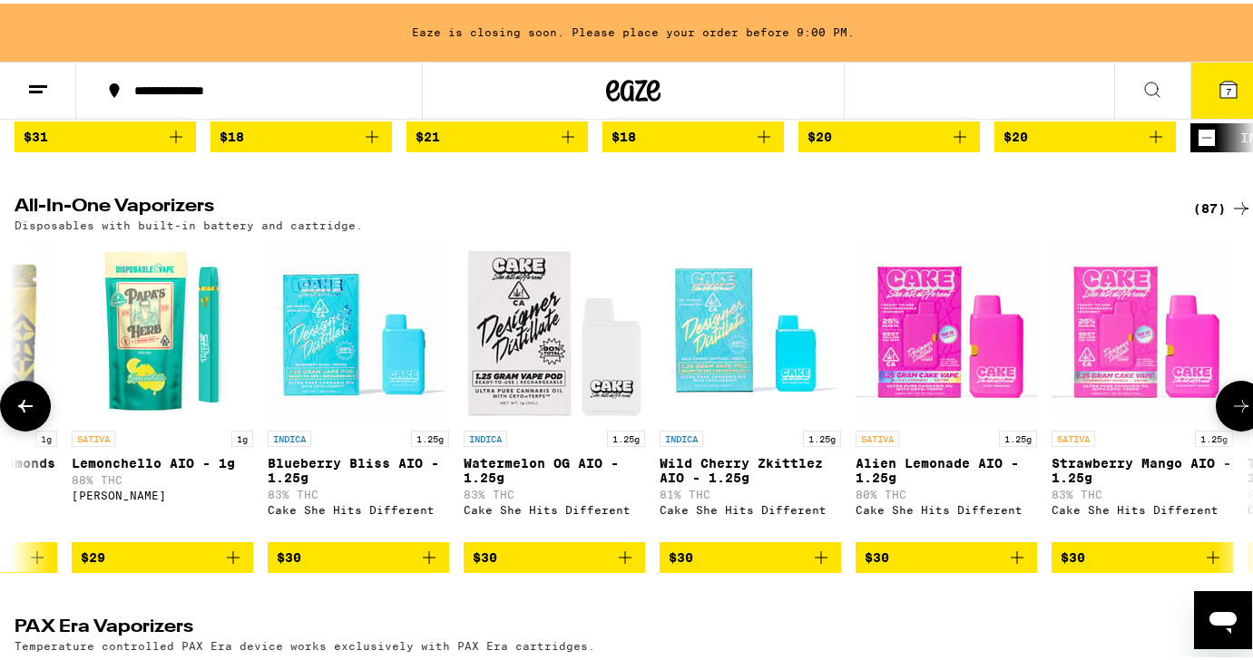
click at [1230, 414] on icon at bounding box center [1241, 403] width 22 height 22
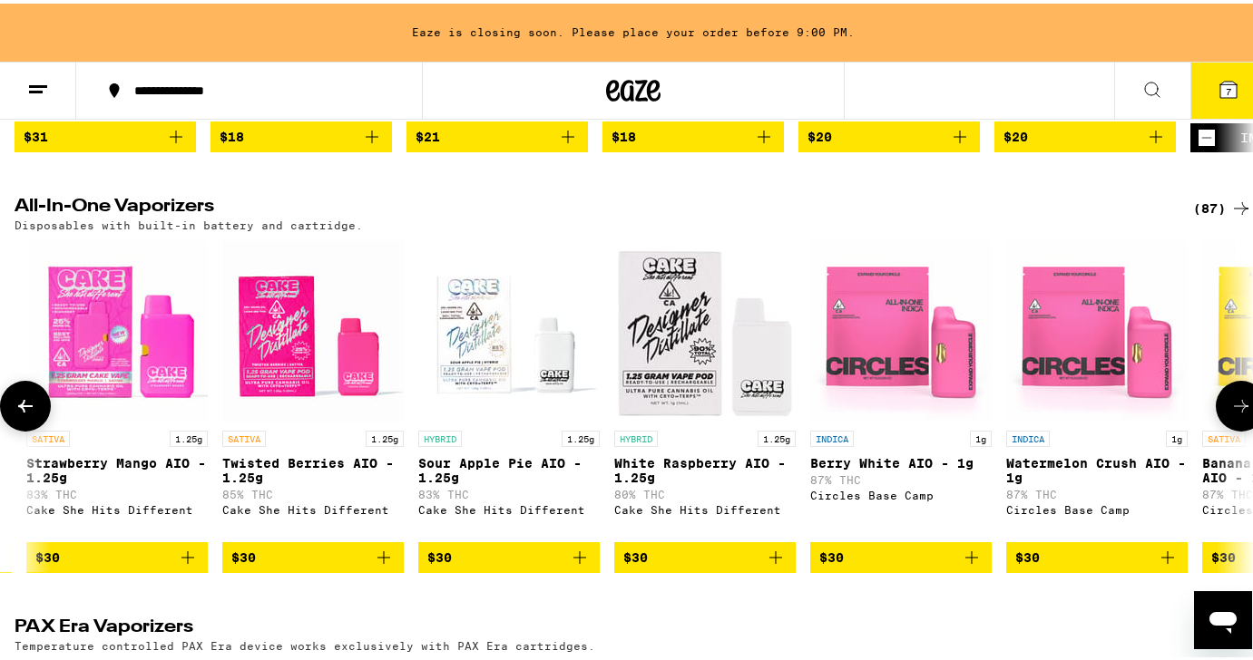
scroll to position [0, 4104]
click at [1230, 414] on icon at bounding box center [1241, 403] width 22 height 22
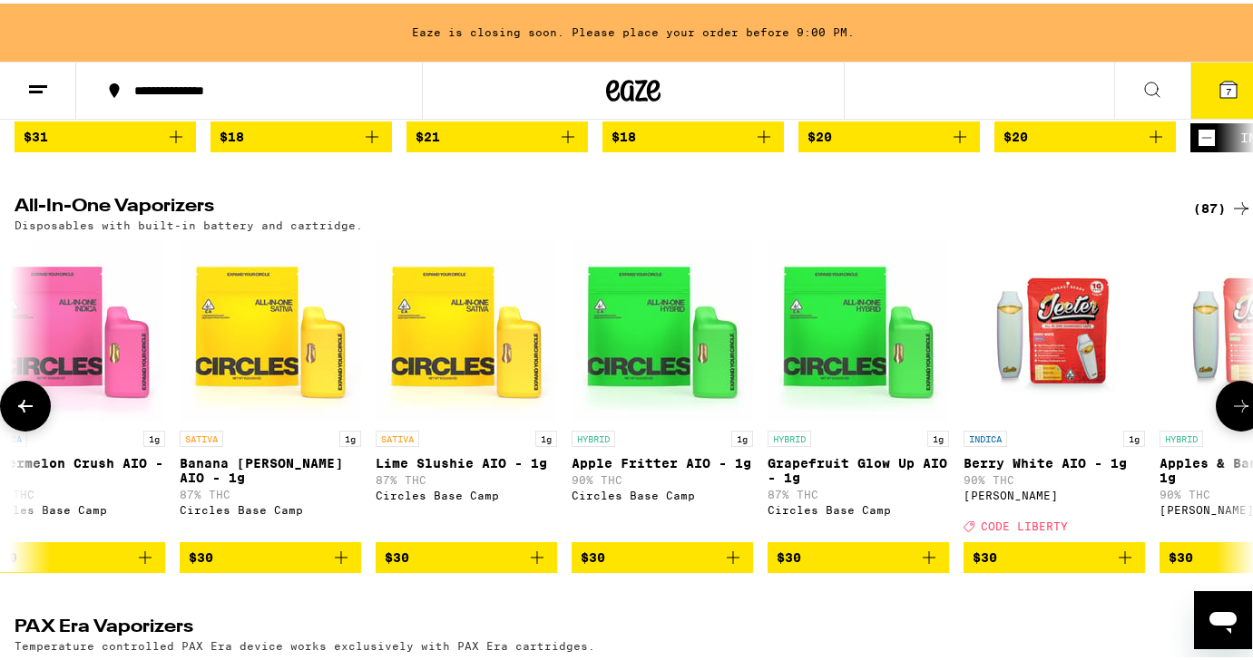
scroll to position [0, 5130]
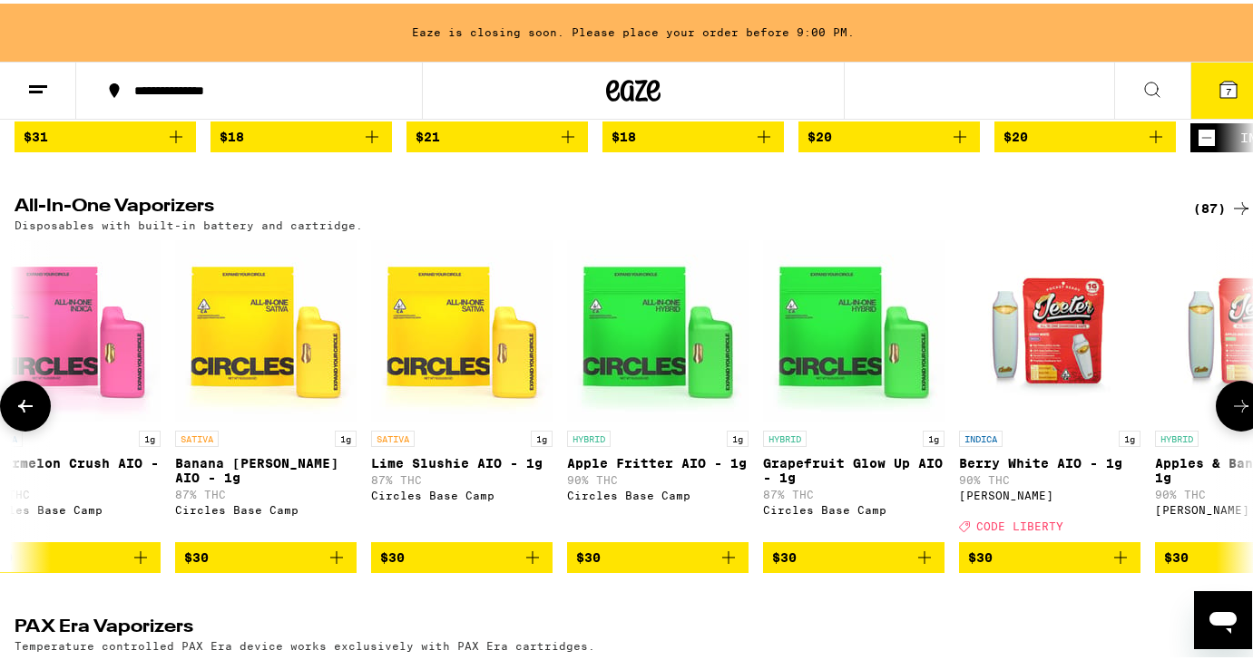
click at [1230, 414] on icon at bounding box center [1241, 403] width 22 height 22
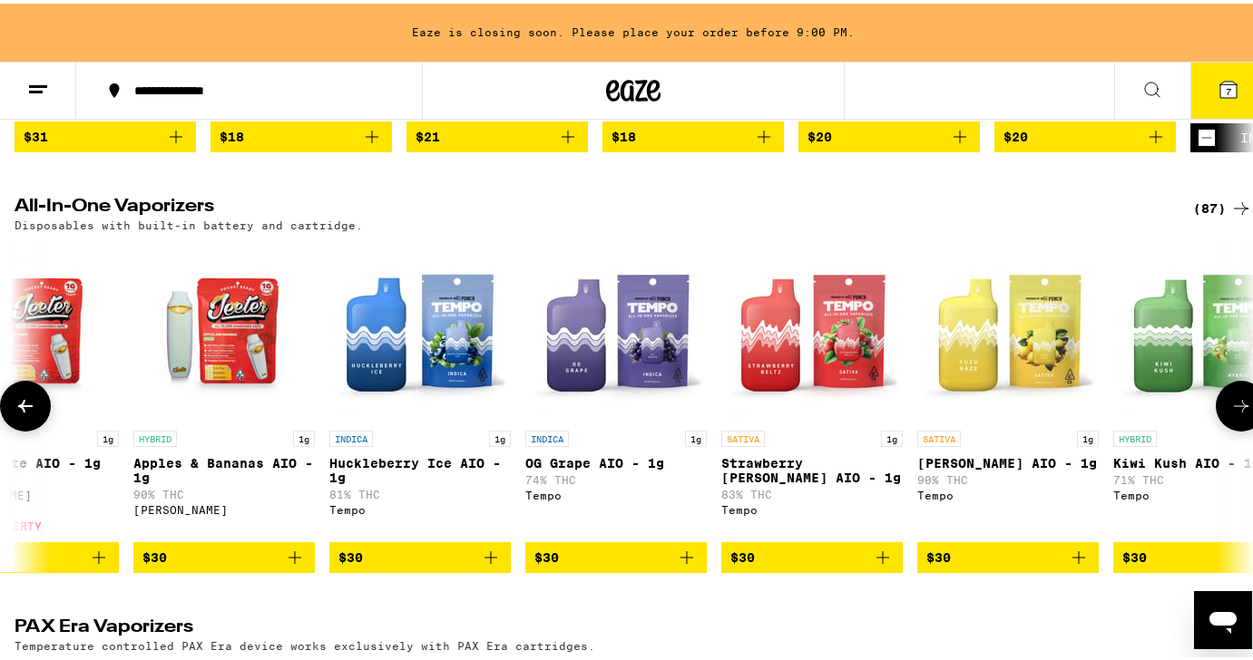
scroll to position [0, 6156]
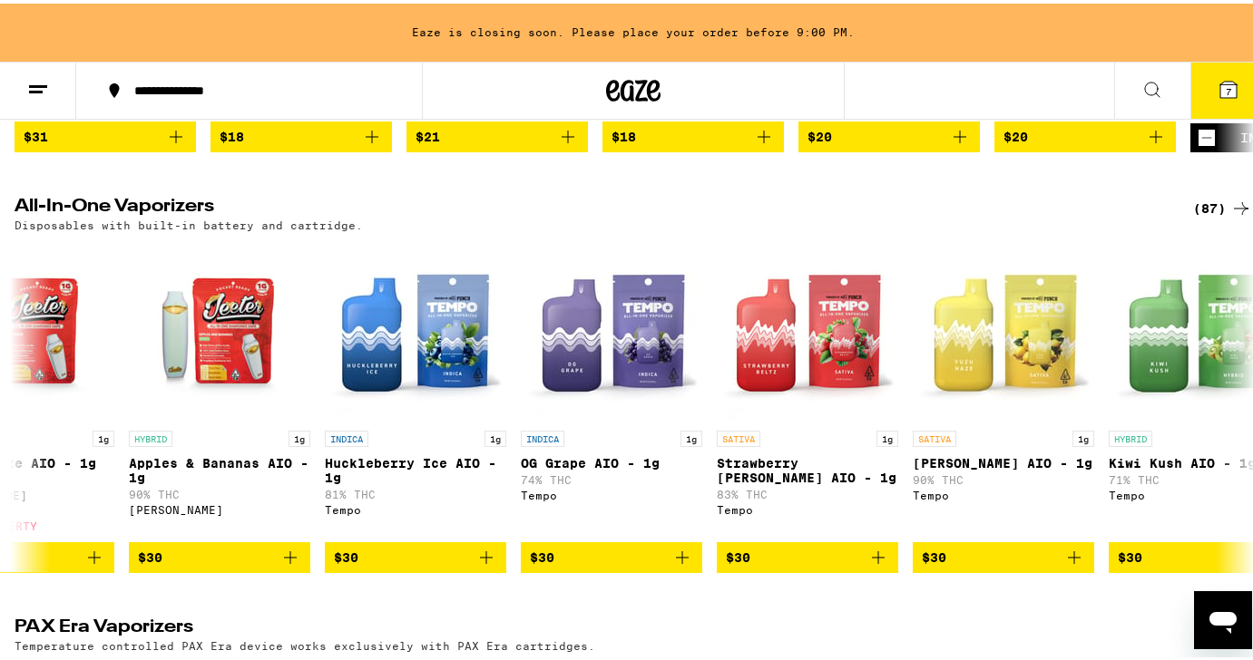
click at [1206, 216] on div "(87)" at bounding box center [1222, 205] width 59 height 22
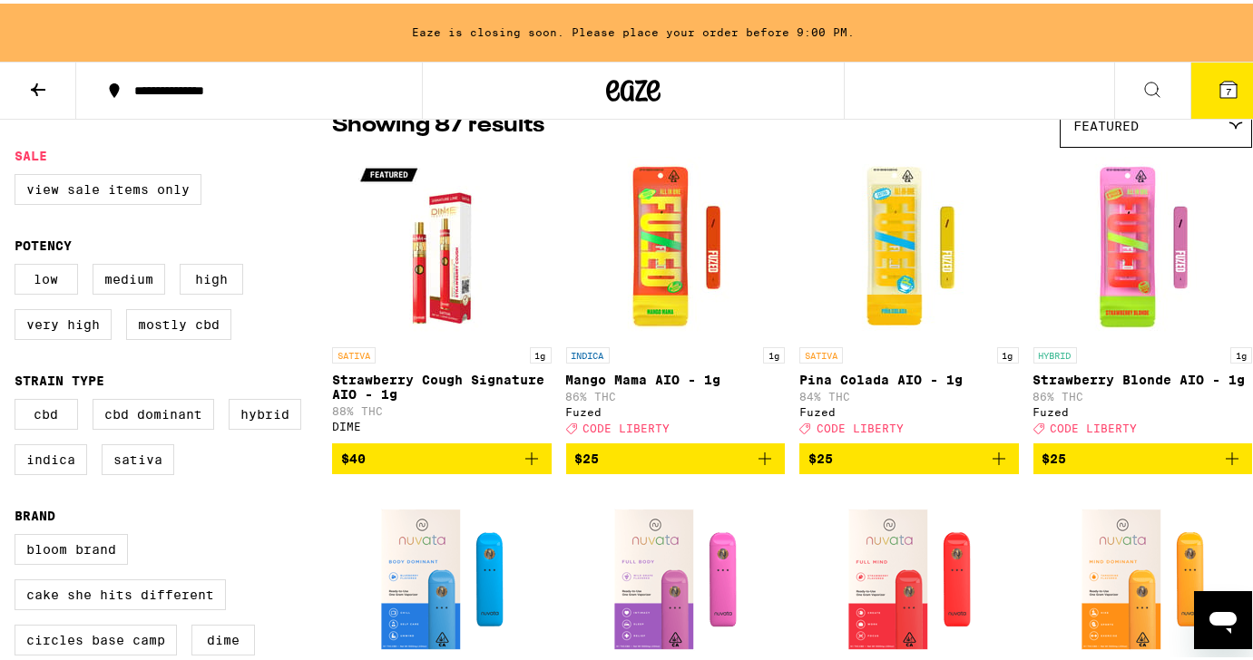
scroll to position [168, 0]
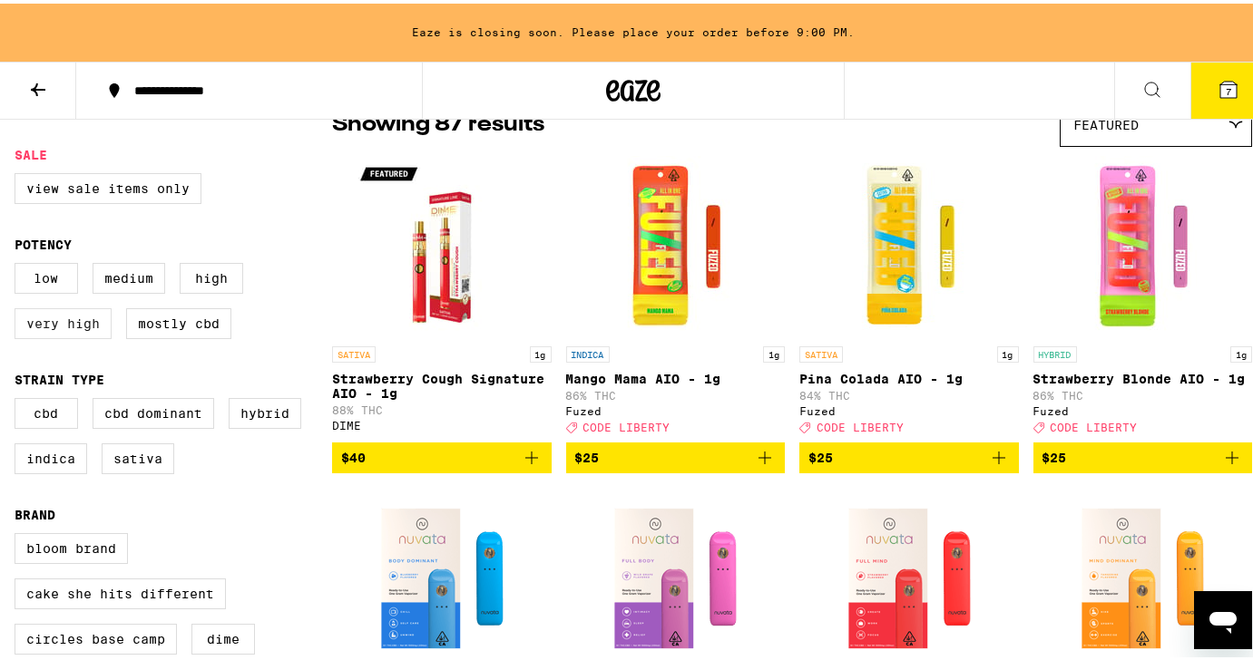
click at [65, 336] on label "Very High" at bounding box center [63, 320] width 97 height 31
click at [19, 263] on input "Very High" at bounding box center [18, 262] width 1 height 1
checkbox input "true"
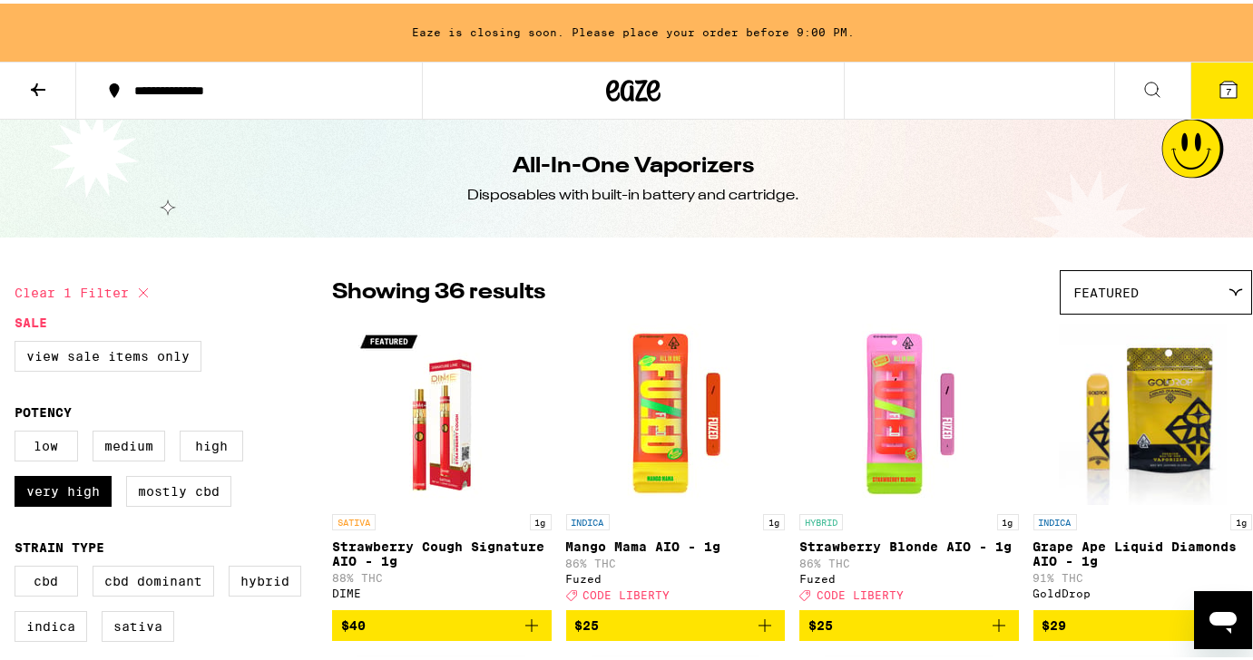
click at [34, 83] on icon at bounding box center [38, 86] width 15 height 13
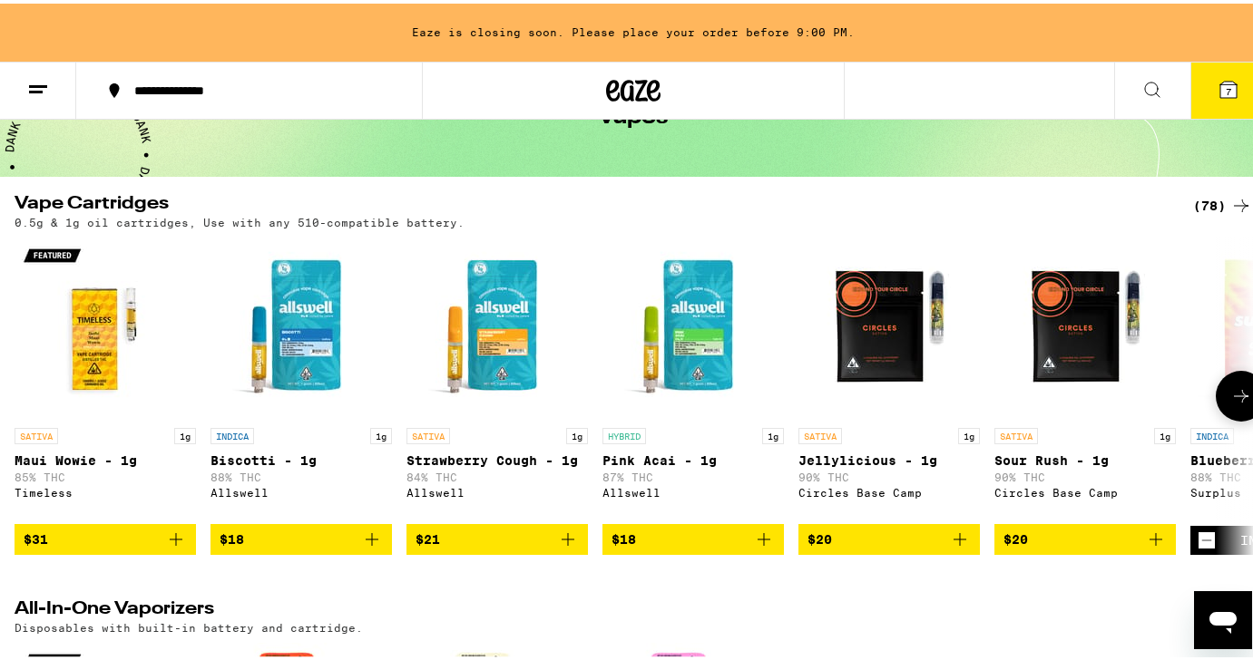
scroll to position [120, 0]
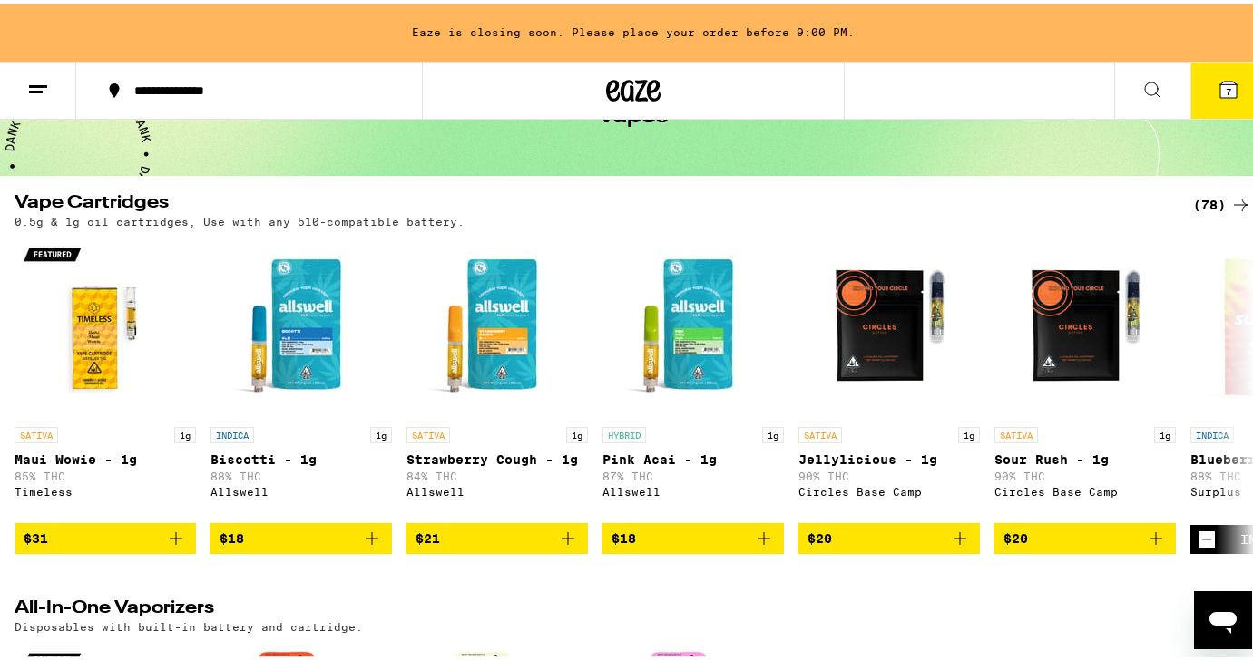
click at [1230, 201] on icon at bounding box center [1241, 201] width 22 height 22
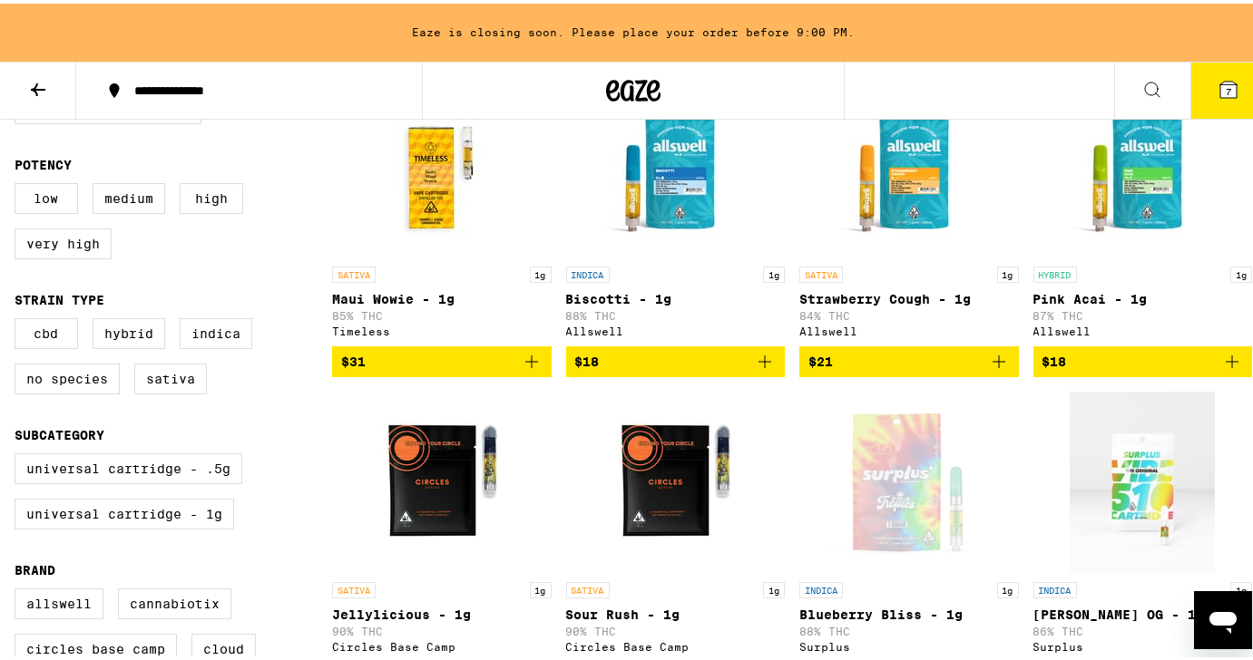
scroll to position [249, 0]
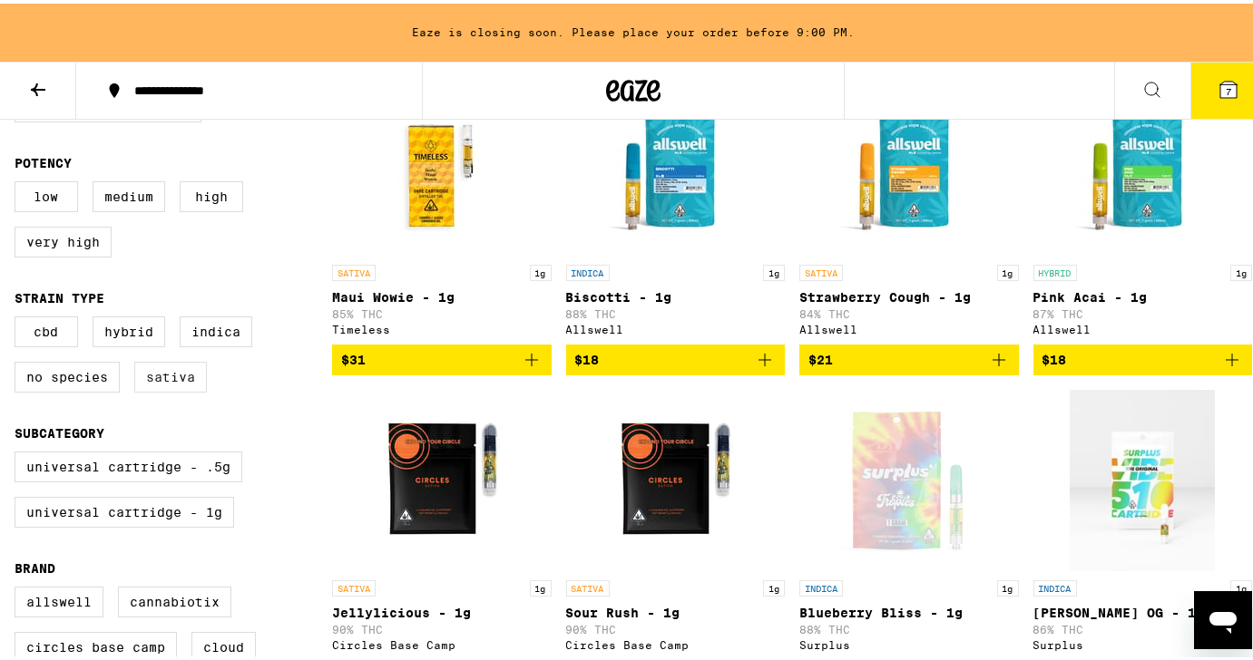
click at [190, 389] on label "Sativa" at bounding box center [170, 373] width 73 height 31
click at [19, 317] on input "Sativa" at bounding box center [18, 316] width 1 height 1
checkbox input "true"
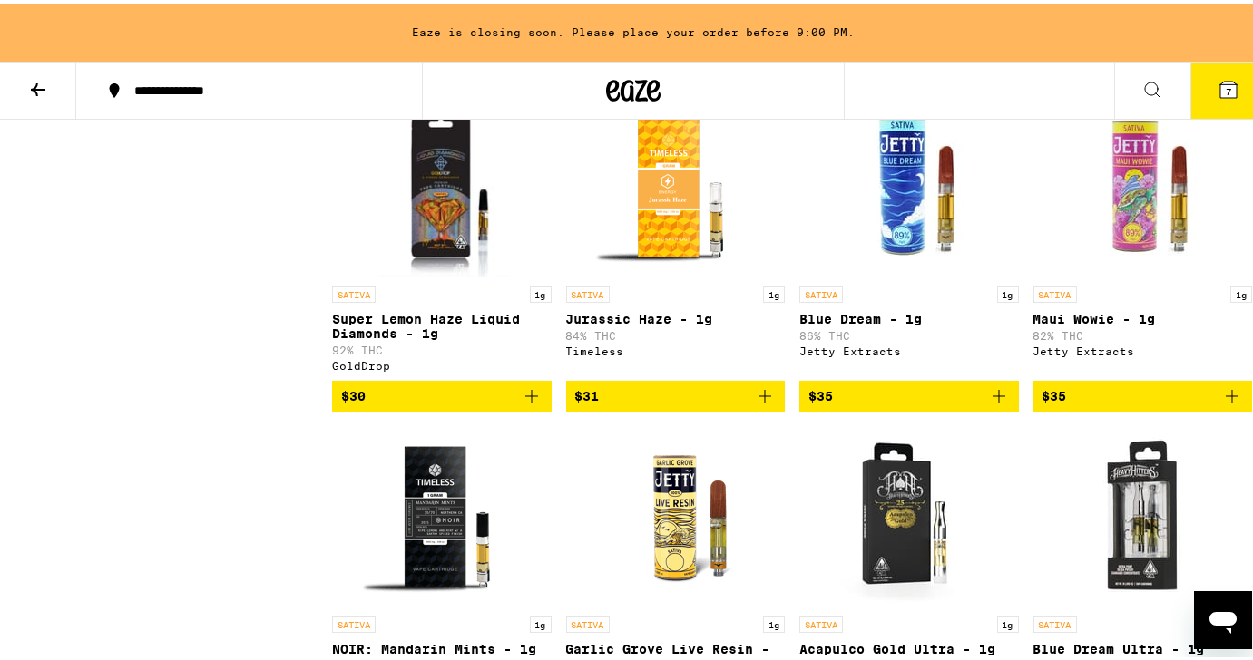
scroll to position [1192, 0]
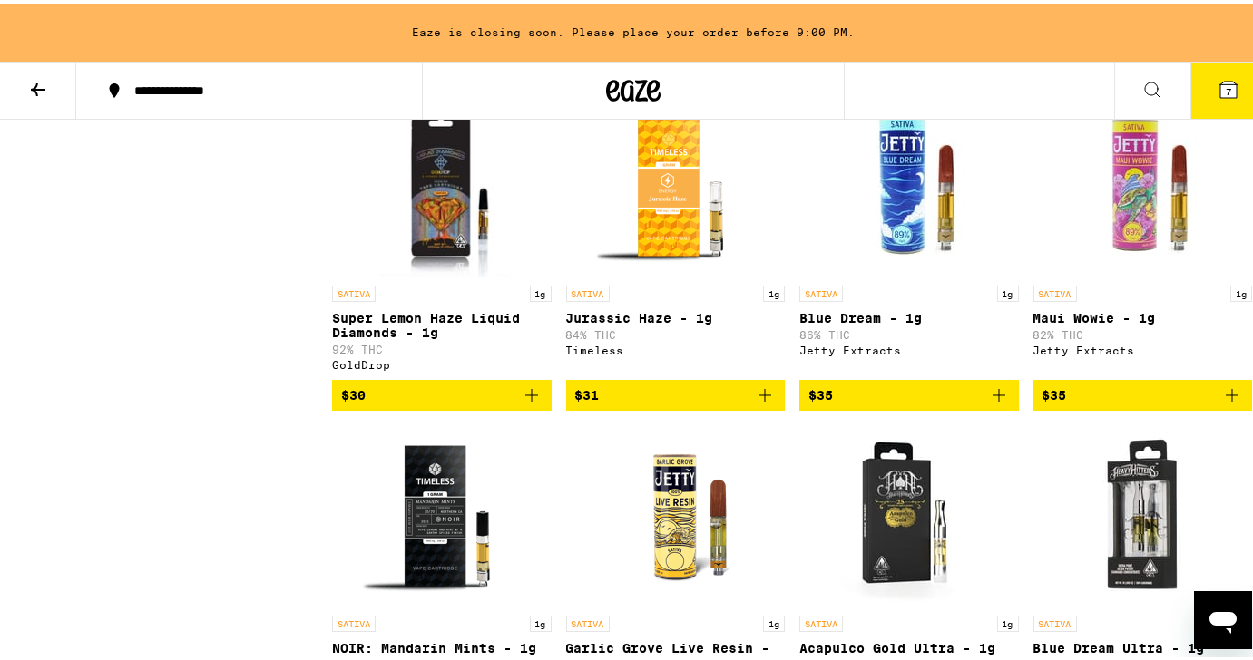
click at [307, 259] on div "Clear 1 filter Sale View Sale Items Only Potency Low Medium High Very High Stra…" at bounding box center [173, 87] width 317 height 2025
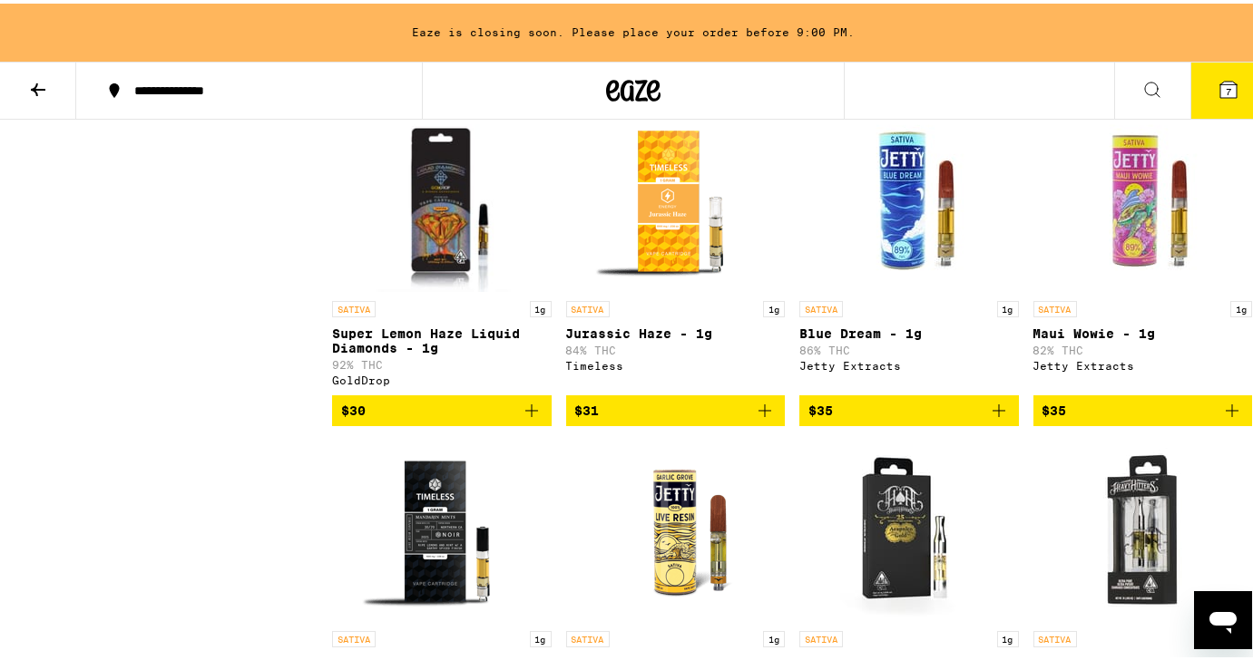
scroll to position [1177, 0]
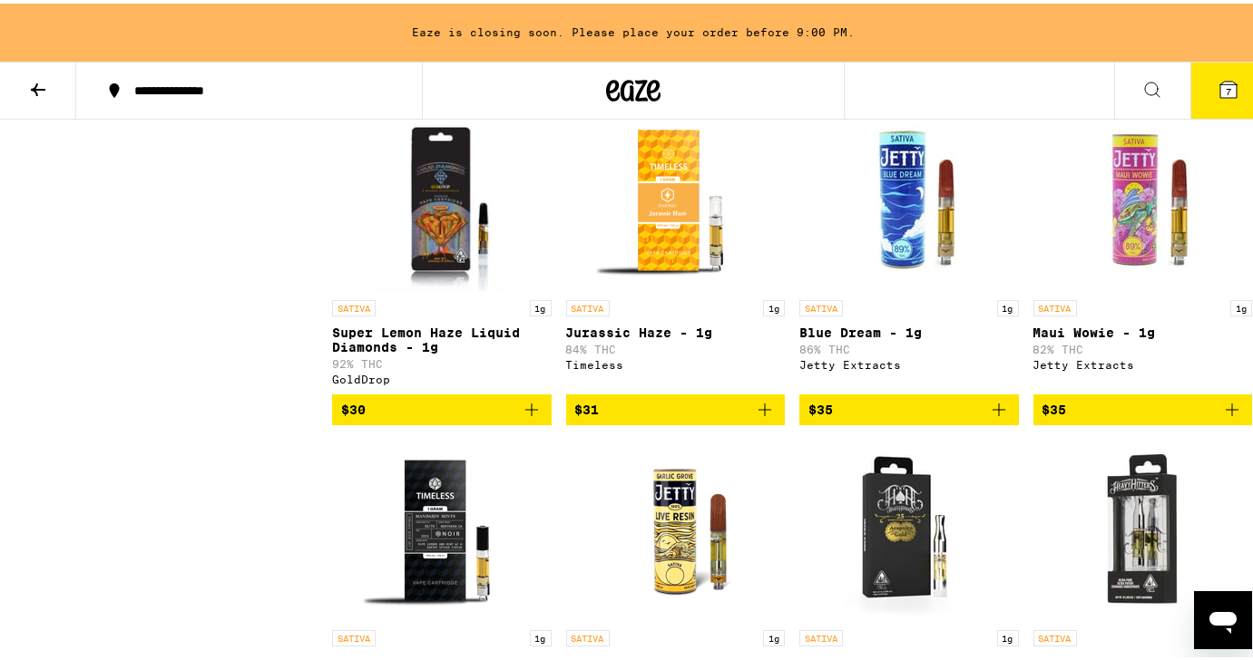
click at [312, 254] on div "Clear 1 filter Sale View Sale Items Only Potency Low Medium High Very High Stra…" at bounding box center [173, 101] width 317 height 2025
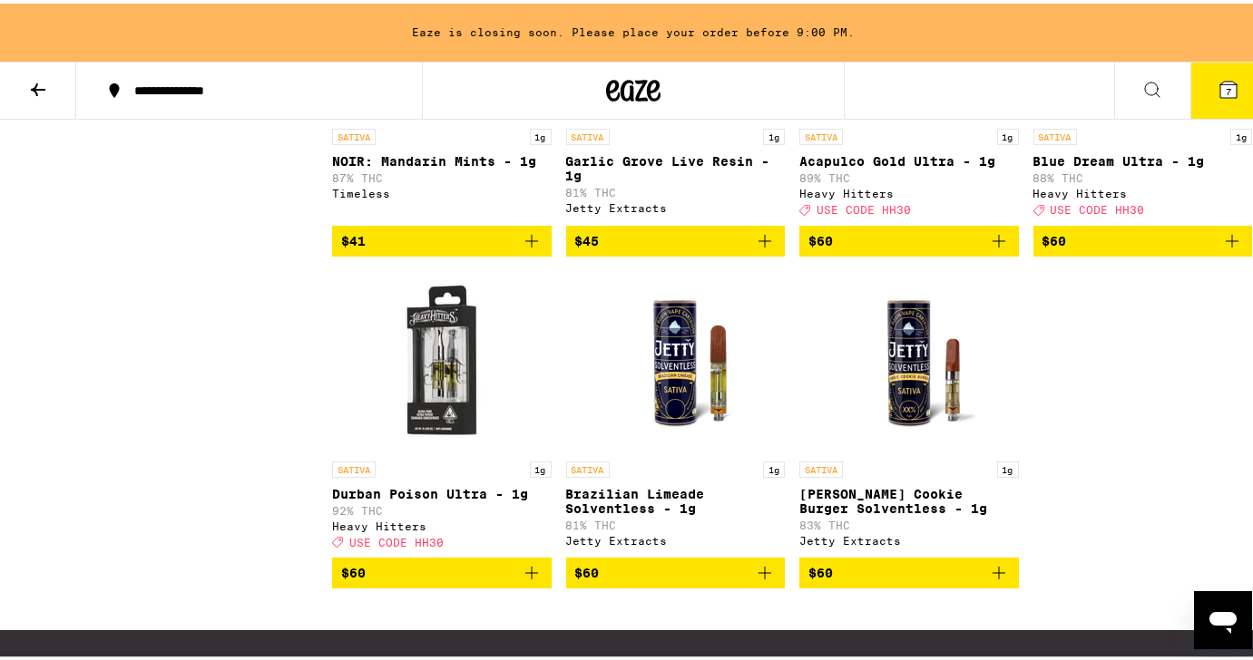
scroll to position [1675, 0]
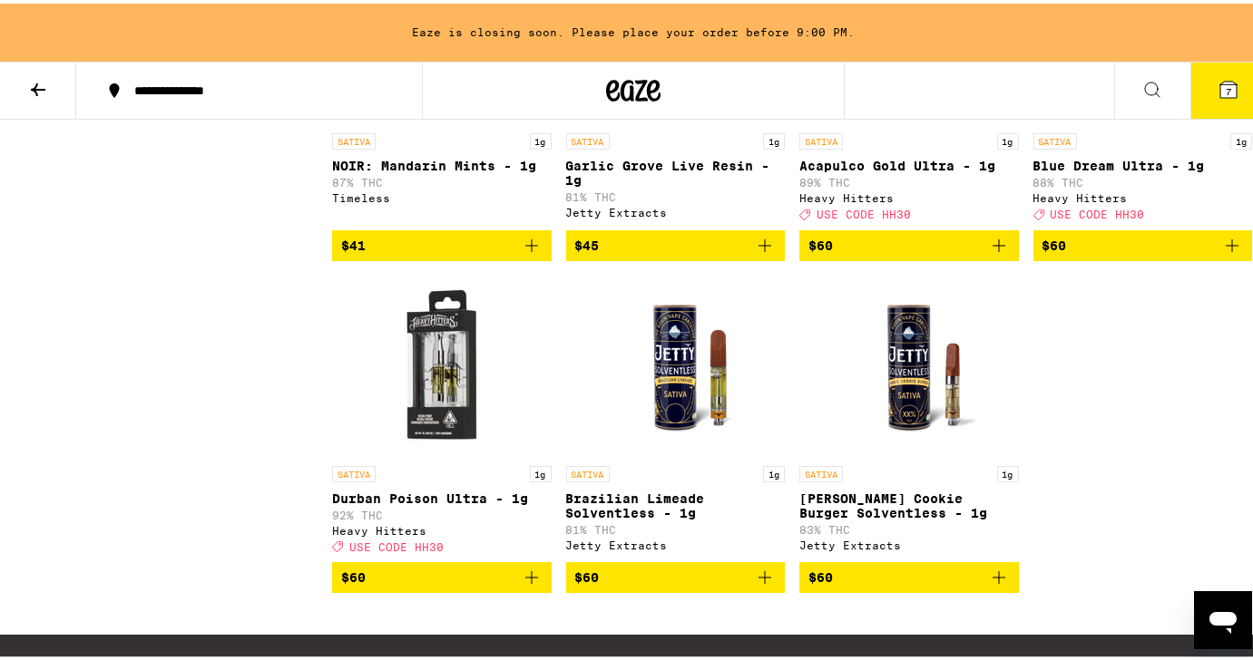
click at [400, 585] on span "$60" at bounding box center [441, 574] width 201 height 22
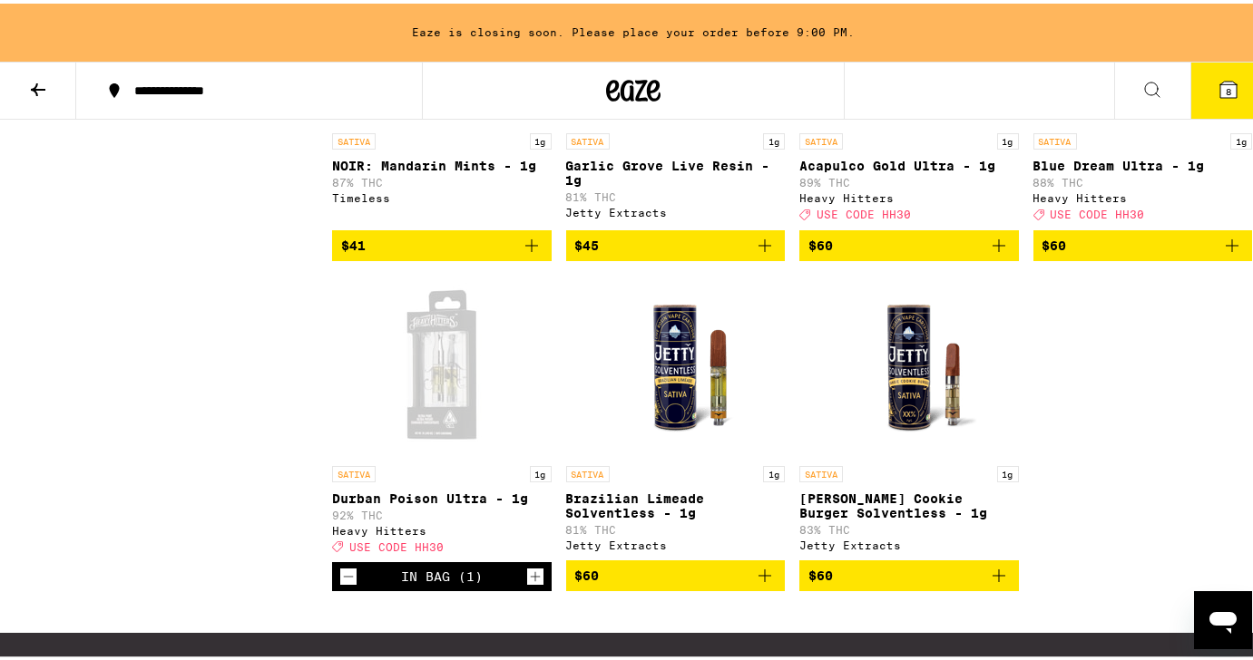
click at [417, 417] on div "Open page for Durban Poison Ultra - 1g from Heavy Hitters" at bounding box center [441, 362] width 181 height 181
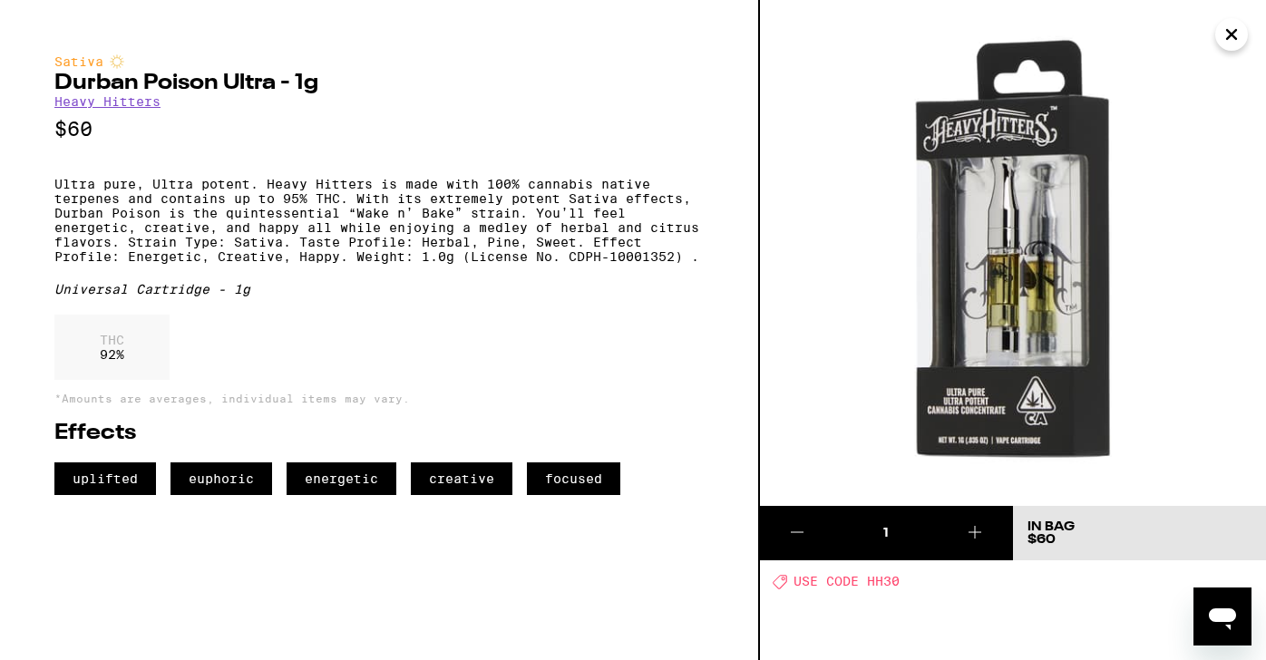
click at [1232, 31] on icon "Close" at bounding box center [1232, 34] width 22 height 27
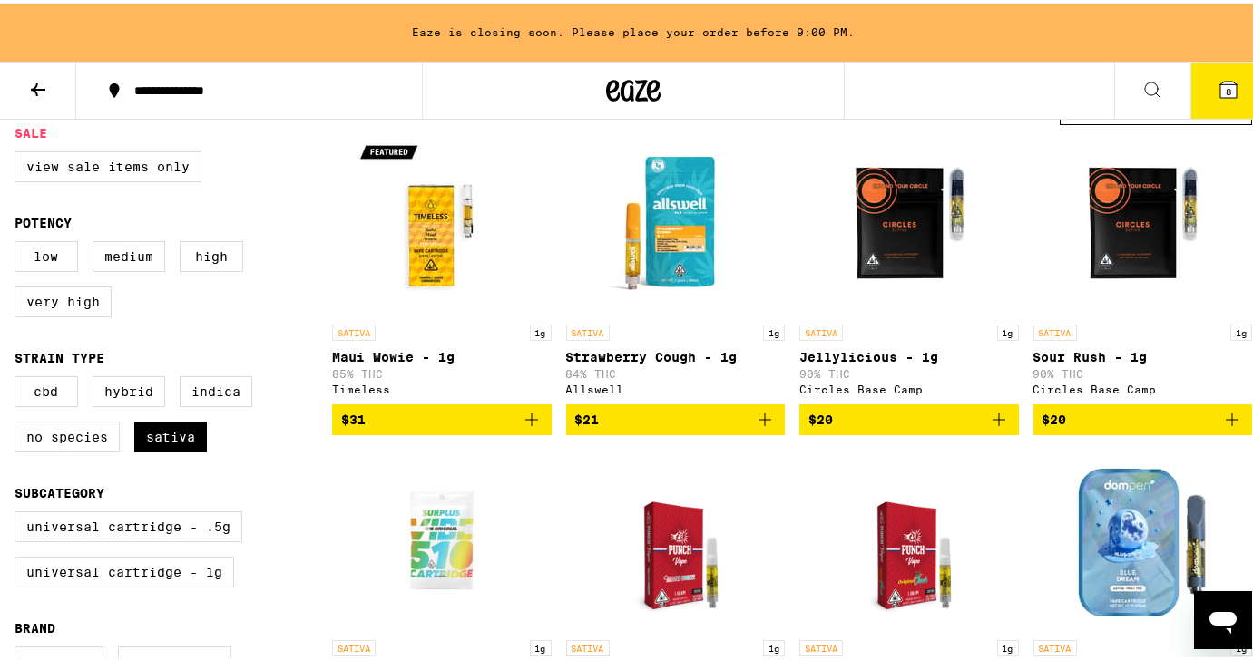
scroll to position [190, 0]
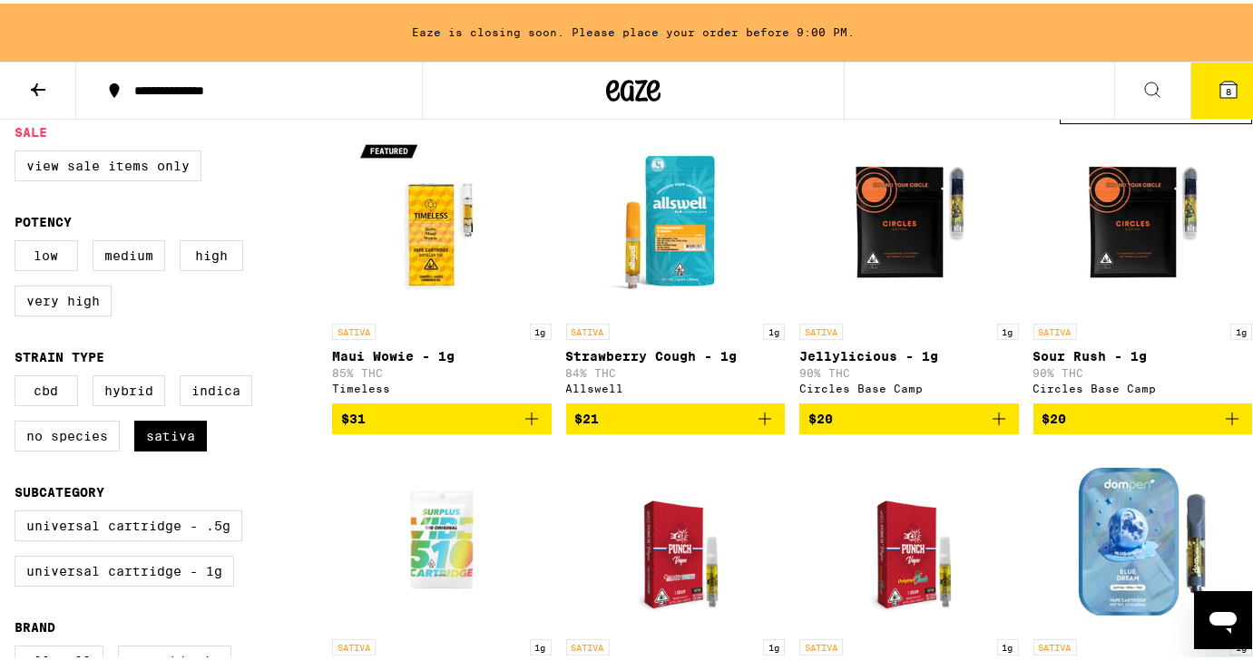
click at [407, 426] on span "$31" at bounding box center [441, 416] width 201 height 22
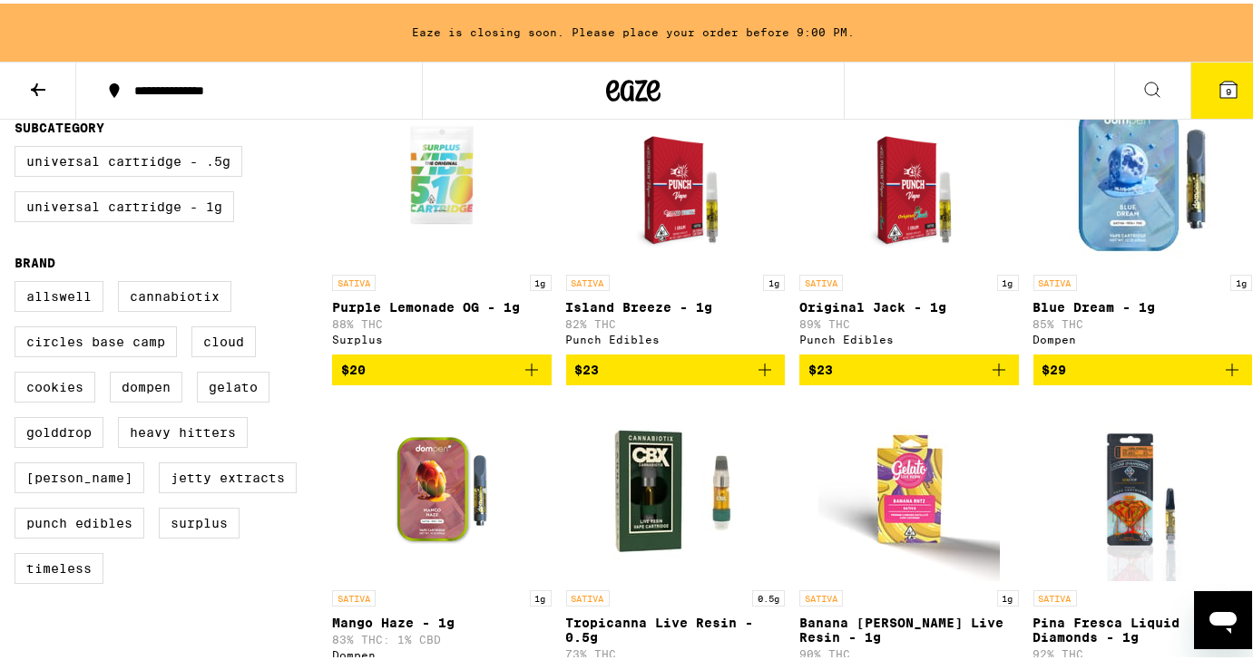
scroll to position [540, 0]
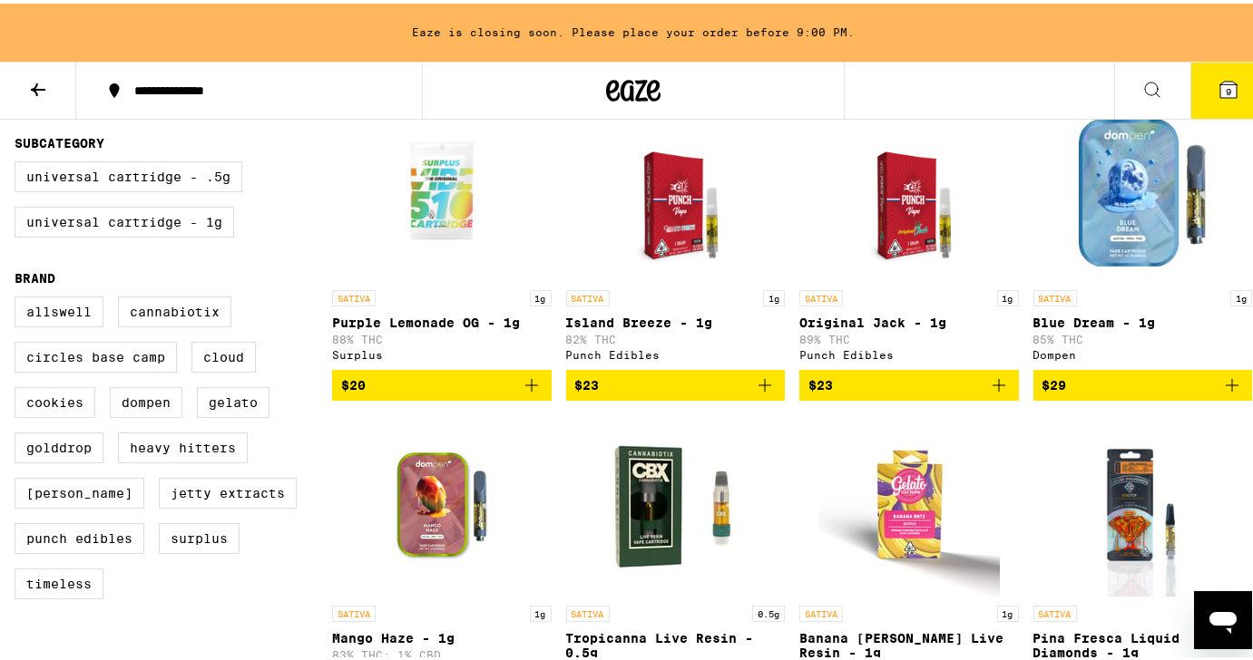
click at [1108, 393] on span "$29" at bounding box center [1142, 382] width 201 height 22
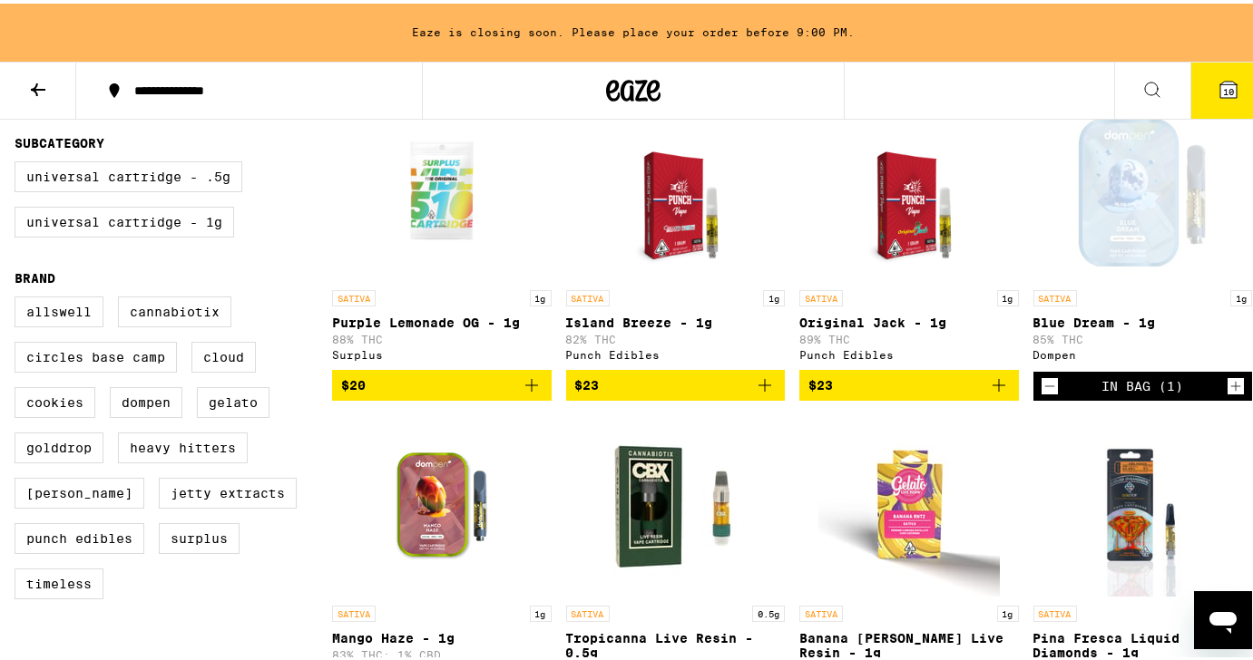
click at [630, 386] on button "$23" at bounding box center [676, 381] width 220 height 31
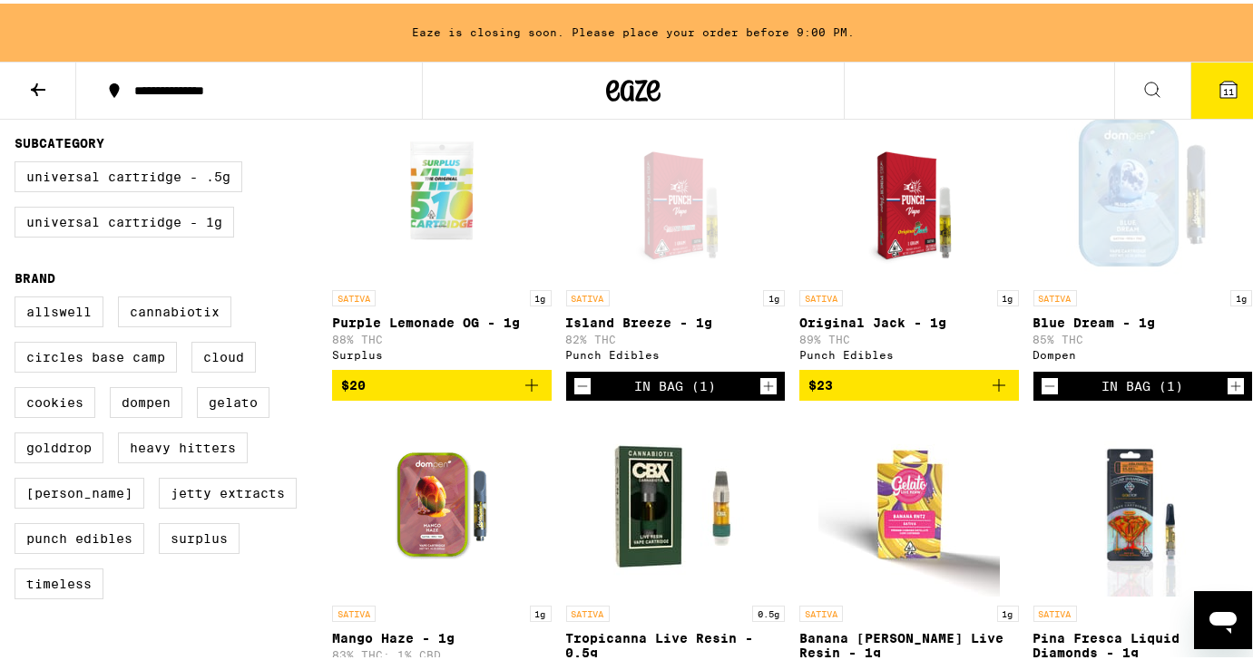
click at [669, 220] on div "Open page for Island Breeze - 1g from Punch Edibles" at bounding box center [675, 186] width 141 height 181
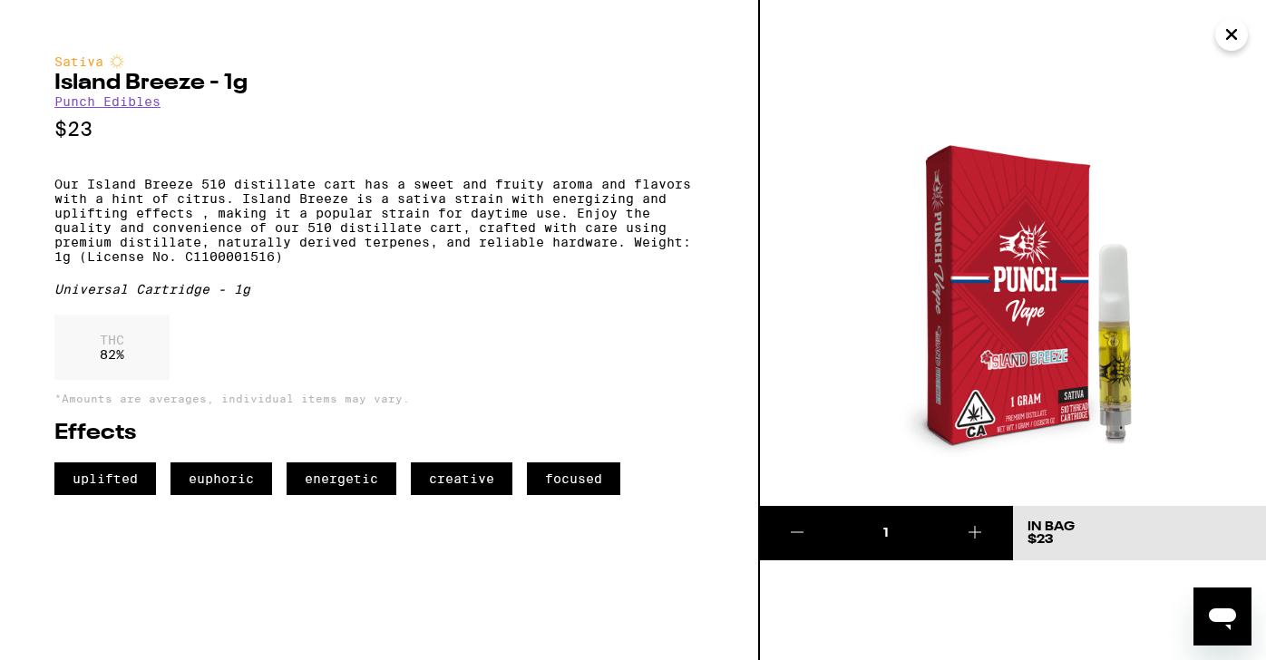
click at [1222, 29] on icon "Close" at bounding box center [1232, 34] width 22 height 27
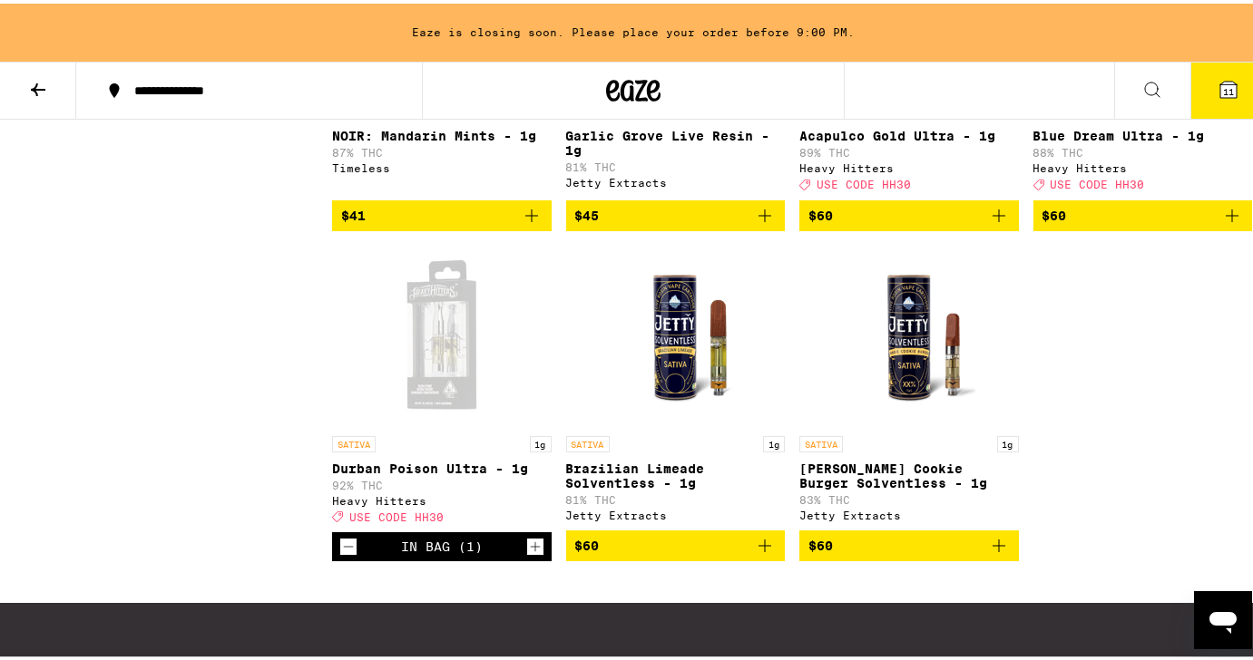
scroll to position [1706, 0]
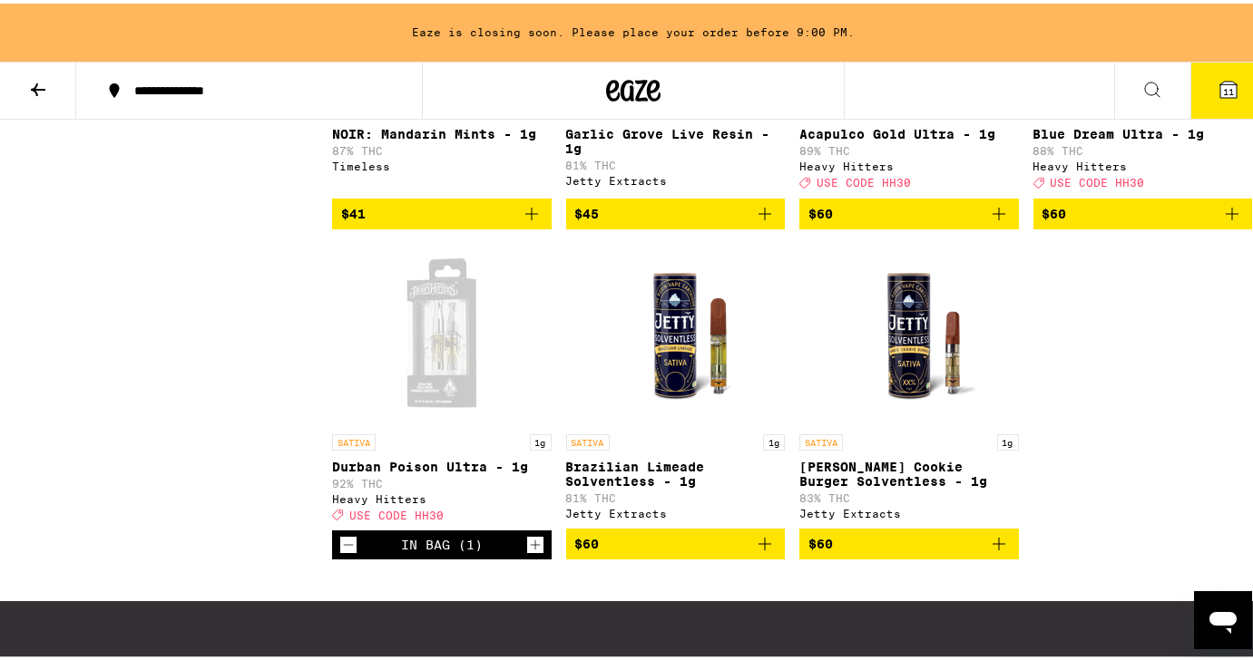
click at [435, 384] on div "Open page for Durban Poison Ultra - 1g from Heavy Hitters" at bounding box center [441, 330] width 181 height 181
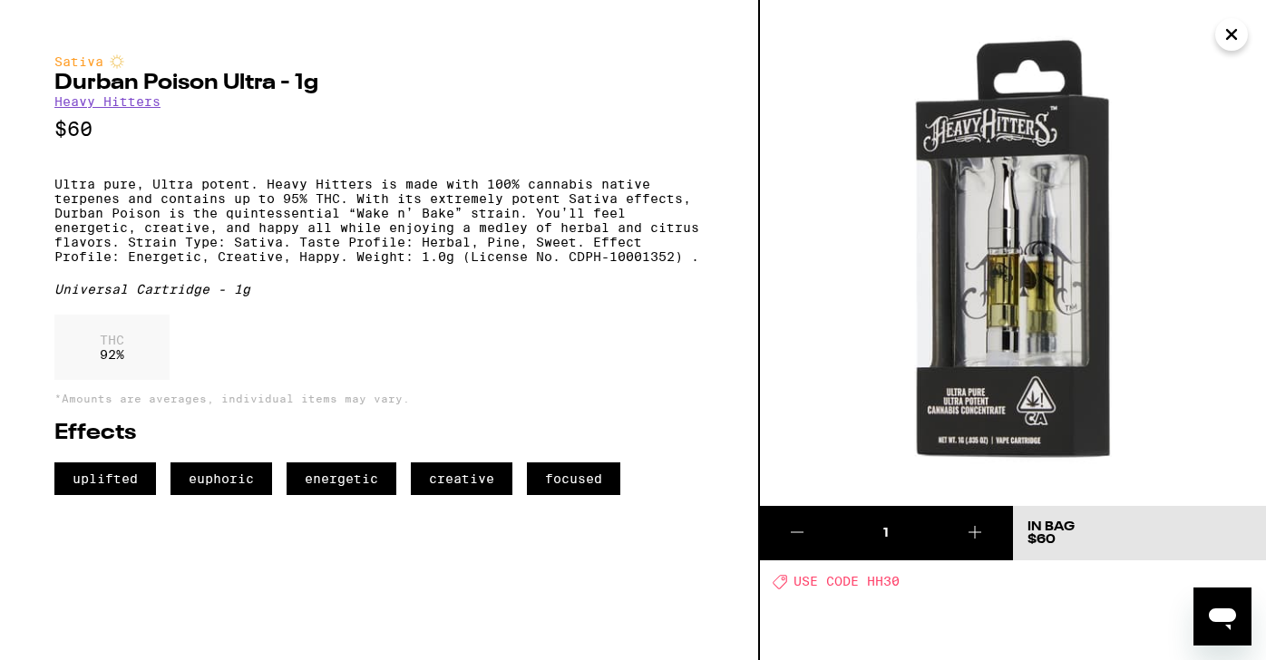
click at [884, 586] on span "USE CODE HH30" at bounding box center [847, 582] width 106 height 15
copy span "HH30"
click at [1232, 58] on img at bounding box center [1013, 253] width 506 height 506
click at [1232, 45] on icon "Close" at bounding box center [1232, 34] width 22 height 27
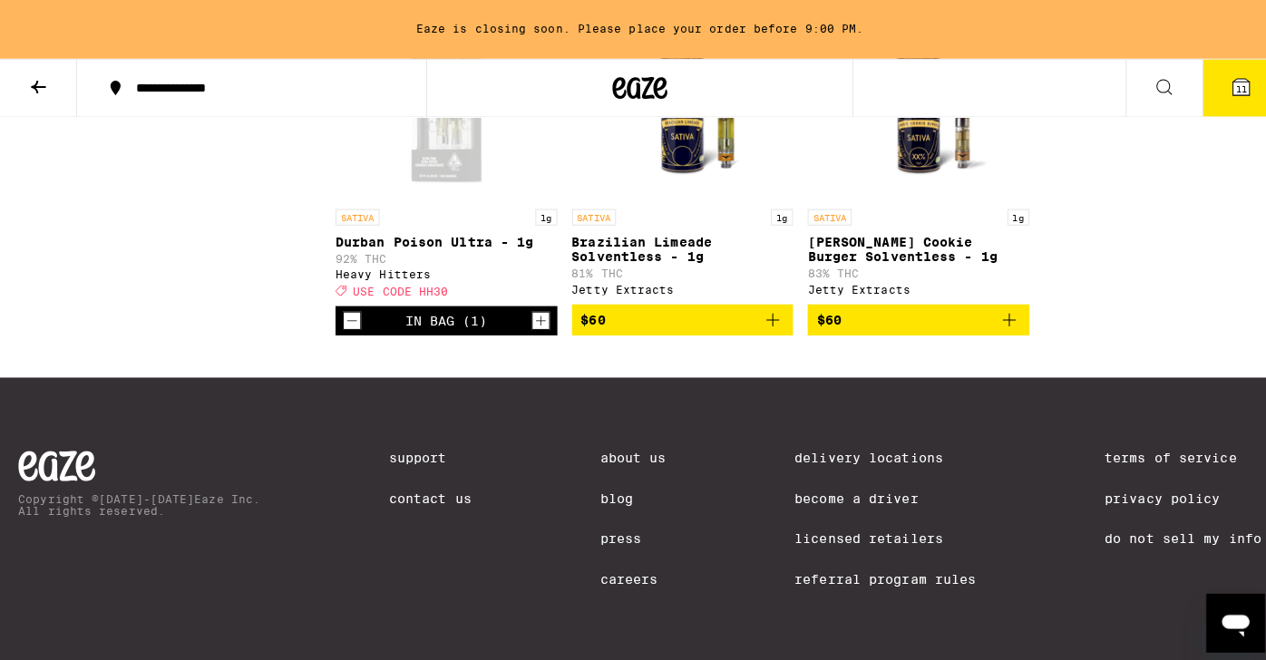
scroll to position [1993, 0]
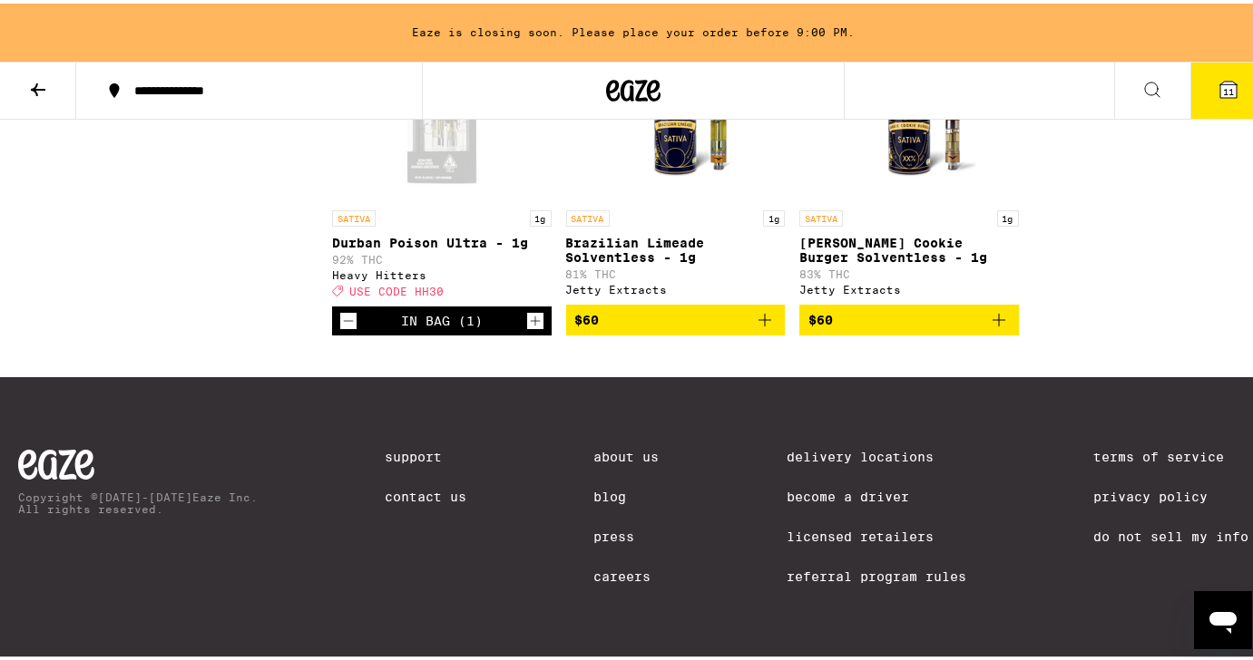
click at [1203, 90] on button "11" at bounding box center [1228, 87] width 76 height 56
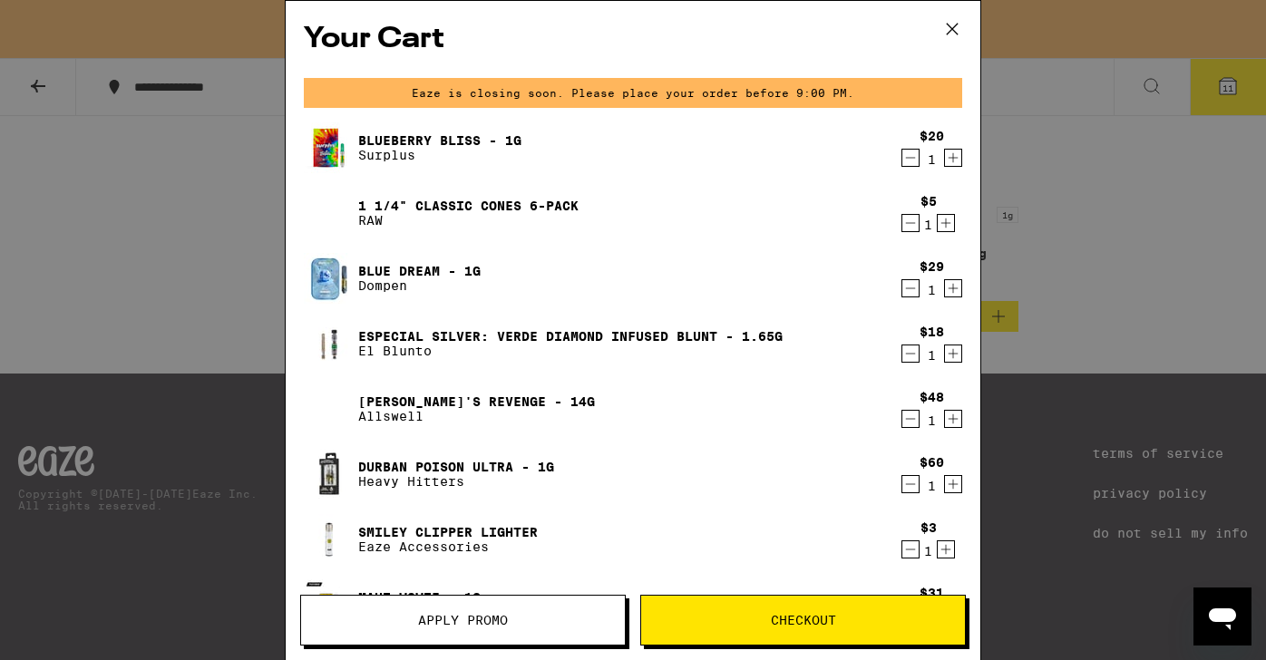
click at [522, 632] on button "Apply Promo" at bounding box center [463, 620] width 326 height 51
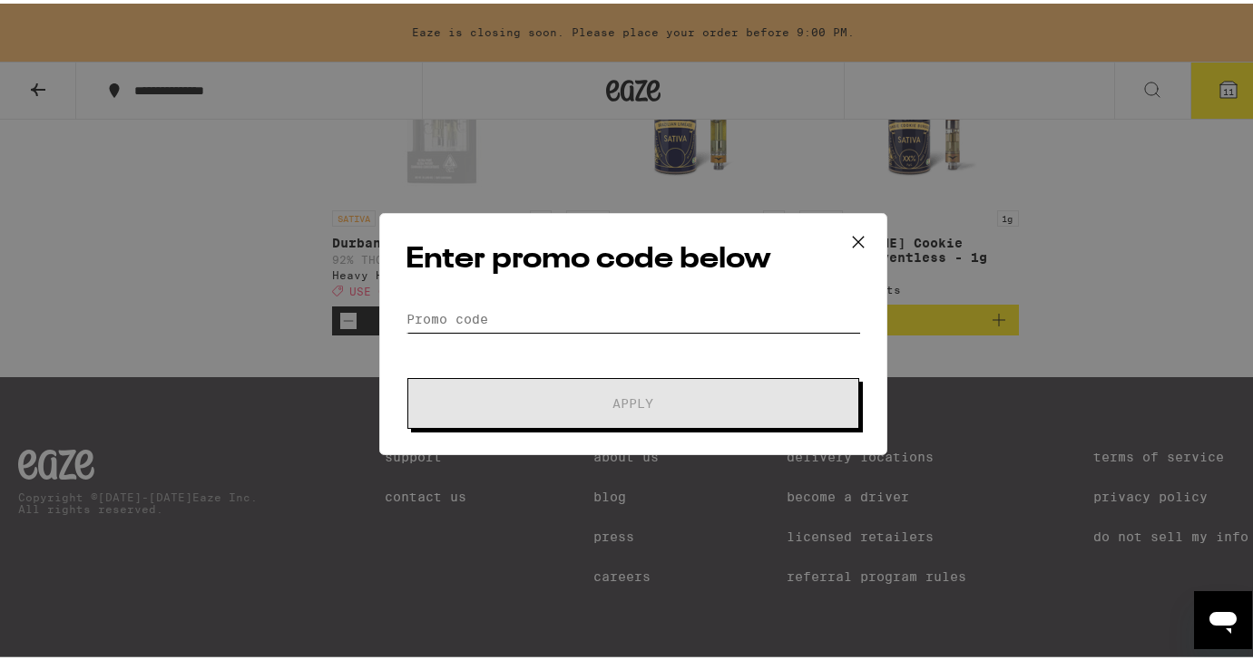
click at [518, 327] on input "Promo Code" at bounding box center [632, 315] width 455 height 27
paste input "HH30"
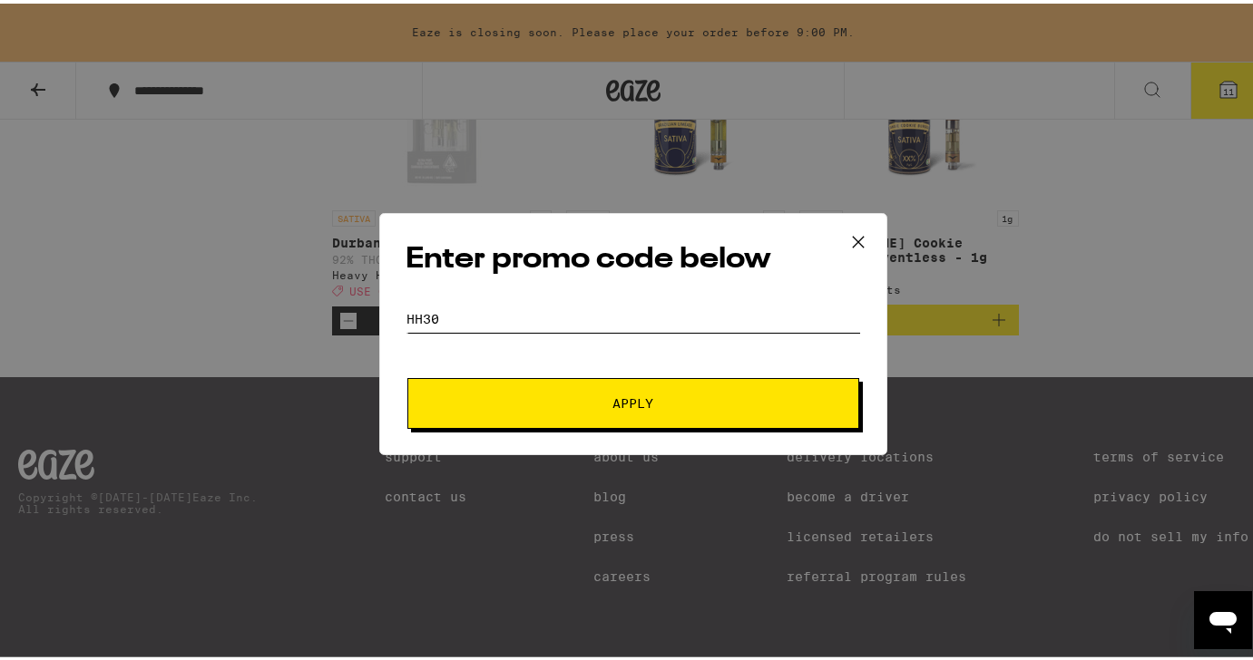
type input "HH30"
click at [544, 430] on div "Enter promo code below Promo Code HH30 Apply" at bounding box center [633, 331] width 508 height 242
click at [533, 405] on span "Apply" at bounding box center [633, 400] width 327 height 13
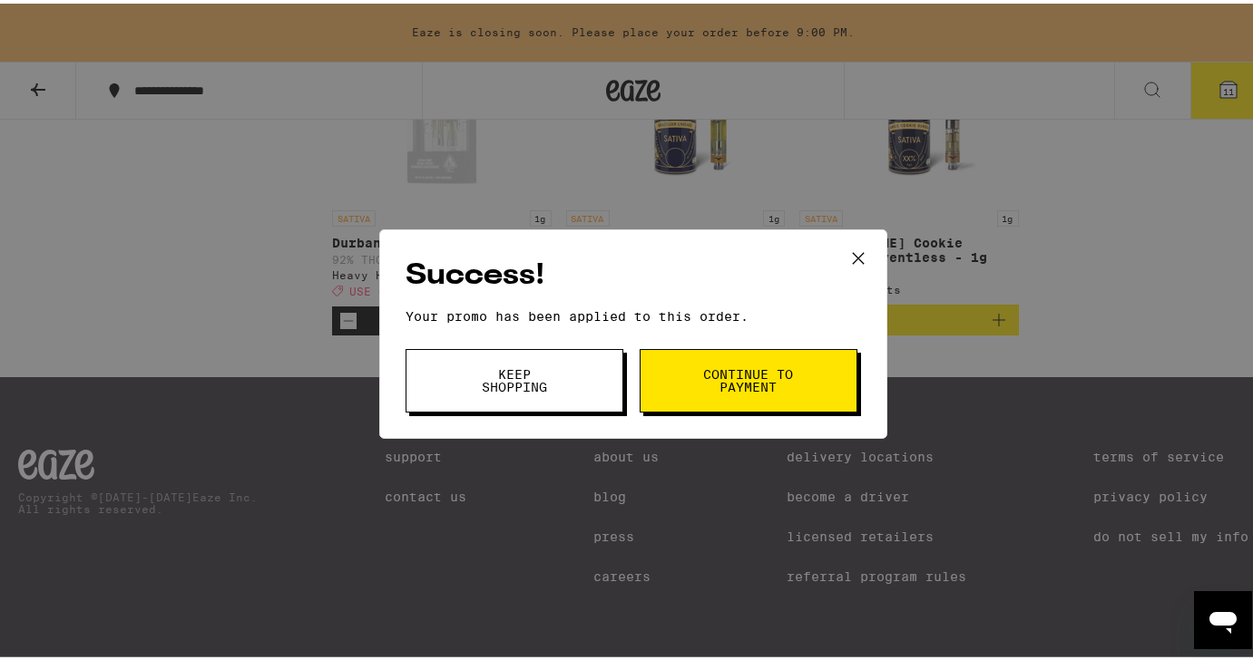
click at [522, 376] on span "Keep Shopping" at bounding box center [514, 377] width 93 height 25
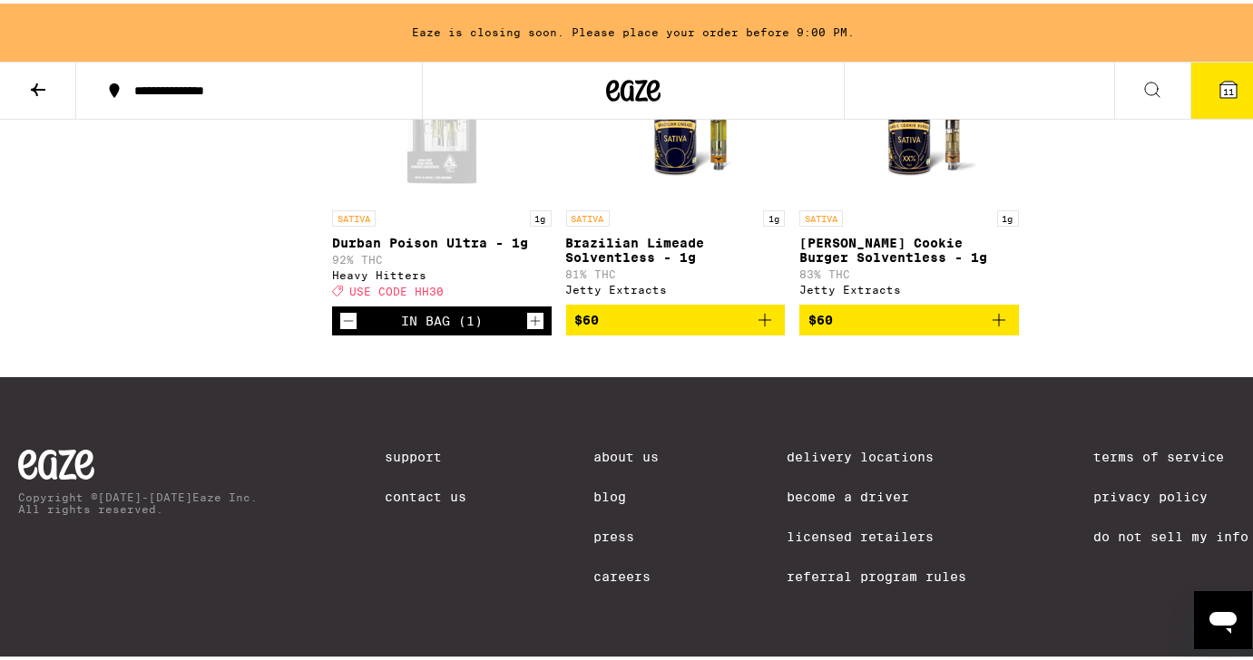
click at [1241, 87] on button "11" at bounding box center [1228, 87] width 76 height 56
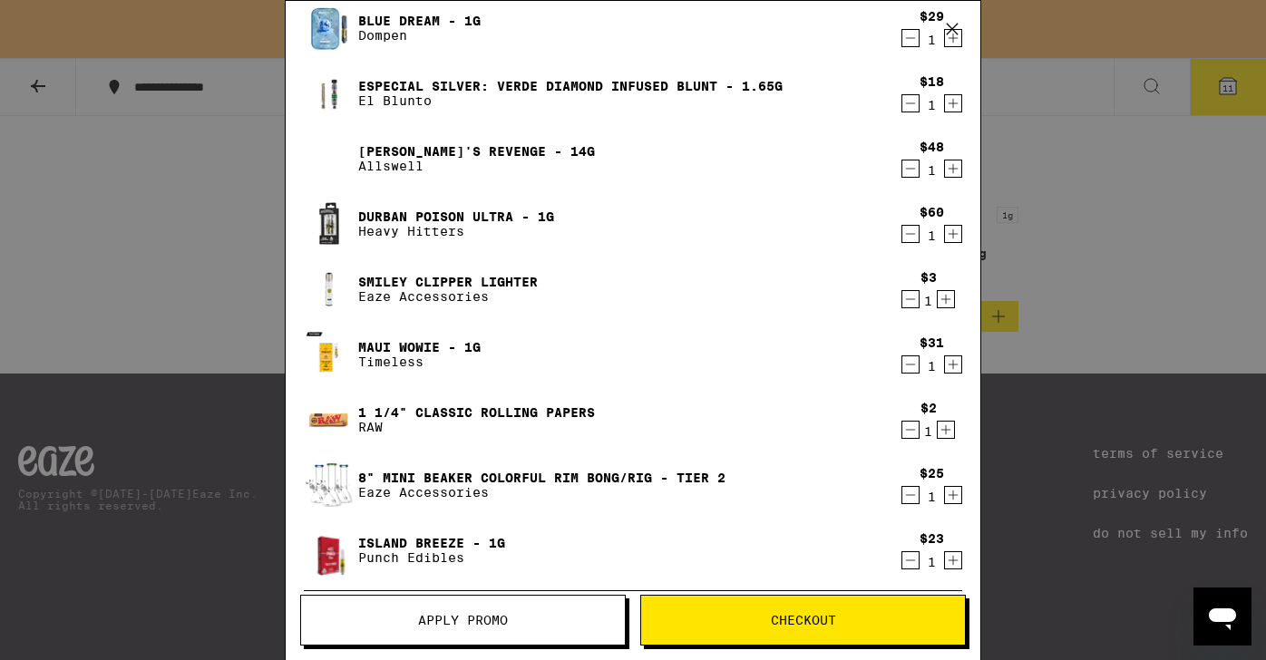
scroll to position [254, 0]
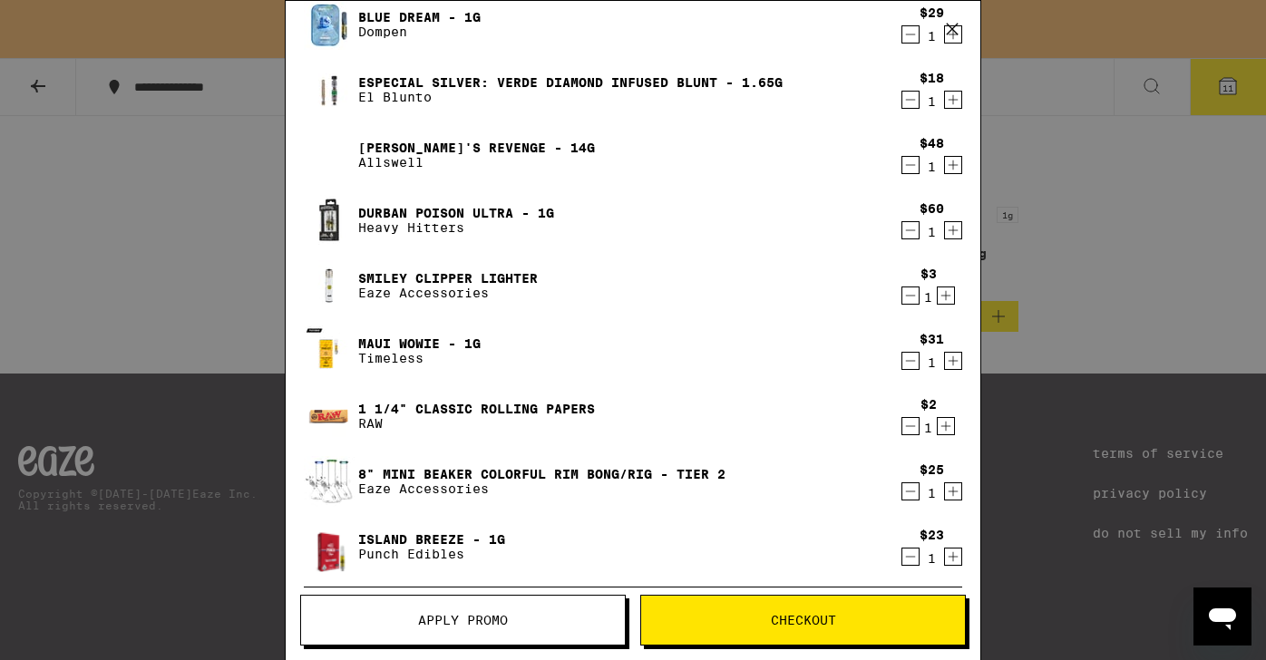
click at [903, 559] on icon "Decrement" at bounding box center [911, 557] width 16 height 22
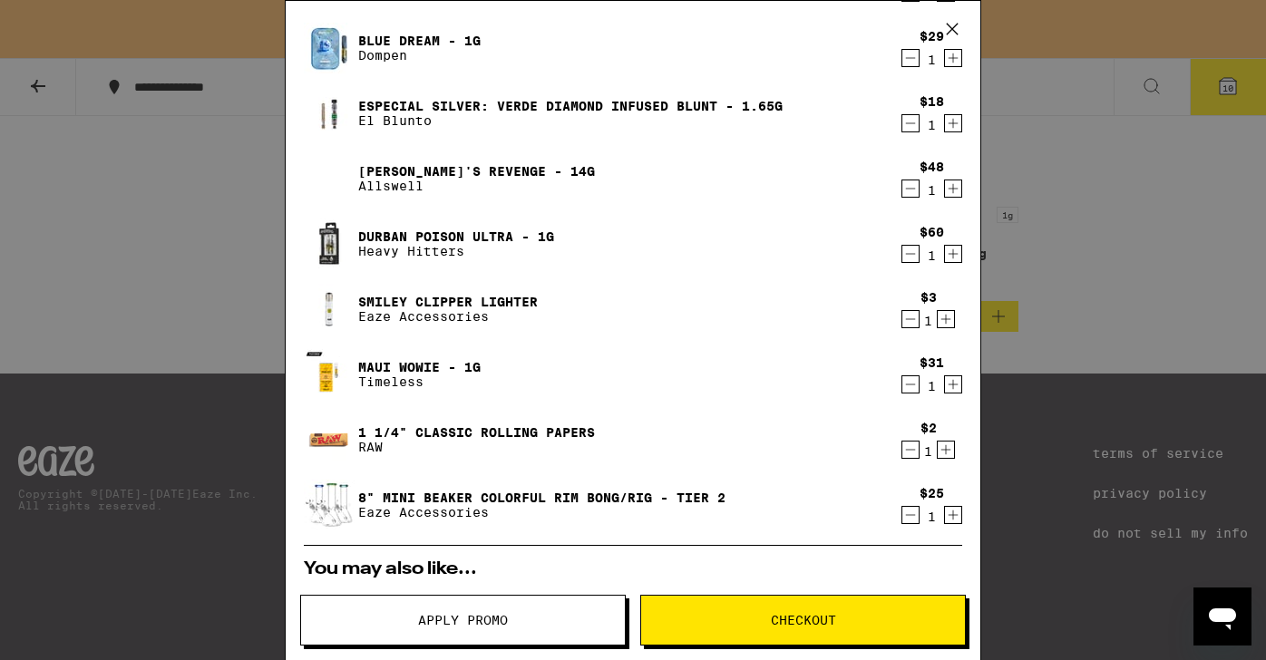
scroll to position [230, 0]
click at [903, 450] on icon "Decrement" at bounding box center [911, 451] width 16 height 22
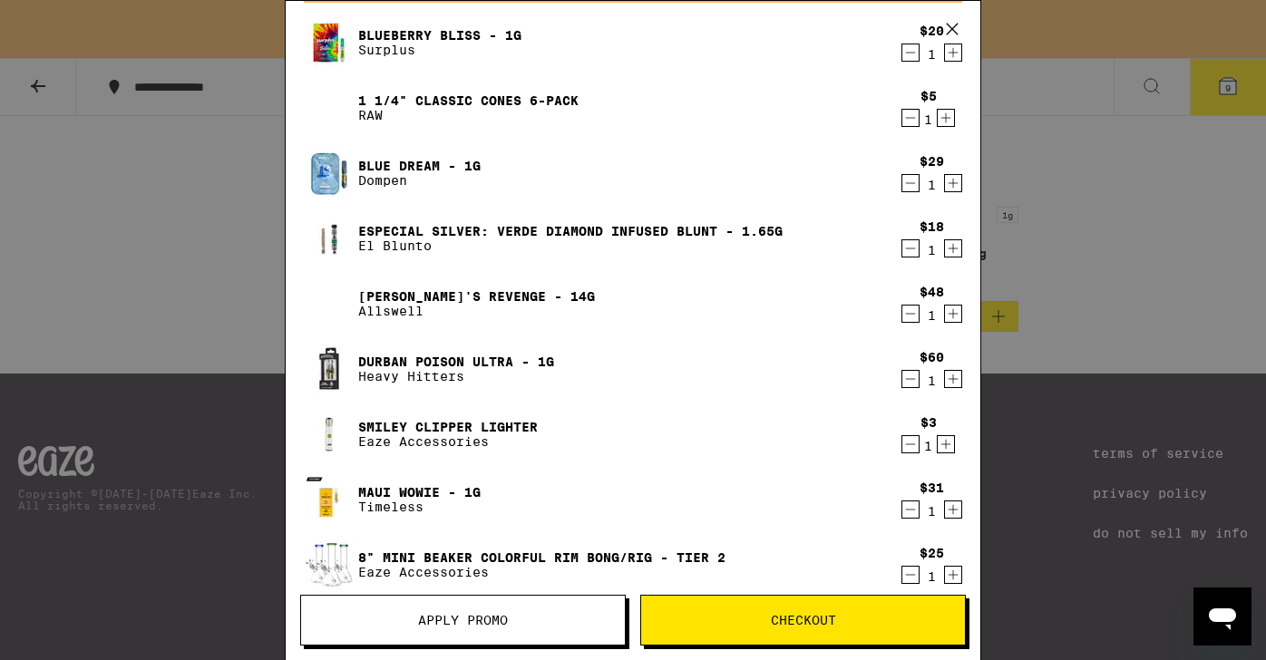
scroll to position [103, 0]
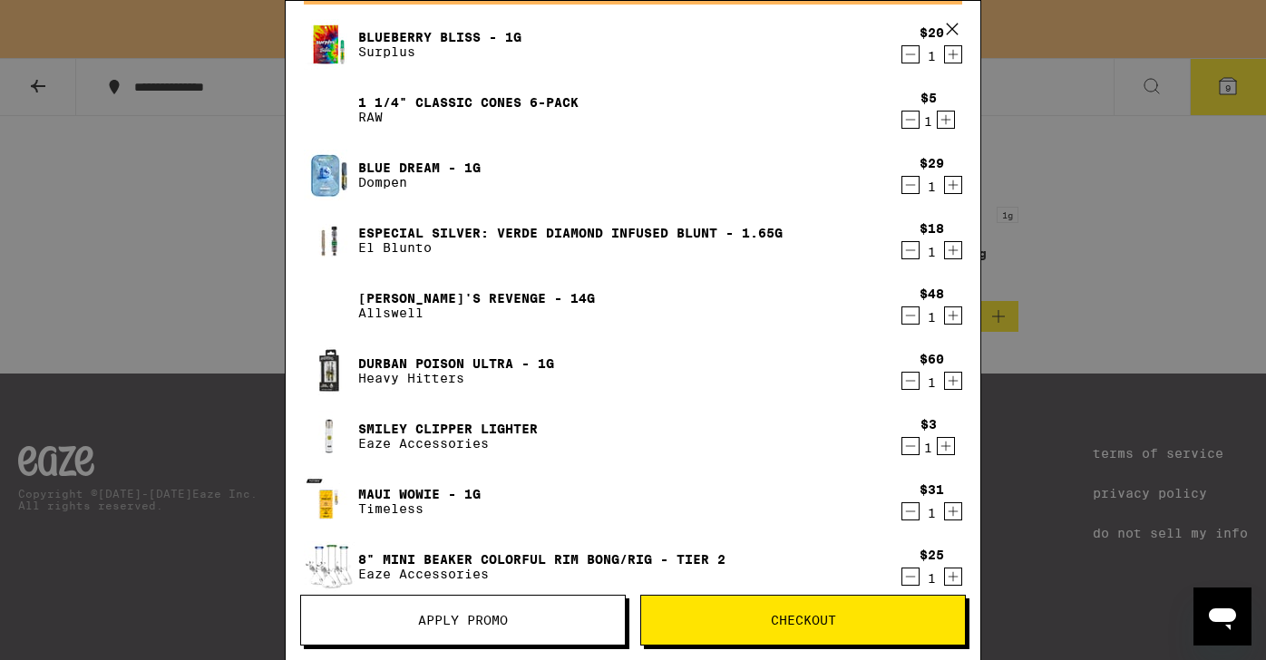
click at [906, 185] on icon "Decrement" at bounding box center [911, 185] width 10 height 0
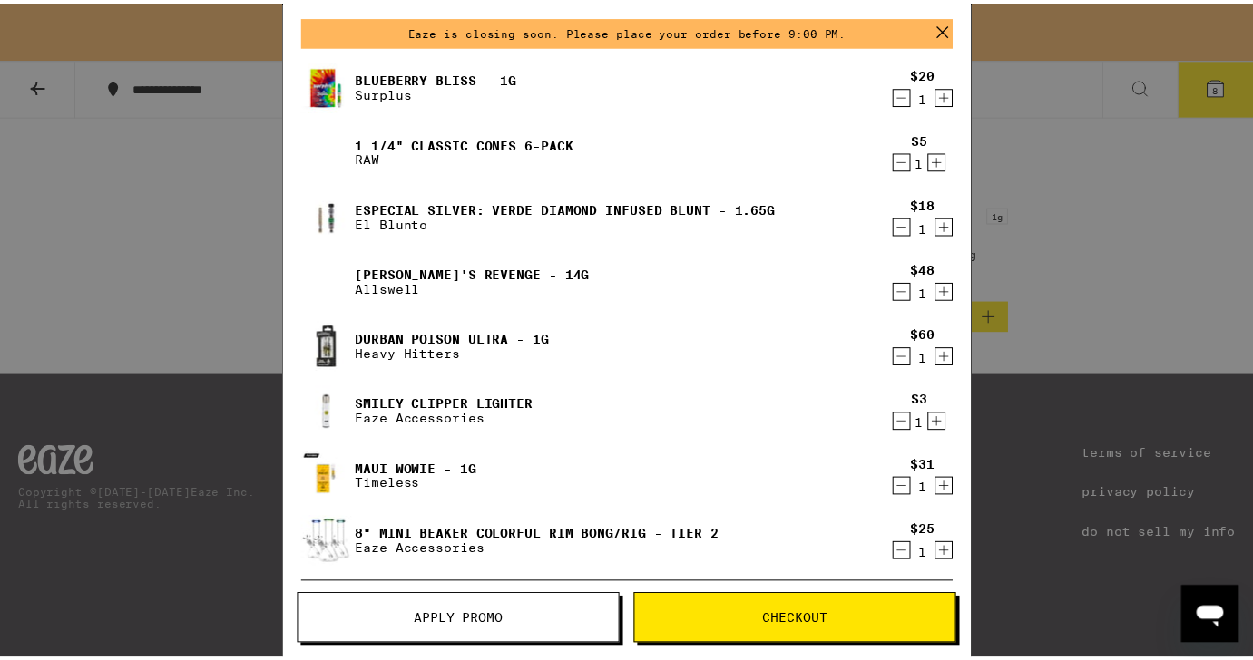
scroll to position [56, 0]
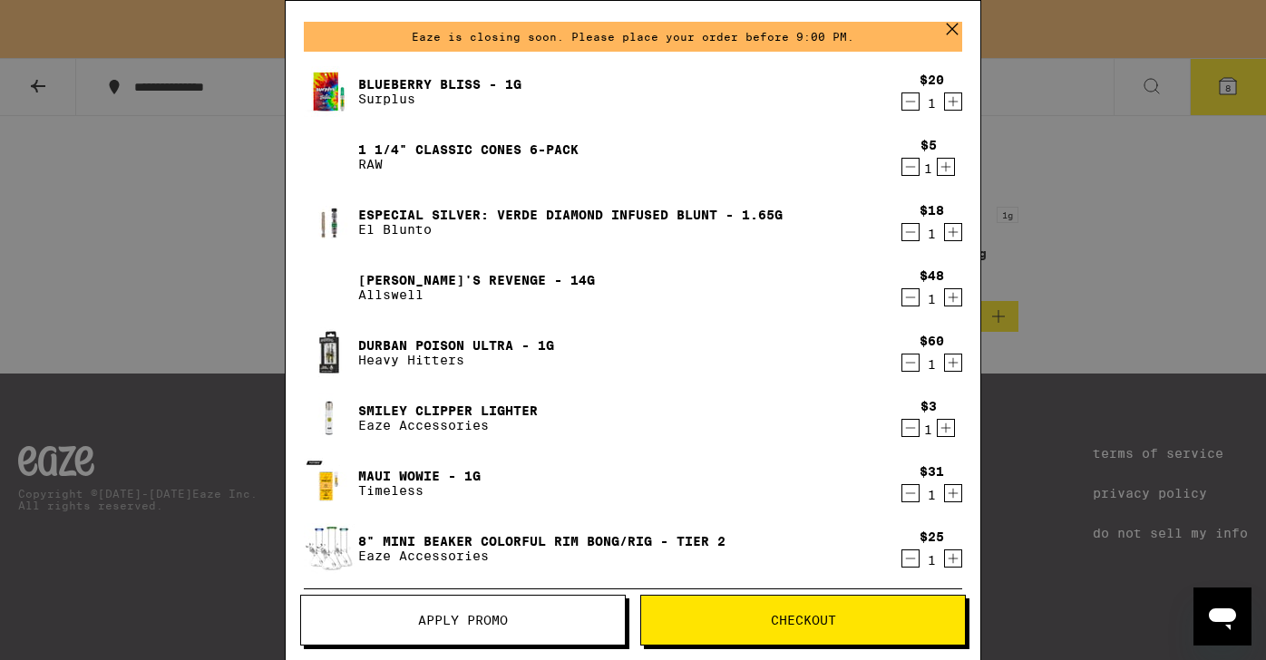
click at [945, 26] on icon at bounding box center [952, 28] width 27 height 27
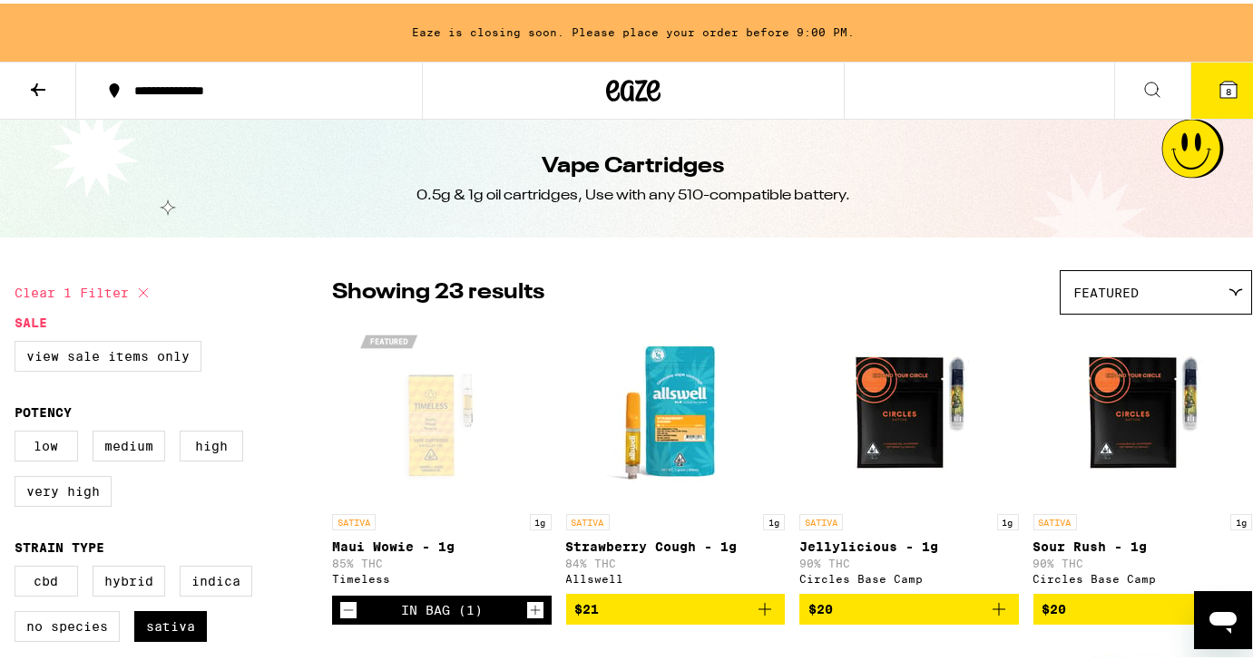
click at [39, 85] on icon at bounding box center [38, 86] width 15 height 13
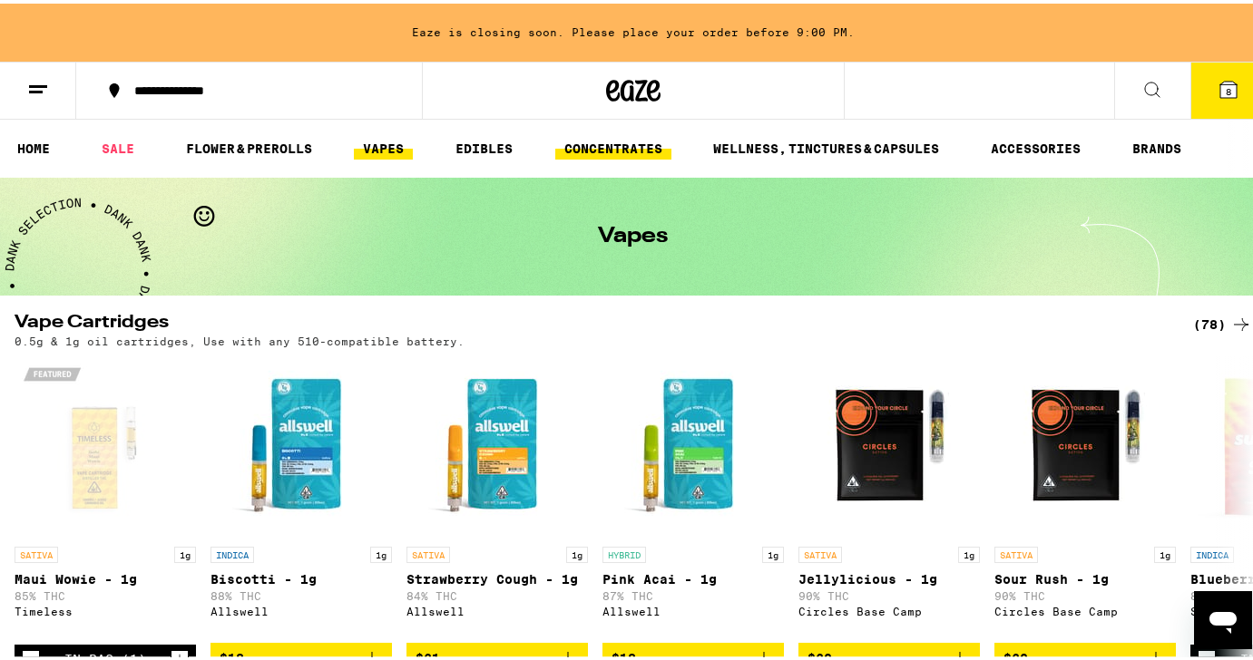
click at [642, 136] on link "CONCENTRATES" at bounding box center [613, 145] width 116 height 22
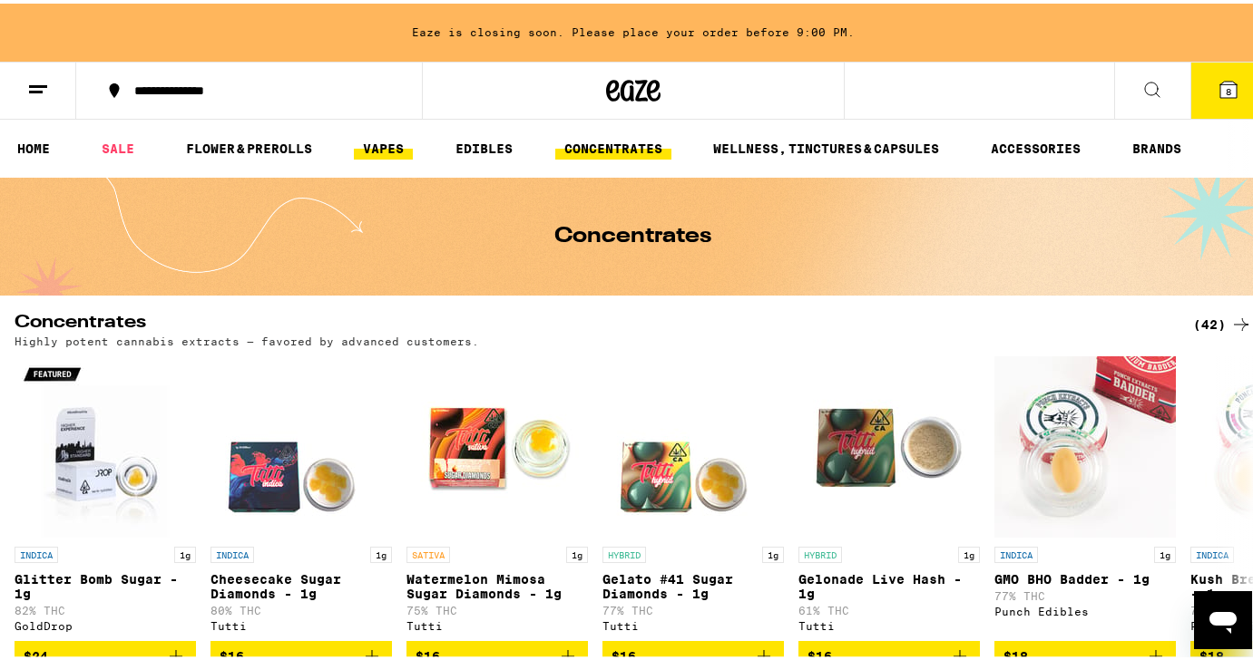
click at [400, 137] on link "VAPES" at bounding box center [383, 145] width 59 height 22
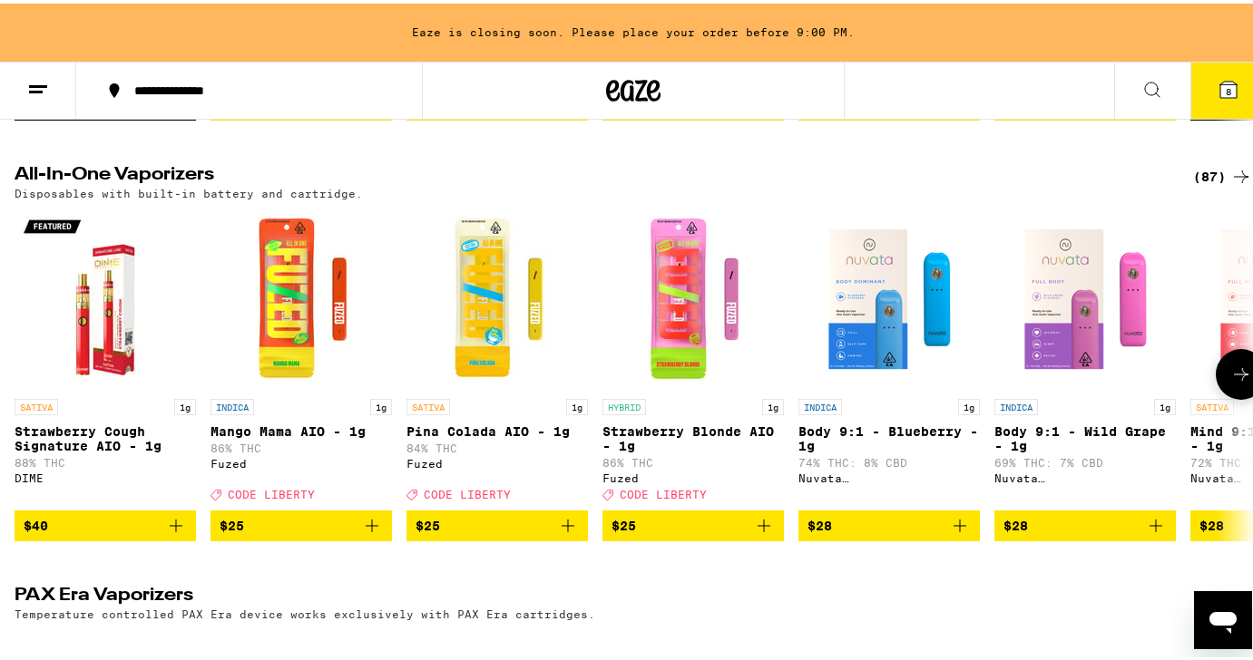
scroll to position [556, 0]
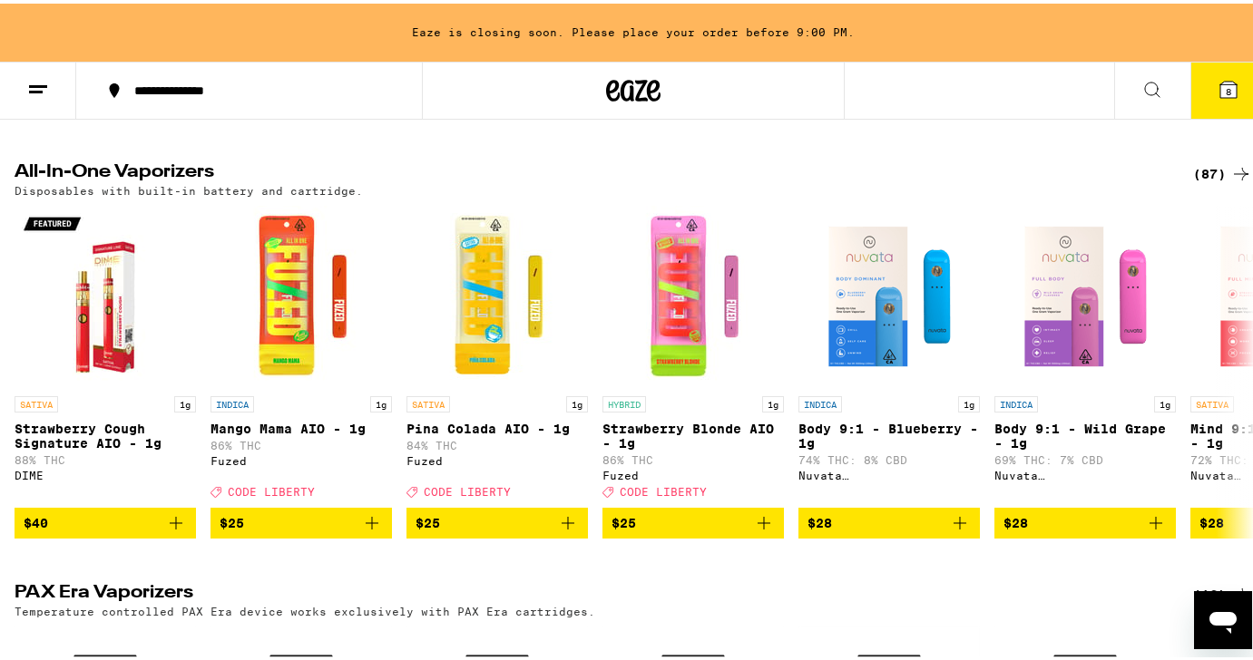
click at [1206, 181] on div "(87)" at bounding box center [1222, 171] width 59 height 22
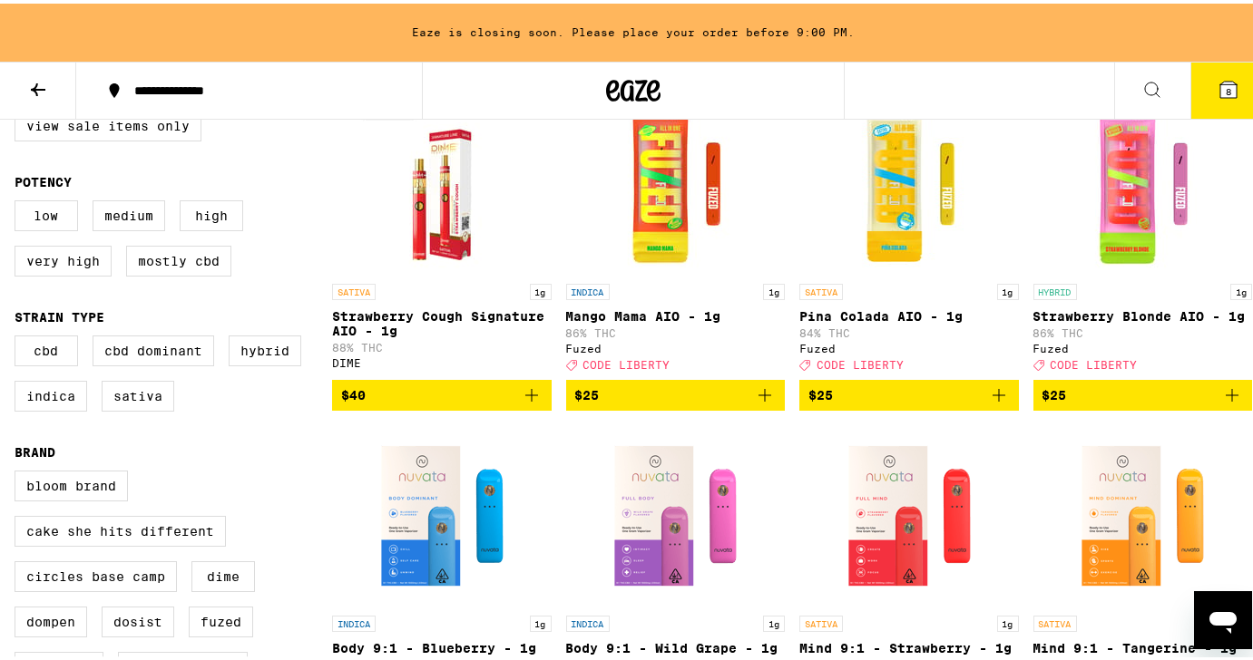
scroll to position [162, 0]
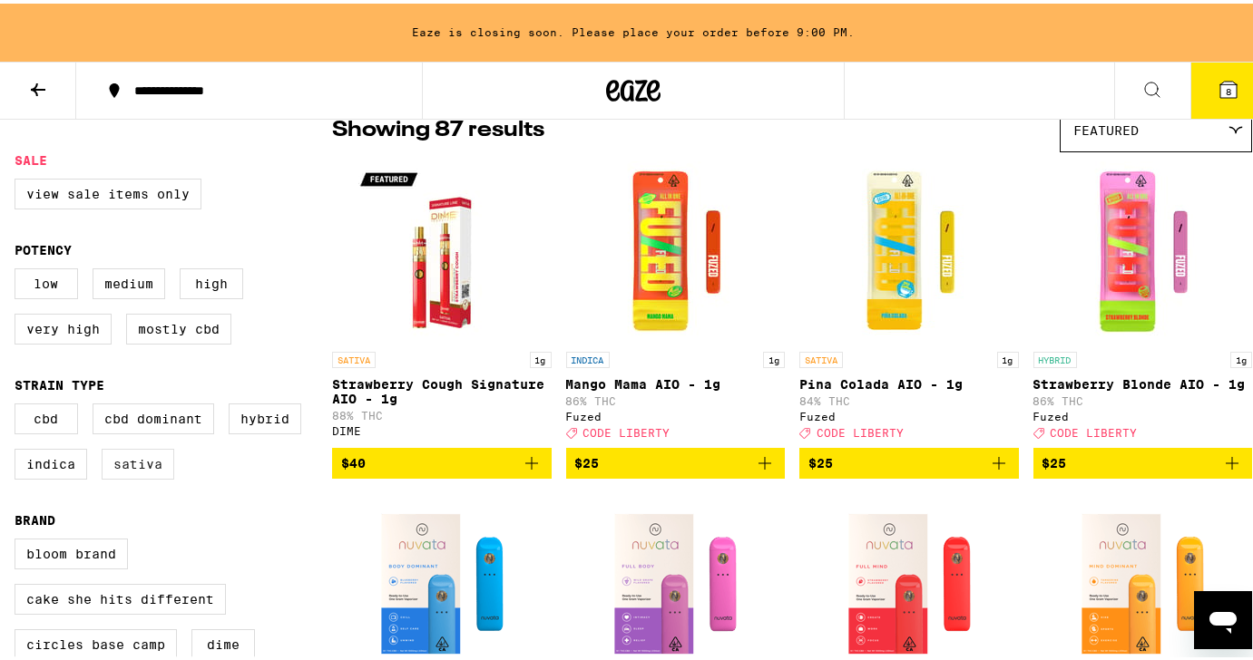
click at [145, 476] on label "Sativa" at bounding box center [138, 460] width 73 height 31
click at [19, 404] on input "Sativa" at bounding box center [18, 403] width 1 height 1
checkbox input "true"
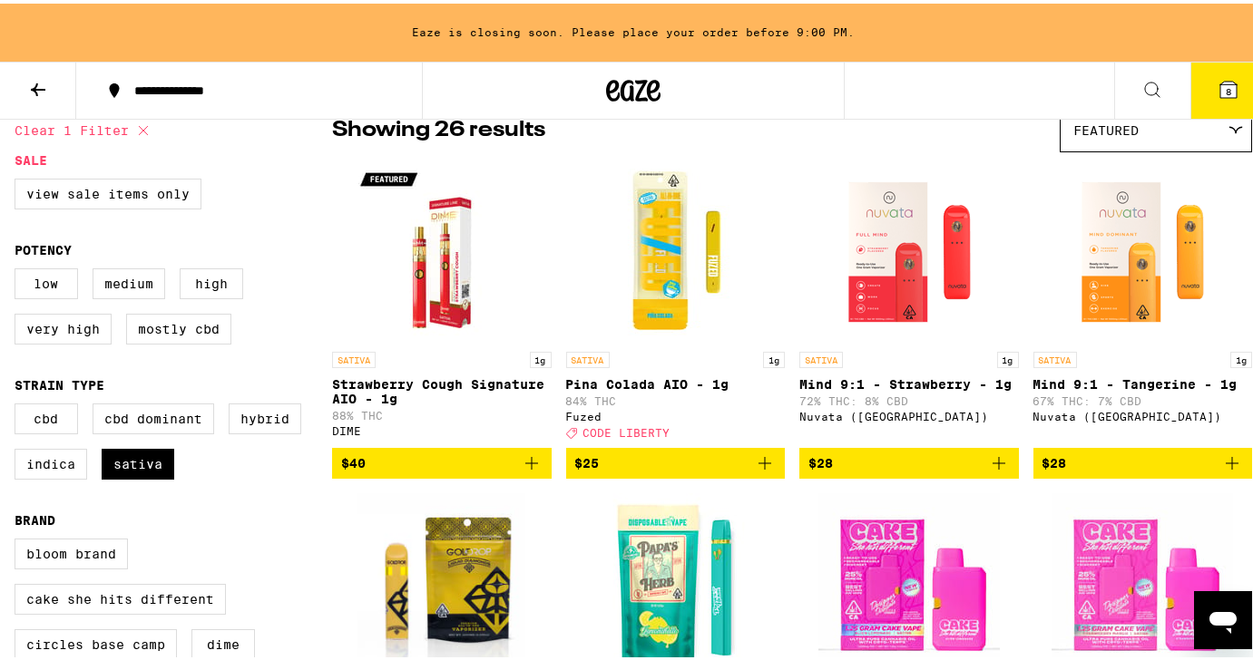
click at [312, 372] on form "Sale View Sale Items Only Potency Low Medium High Very High Mostly CBD Strain T…" at bounding box center [173, 547] width 317 height 794
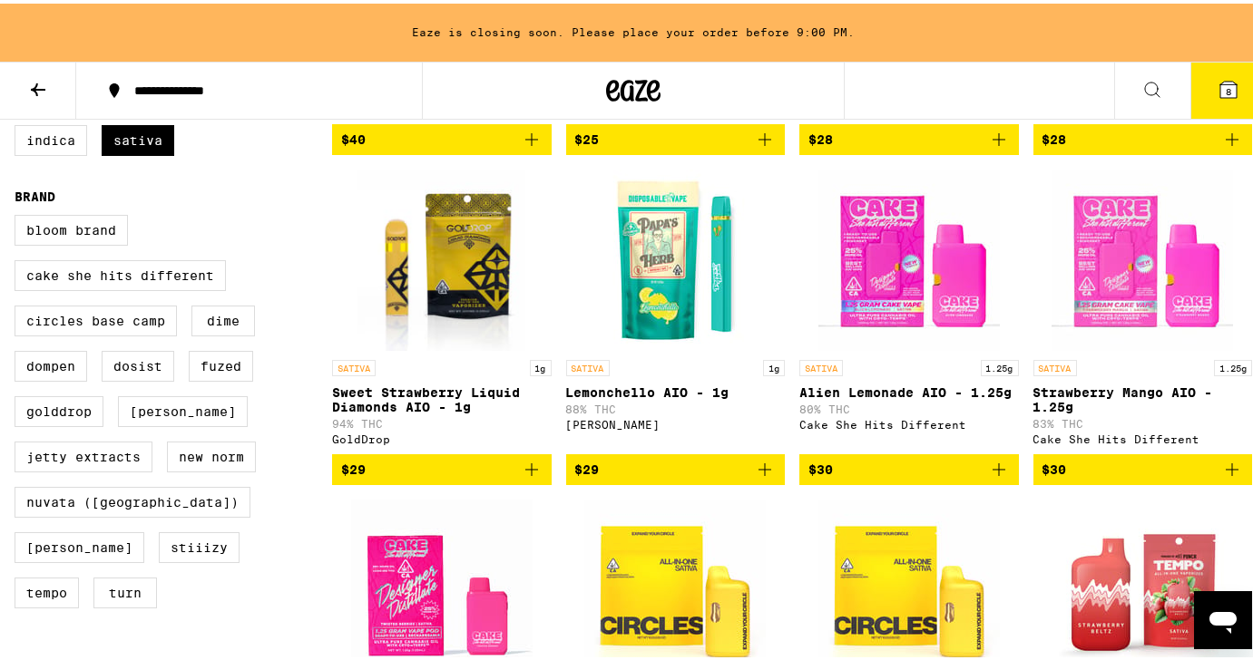
scroll to position [471, 0]
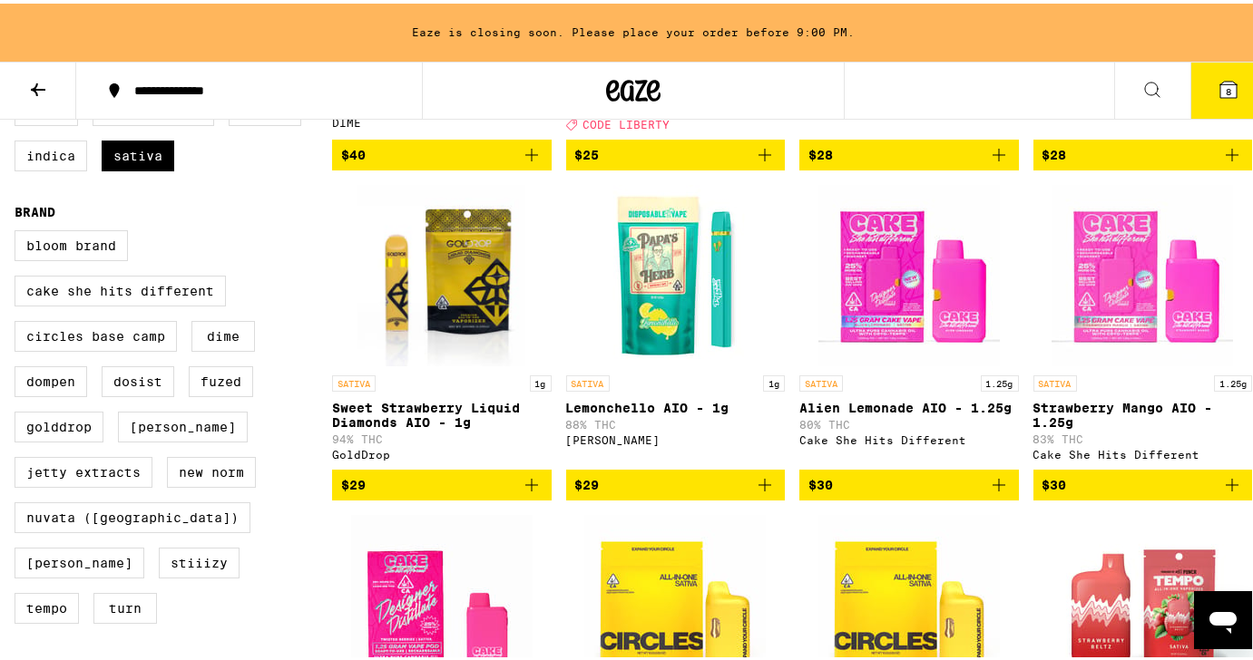
click at [997, 493] on icon "Add to bag" at bounding box center [999, 482] width 22 height 22
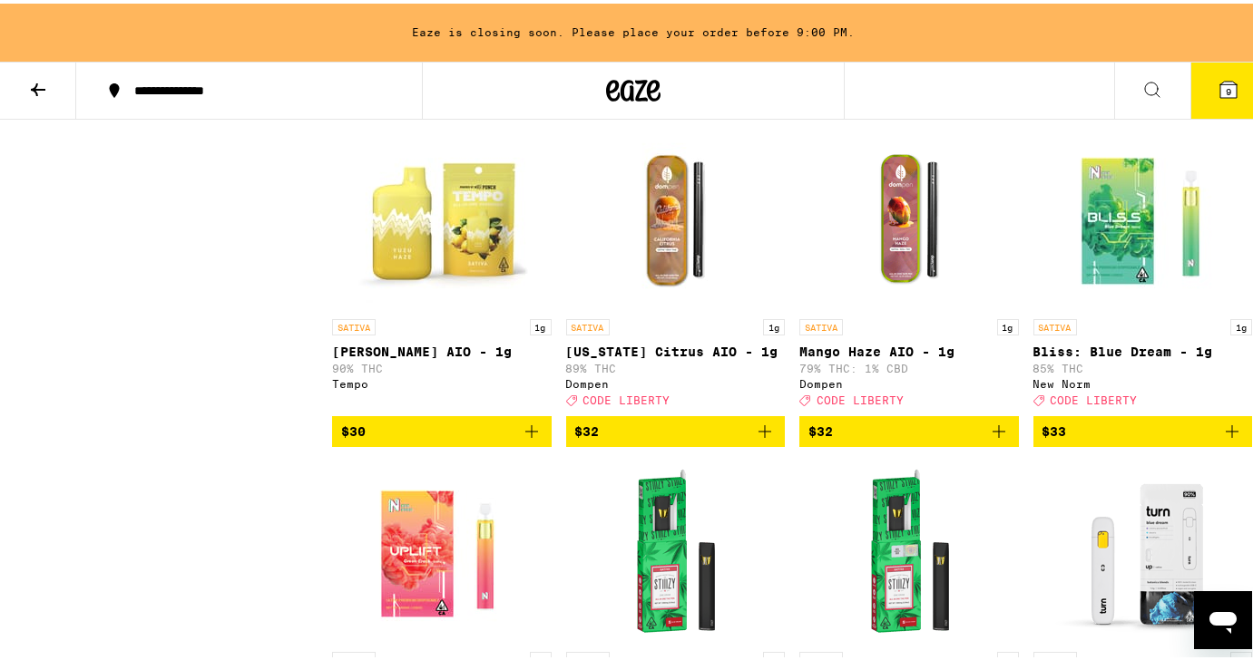
scroll to position [1184, 0]
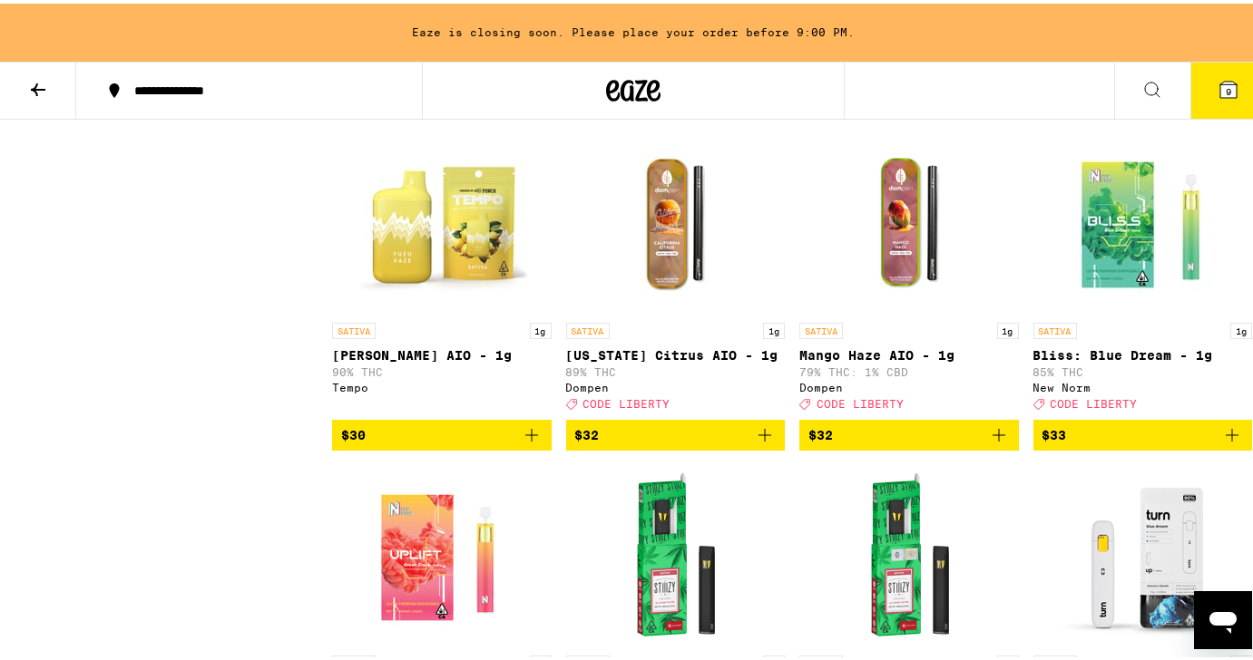
click at [1221, 443] on icon "Add to bag" at bounding box center [1232, 432] width 22 height 22
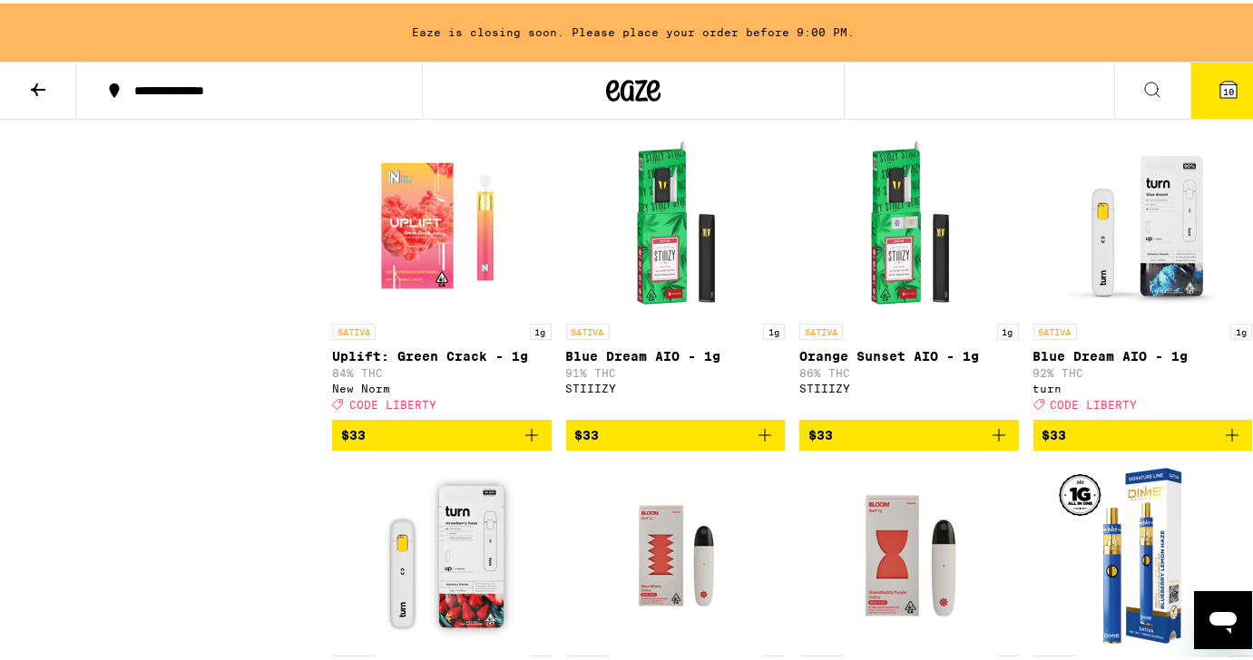
scroll to position [1519, 0]
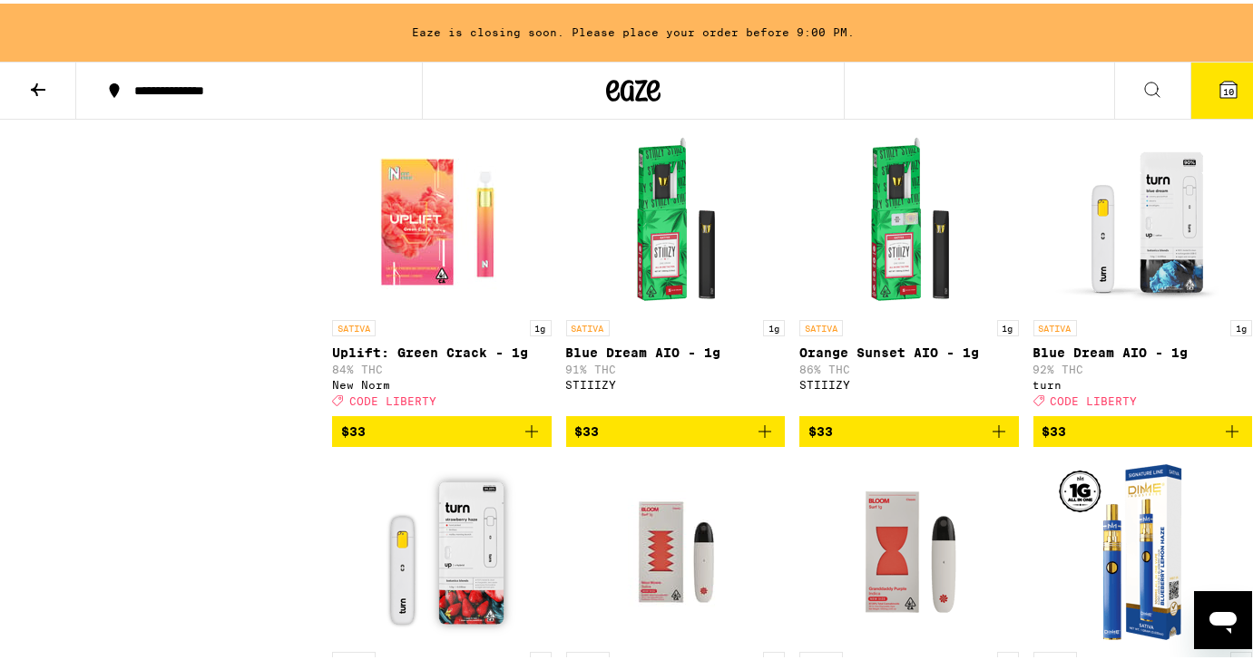
click at [527, 435] on icon "Add to bag" at bounding box center [531, 428] width 13 height 13
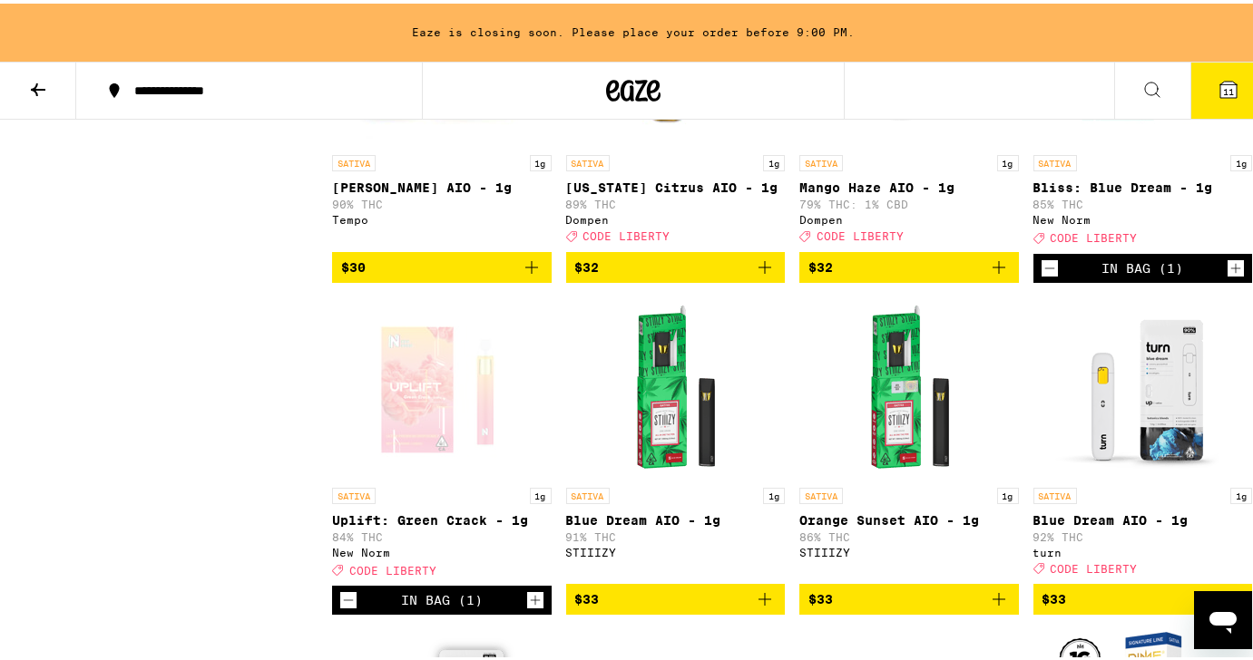
scroll to position [1316, 0]
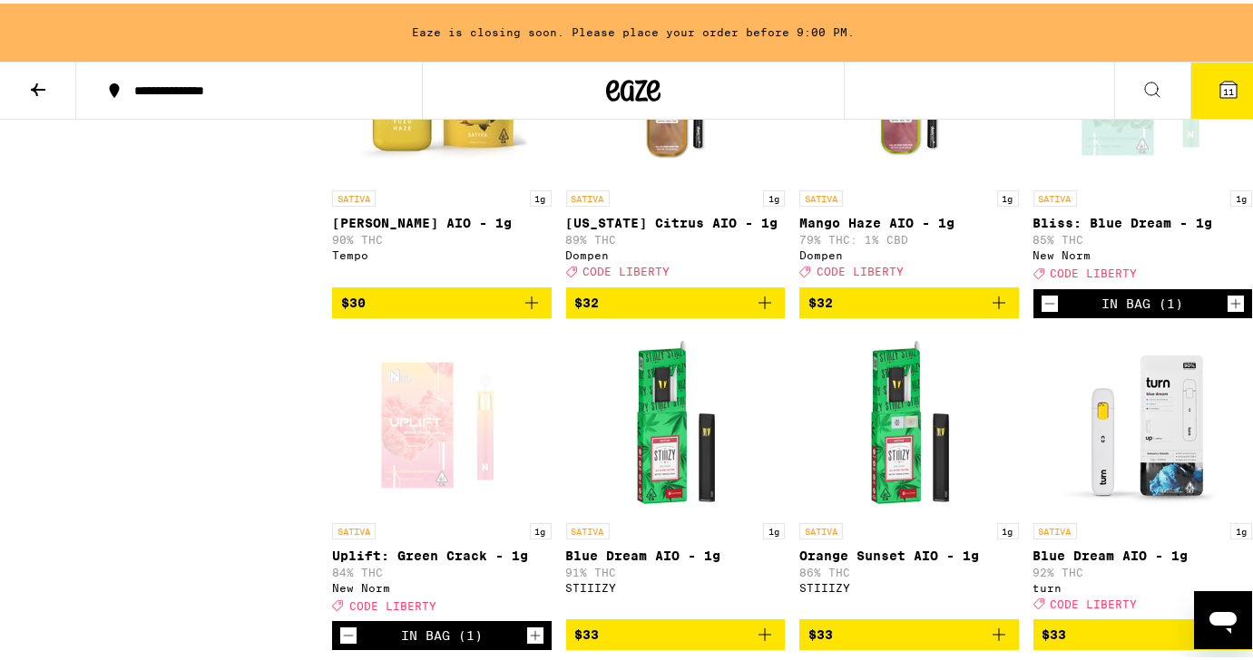
click at [1043, 311] on icon "Decrement" at bounding box center [1049, 300] width 16 height 22
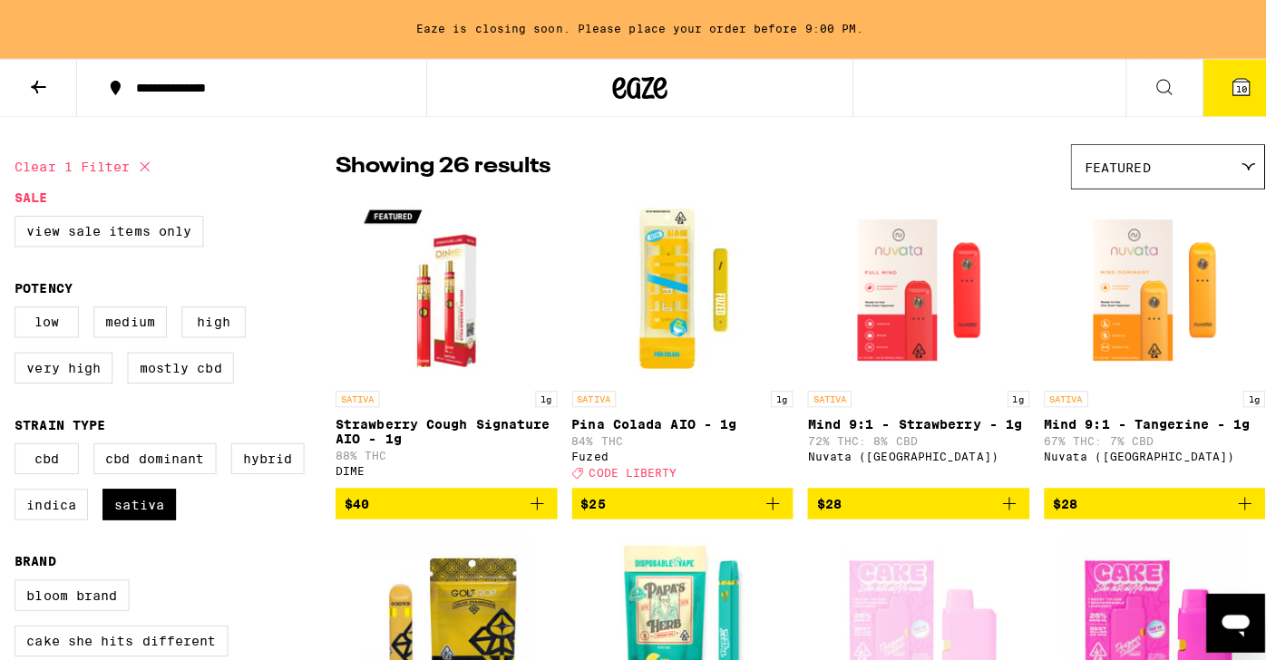
scroll to position [0, 0]
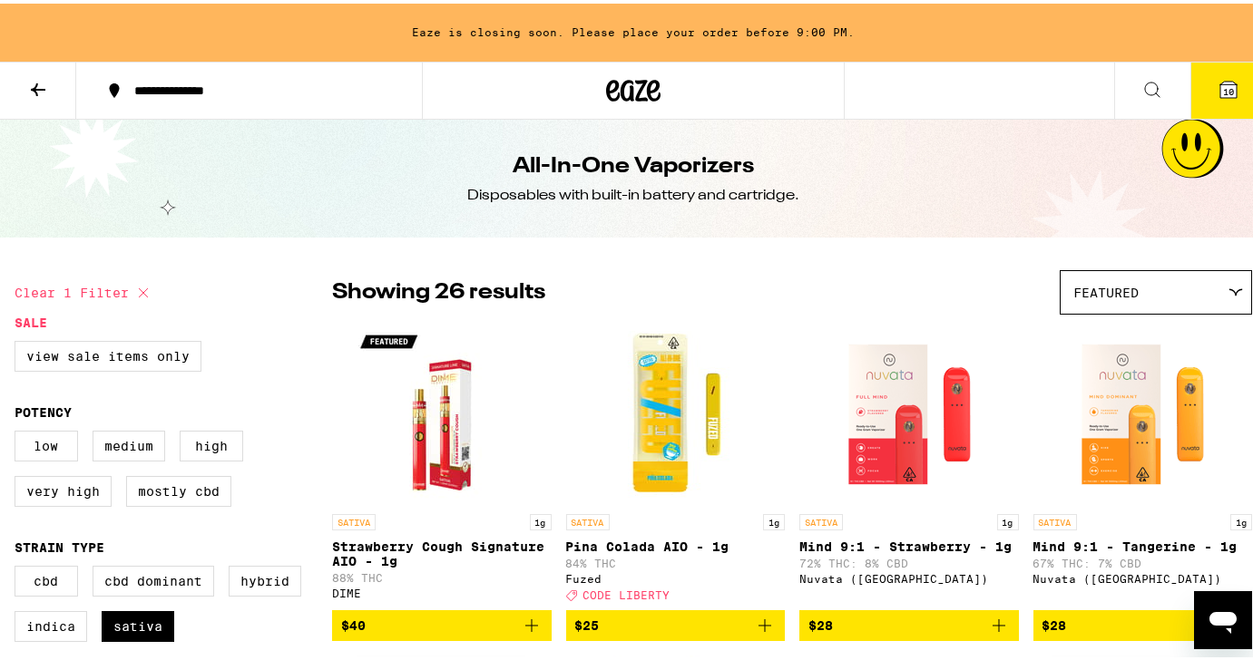
click at [1220, 86] on icon at bounding box center [1228, 86] width 16 height 16
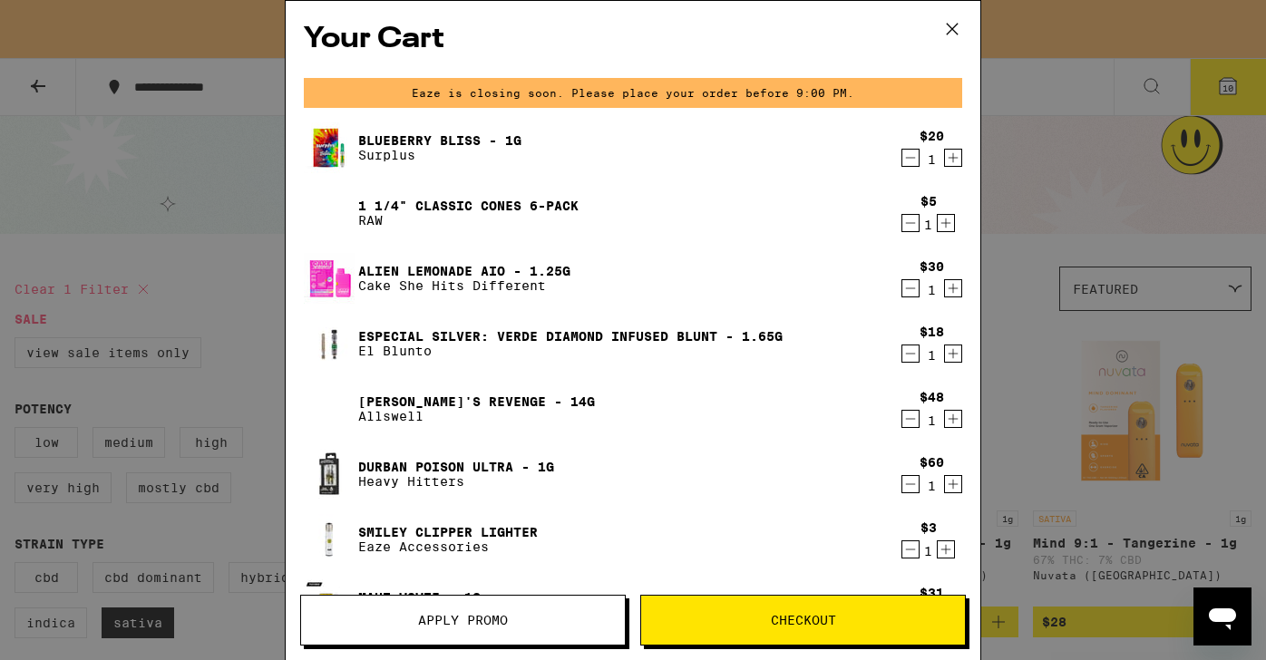
click at [903, 161] on icon "Decrement" at bounding box center [911, 158] width 16 height 22
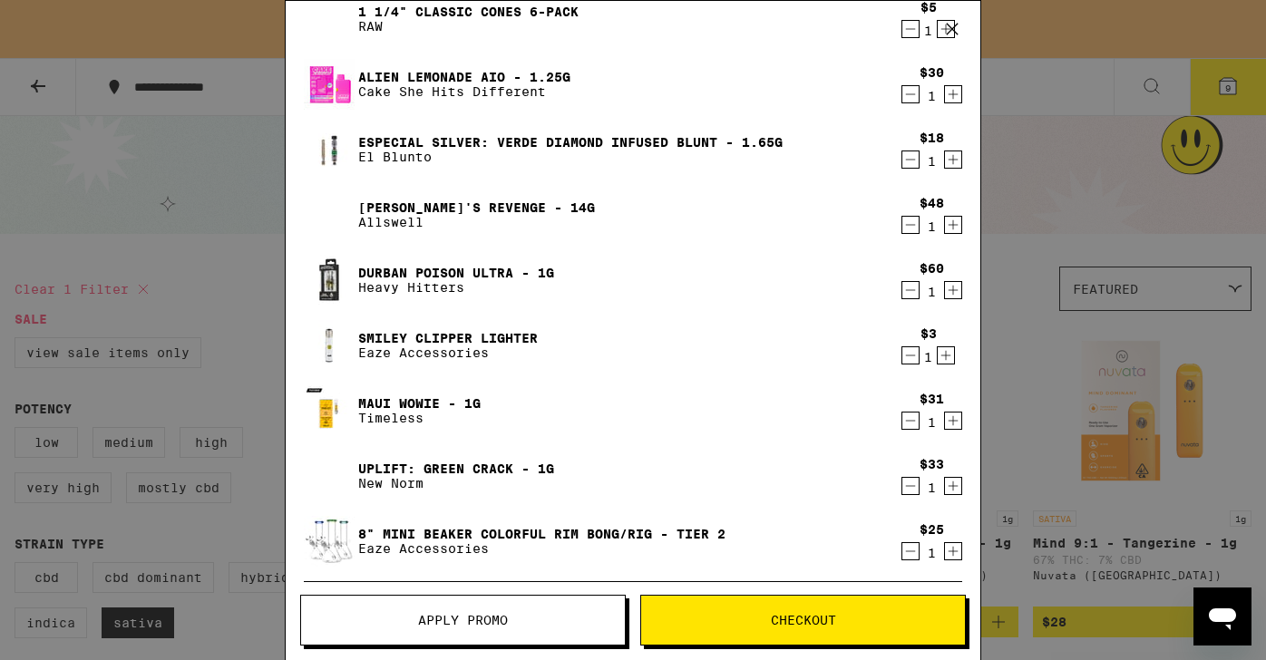
scroll to position [130, 0]
click at [903, 293] on icon "Decrement" at bounding box center [911, 289] width 16 height 22
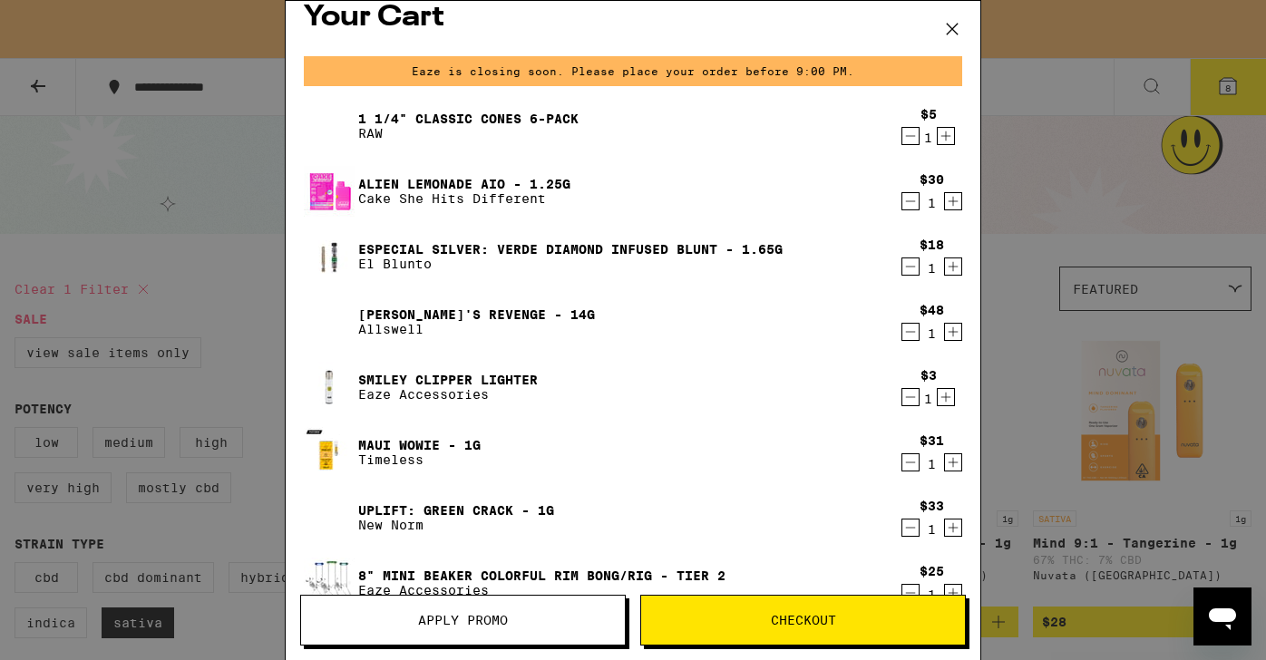
scroll to position [0, 0]
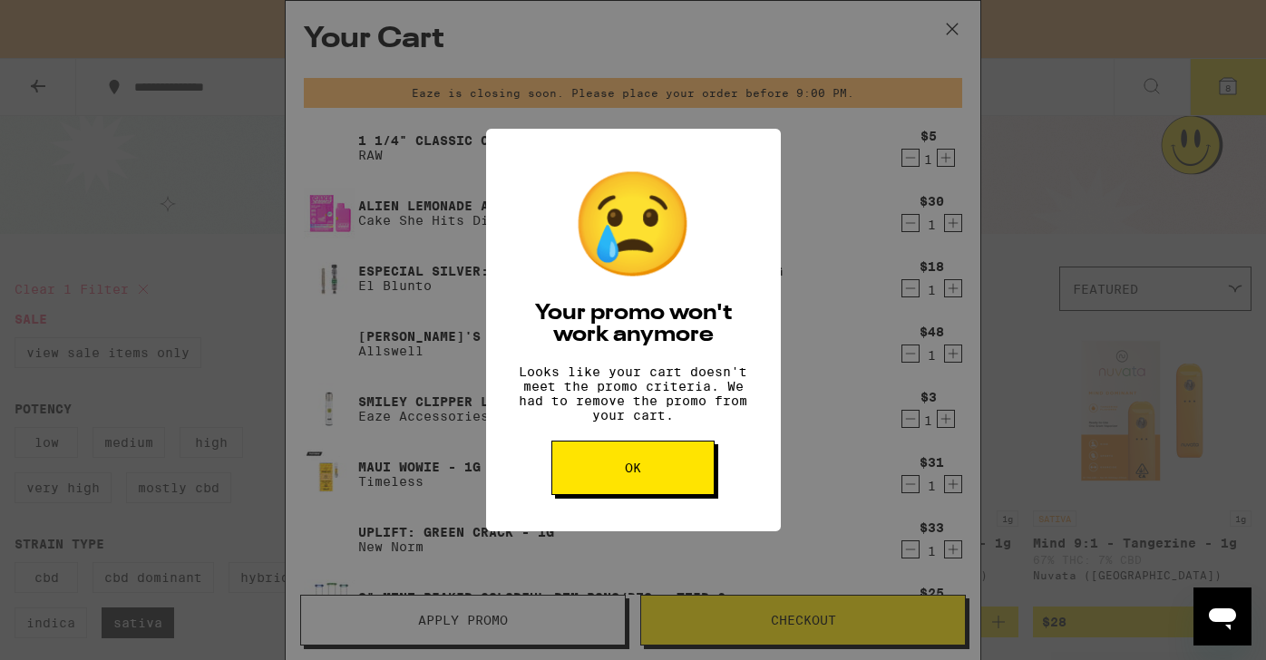
click at [665, 486] on button "OK" at bounding box center [633, 468] width 163 height 54
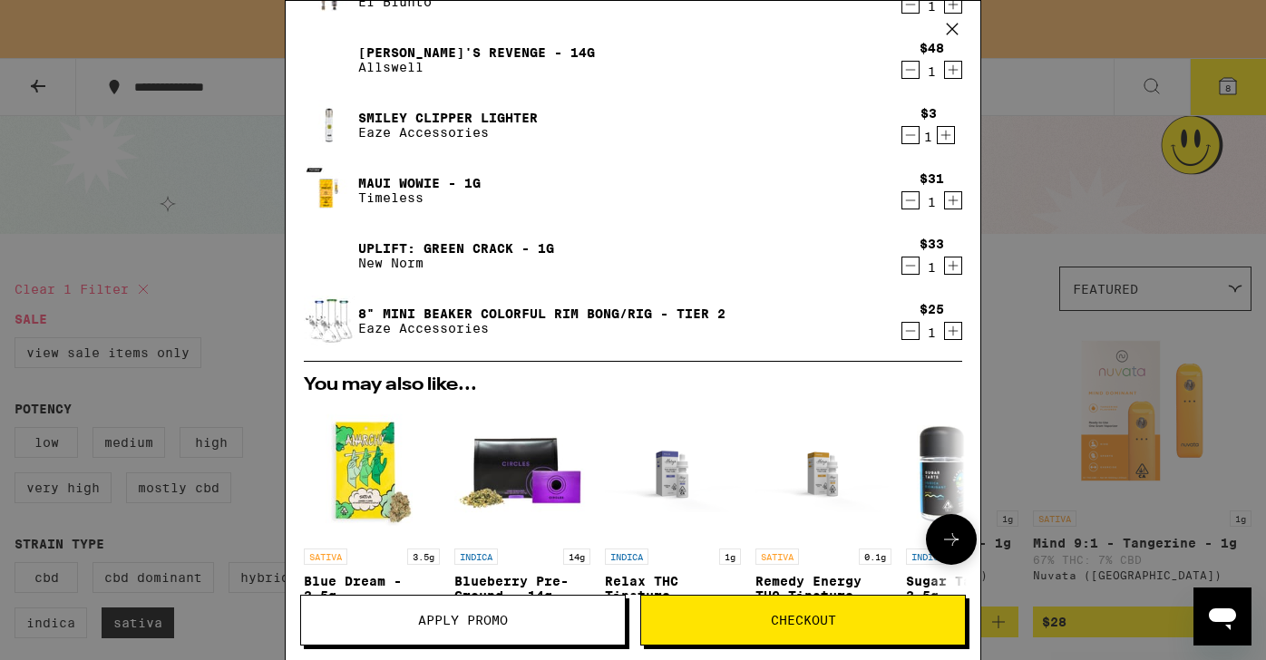
scroll to position [221, 0]
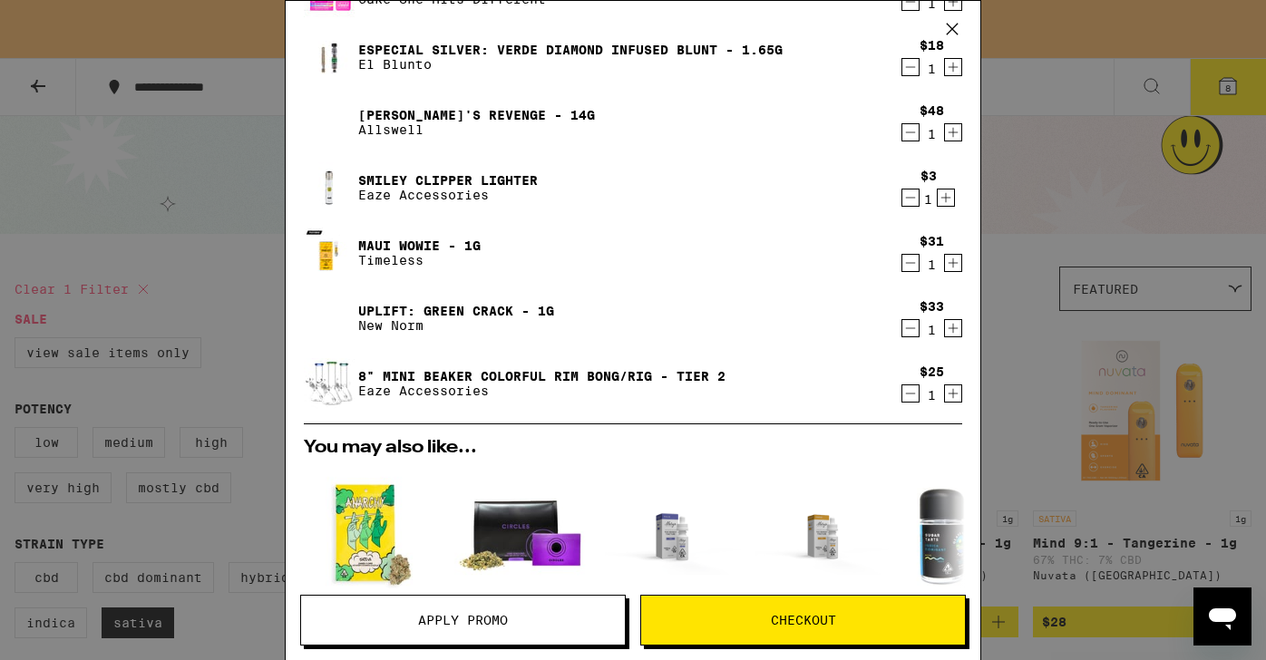
click at [903, 128] on icon "Decrement" at bounding box center [911, 133] width 16 height 22
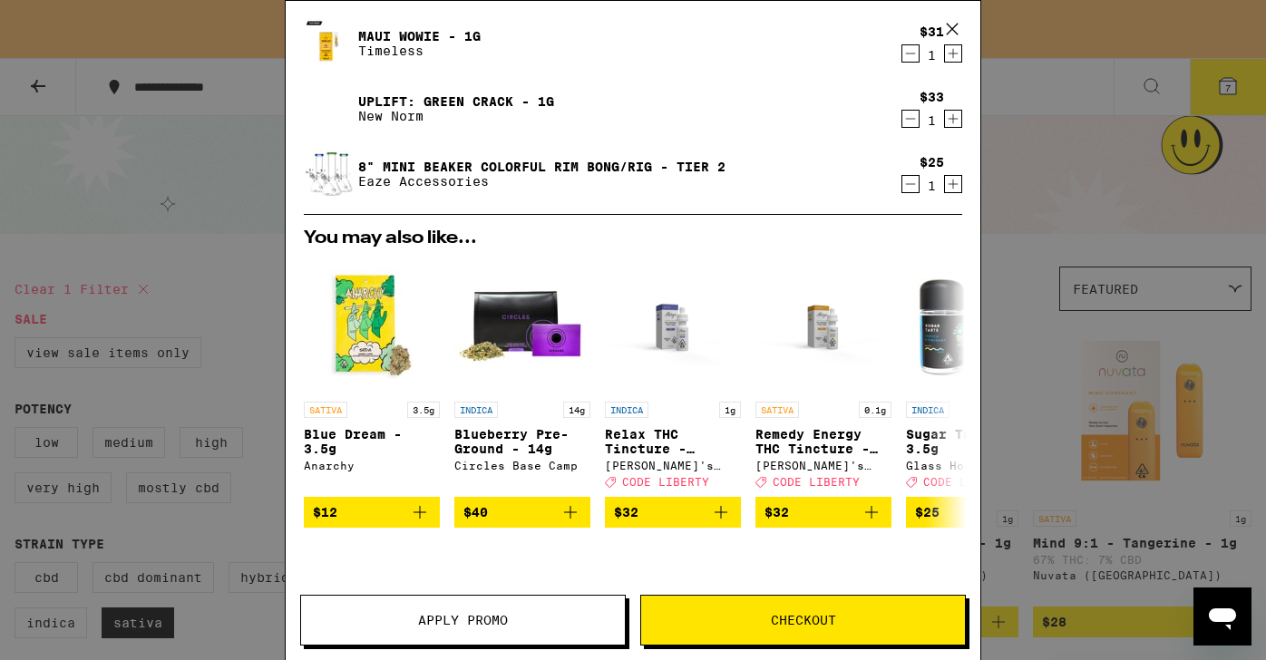
scroll to position [419, 0]
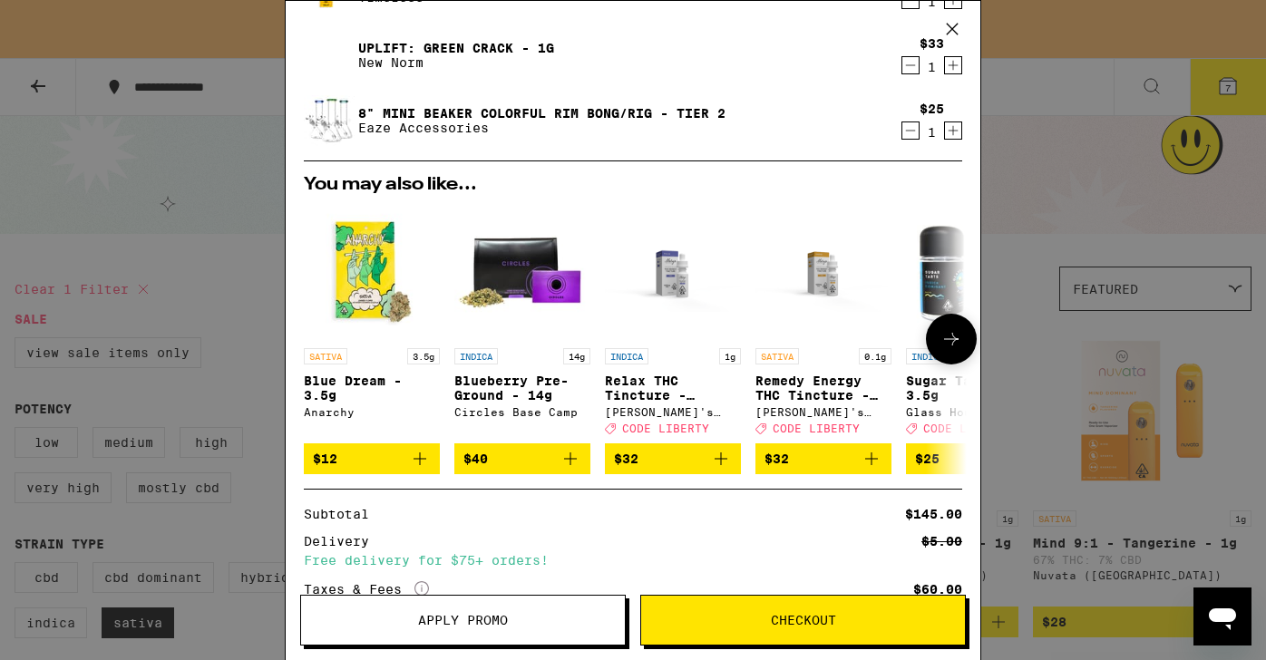
click at [420, 464] on icon "Add to bag" at bounding box center [420, 459] width 22 height 22
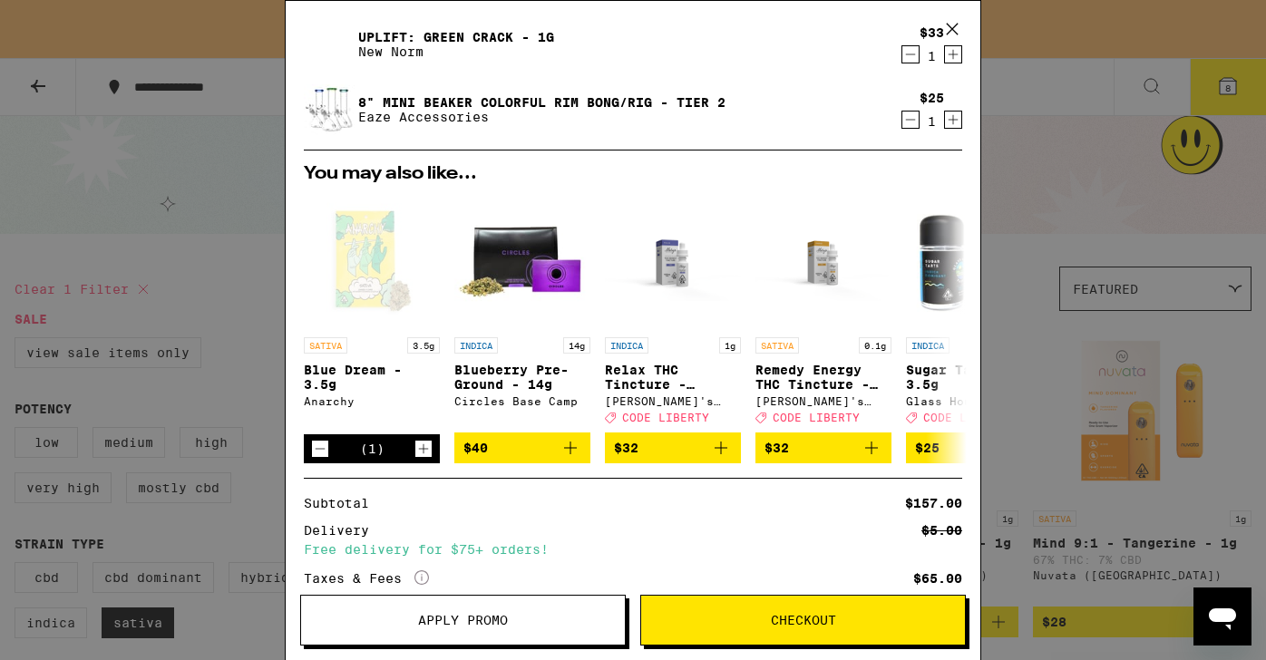
scroll to position [483, 0]
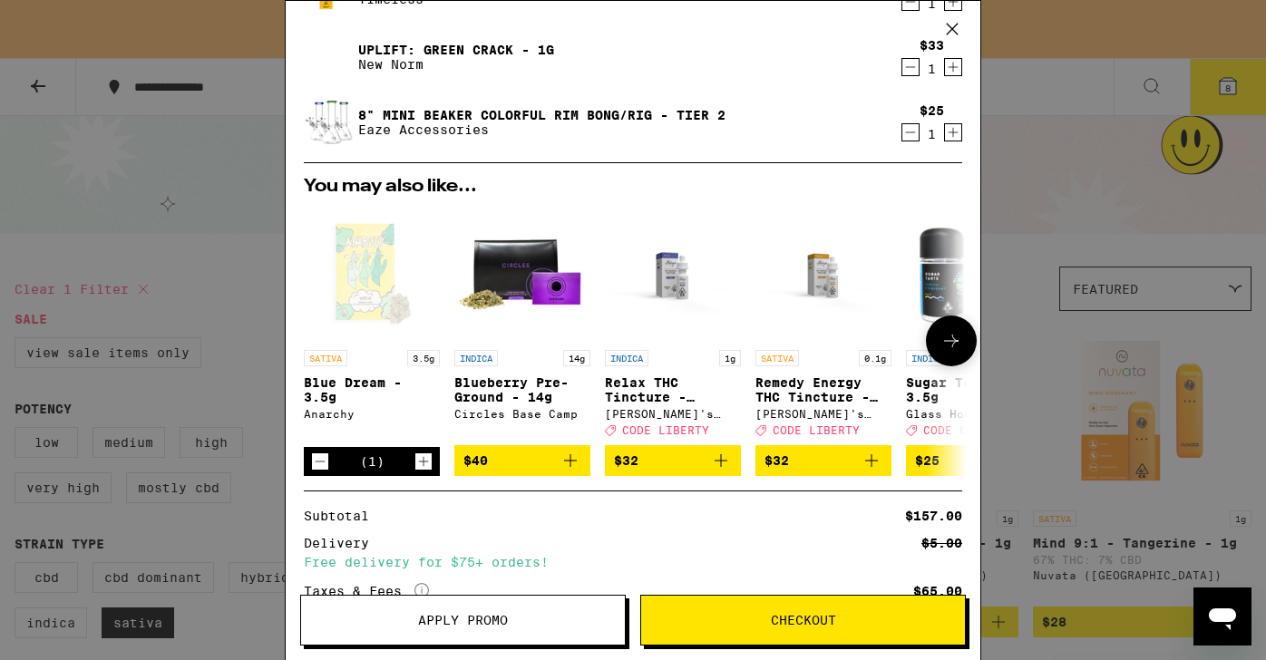
click at [941, 352] on icon at bounding box center [952, 341] width 22 height 22
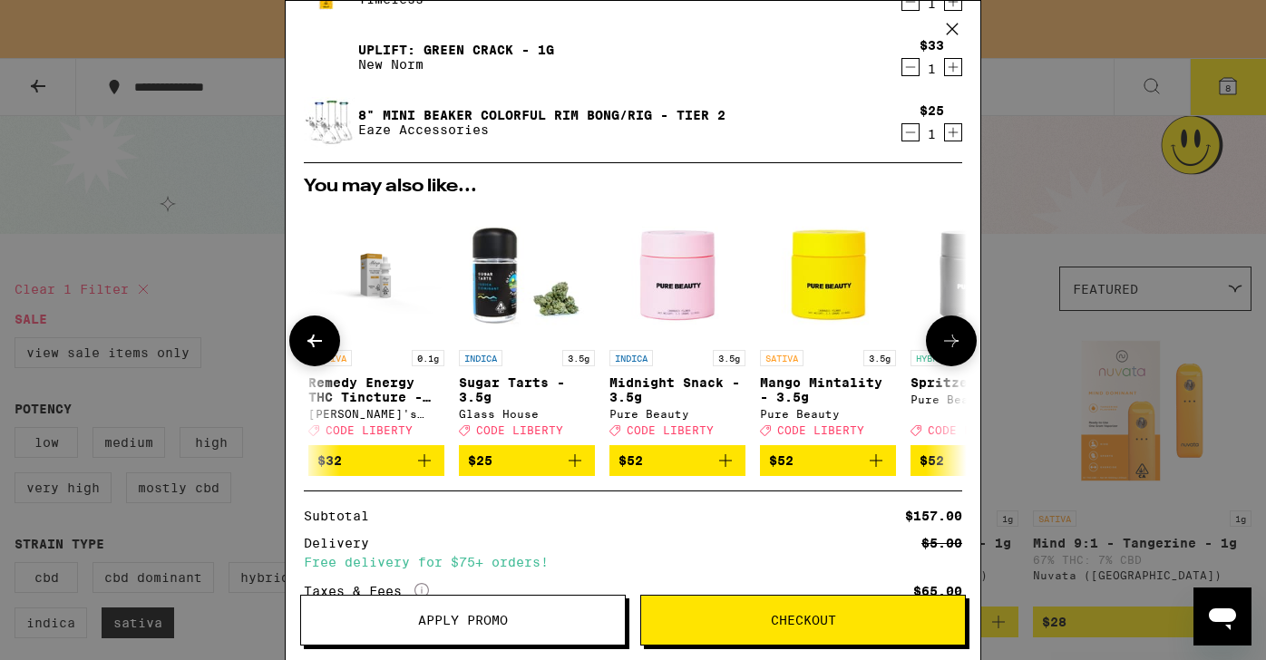
click at [941, 352] on icon at bounding box center [952, 341] width 22 height 22
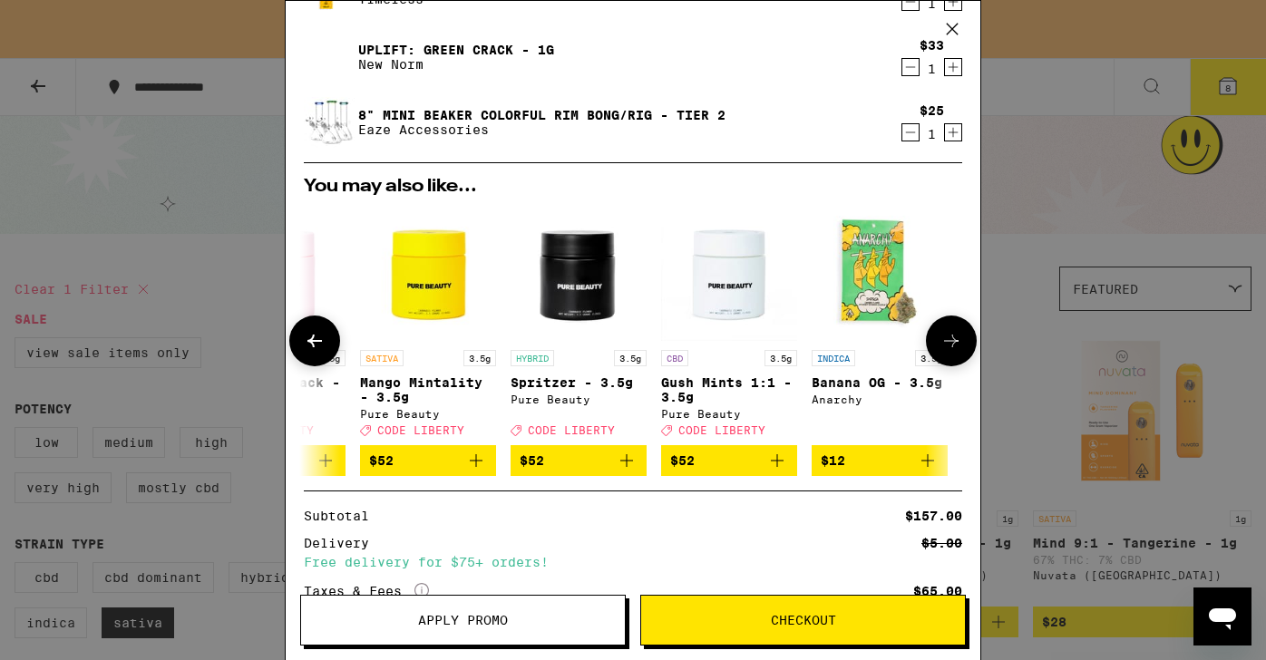
scroll to position [0, 861]
click at [932, 354] on div at bounding box center [951, 341] width 51 height 51
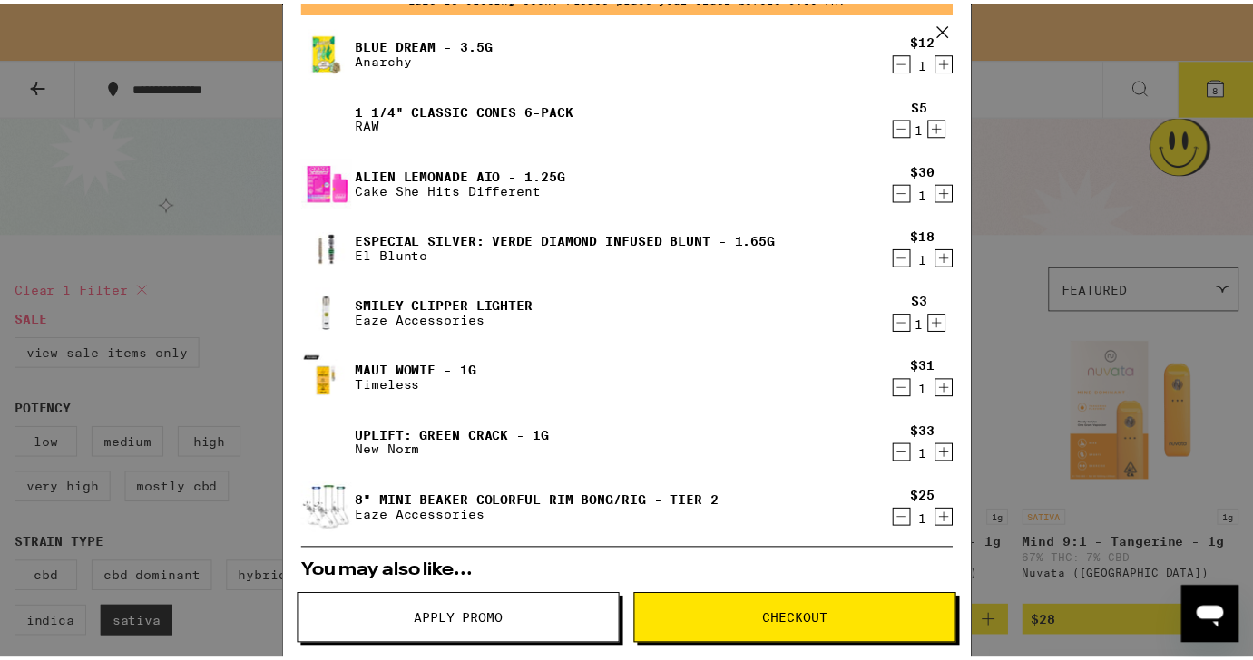
scroll to position [0, 0]
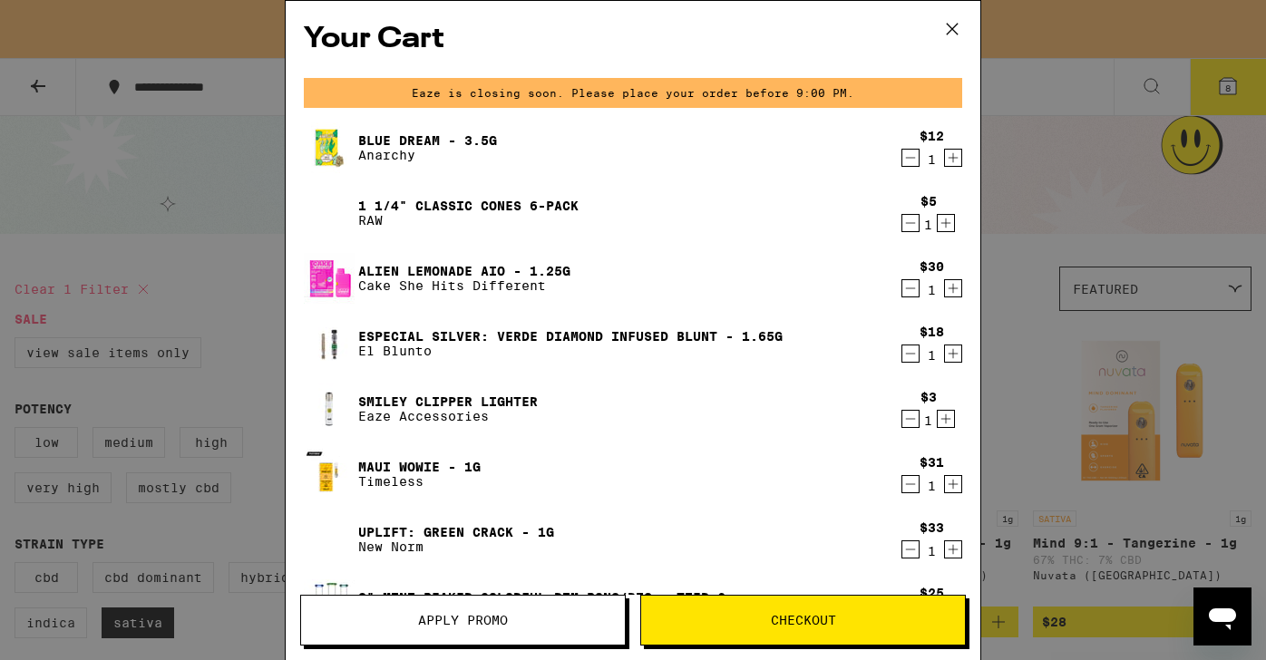
click at [950, 32] on icon at bounding box center [952, 28] width 27 height 27
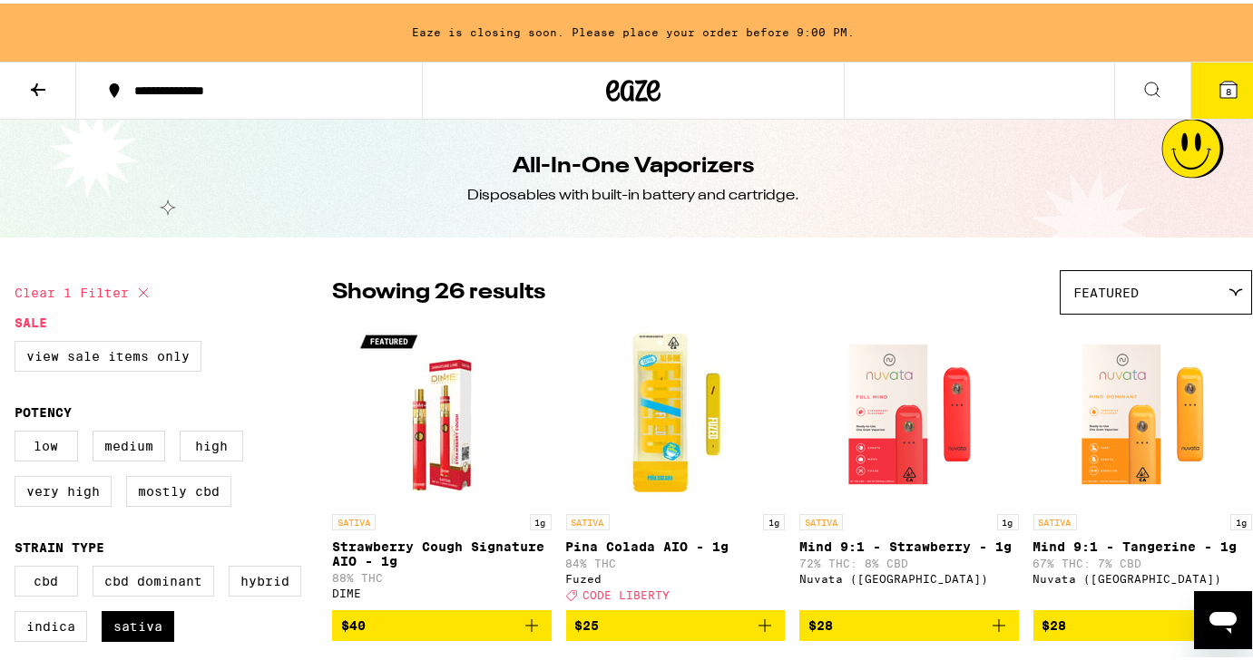
click at [1149, 88] on button at bounding box center [1152, 87] width 76 height 57
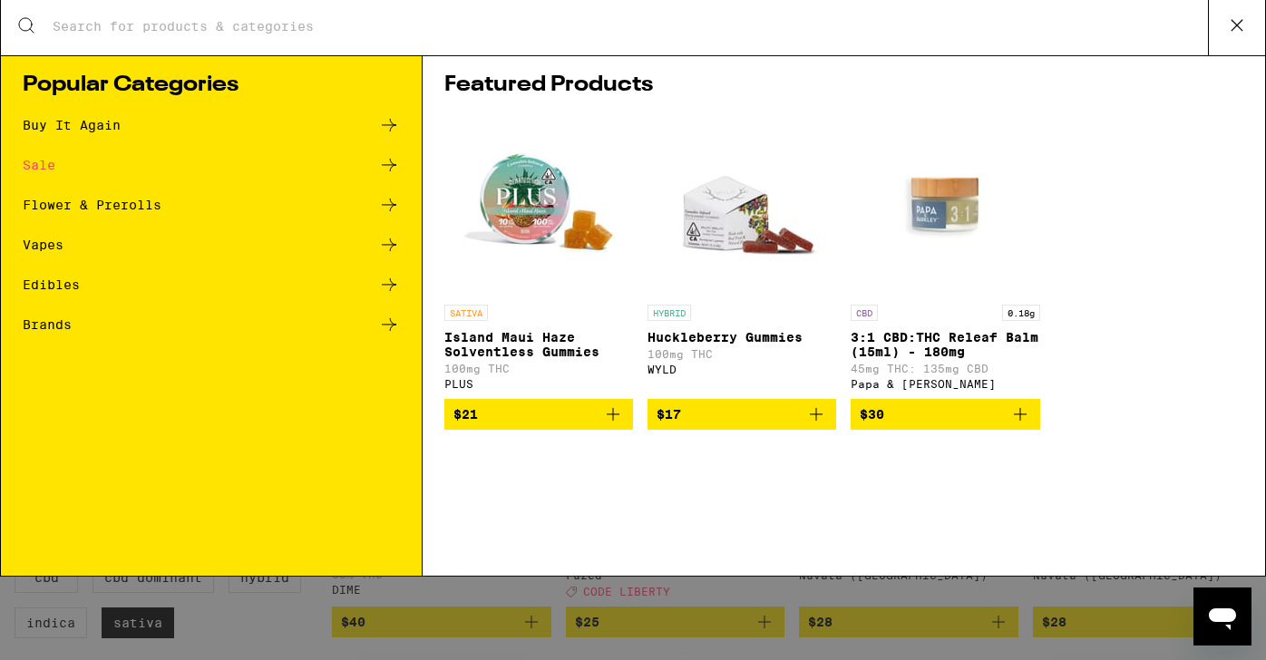
click at [759, 24] on input "Search for Products" at bounding box center [630, 30] width 1157 height 16
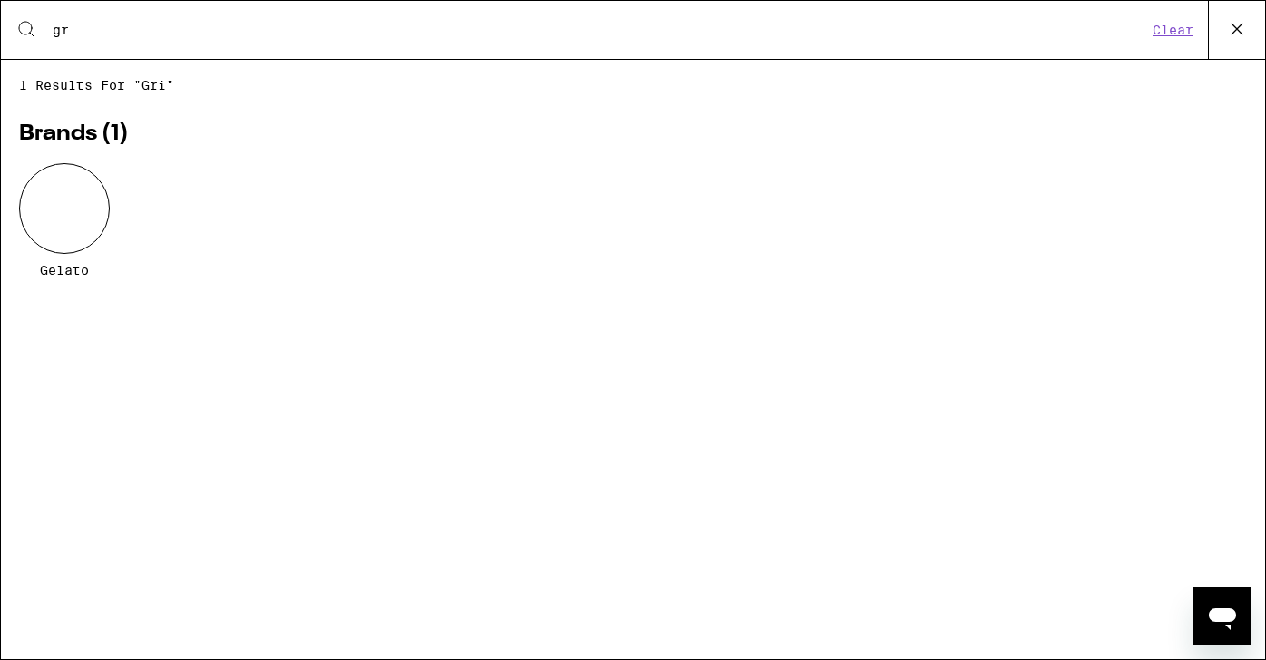
type input "g"
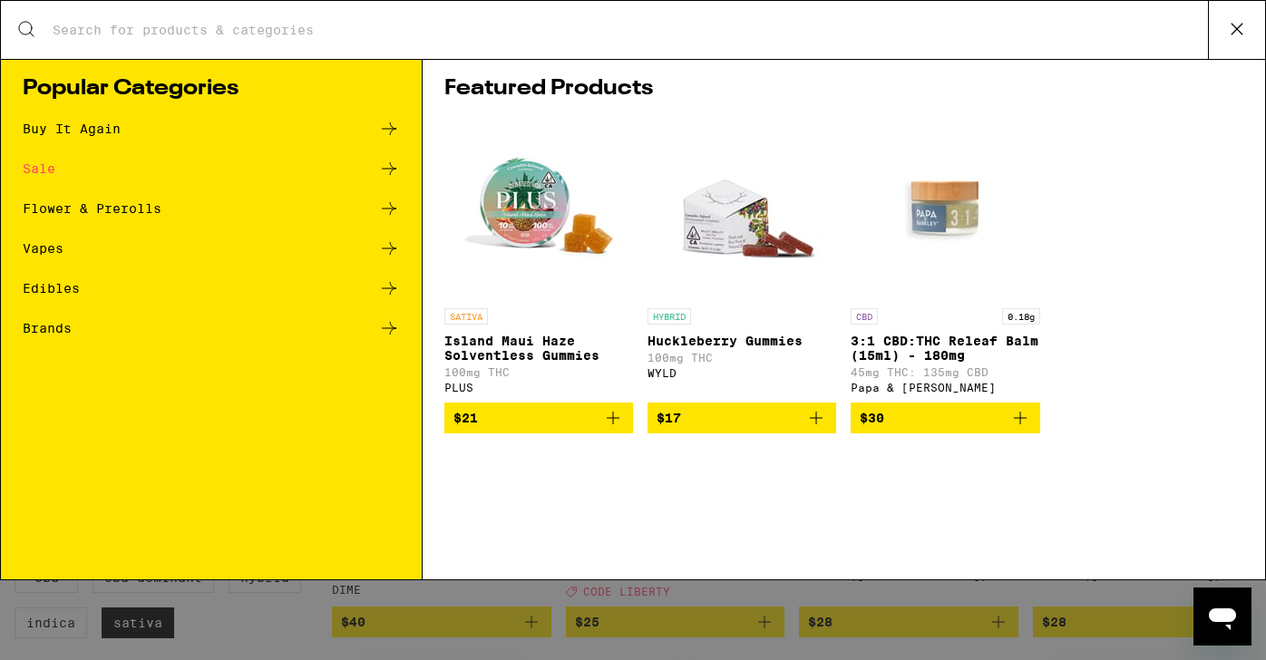
click at [1246, 19] on icon at bounding box center [1237, 28] width 27 height 27
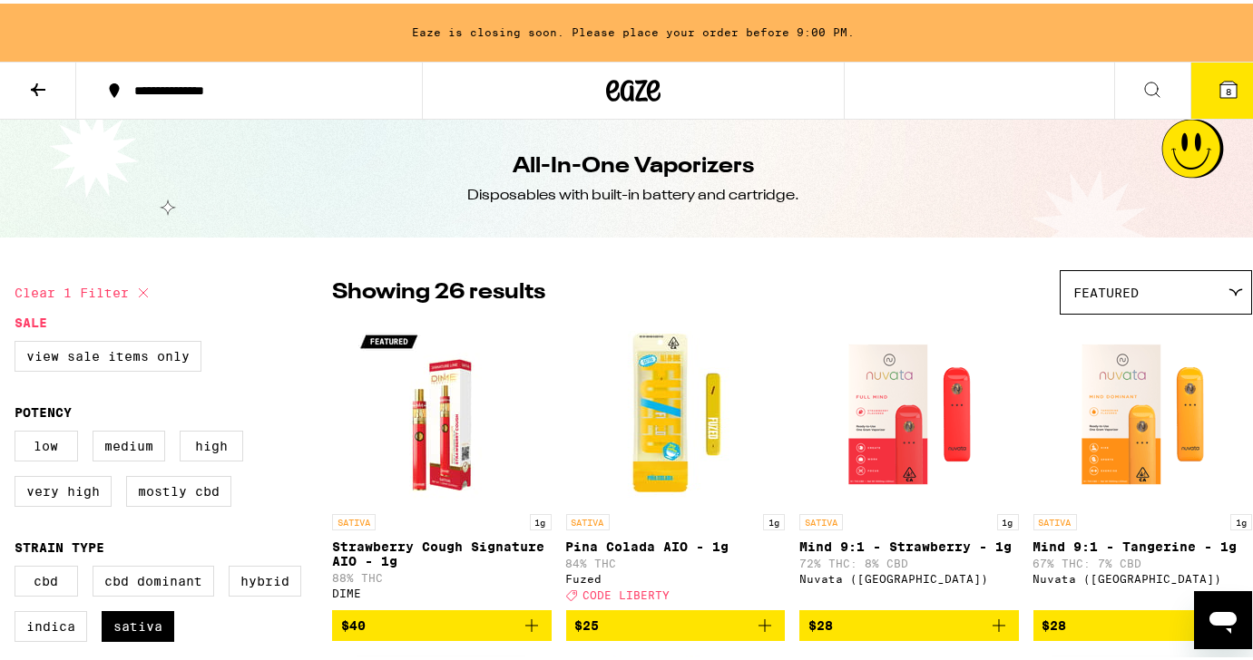
click at [34, 110] on button at bounding box center [38, 87] width 76 height 57
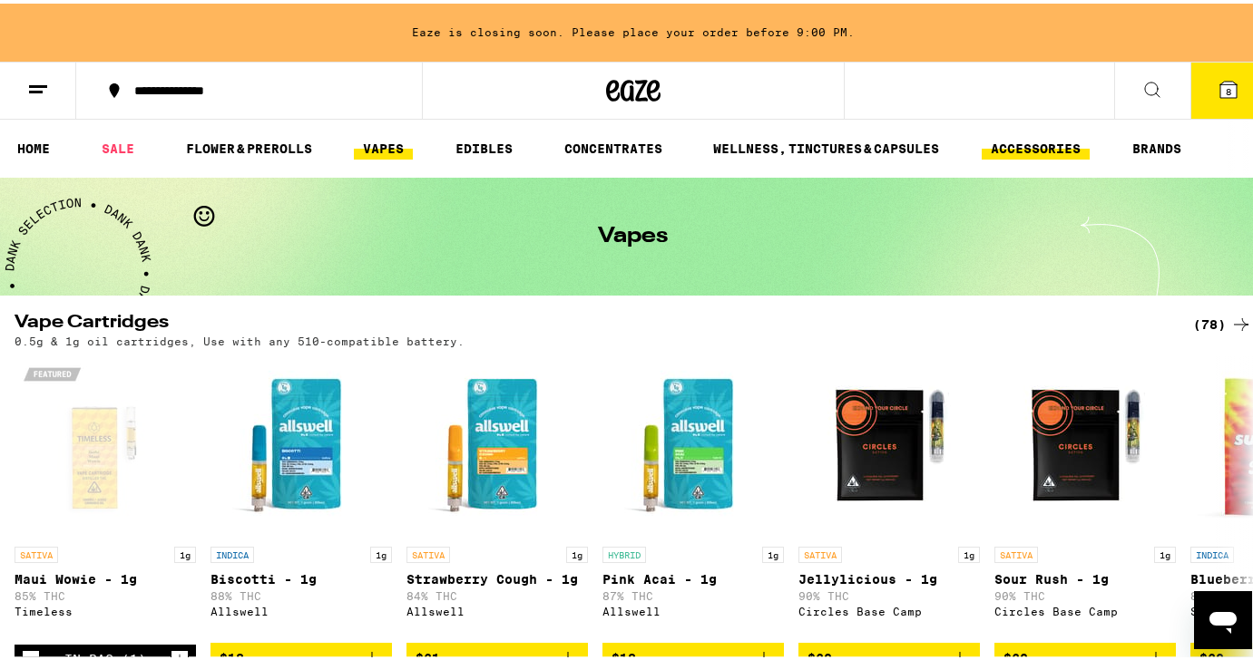
click at [1053, 137] on link "ACCESSORIES" at bounding box center [1035, 145] width 108 height 22
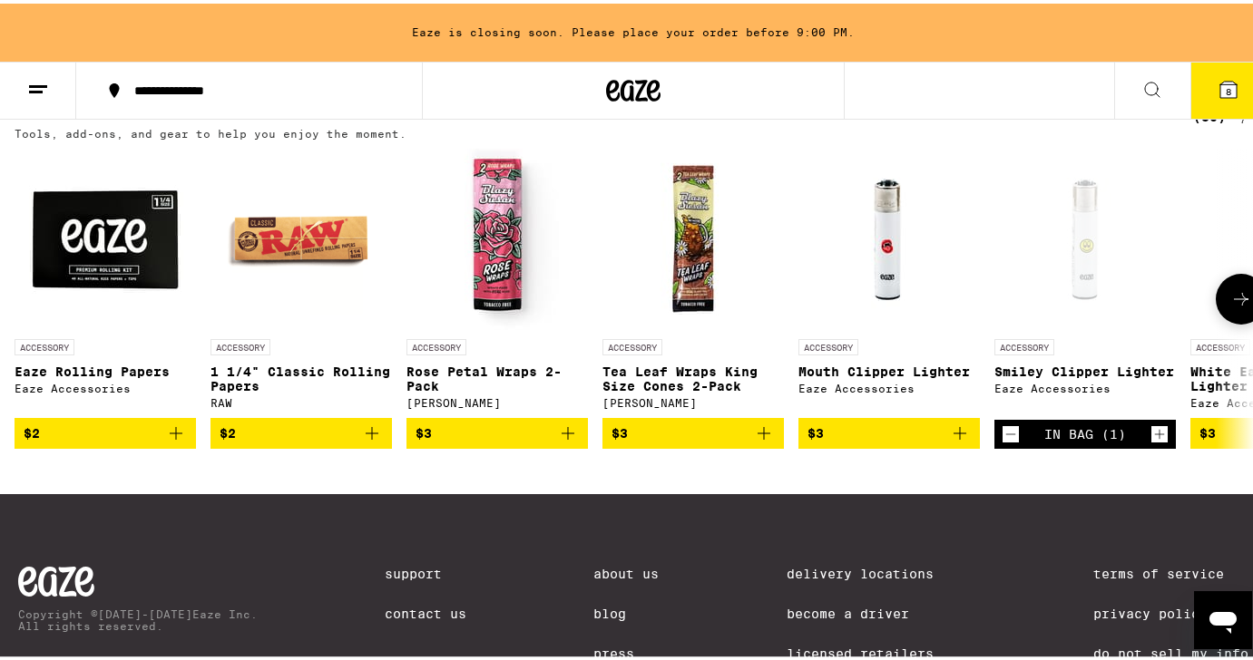
scroll to position [75, 0]
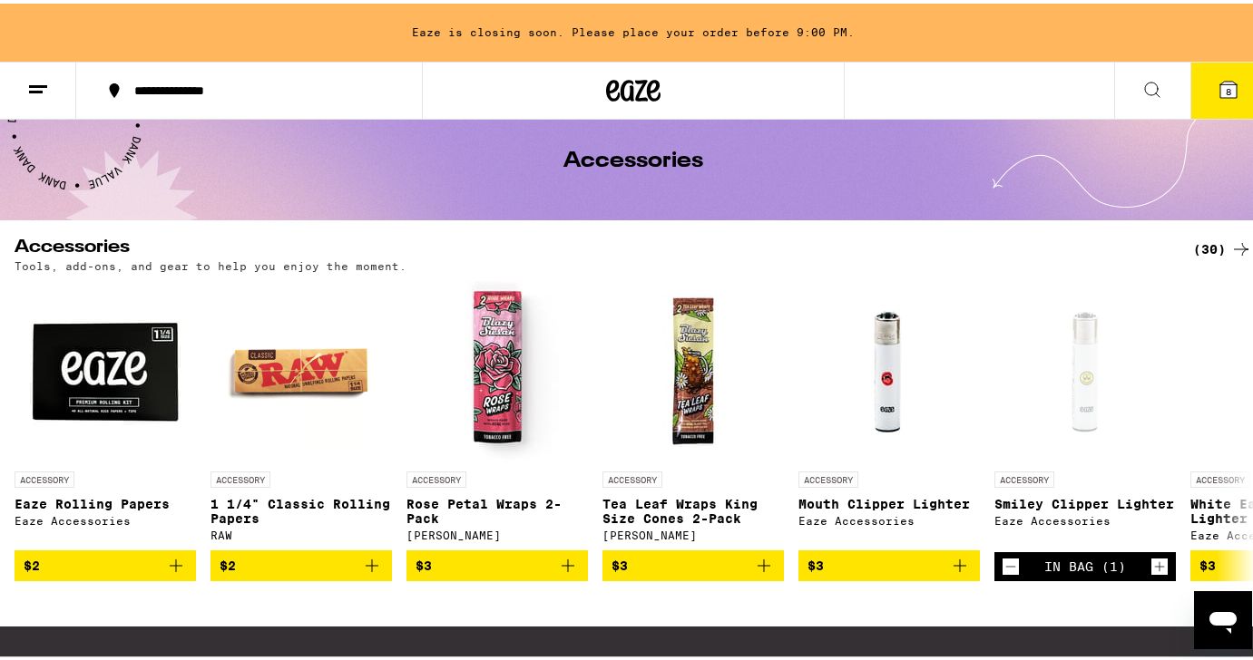
click at [1206, 242] on div "(30)" at bounding box center [1222, 246] width 59 height 22
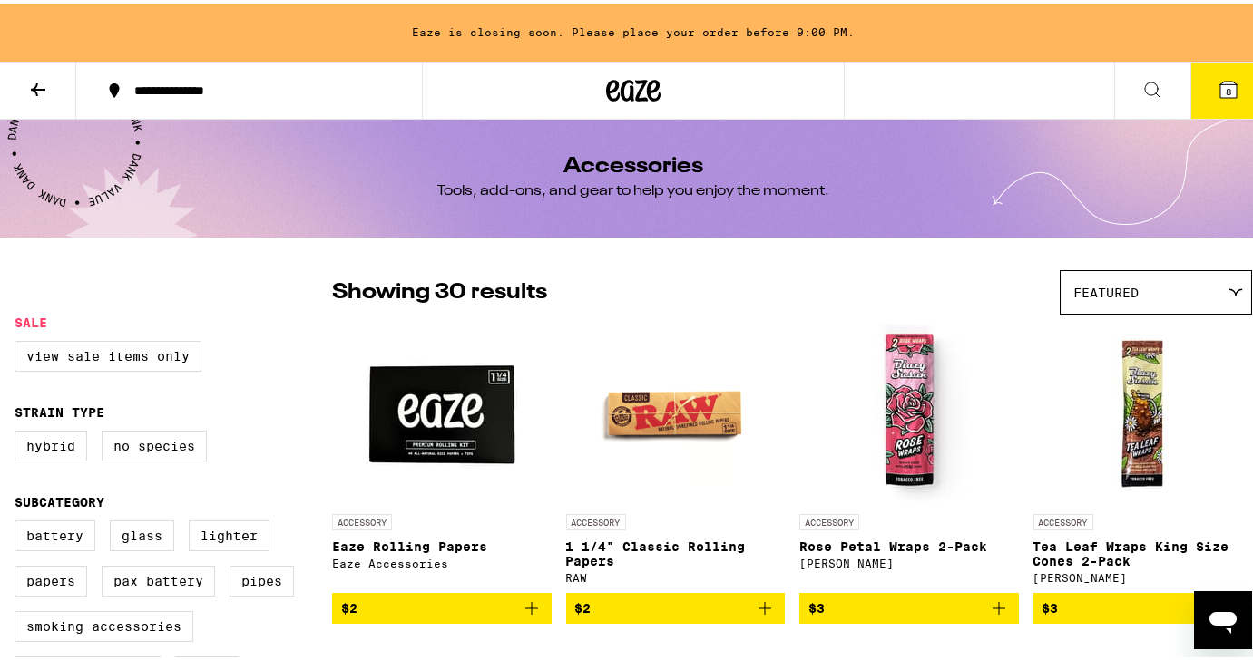
click at [1222, 93] on icon at bounding box center [1228, 86] width 16 height 16
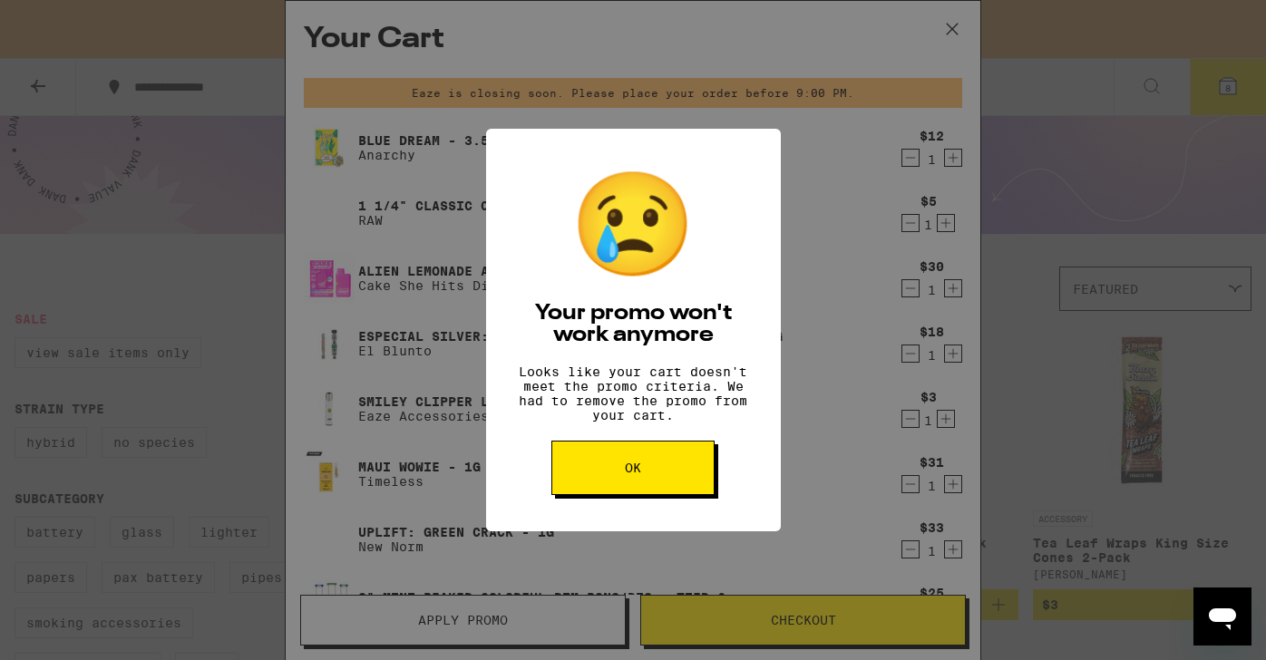
click at [649, 512] on div "😢 Your promo won't work anymore Looks like your cart doesn't meet the promo cri…" at bounding box center [633, 330] width 295 height 403
click at [639, 474] on span "OK" at bounding box center [633, 468] width 16 height 13
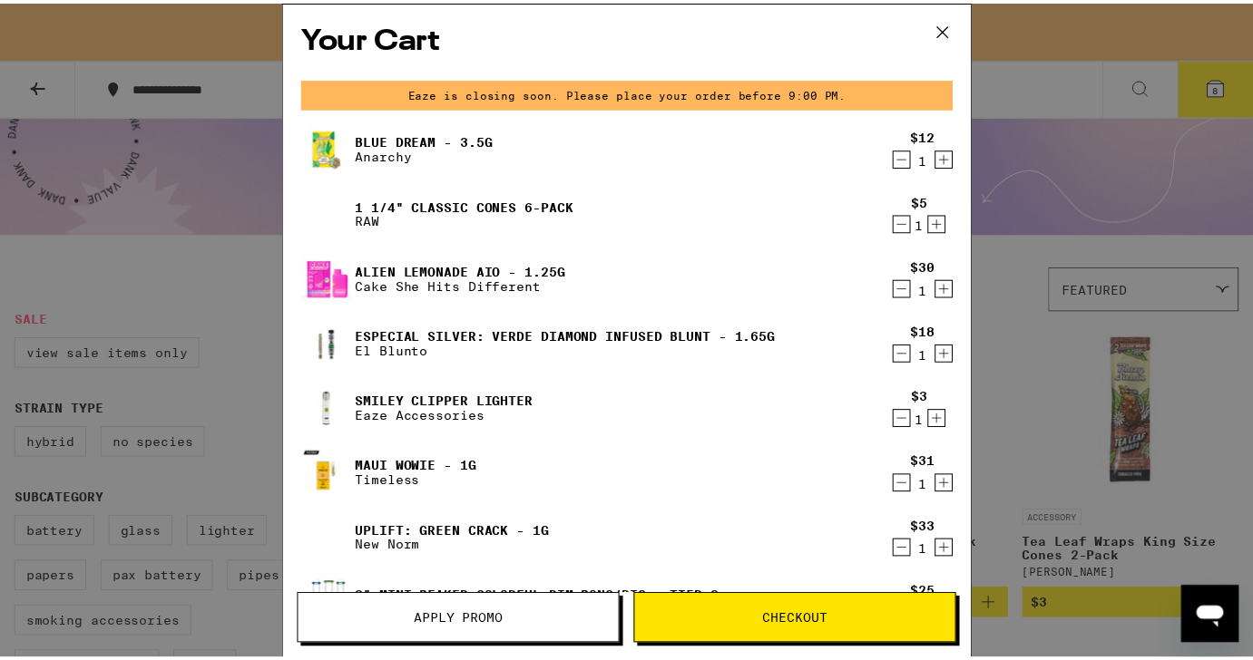
scroll to position [293, 0]
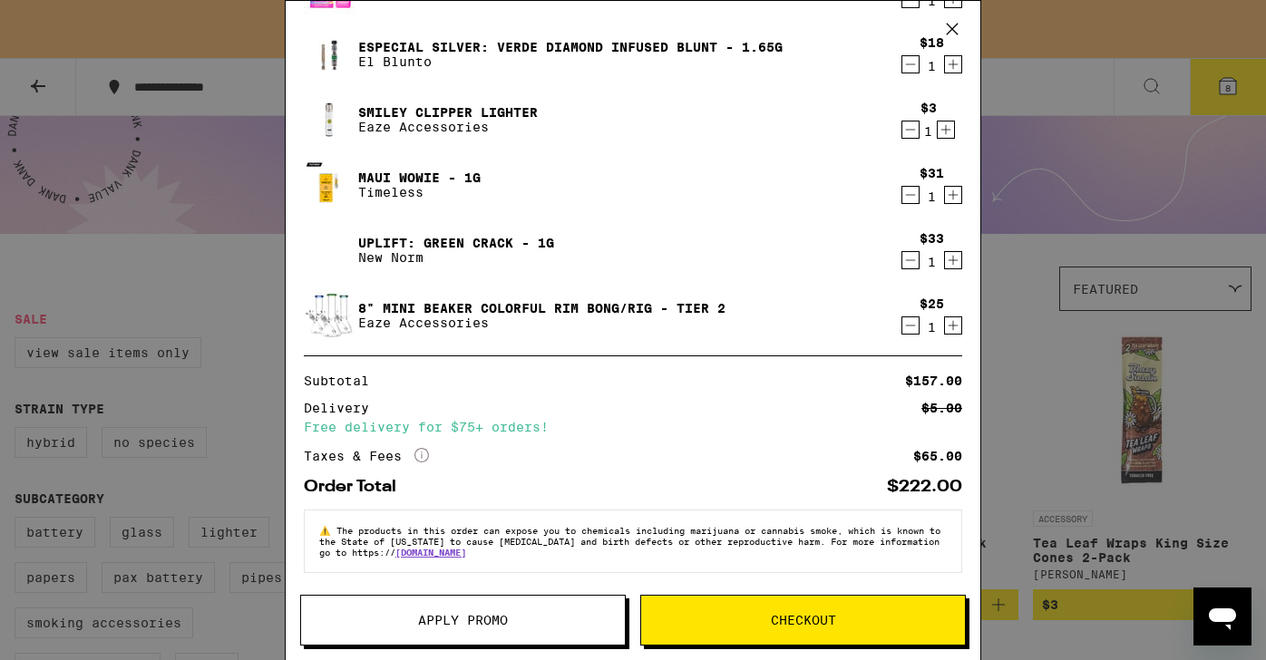
click at [813, 621] on span "Checkout" at bounding box center [803, 620] width 65 height 13
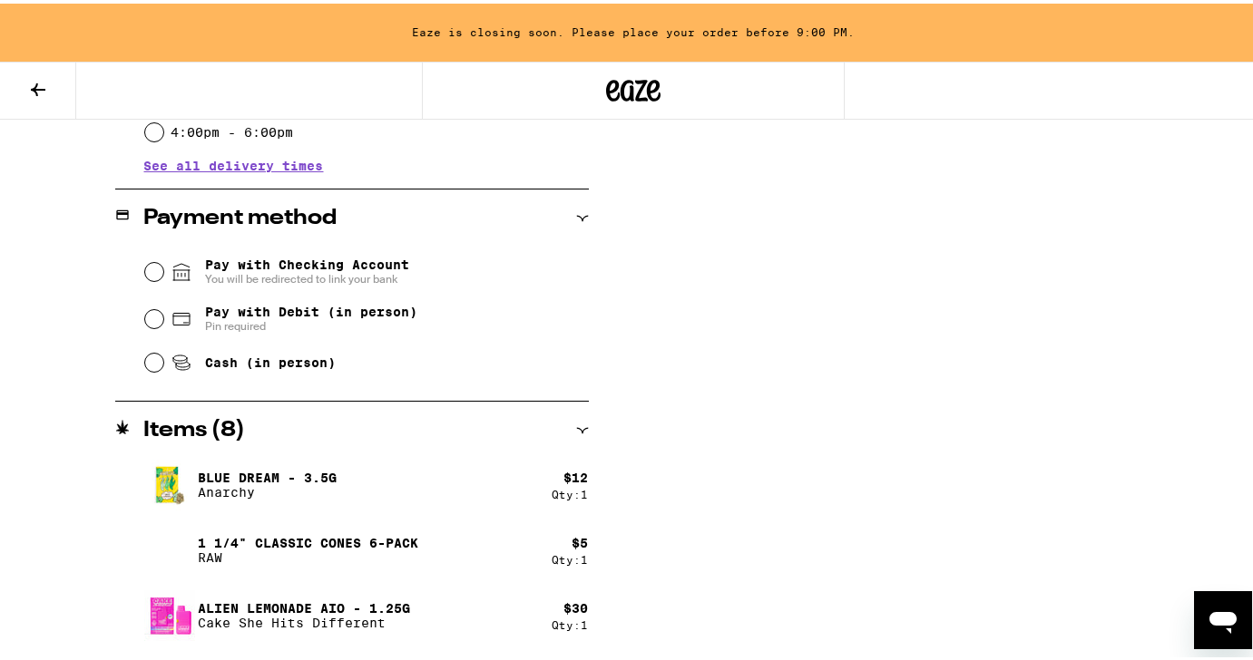
scroll to position [747, 0]
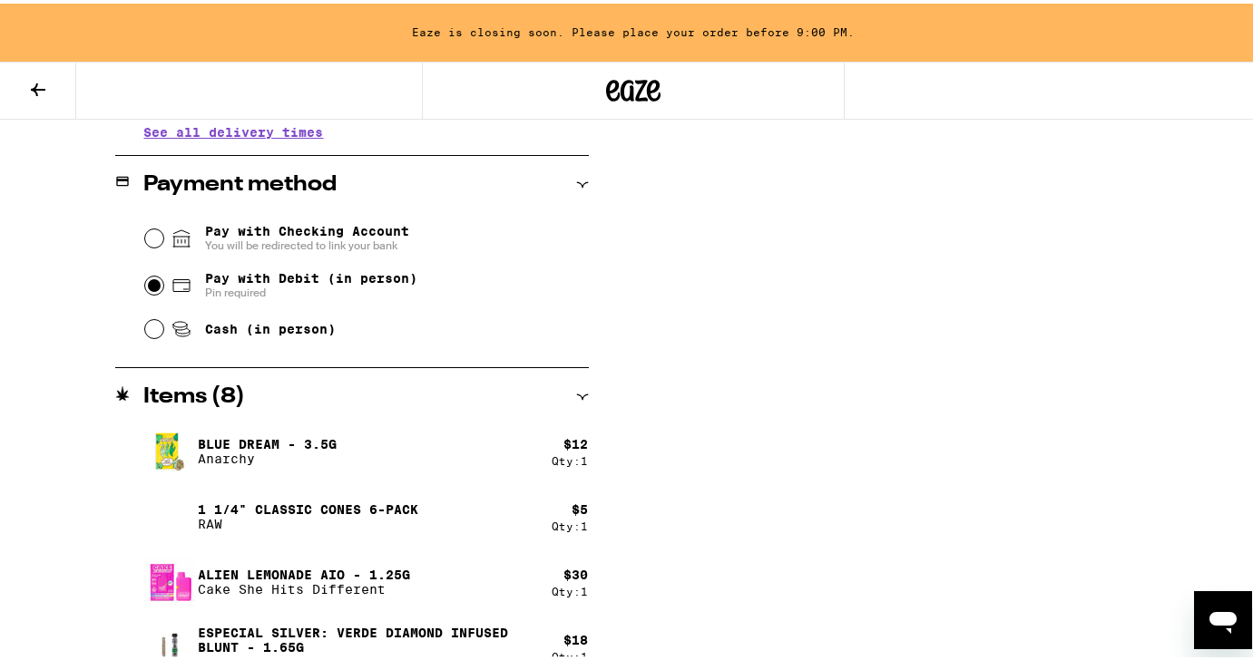
click at [145, 281] on input "Pay with Debit (in person) Pin required" at bounding box center [154, 282] width 18 height 18
radio input "true"
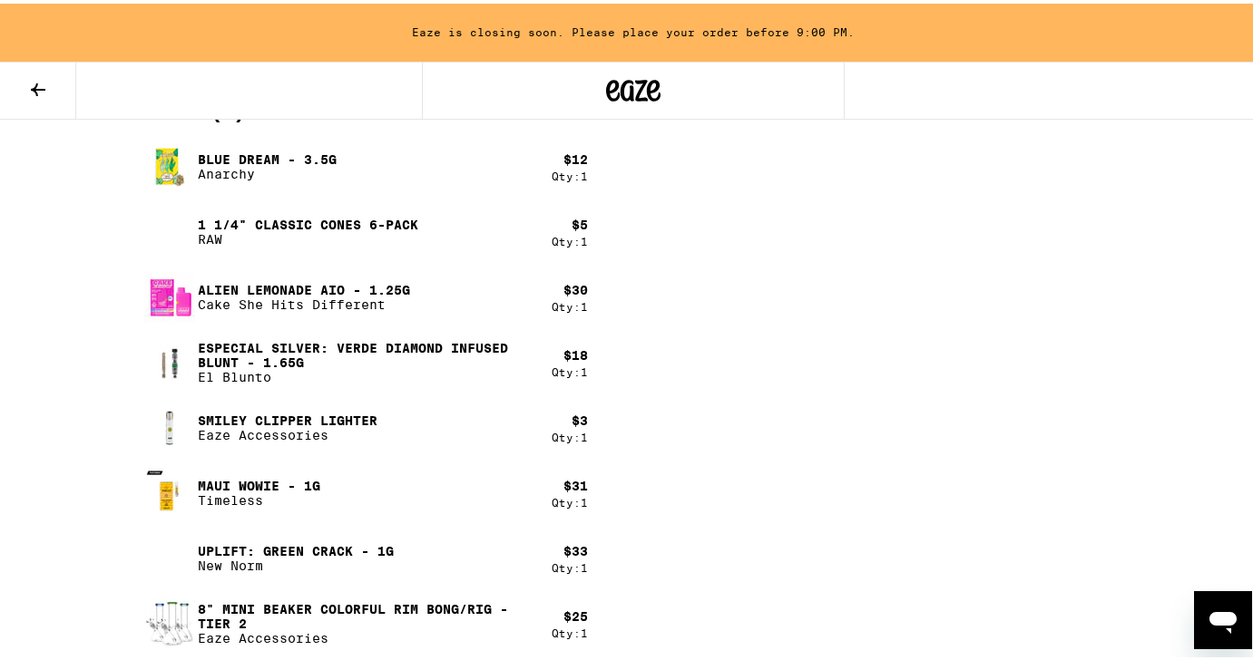
scroll to position [1032, 0]
click at [24, 85] on button at bounding box center [38, 87] width 76 height 57
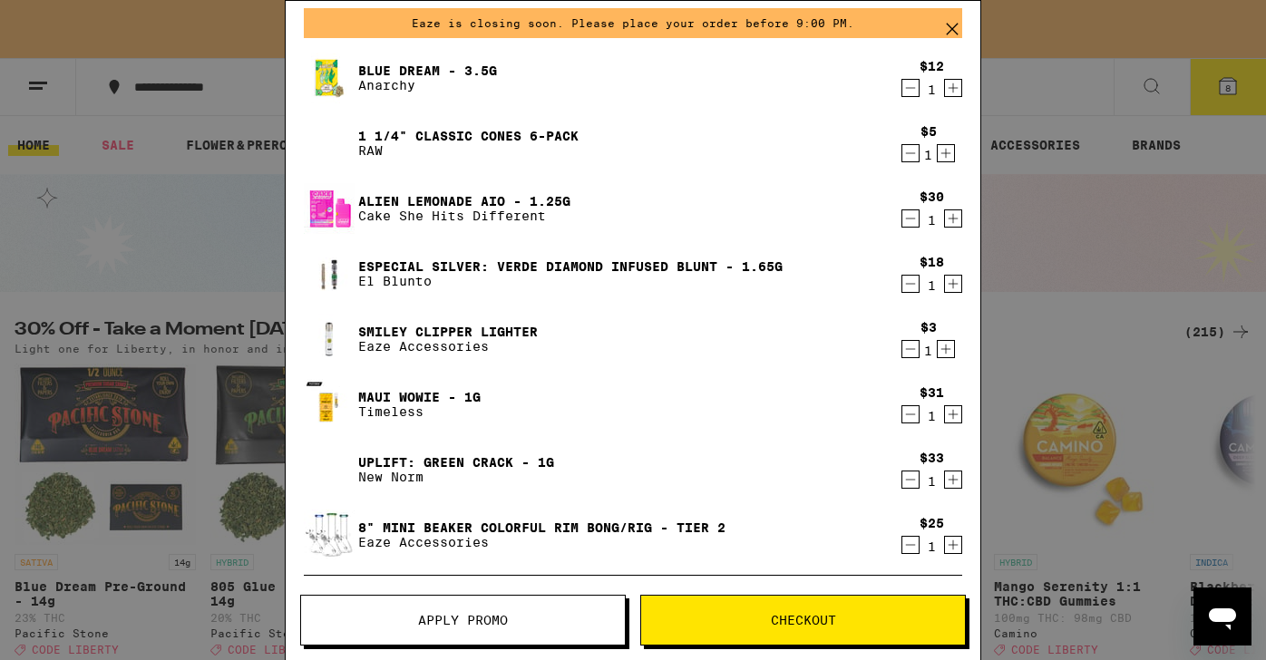
scroll to position [67, 0]
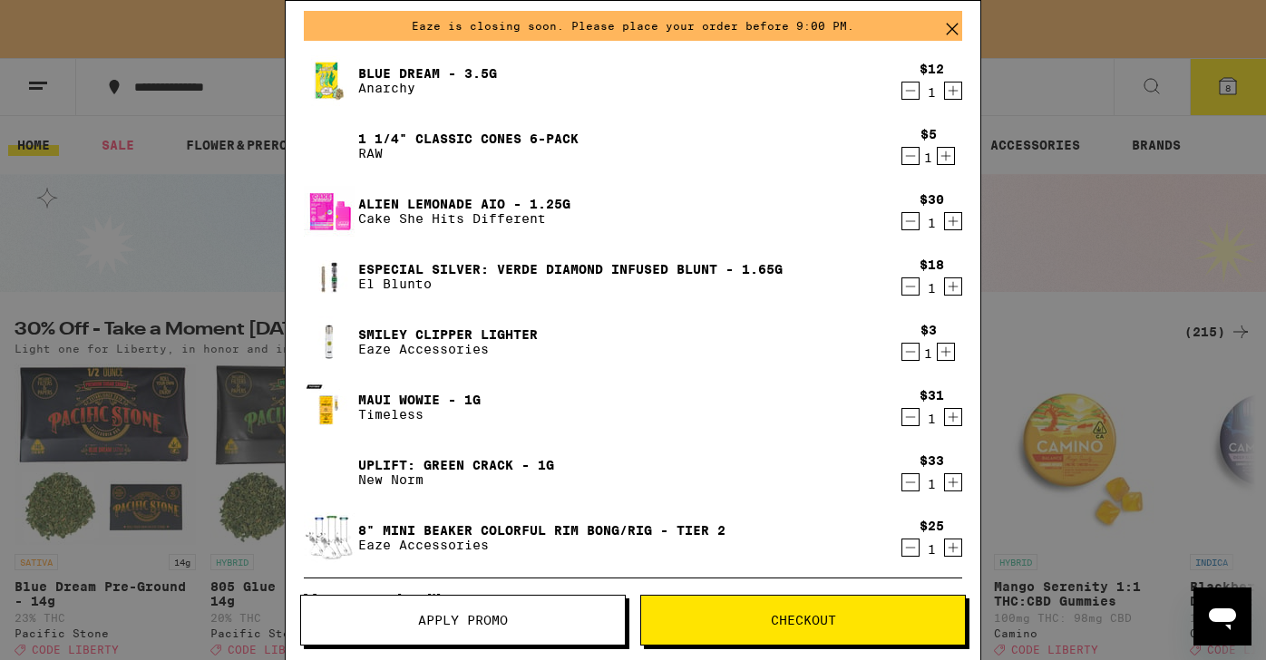
click at [903, 224] on icon "Decrement" at bounding box center [911, 221] width 16 height 22
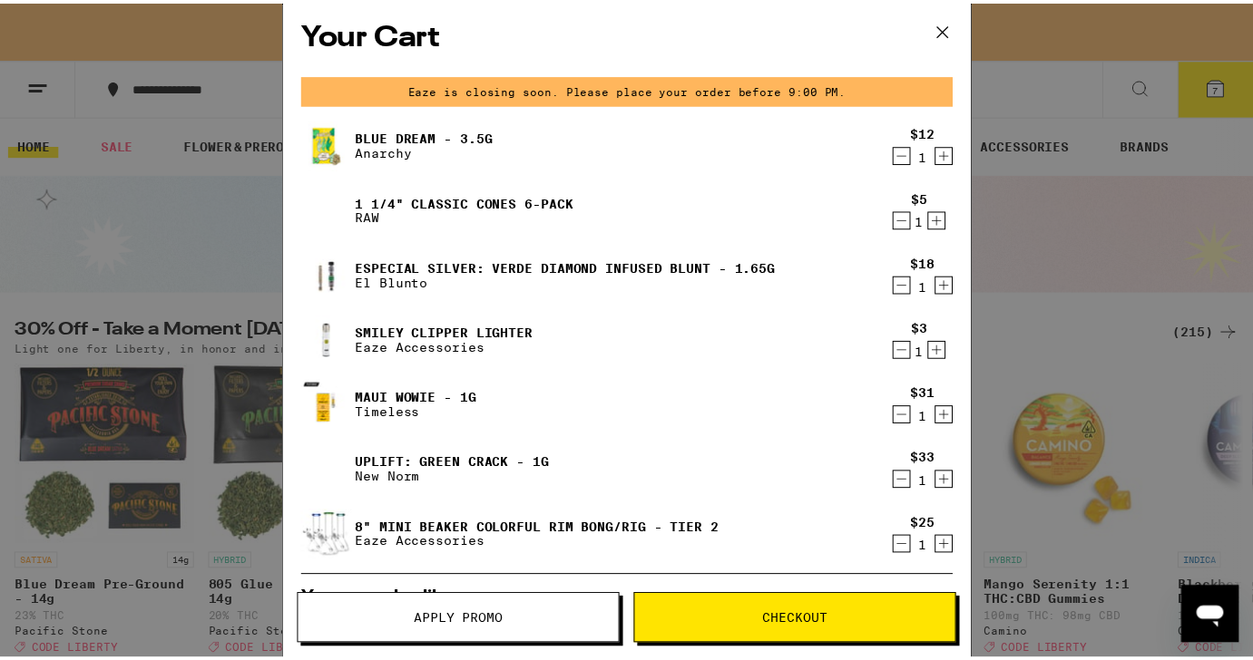
scroll to position [0, 0]
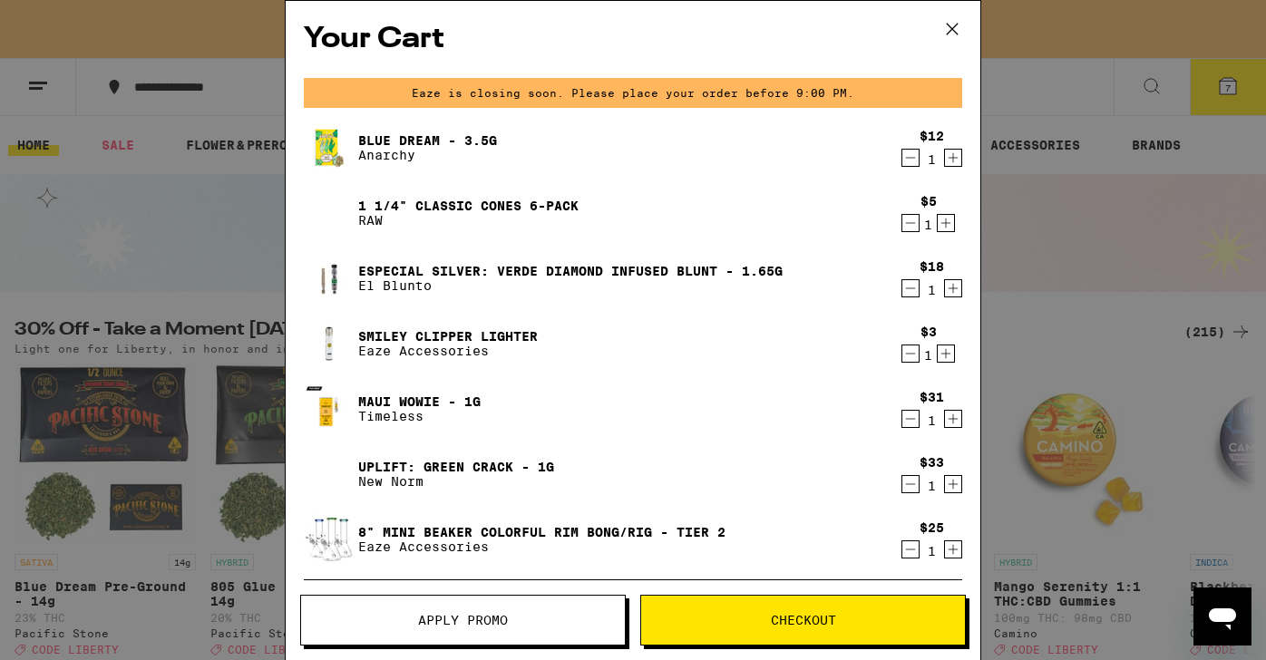
click at [789, 622] on span "Checkout" at bounding box center [803, 620] width 65 height 13
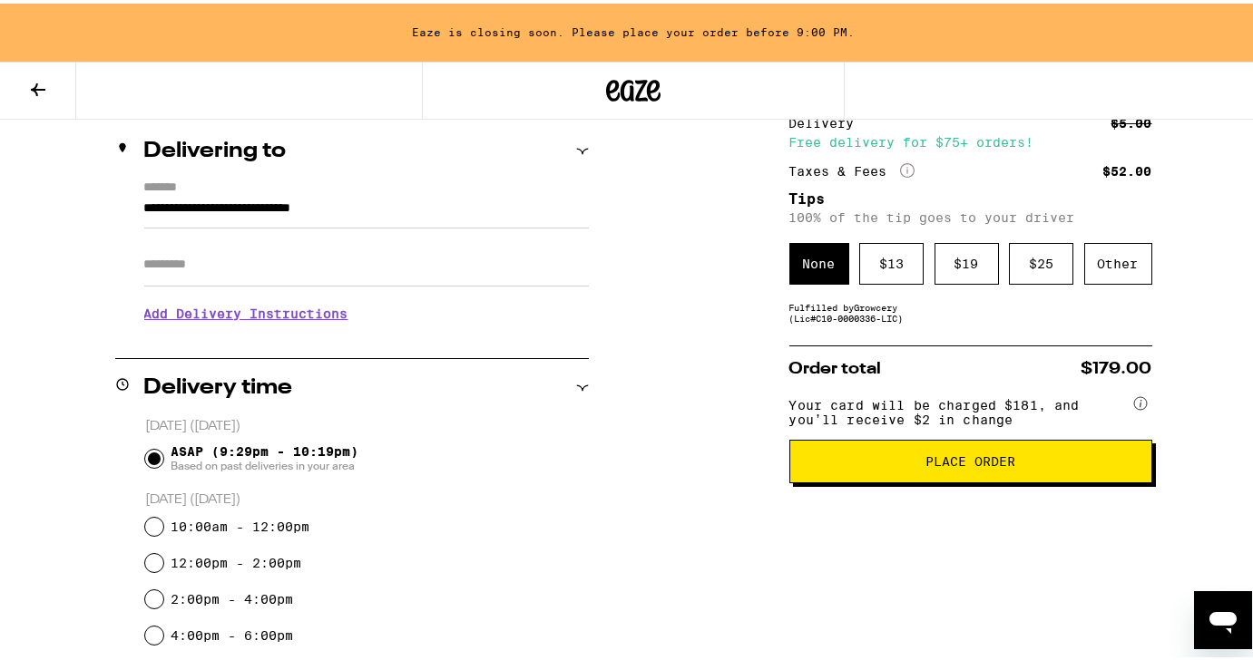
scroll to position [235, 0]
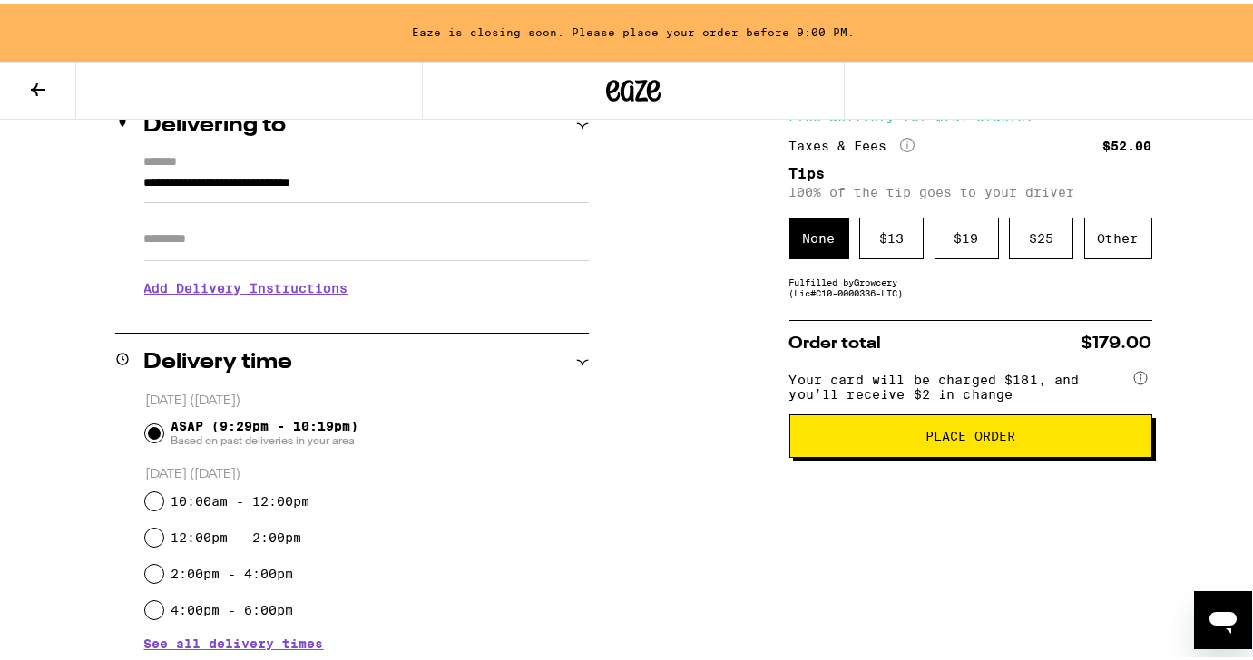
click at [963, 439] on span "Place Order" at bounding box center [970, 432] width 90 height 13
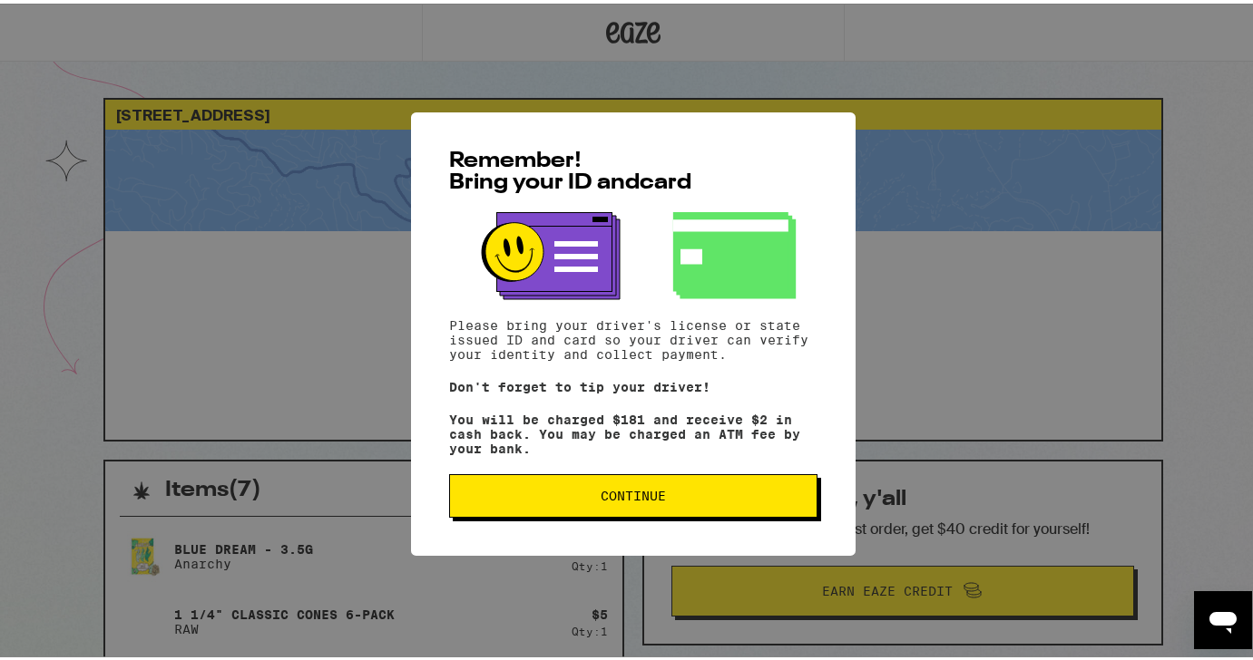
click at [610, 499] on span "Continue" at bounding box center [633, 492] width 65 height 13
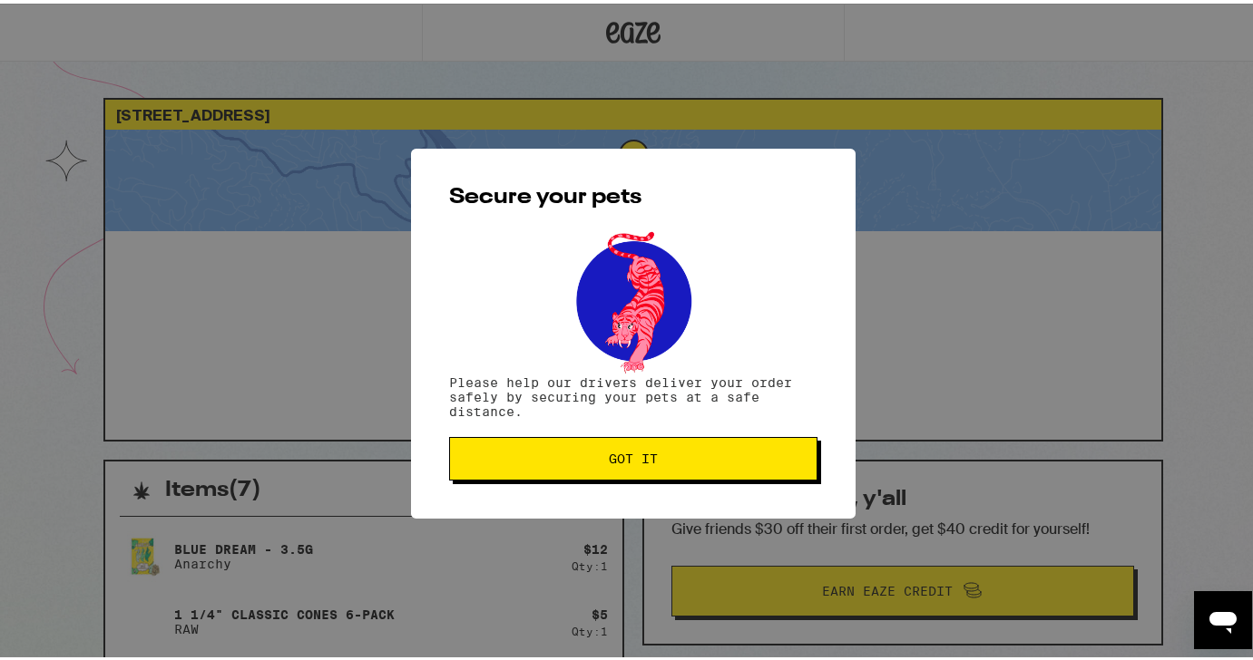
click at [609, 458] on span "Got it" at bounding box center [633, 455] width 49 height 13
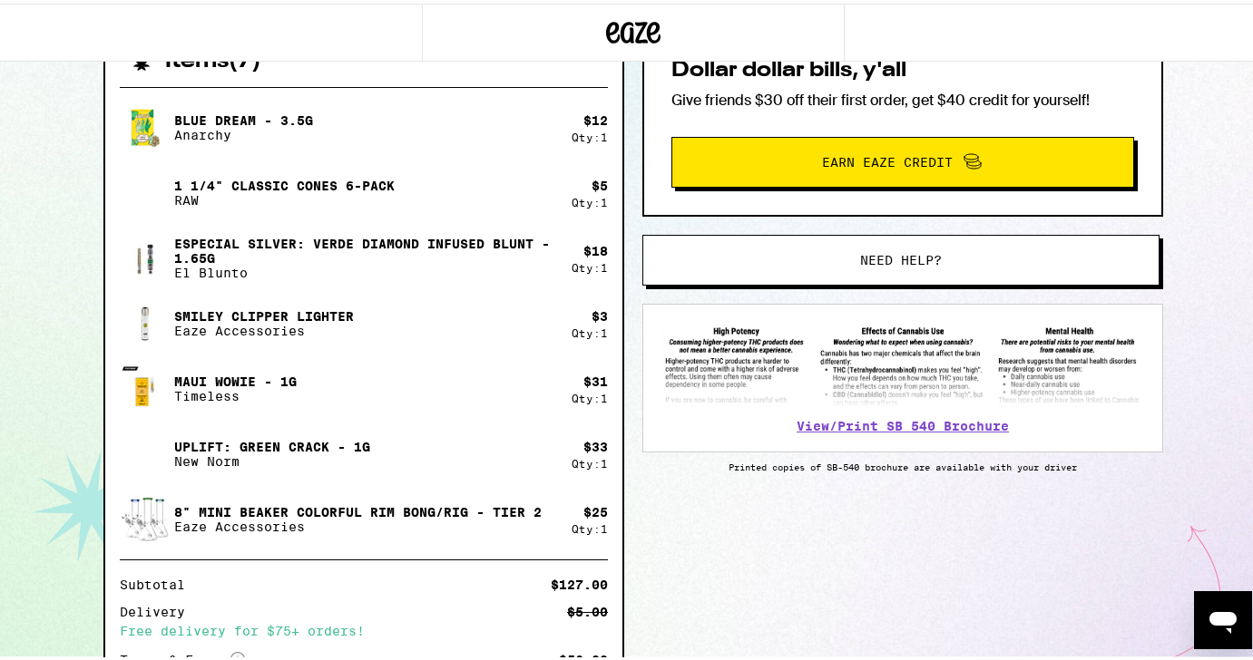
scroll to position [408, 0]
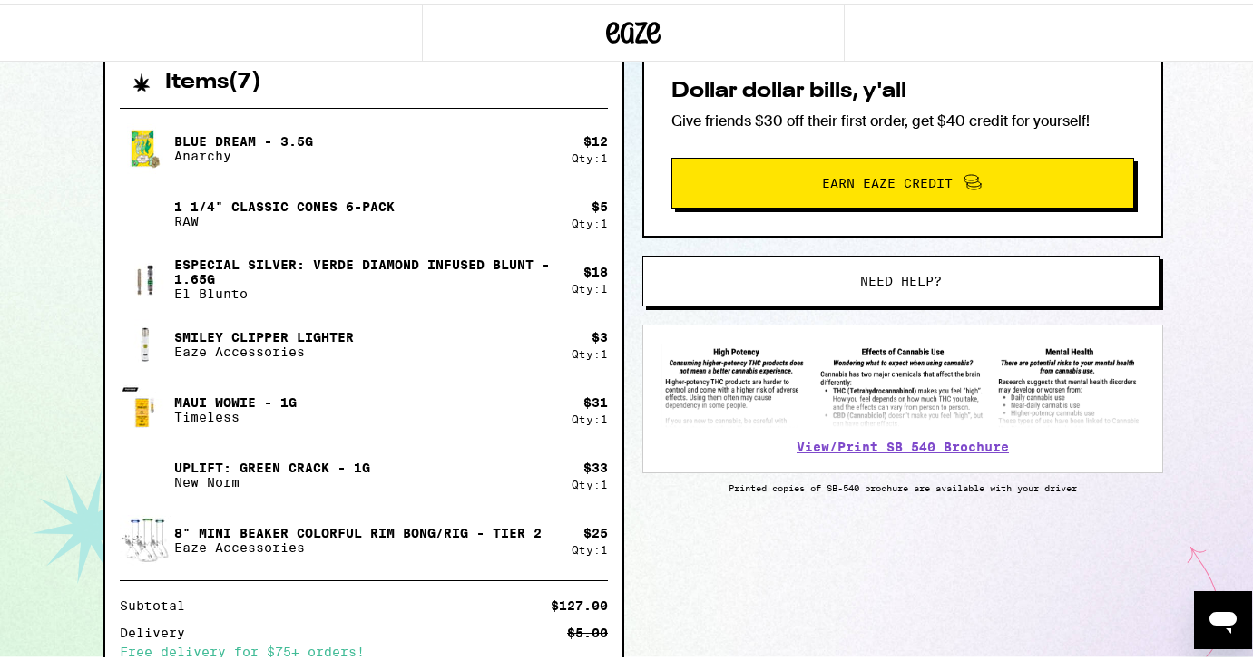
click at [1216, 601] on div "Open messaging window" at bounding box center [1223, 619] width 54 height 54
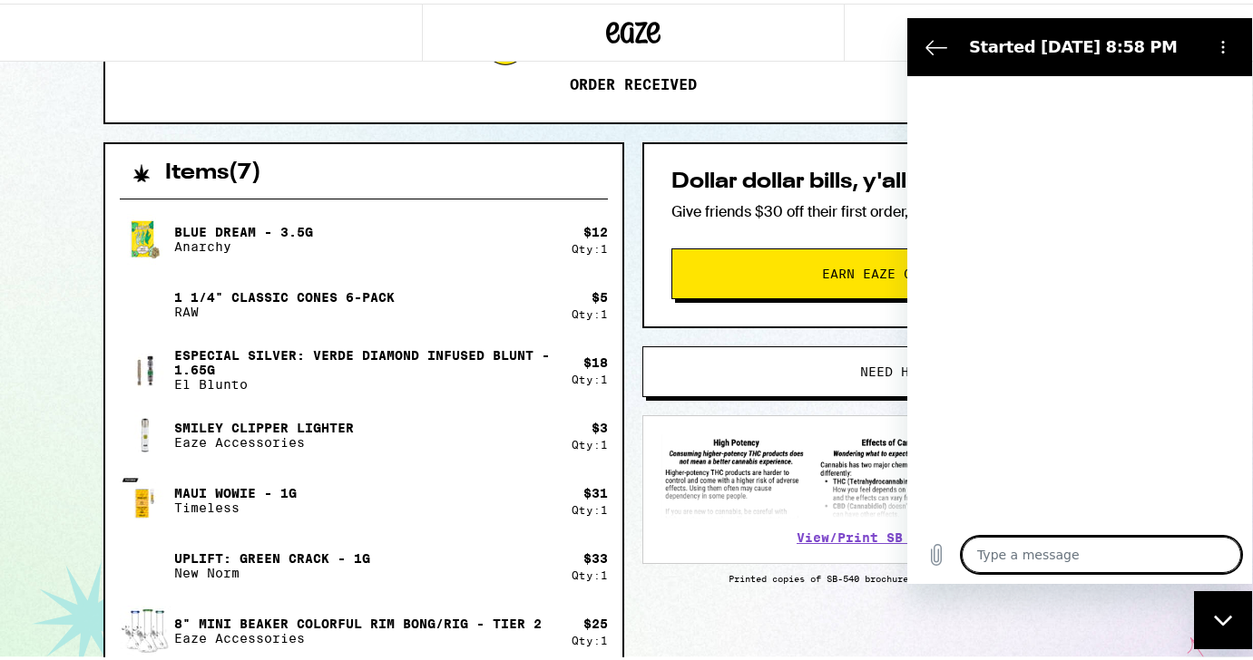
scroll to position [311, 0]
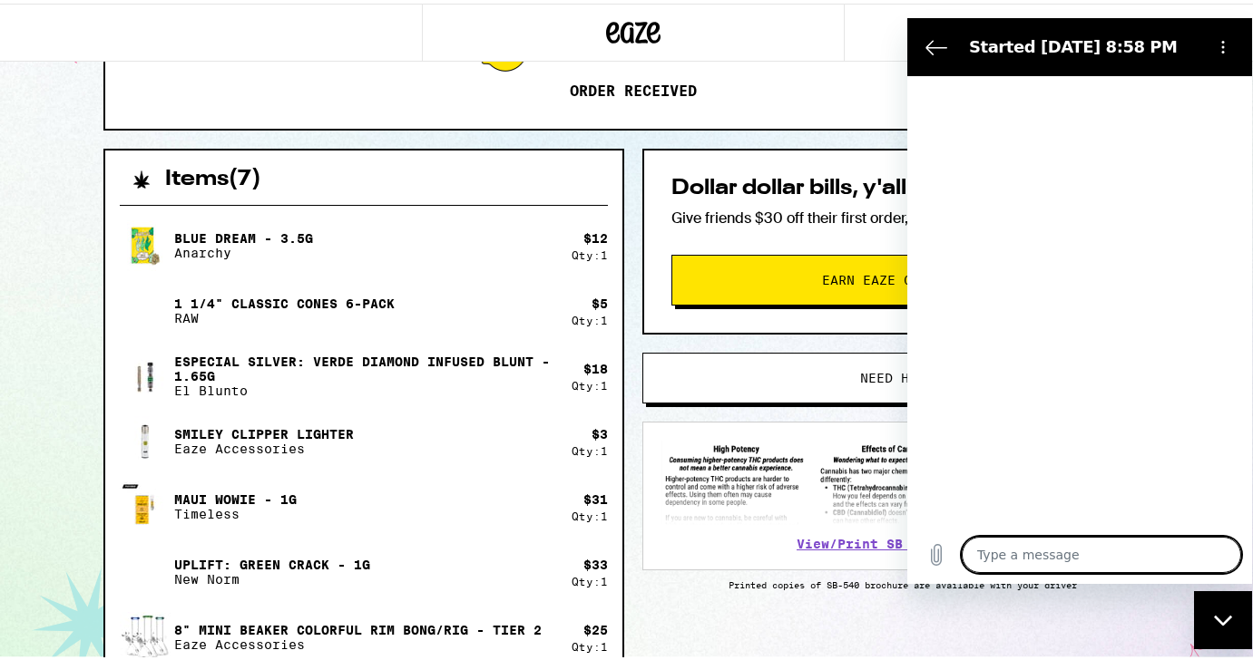
type textarea "x"
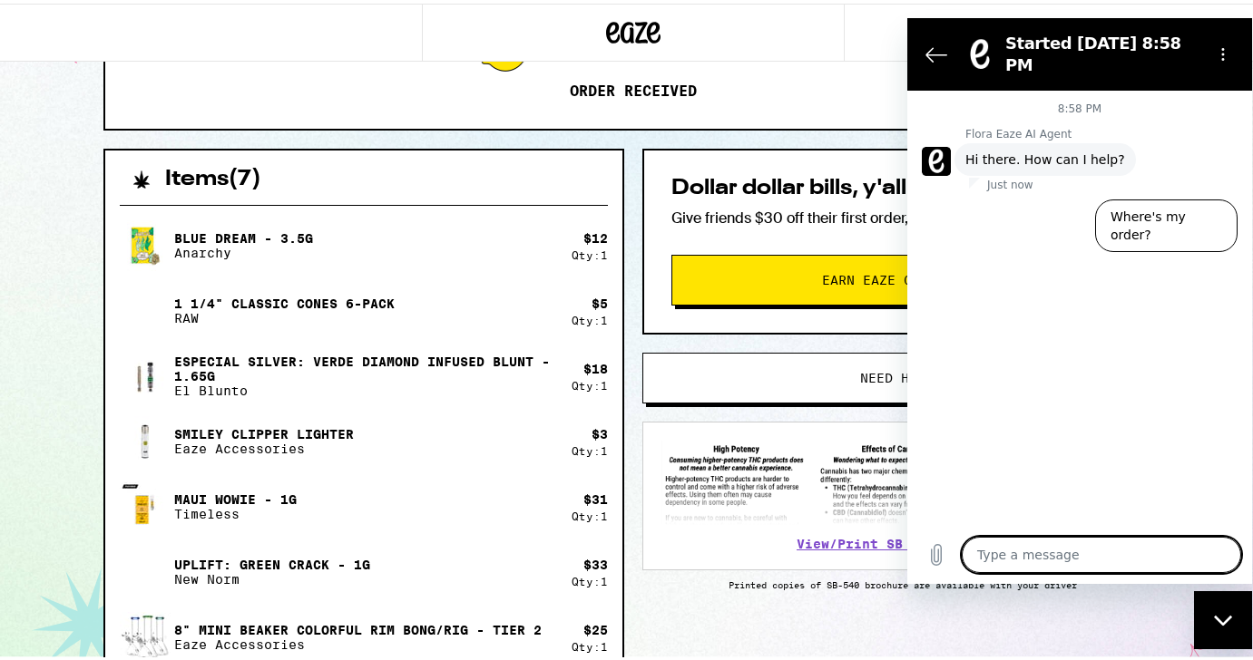
click at [1073, 541] on textarea at bounding box center [1101, 554] width 279 height 36
type textarea "D"
type textarea "x"
type textarea "Do"
type textarea "x"
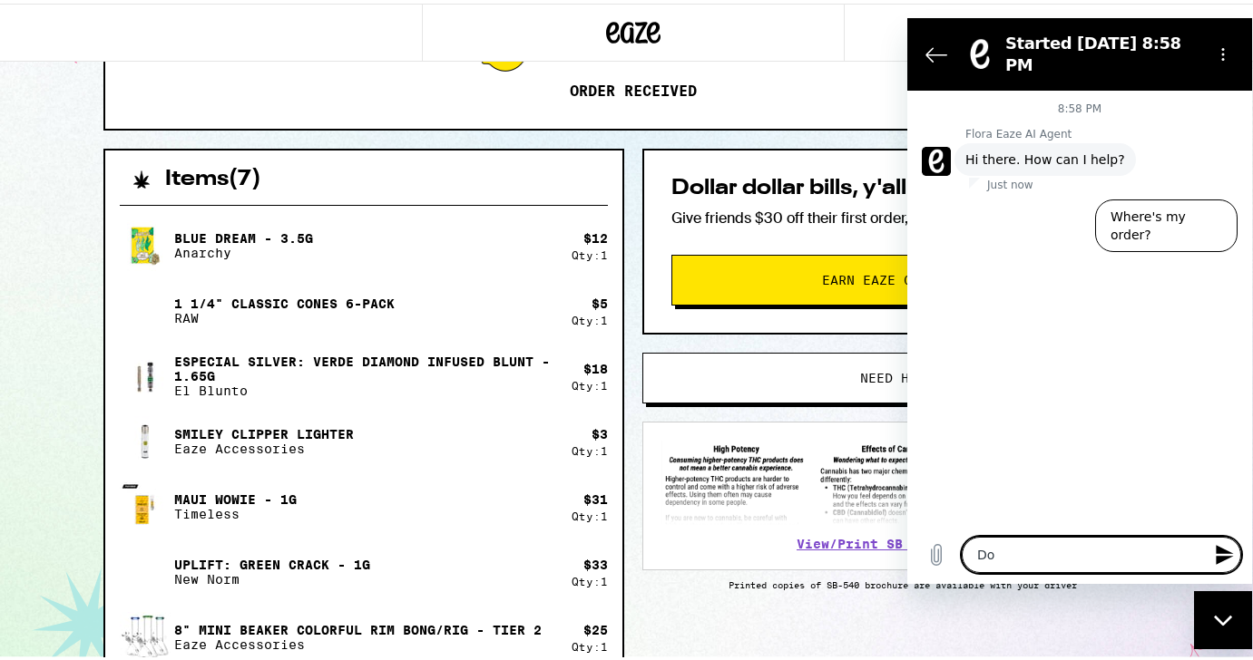
type textarea "Do"
type textarea "x"
type textarea "Do y"
type textarea "x"
type textarea "Do y'"
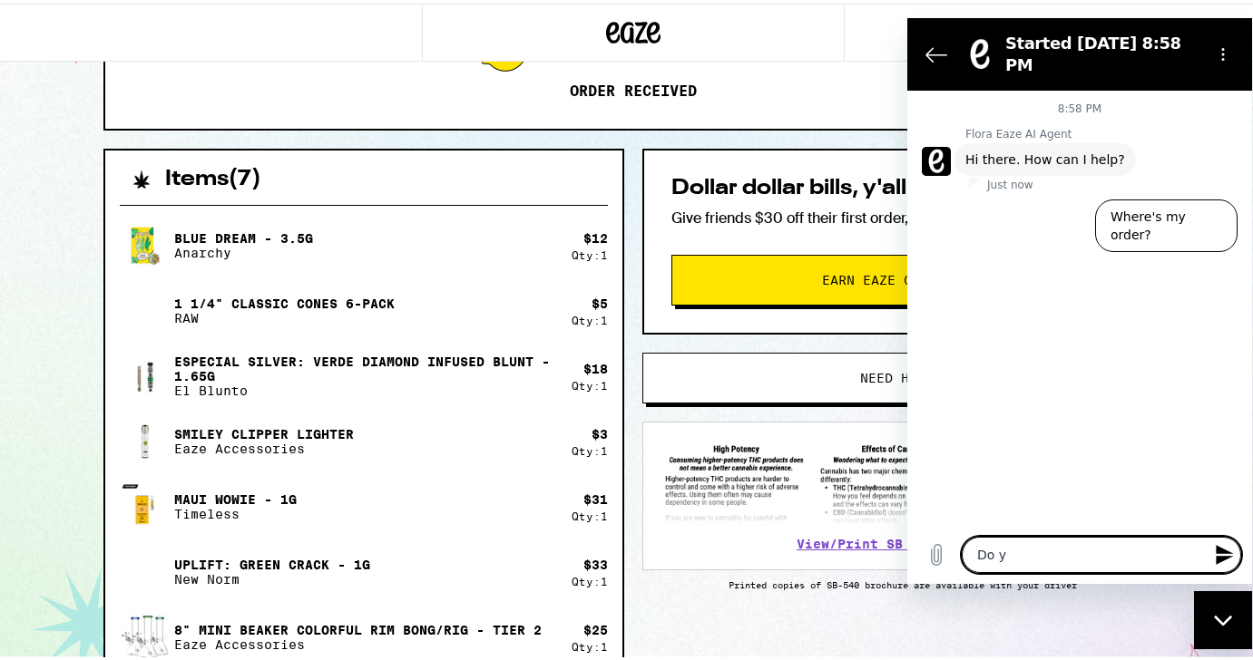
type textarea "x"
type textarea "Do y'a"
type textarea "x"
type textarea "Do y'al"
type textarea "x"
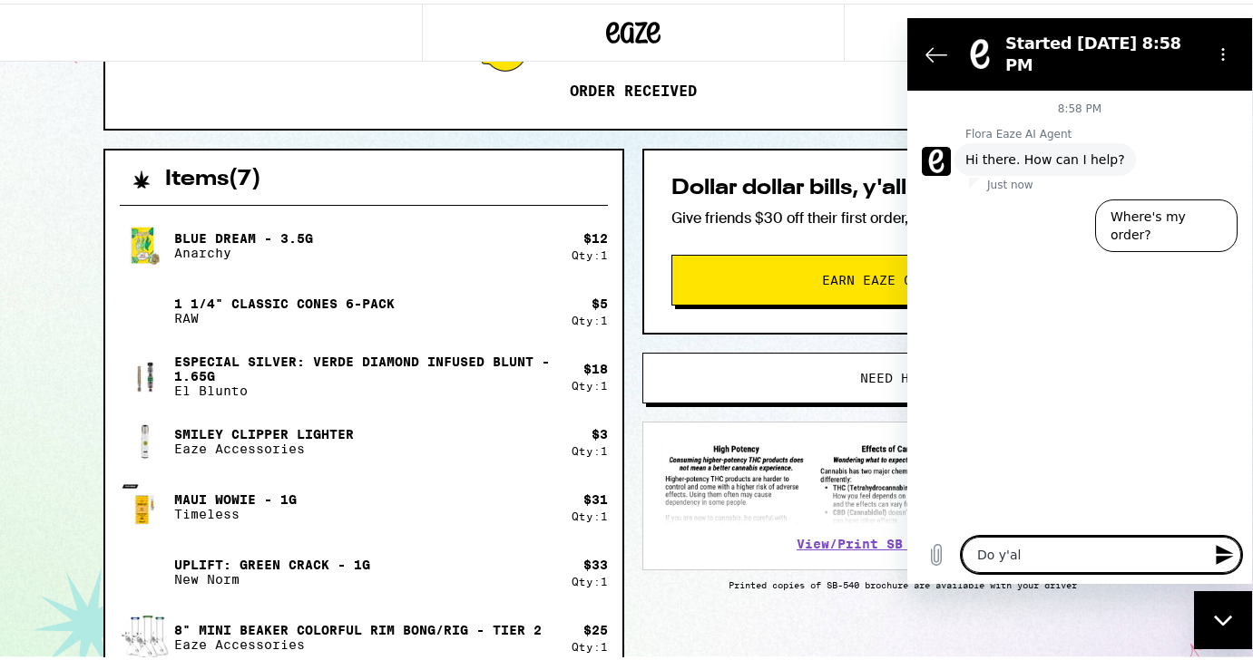
type textarea "Do y'all"
type textarea "x"
type textarea "Do y'all"
type textarea "x"
type textarea "Do y'all g"
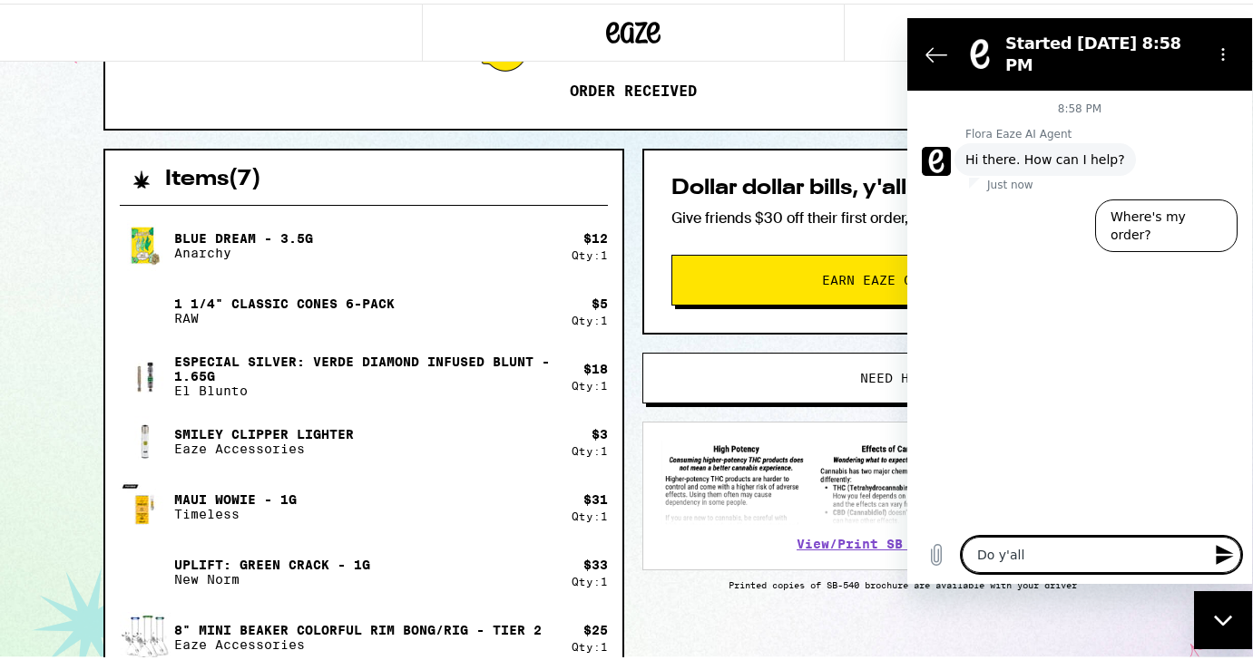
type textarea "x"
type textarea "Do y'all go"
type textarea "x"
type textarea "Do y'all got"
type textarea "x"
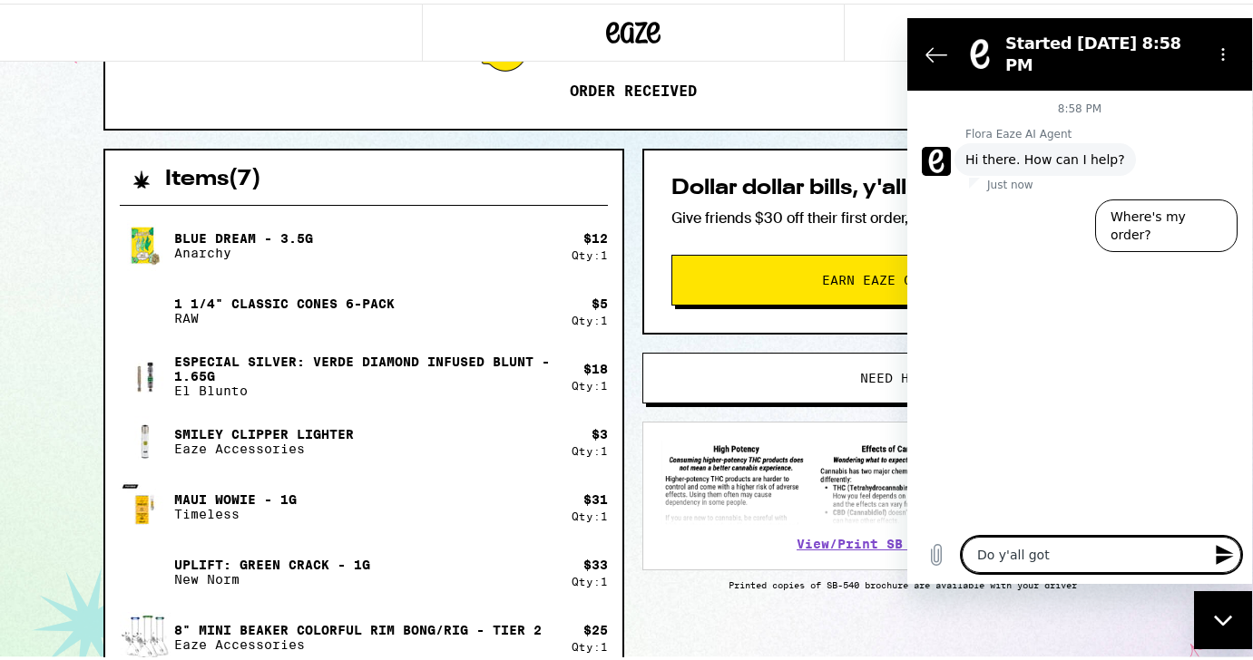
type textarea "Do y'all got"
type textarea "x"
type textarea "Do y'all got a"
type textarea "x"
type textarea "Do y'all got an"
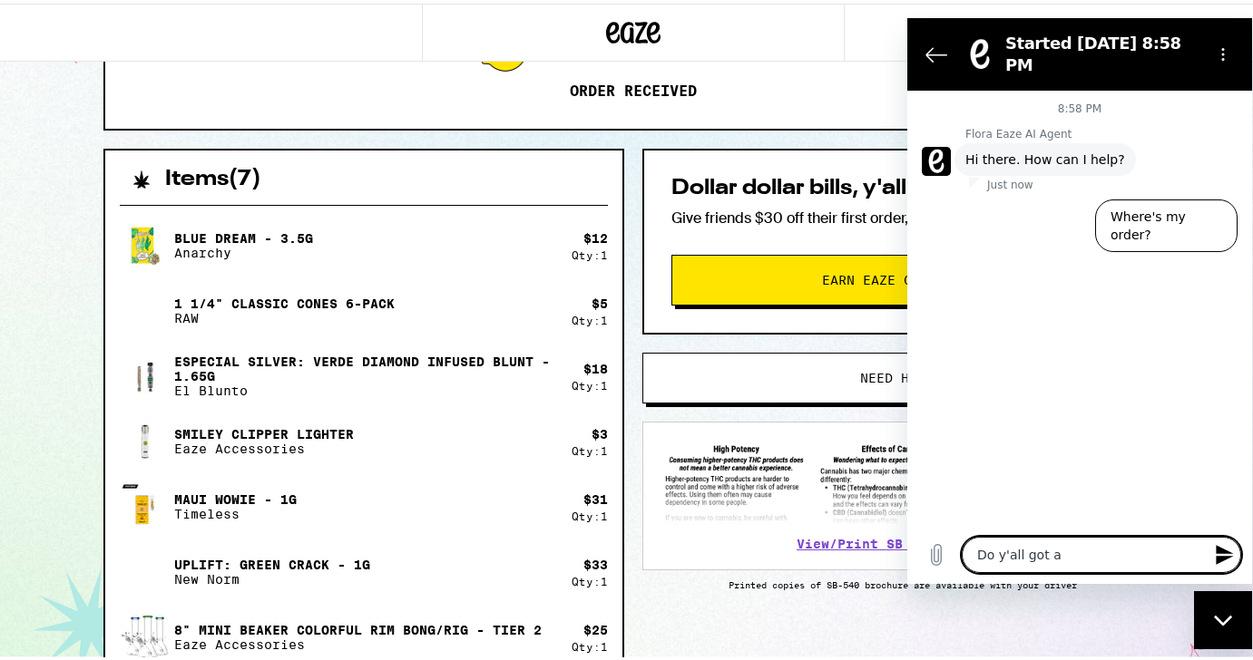
type textarea "x"
type textarea "Do y'all got any"
type textarea "x"
type textarea "Do y'all got any"
type textarea "x"
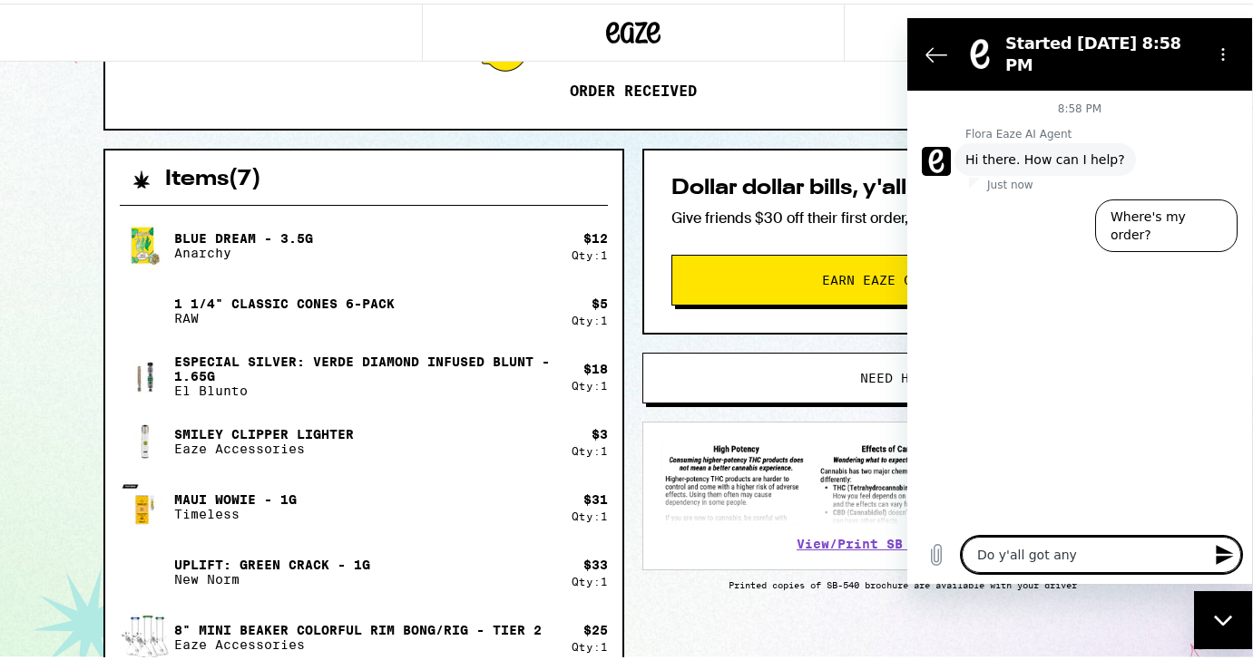
type textarea "Do y'all got any d"
type textarea "x"
type textarea "Do y'all got any"
type textarea "x"
type textarea "Do y'all got any g"
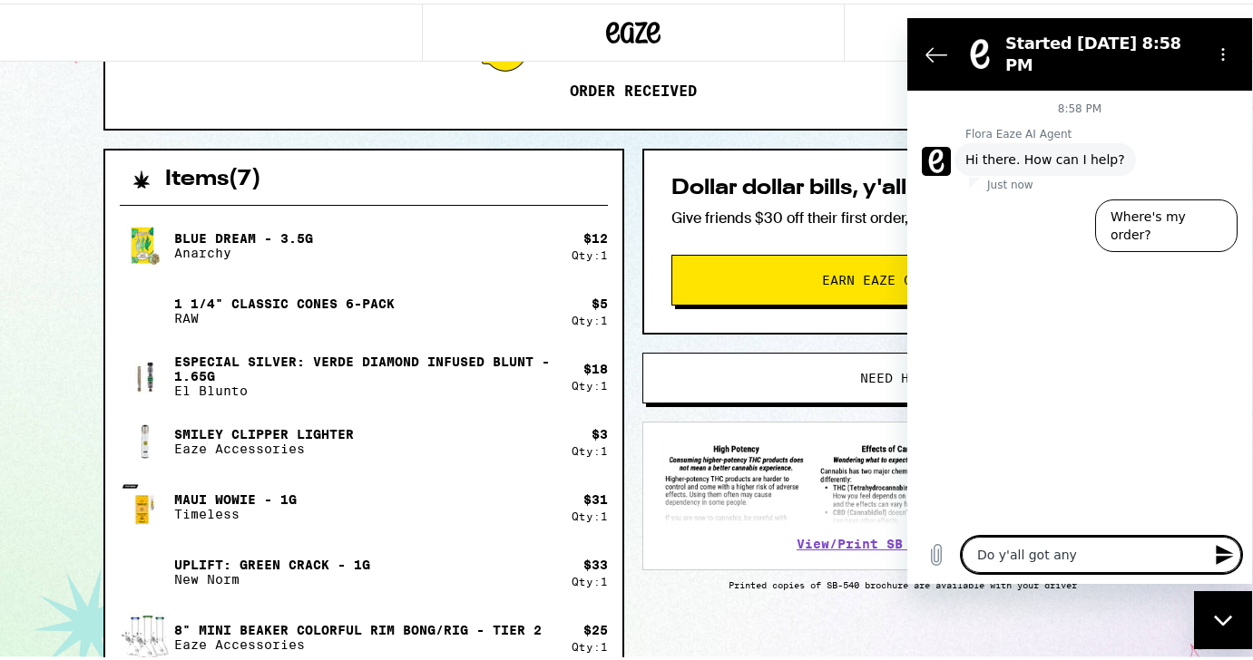
type textarea "x"
type textarea "Do y'all got any gr"
type textarea "x"
type textarea "Do y'all got any grn"
type textarea "x"
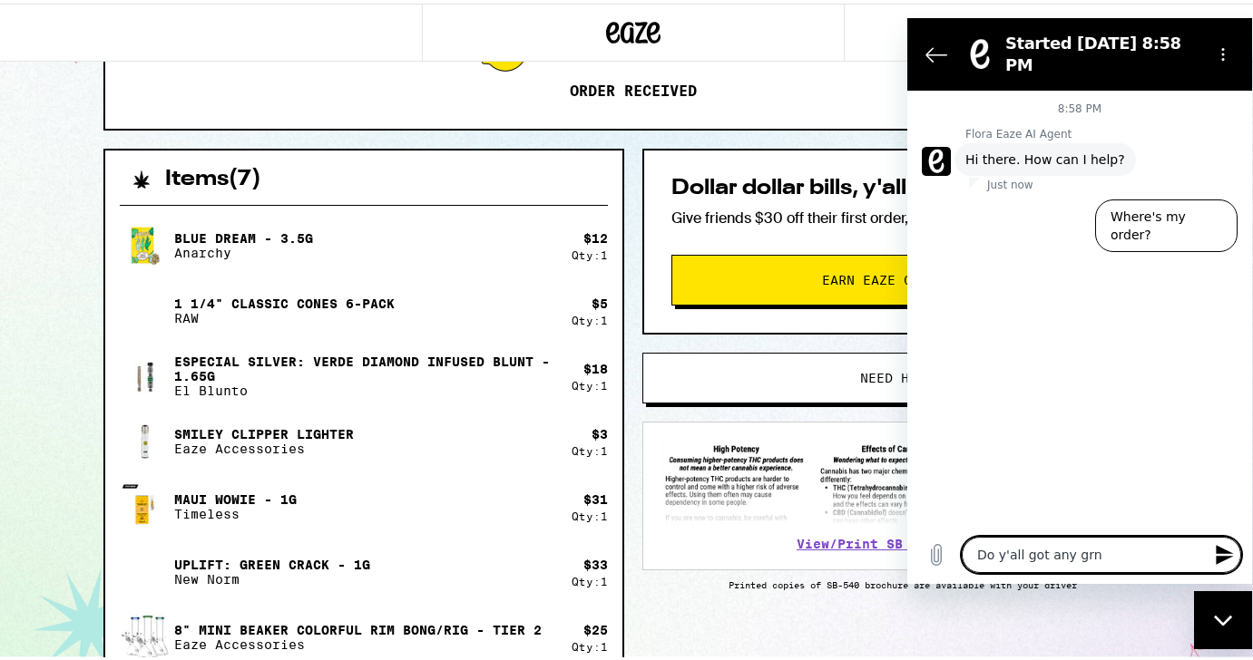
type textarea "Do y'all got any grnd"
type textarea "x"
type textarea "Do y'all got any grn"
type textarea "x"
type textarea "Do y'all got any gr"
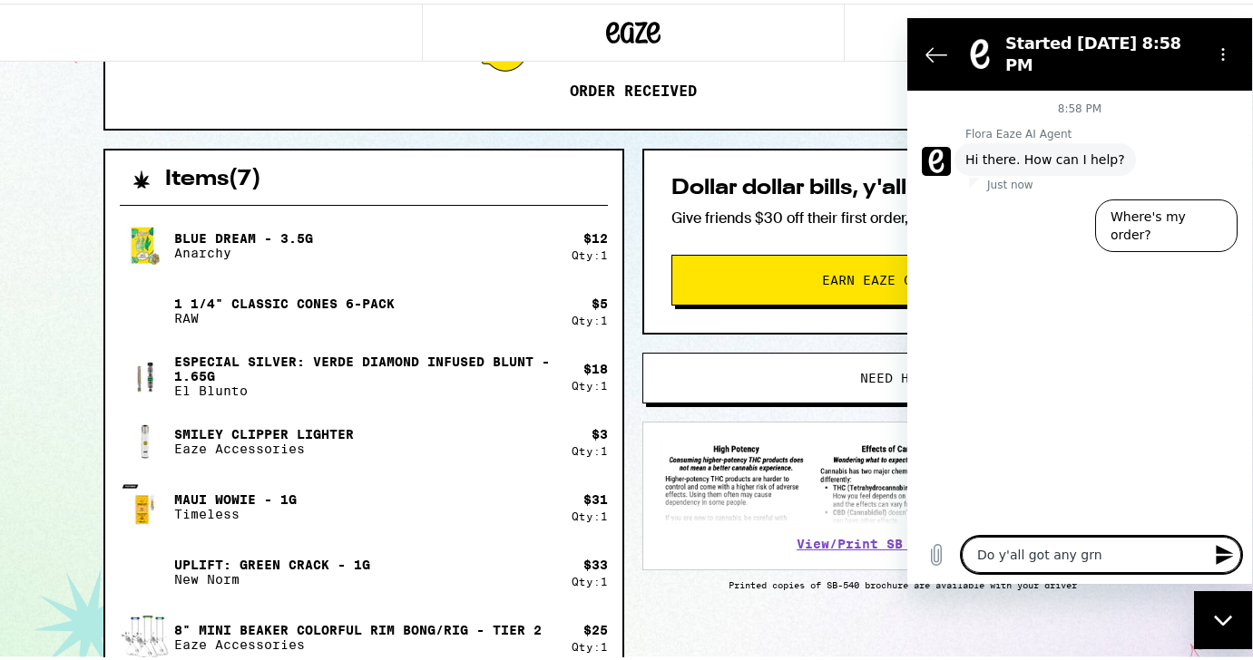
type textarea "x"
type textarea "Do y'all got any g"
type textarea "x"
type textarea "Do y'all got any"
type textarea "x"
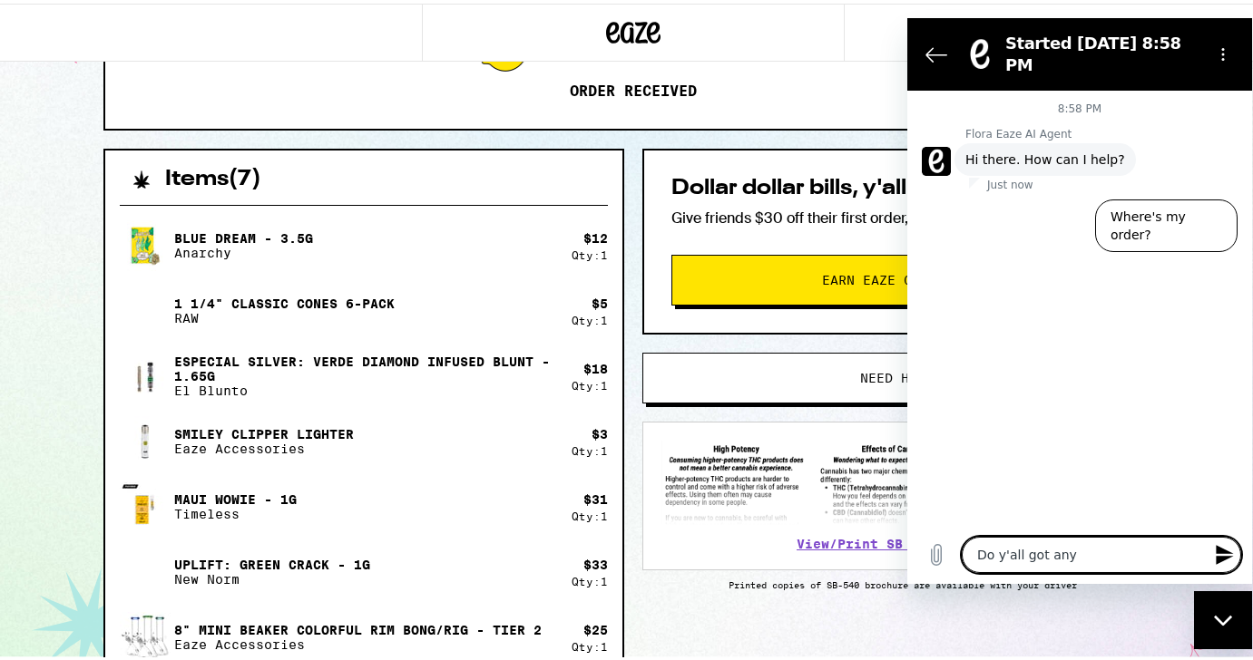
type textarea "Do y'all got any c"
type textarea "x"
type textarea "Do y'all got any ch"
type textarea "x"
type textarea "Do y'all got any che"
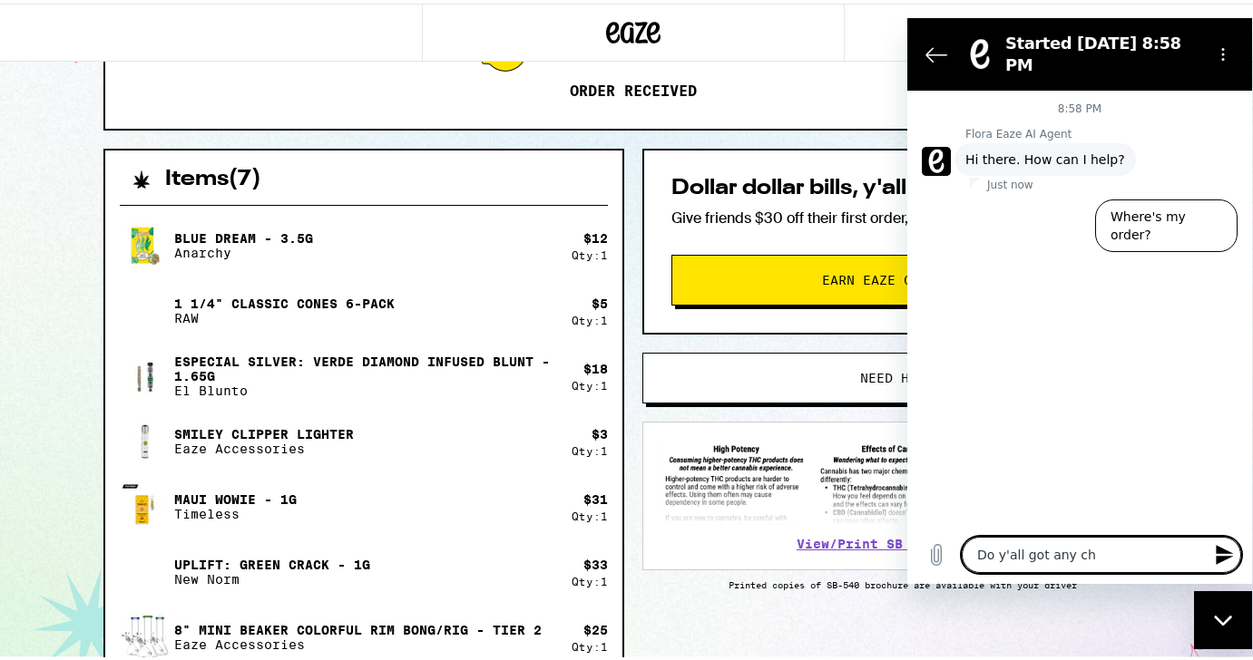
type textarea "x"
type textarea "Do y'all got any chea"
type textarea "x"
type textarea "Do y'all got any cheap"
type textarea "x"
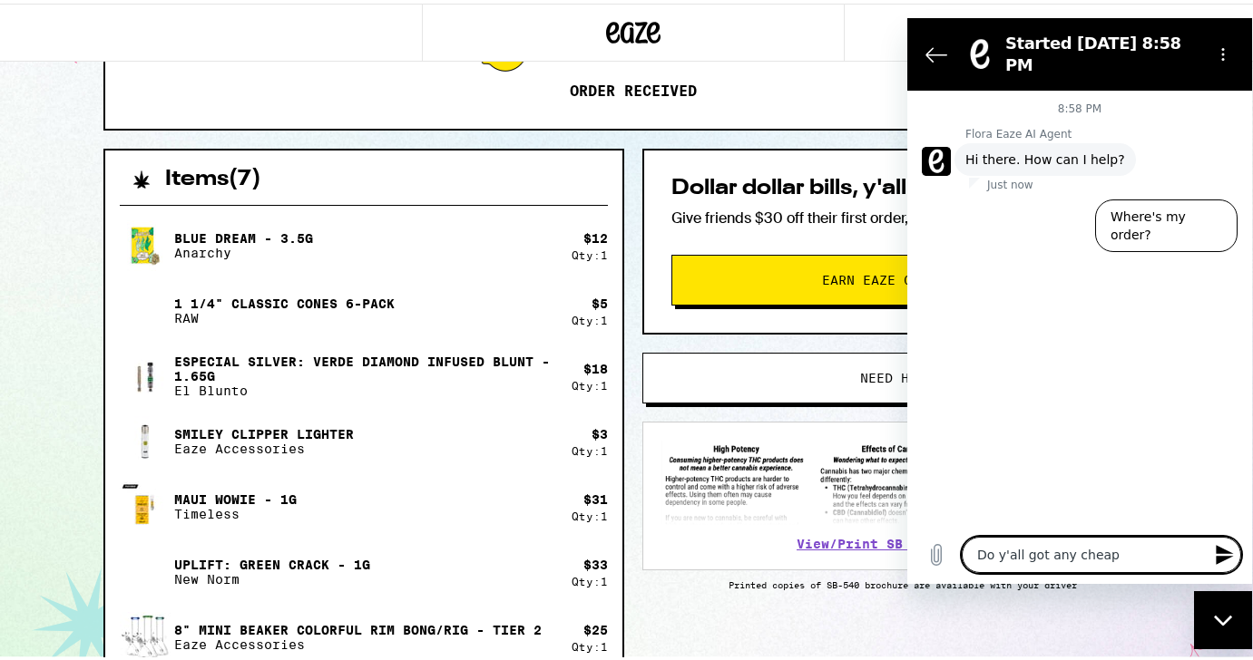
type textarea "Do y'all got any cheap"
type textarea "x"
type textarea "Do y'all got any cheap g"
type textarea "x"
type textarea "Do y'all got any cheap gr"
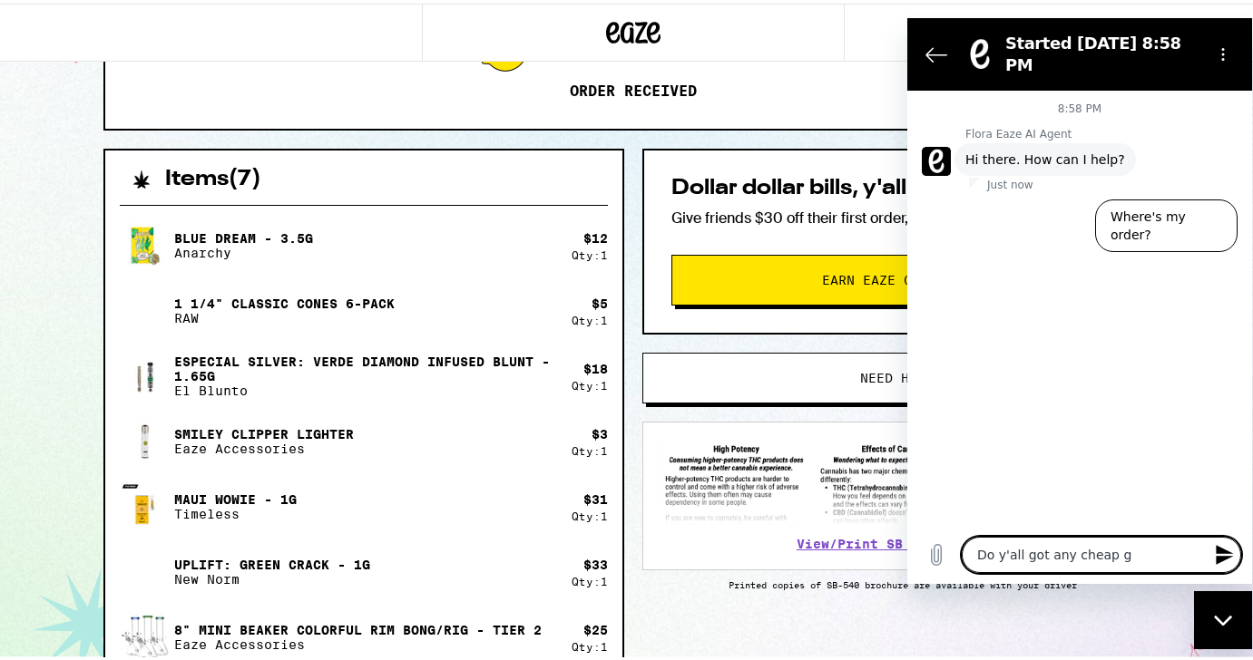
type textarea "x"
type textarea "Do y'all got any cheap gri"
type textarea "x"
type textarea "Do y'all got any cheap grin"
type textarea "x"
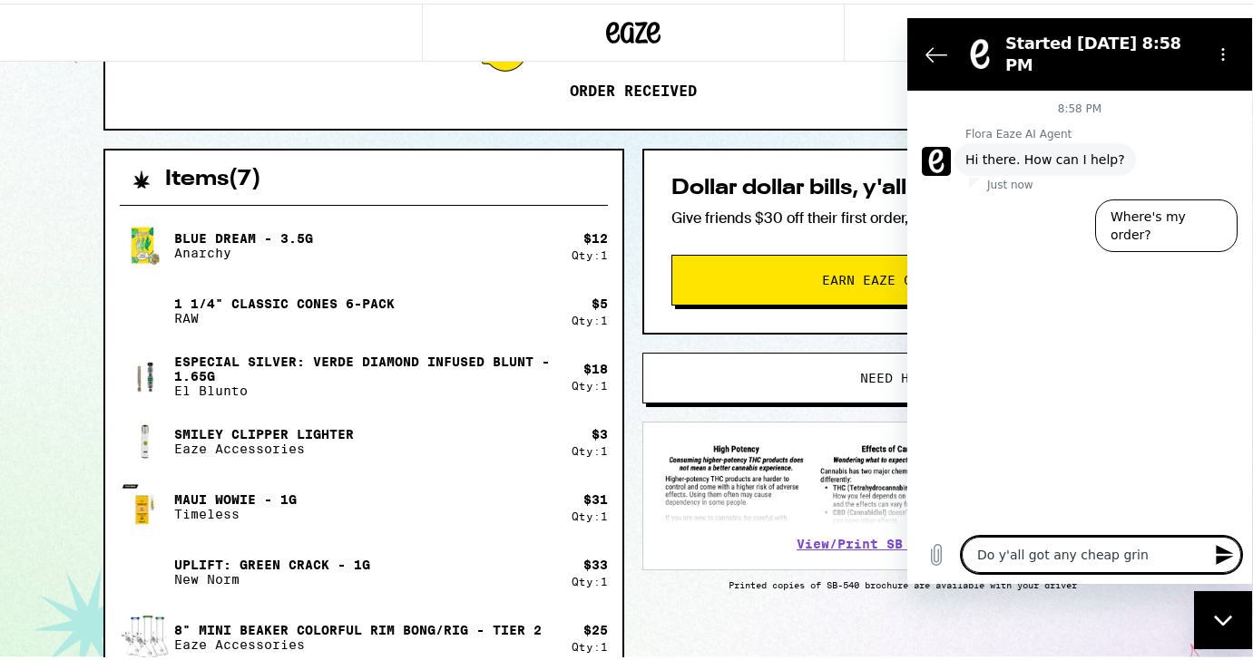
type textarea "Do y'all got any cheap grind"
type textarea "x"
type textarea "Do y'all got any cheap [PERSON_NAME]"
type textarea "x"
type textarea "Do y'all got any cheap [MEDICAL_DATA]"
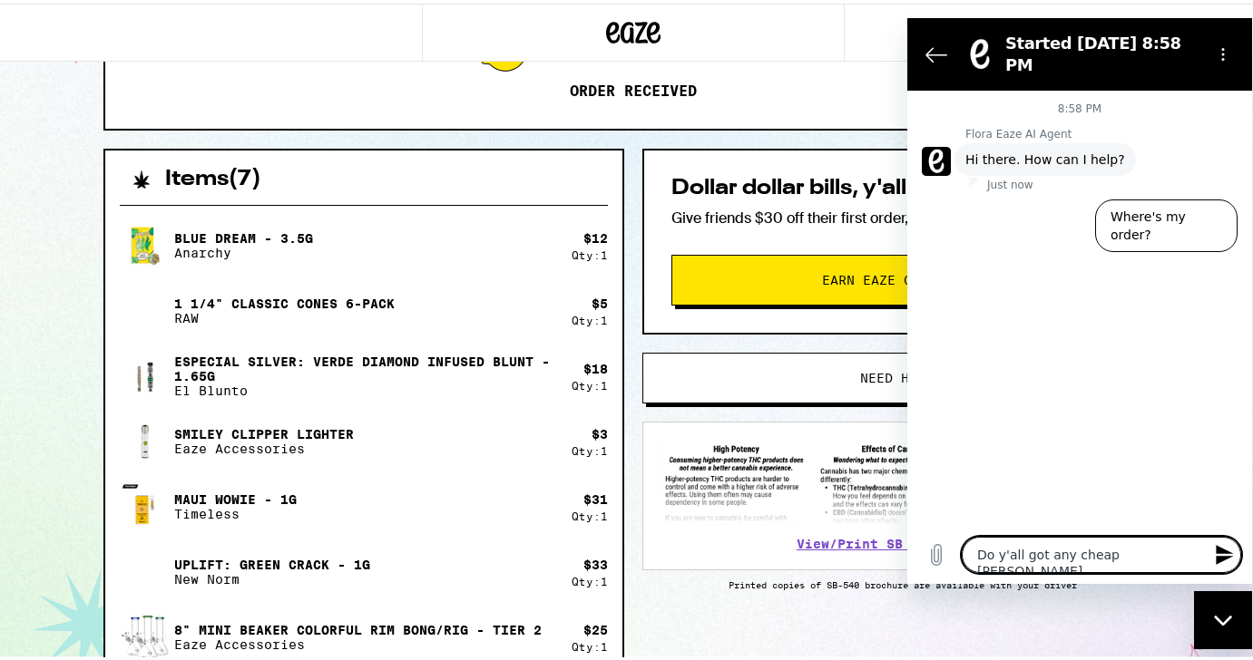
type textarea "x"
type textarea "Do y'all got any cheap grinders"
type textarea "x"
type textarea "Do y'all got any cheap grinders?"
type textarea "x"
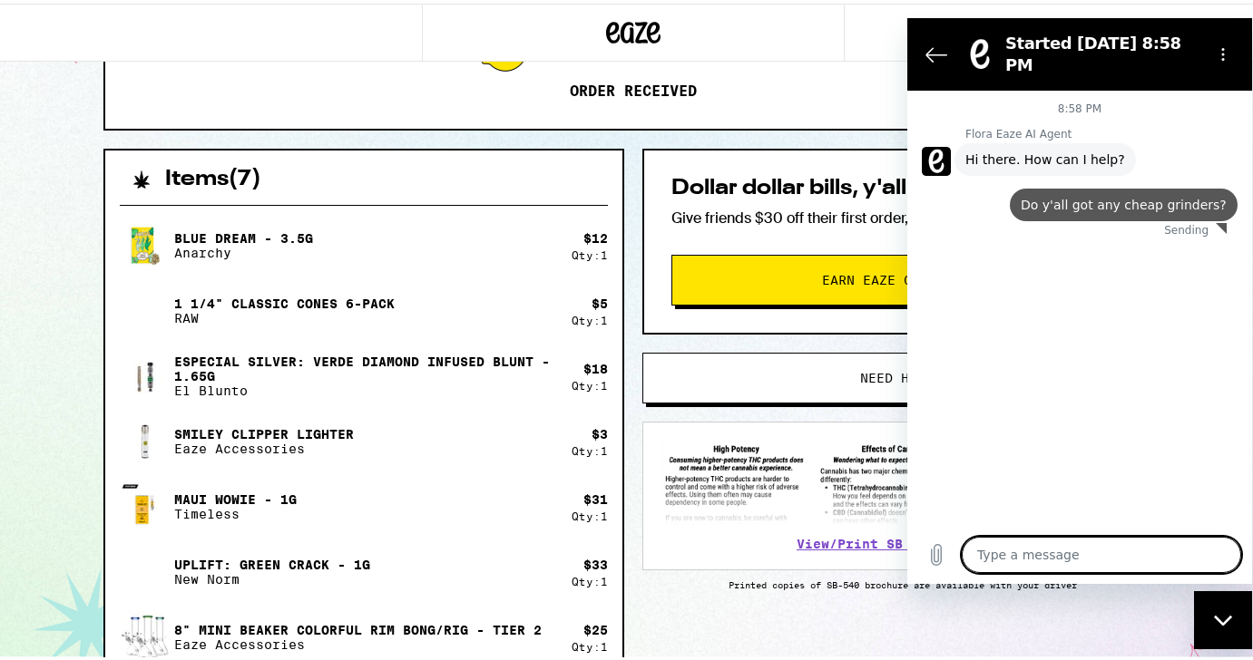
type textarea "x"
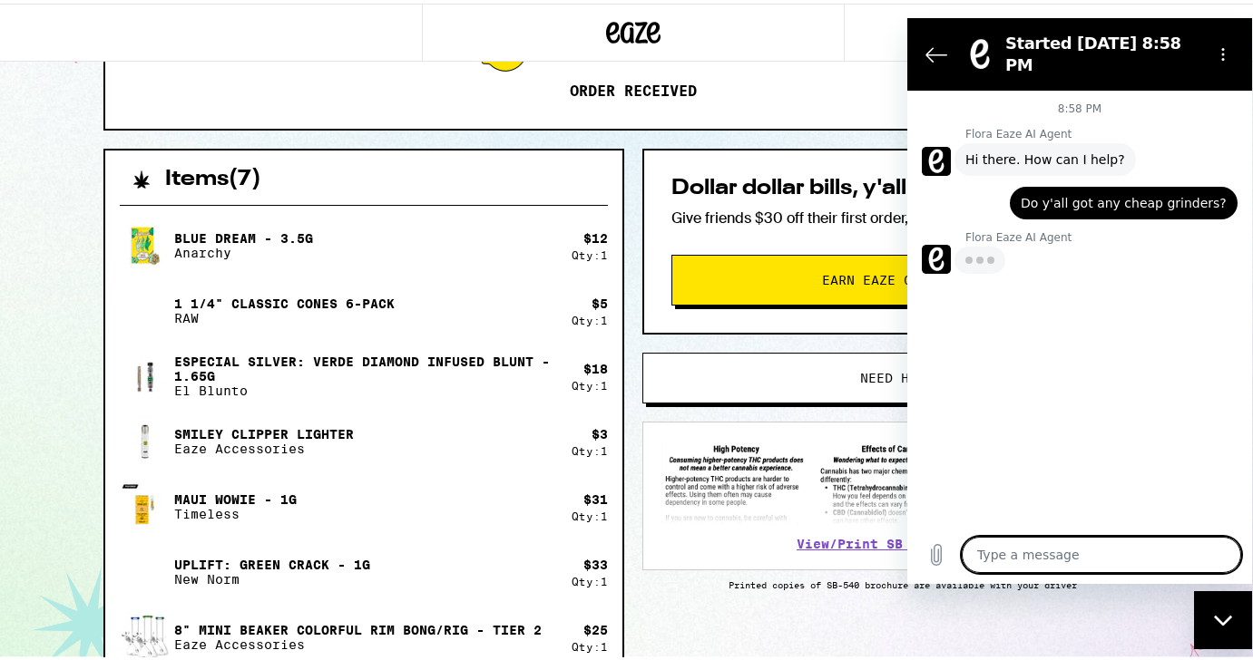
type textarea "I"
type textarea "x"
type textarea "If"
type textarea "x"
type textarea "I"
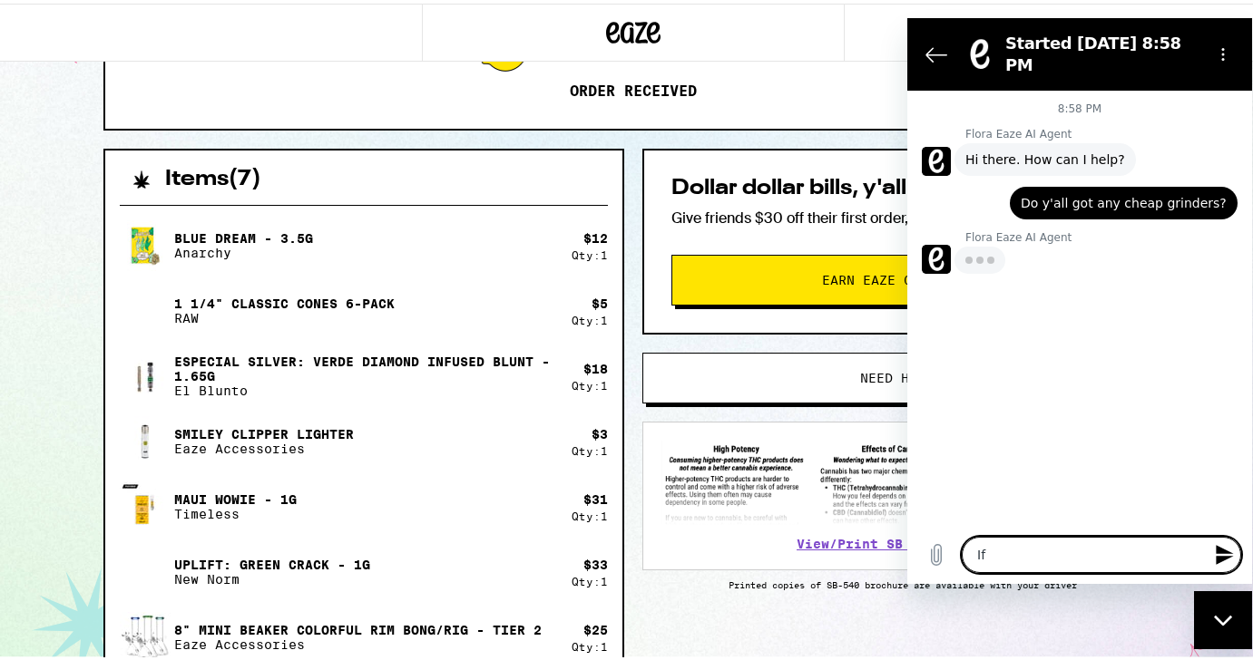
type textarea "x"
type textarea "I"
type textarea "x"
type textarea "I f"
type textarea "x"
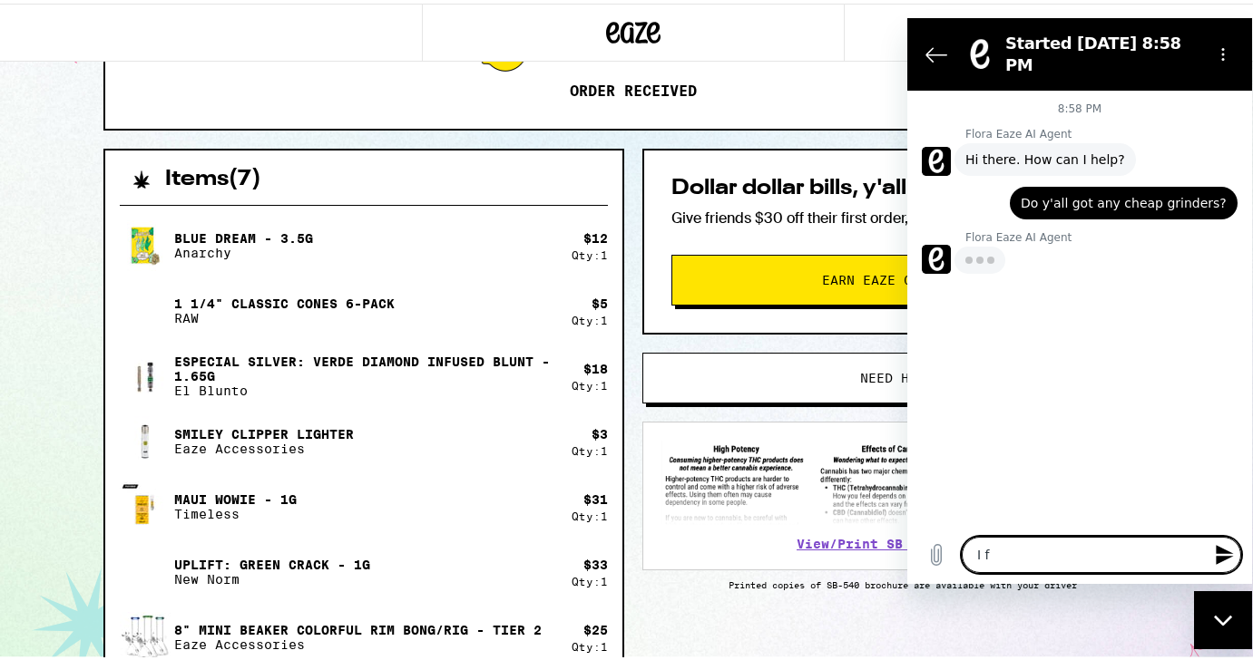
type textarea "I fo"
type textarea "x"
type textarea "I for"
type textarea "x"
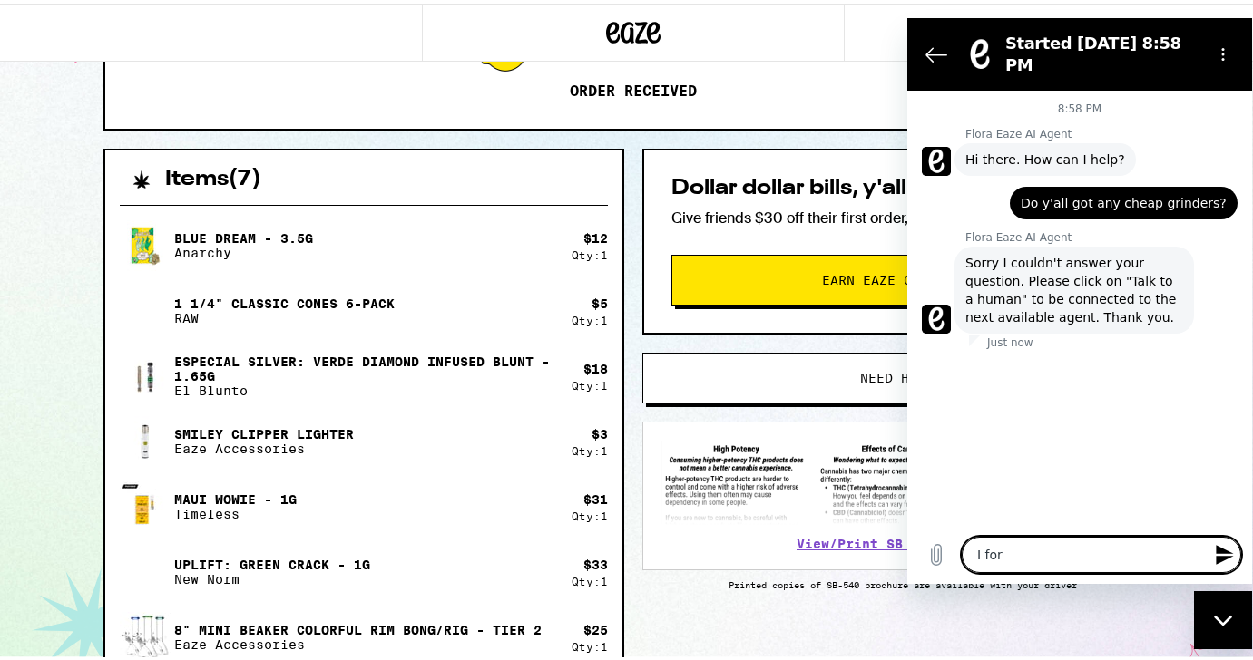
type textarea "I fo"
type textarea "x"
type textarea "I f"
type textarea "x"
type textarea "I"
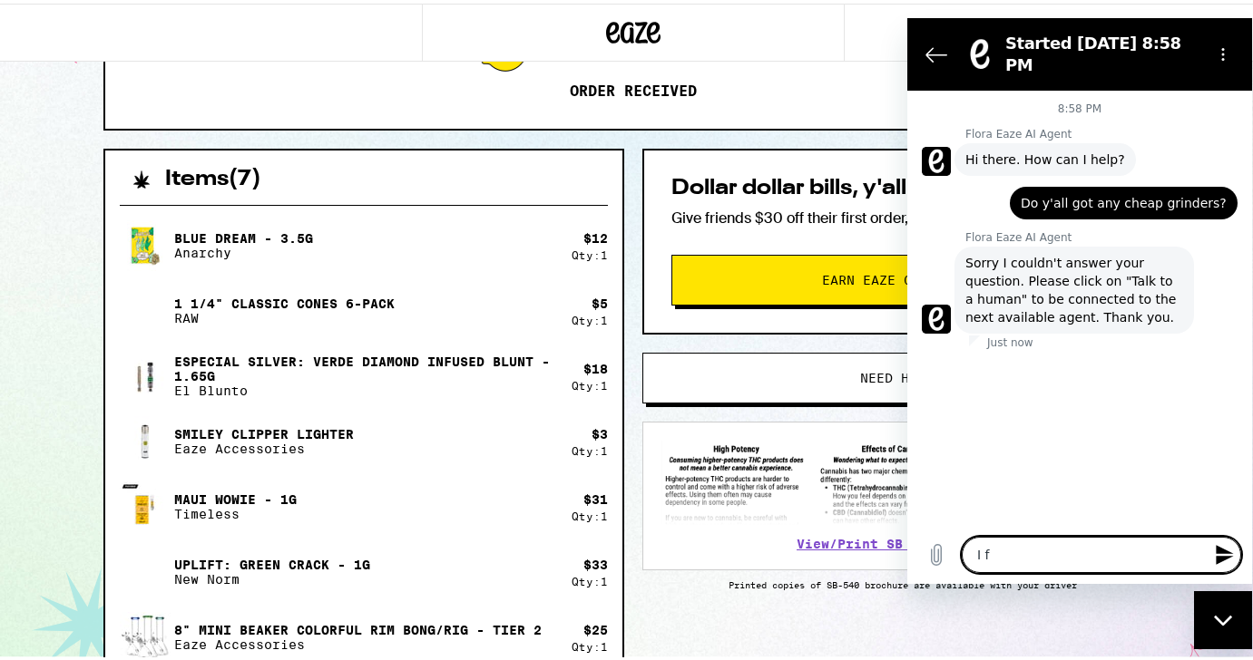
type textarea "x"
type textarea "I"
type textarea "x"
type textarea "T"
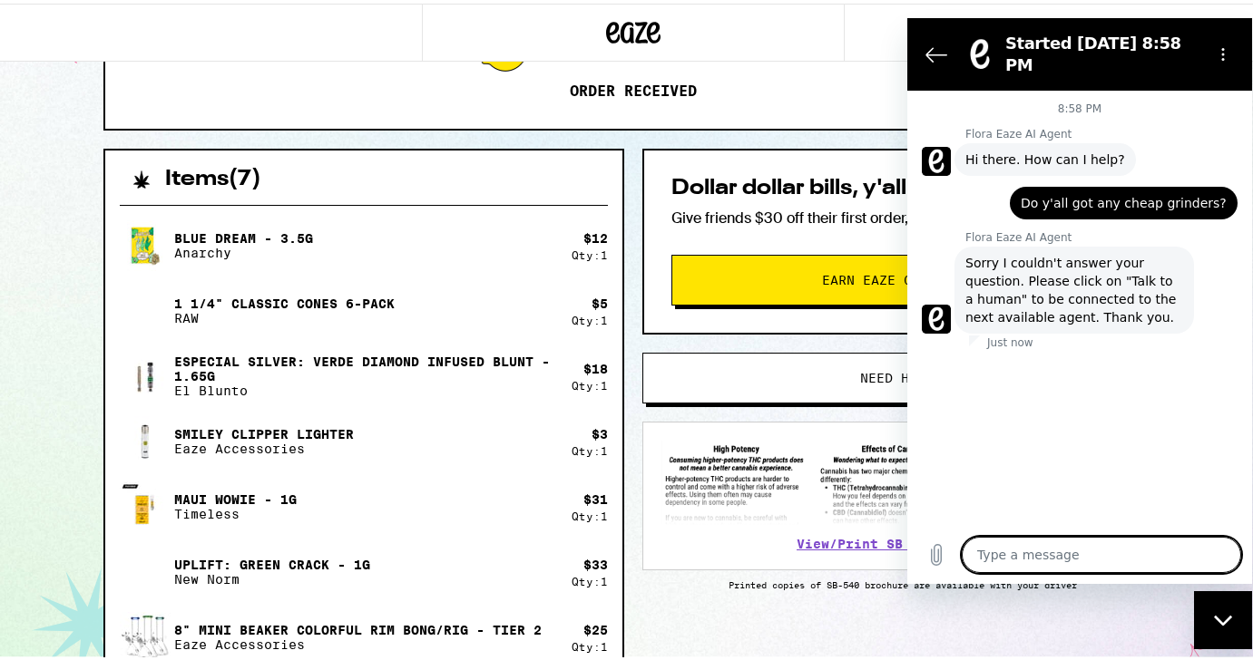
type textarea "x"
type textarea "Ta"
type textarea "x"
type textarea "Tal"
type textarea "x"
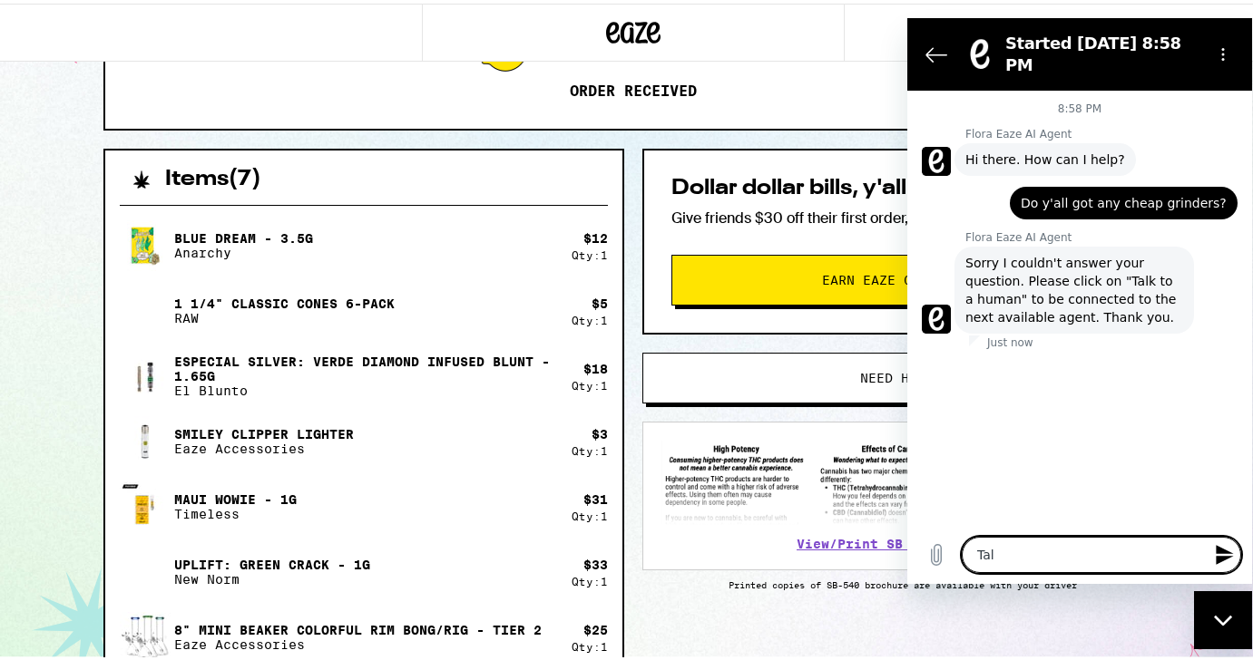
type textarea "Talk"
type textarea "x"
type textarea "Talk"
type textarea "x"
type textarea "Talk t"
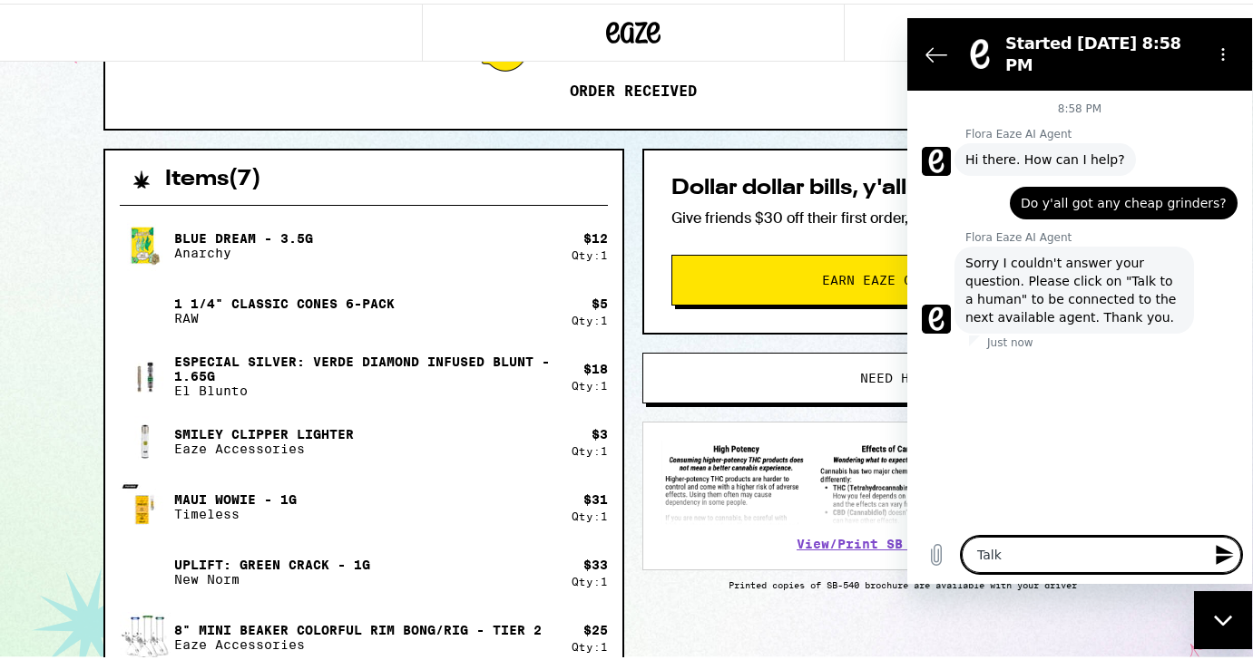
type textarea "x"
type textarea "Talk to"
type textarea "x"
type textarea "Talk to"
type textarea "x"
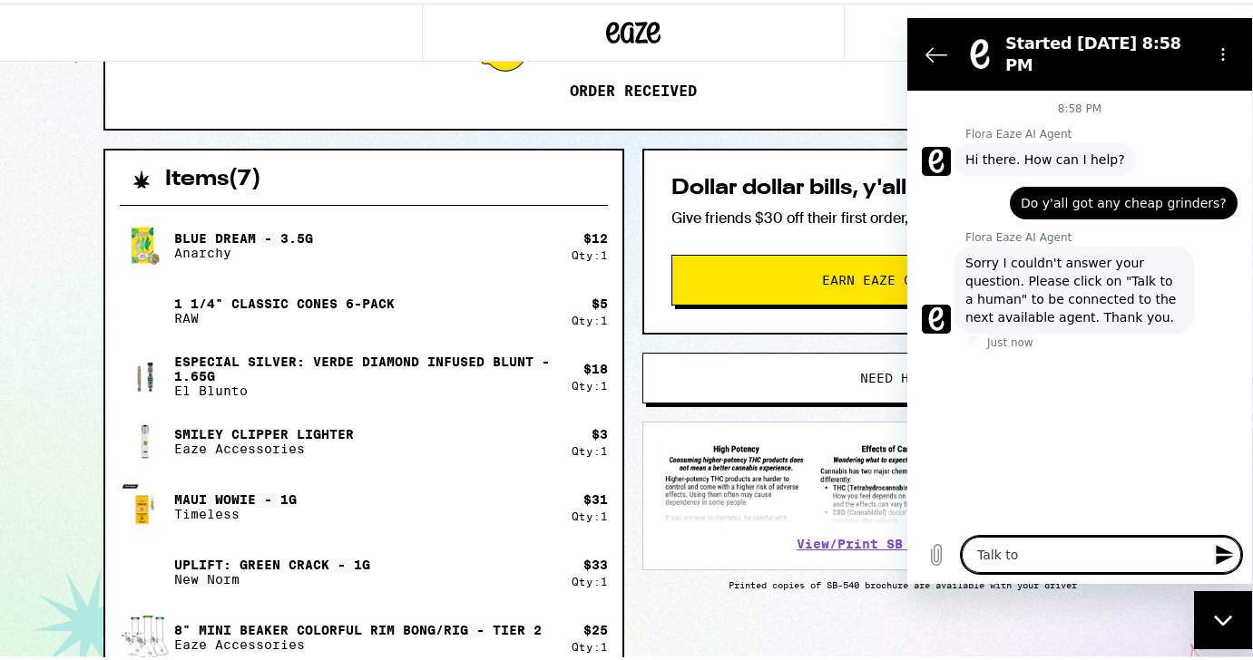
type textarea "Talk to h"
type textarea "x"
type textarea "Talk to hu"
type textarea "x"
type textarea "Talk to hum"
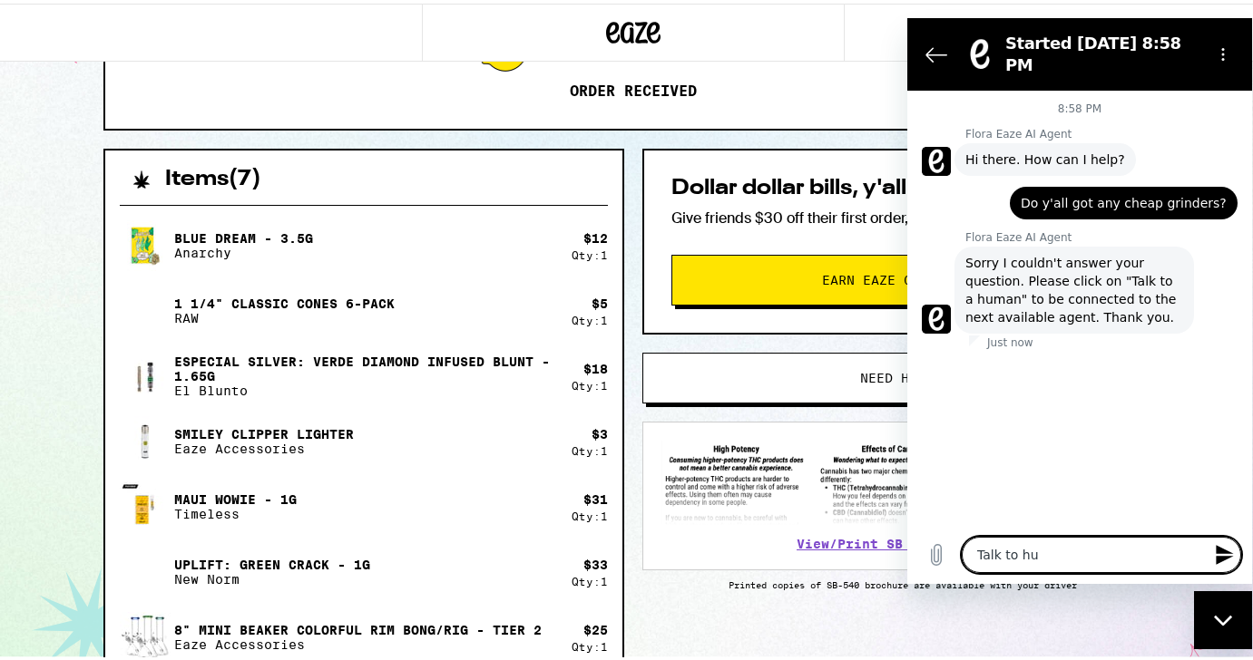
type textarea "x"
type textarea "Talk to huma"
type textarea "x"
type textarea "Talk to human"
type textarea "x"
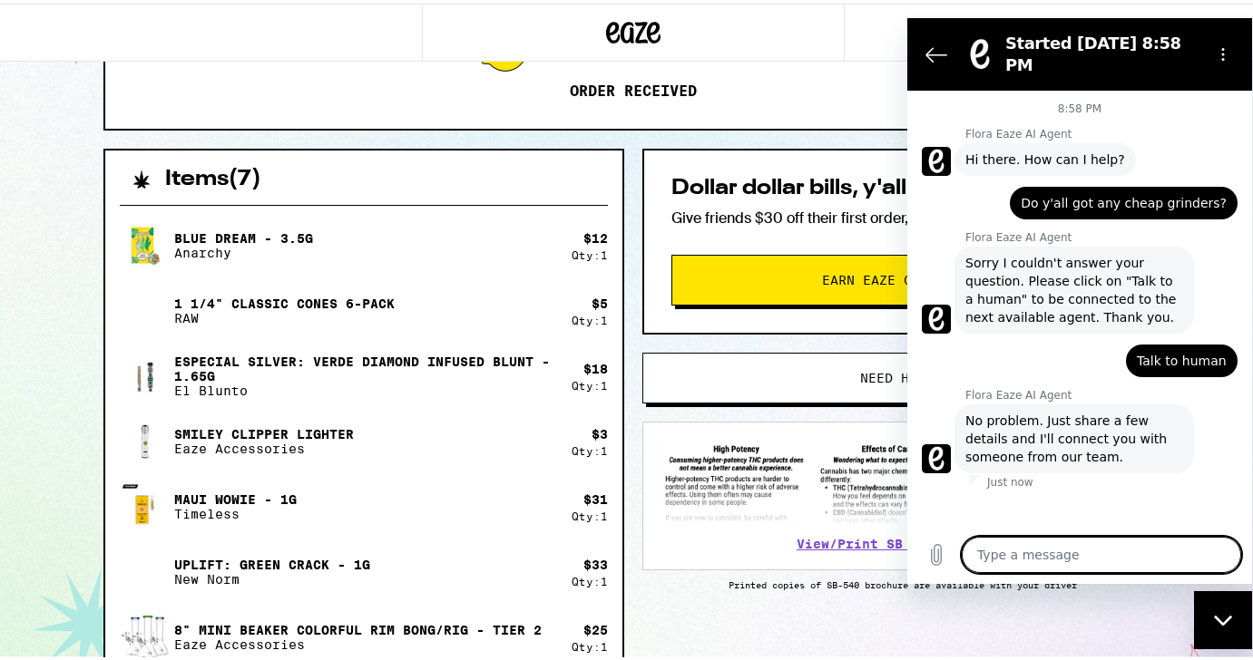
type textarea "x"
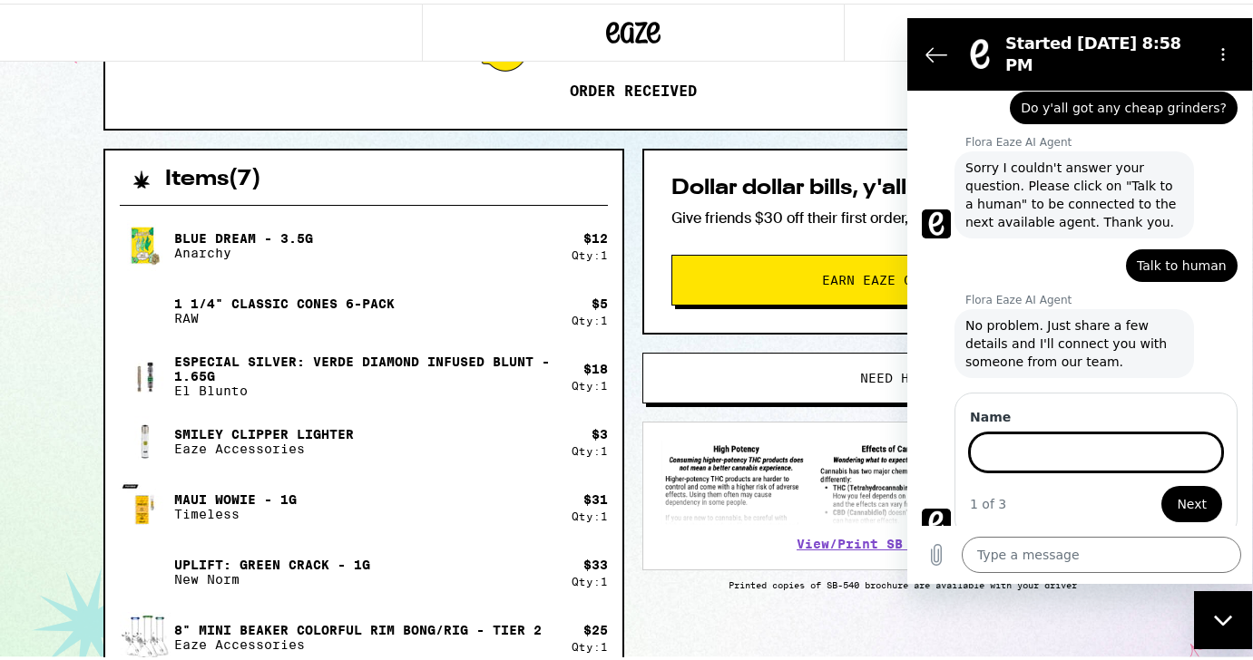
scroll to position [93, 0]
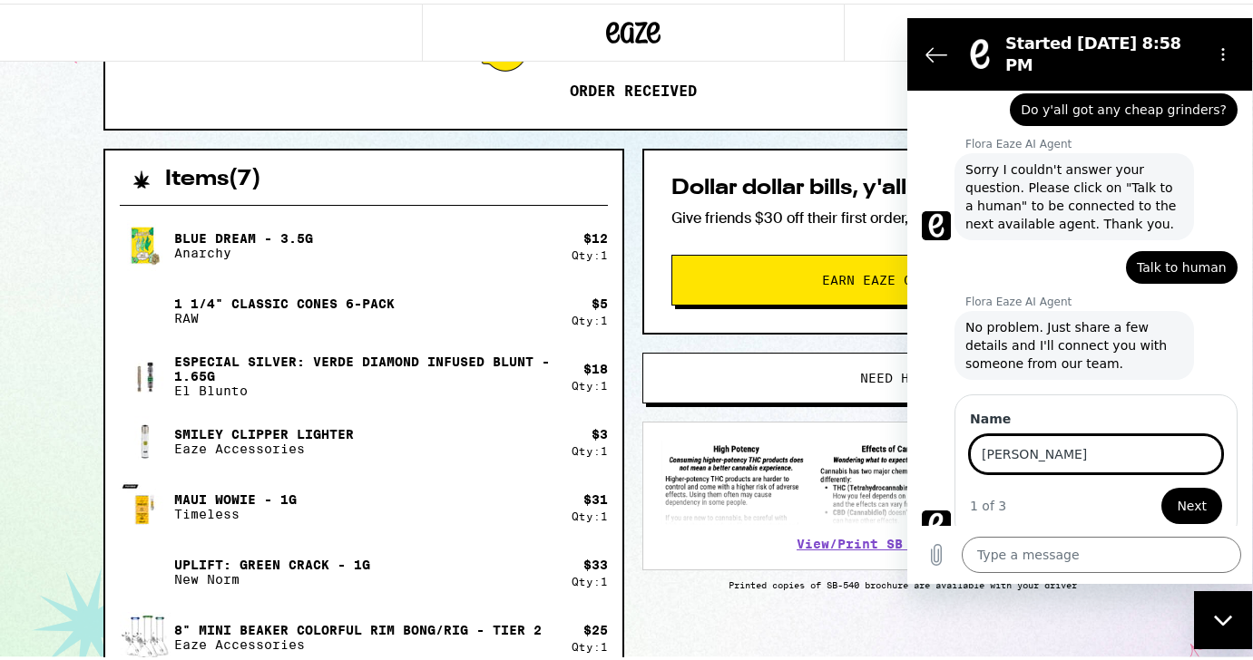
type input "[PERSON_NAME]"
click at [1161, 487] on button "Next" at bounding box center [1191, 505] width 61 height 36
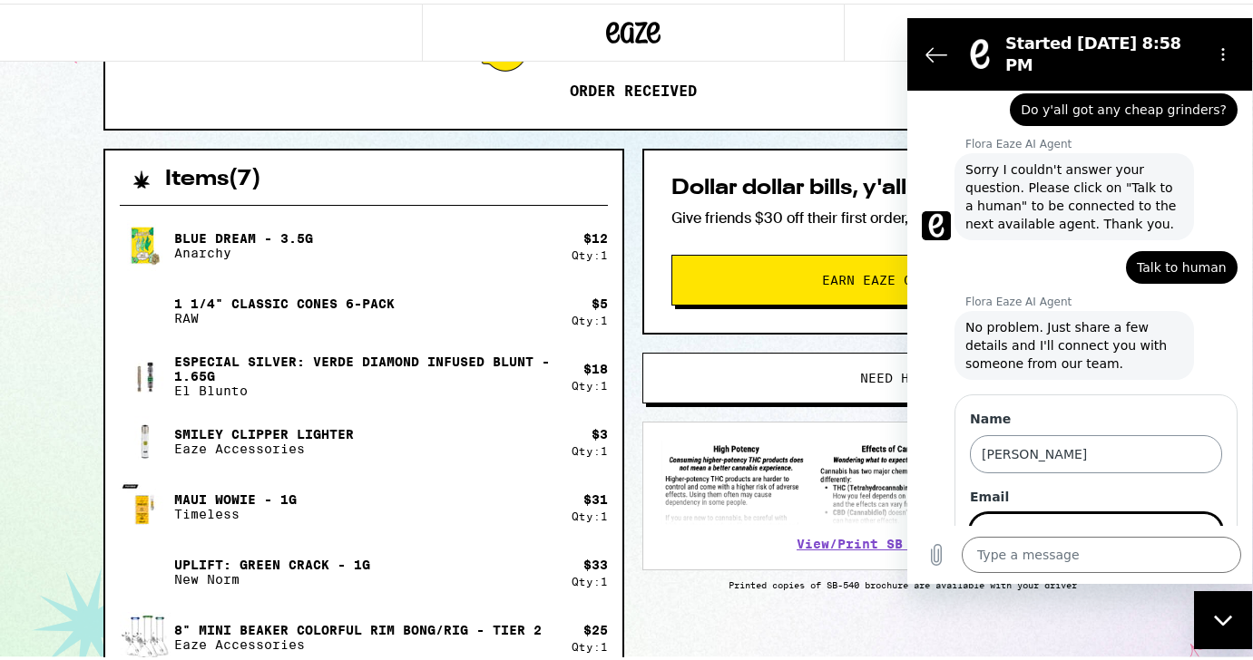
scroll to position [171, 0]
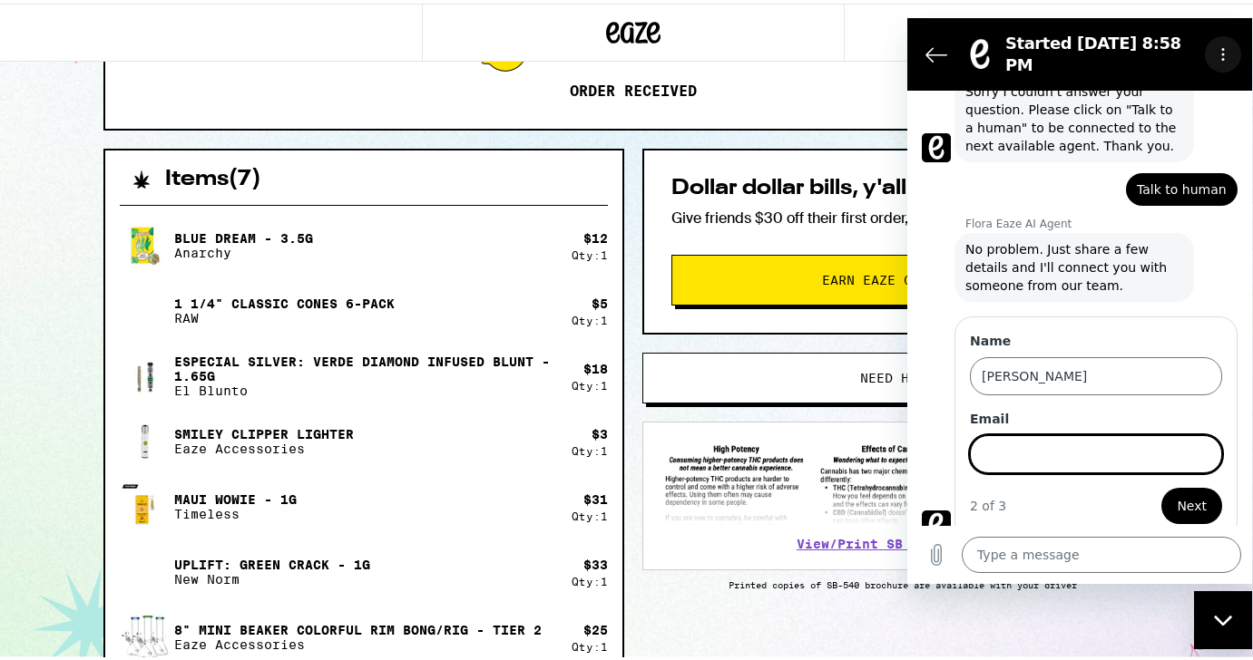
click at [1224, 48] on icon "Options menu" at bounding box center [1223, 53] width 15 height 15
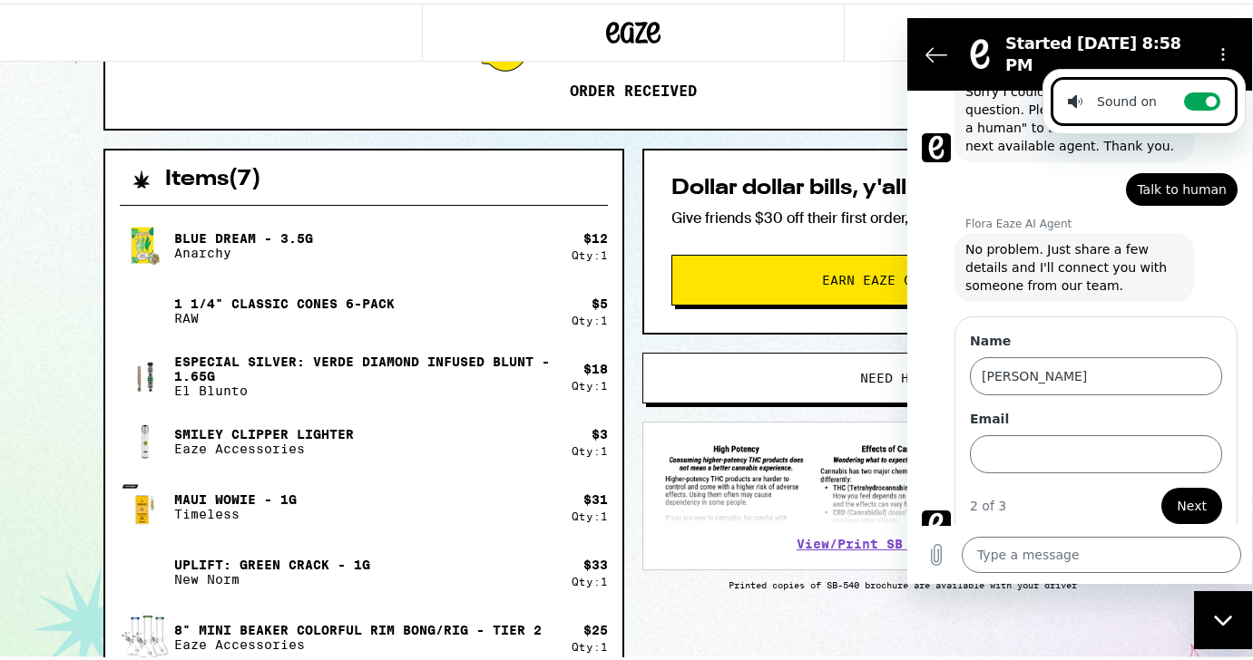
click at [1232, 603] on div "Close messaging window" at bounding box center [1223, 619] width 54 height 54
type textarea "x"
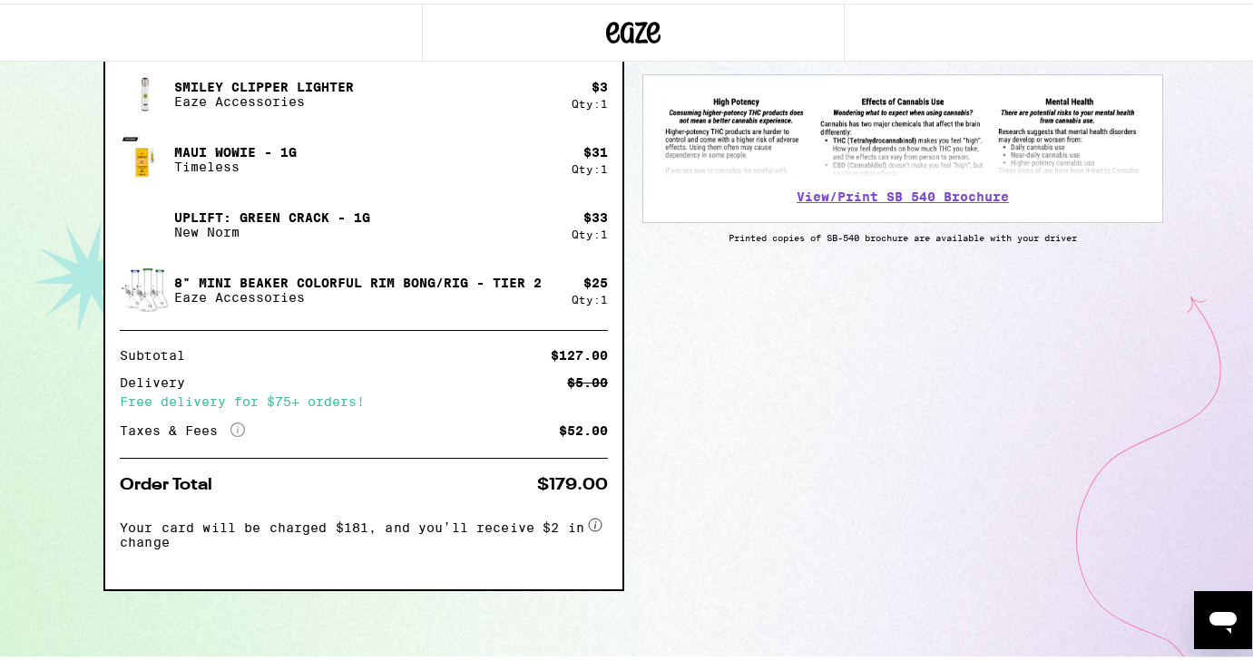
scroll to position [663, 0]
click at [233, 424] on icon "More Info" at bounding box center [237, 426] width 15 height 15
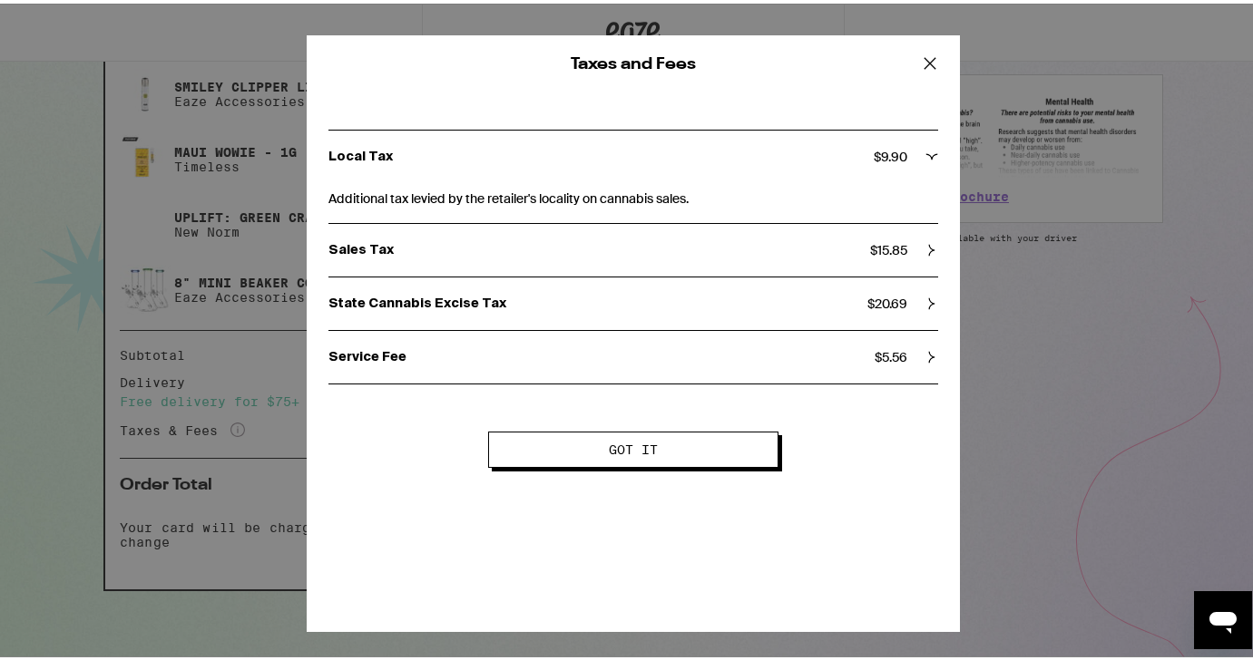
click at [727, 170] on div "Local Tax $ 9.90" at bounding box center [633, 153] width 610 height 53
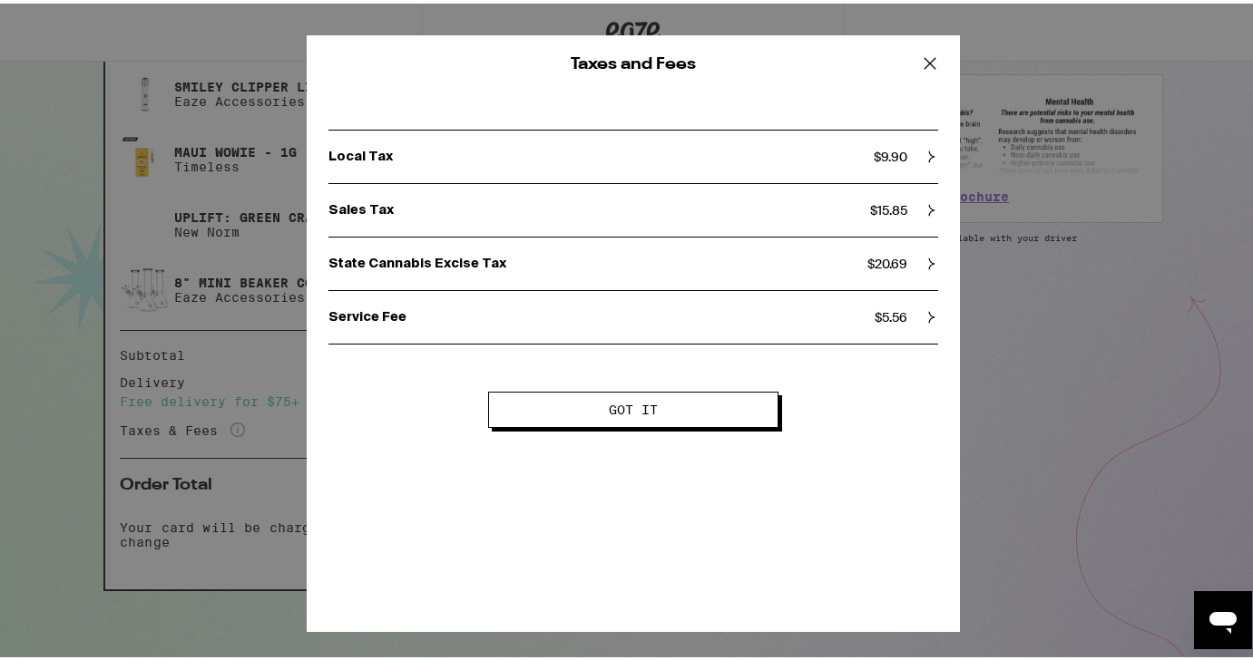
click at [731, 207] on p "Sales Tax" at bounding box center [599, 207] width 542 height 16
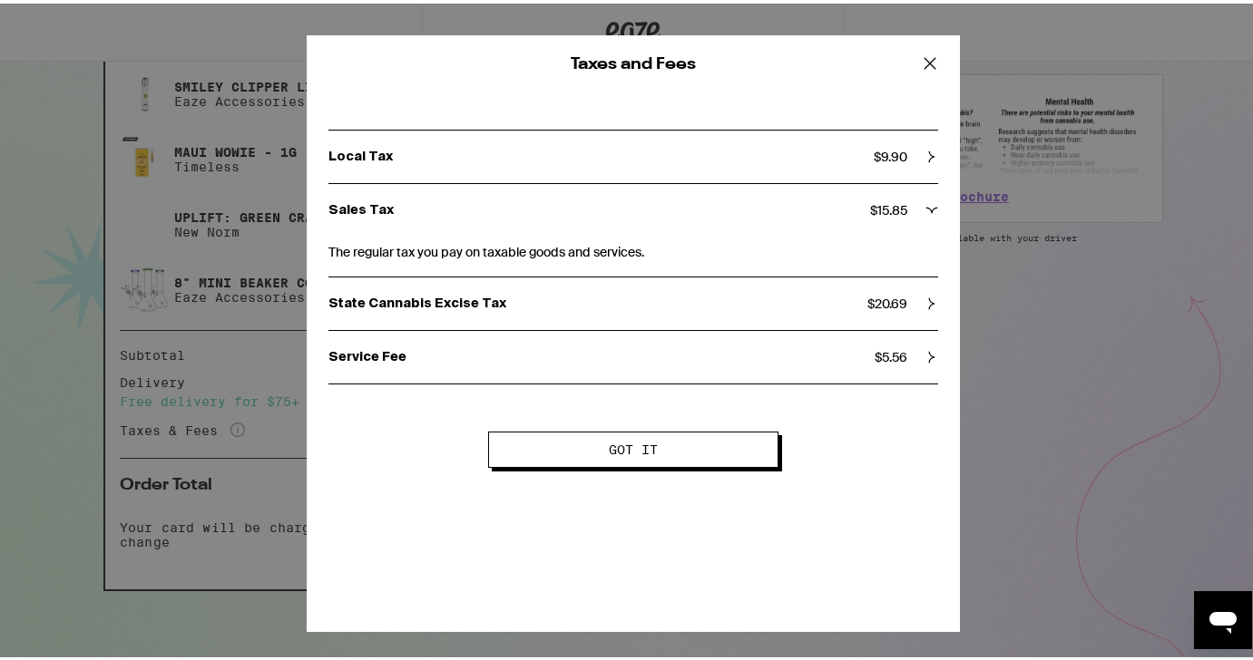
click at [730, 207] on p "Sales Tax" at bounding box center [599, 207] width 542 height 16
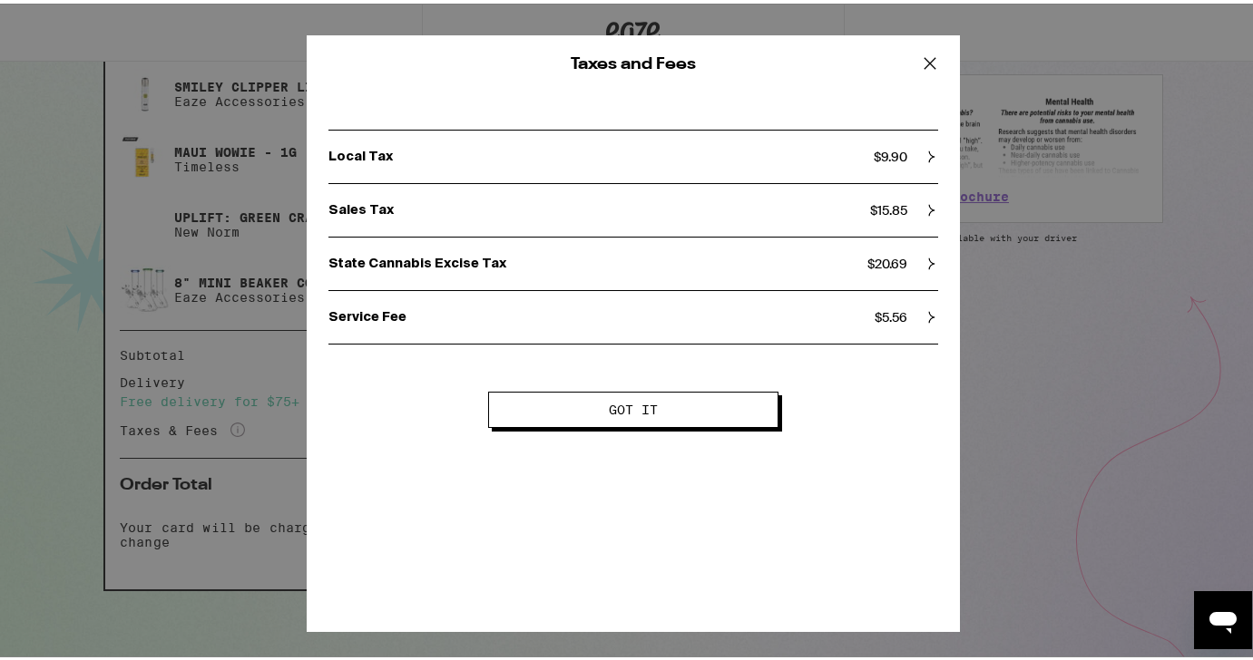
click at [735, 273] on div "State Cannabis Excise Tax $ 20.69" at bounding box center [633, 260] width 610 height 53
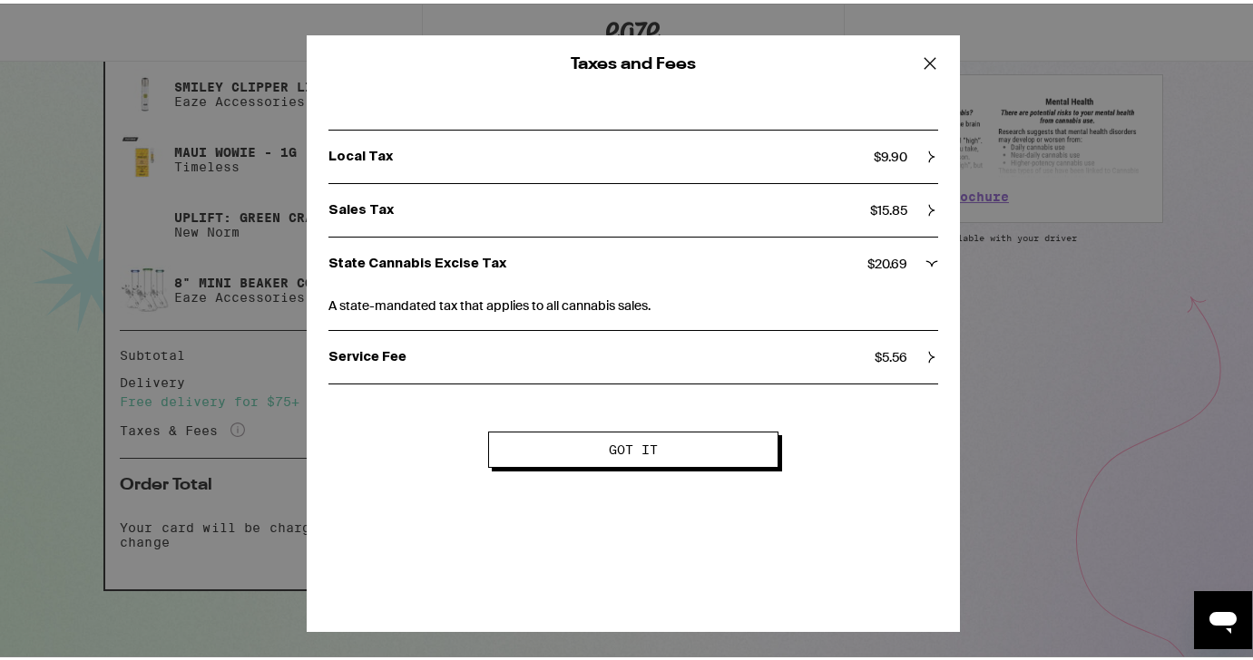
click at [735, 271] on div "State Cannabis Excise Tax $ 20.69" at bounding box center [633, 260] width 610 height 53
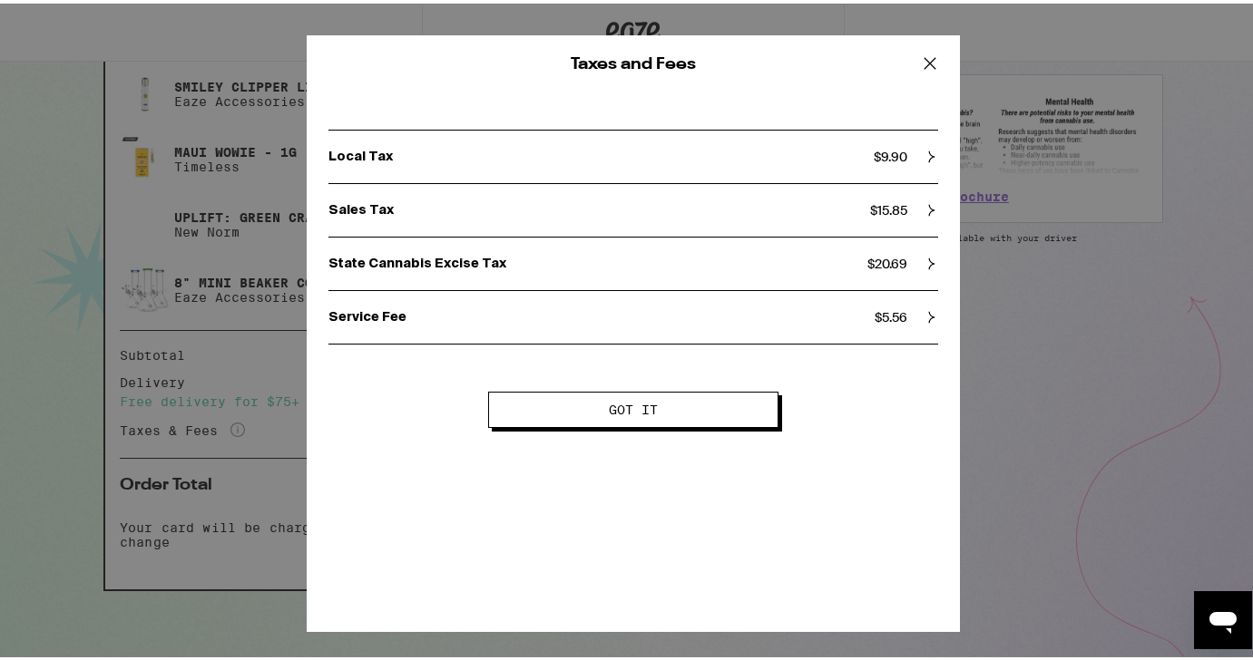
click at [738, 319] on p "Service Fee" at bounding box center [601, 314] width 546 height 16
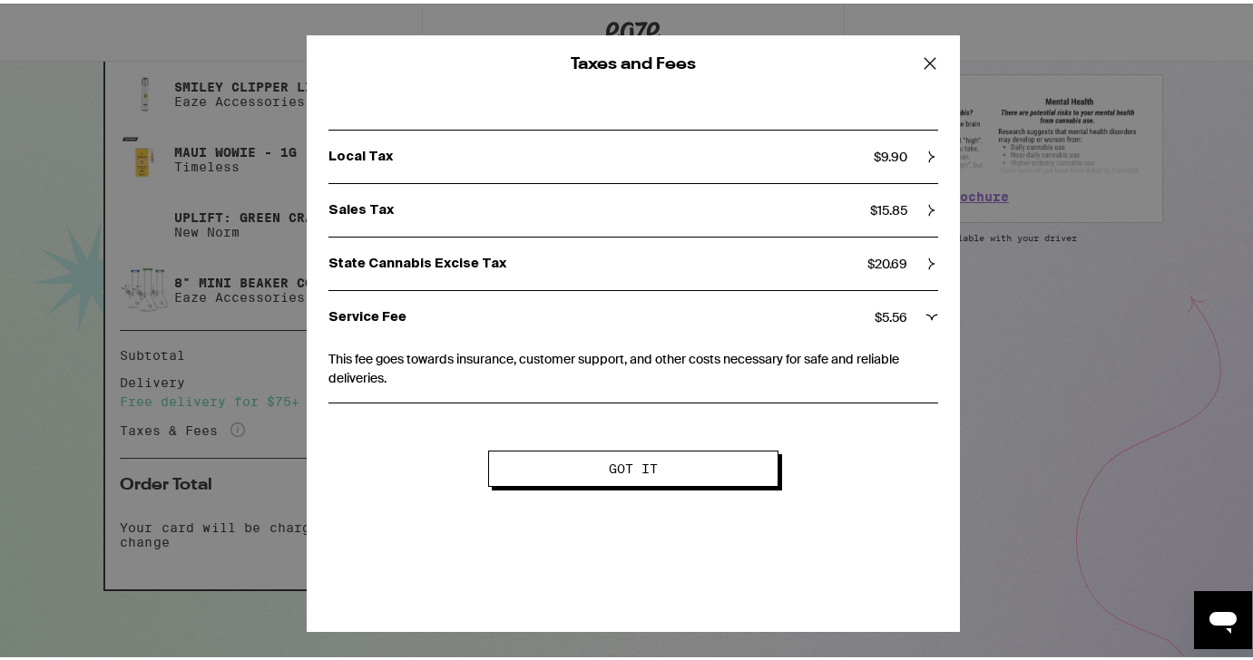
click at [738, 319] on p "Service Fee" at bounding box center [601, 314] width 546 height 16
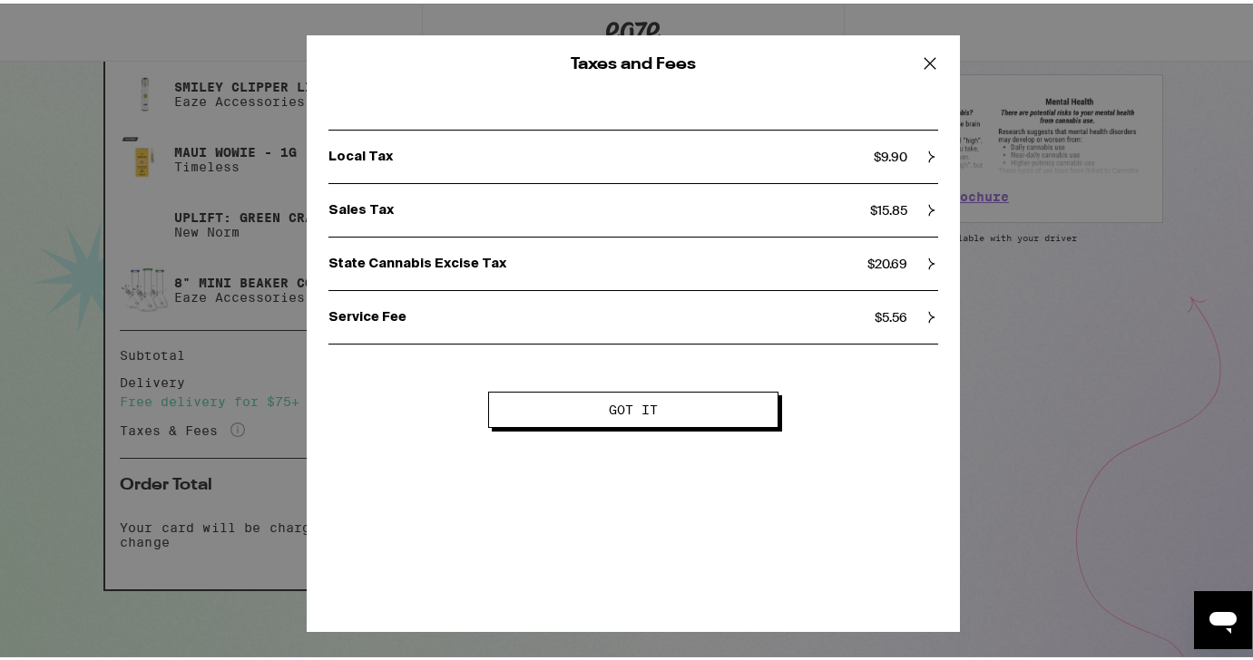
click at [634, 404] on span "Got it" at bounding box center [633, 406] width 49 height 13
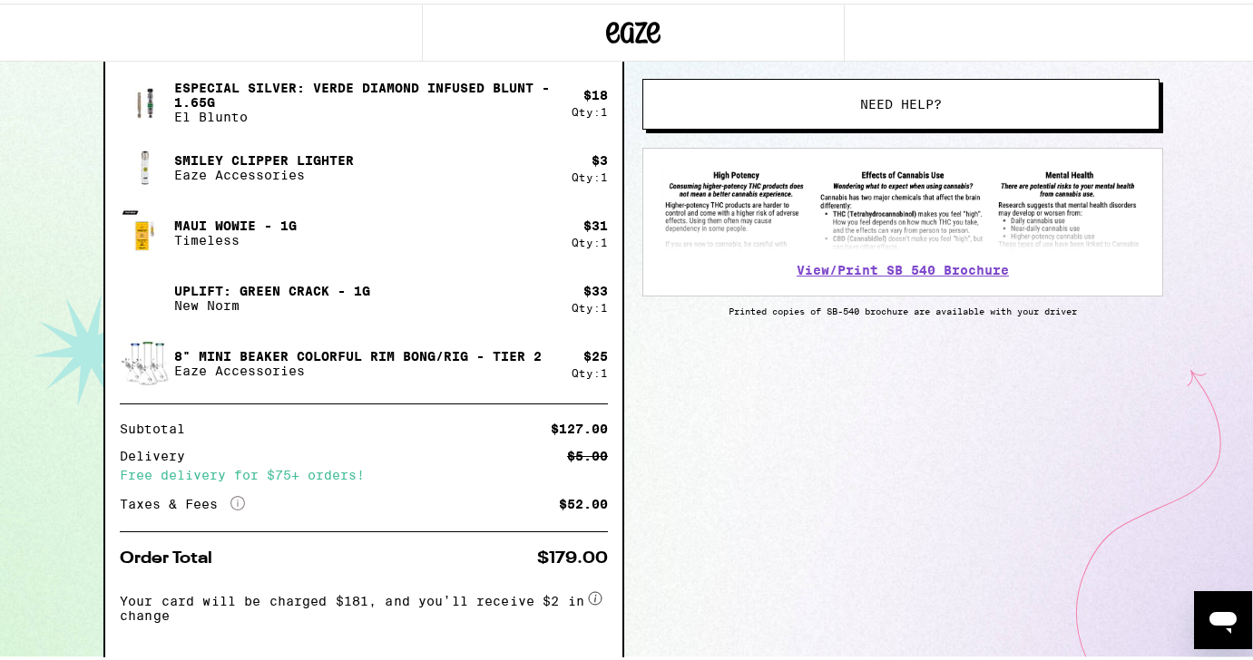
scroll to position [584, 0]
drag, startPoint x: 554, startPoint y: 499, endPoint x: 624, endPoint y: 499, distance: 69.8
click at [624, 499] on div "Items ( 7 ) Blue Dream - 3.5g Anarchy $ 12 Qty: 1 1 1/4" Classic Cones 6-Pack R…" at bounding box center [633, 303] width 1060 height 863
click at [698, 514] on div "Items ( 7 ) Blue Dream - 3.5g Anarchy $ 12 Qty: 1 1 1/4" Classic Cones 6-Pack R…" at bounding box center [633, 303] width 1060 height 863
click at [230, 494] on icon at bounding box center [237, 500] width 15 height 15
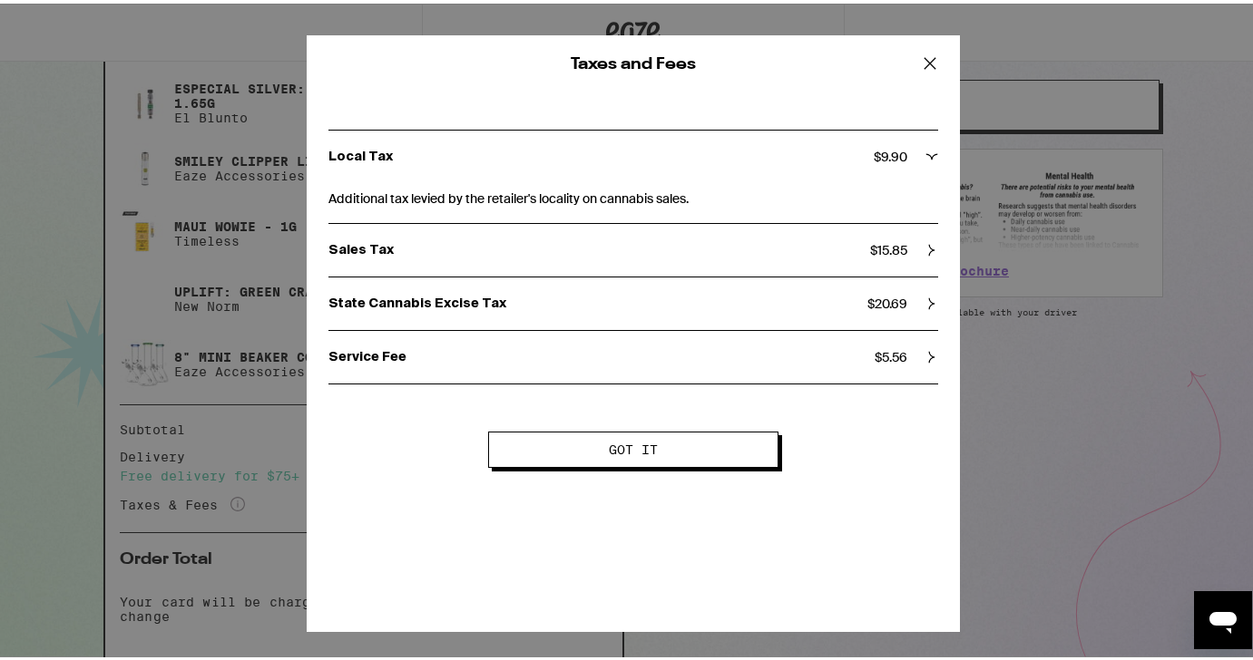
click at [928, 152] on icon at bounding box center [931, 153] width 13 height 13
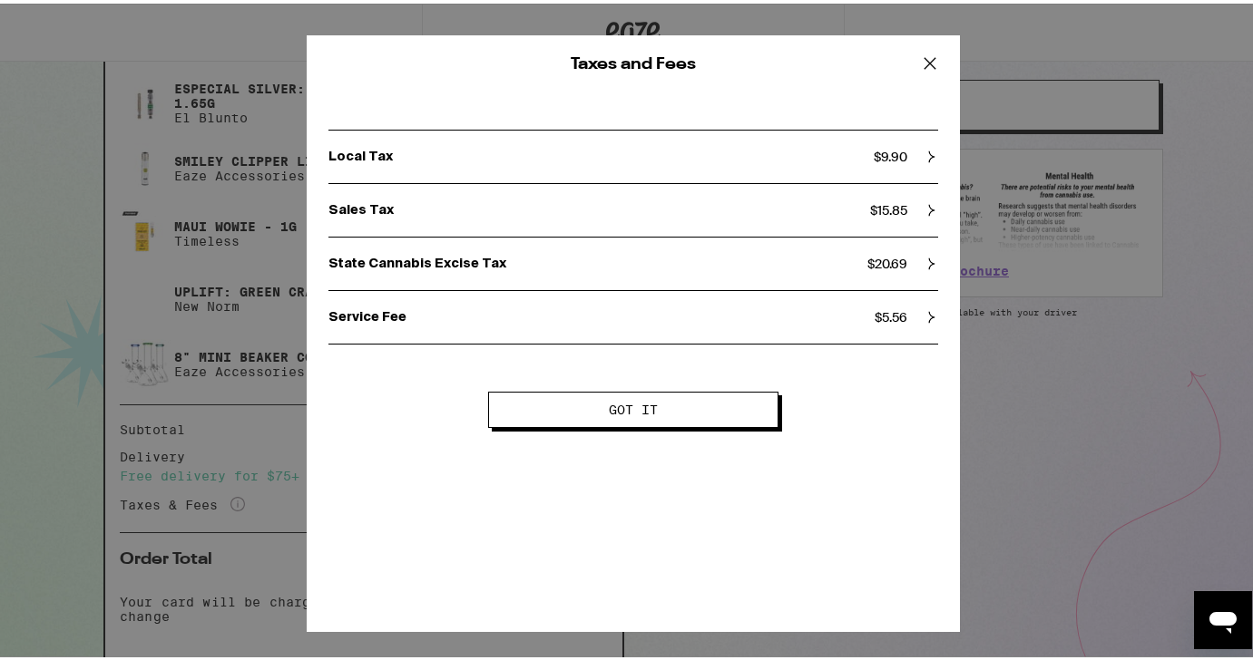
click at [926, 206] on icon at bounding box center [931, 206] width 13 height 13
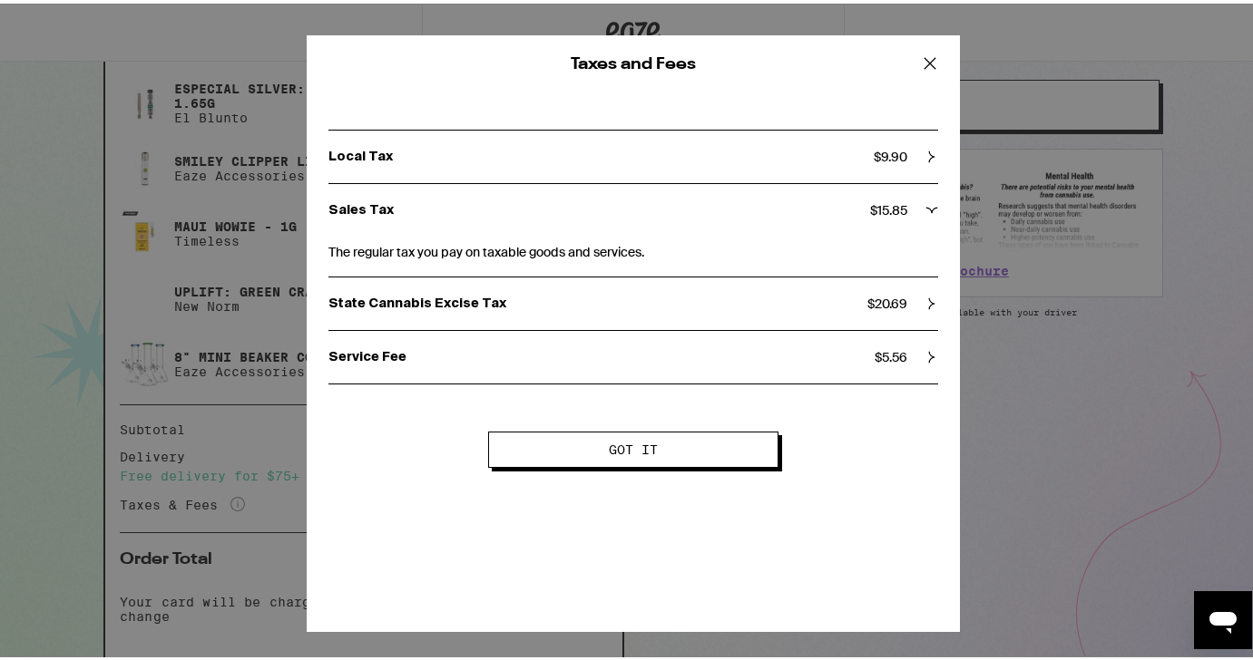
click at [929, 303] on icon at bounding box center [931, 300] width 13 height 13
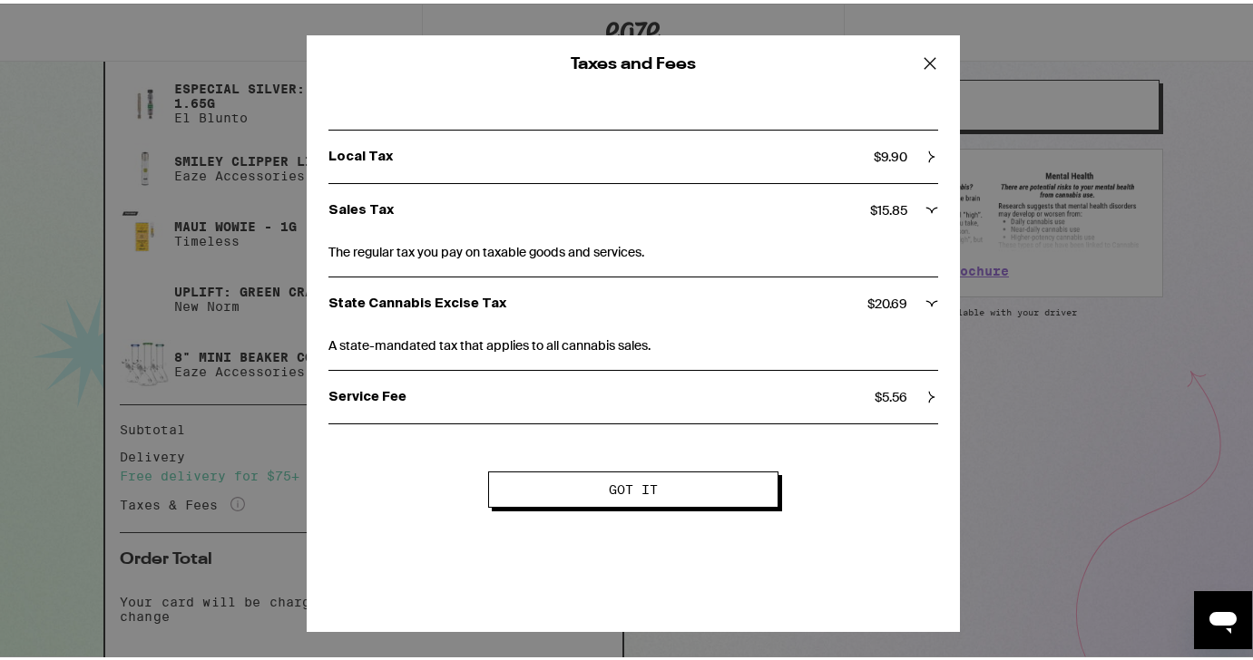
click at [925, 393] on icon at bounding box center [931, 393] width 13 height 13
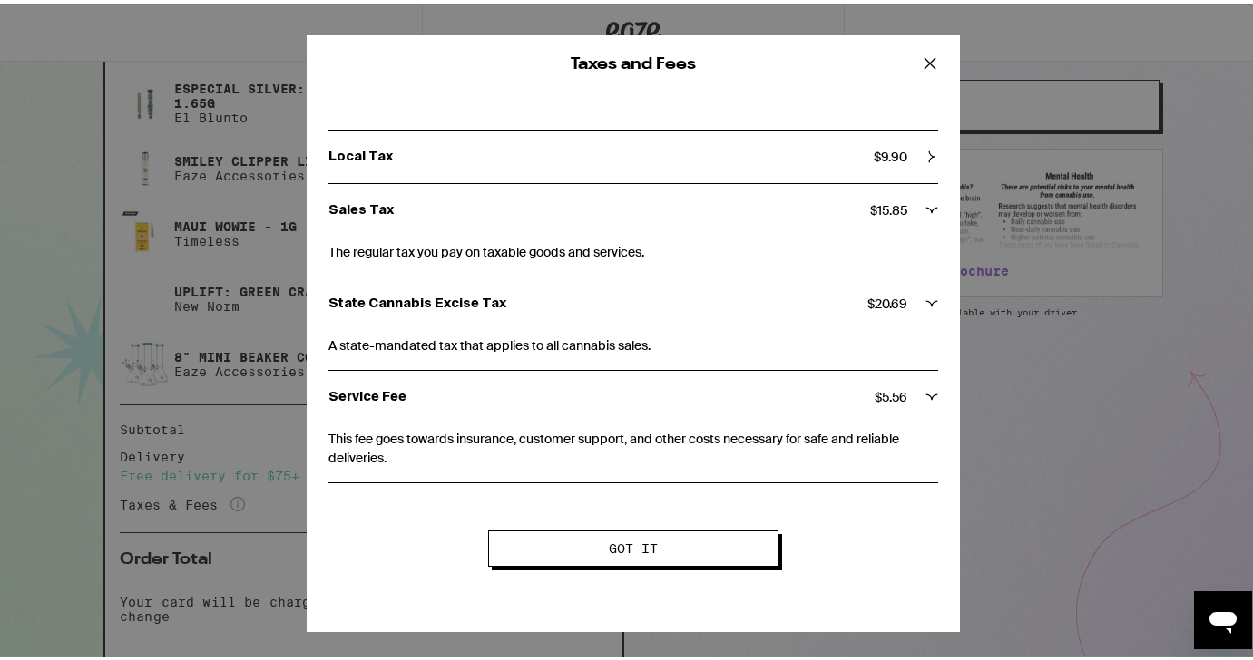
click at [660, 536] on button "Got it" at bounding box center [633, 545] width 290 height 36
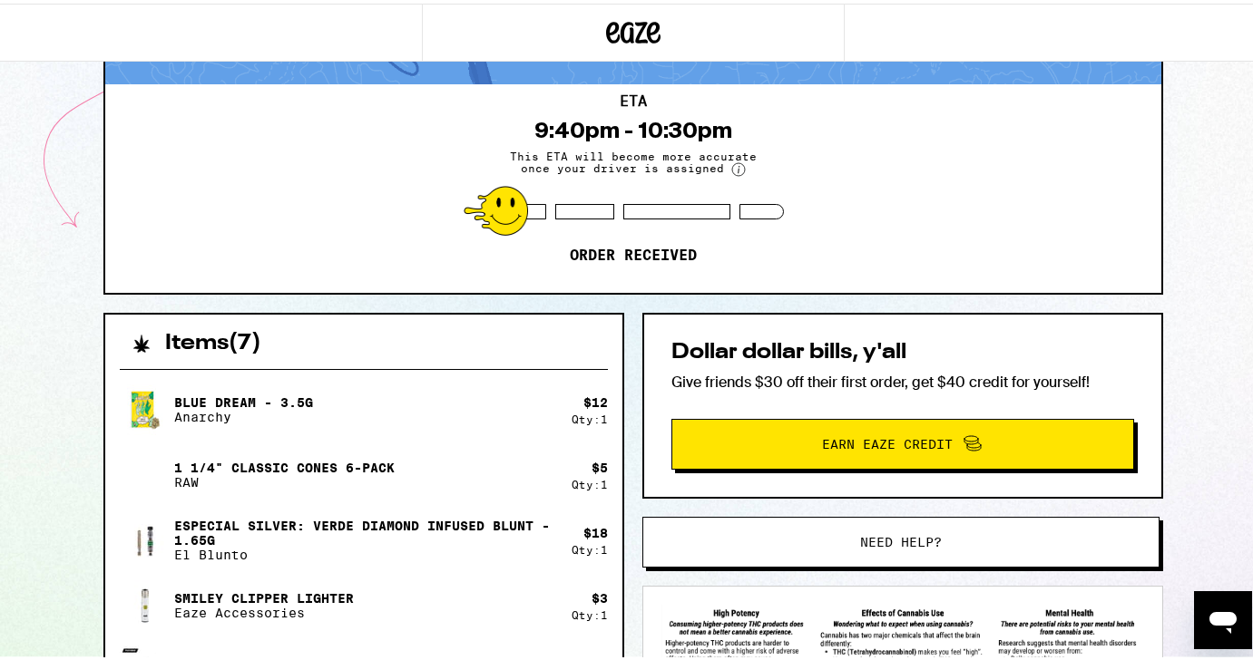
scroll to position [0, 0]
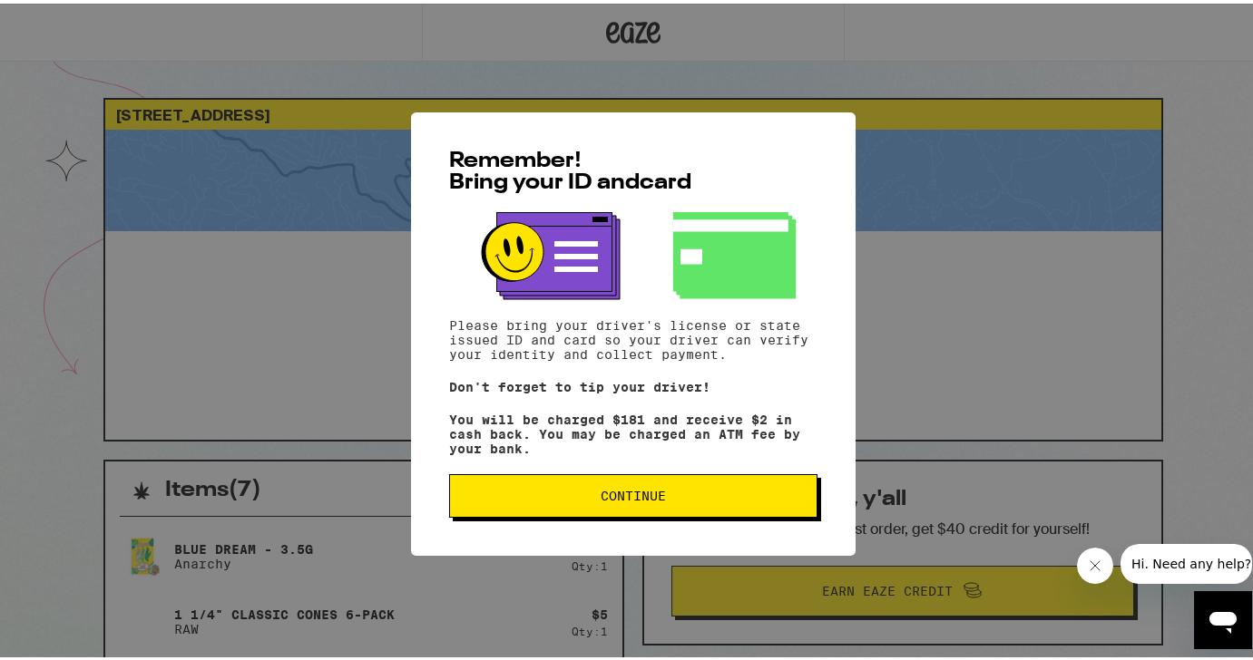
click at [581, 487] on button "Continue" at bounding box center [633, 493] width 368 height 44
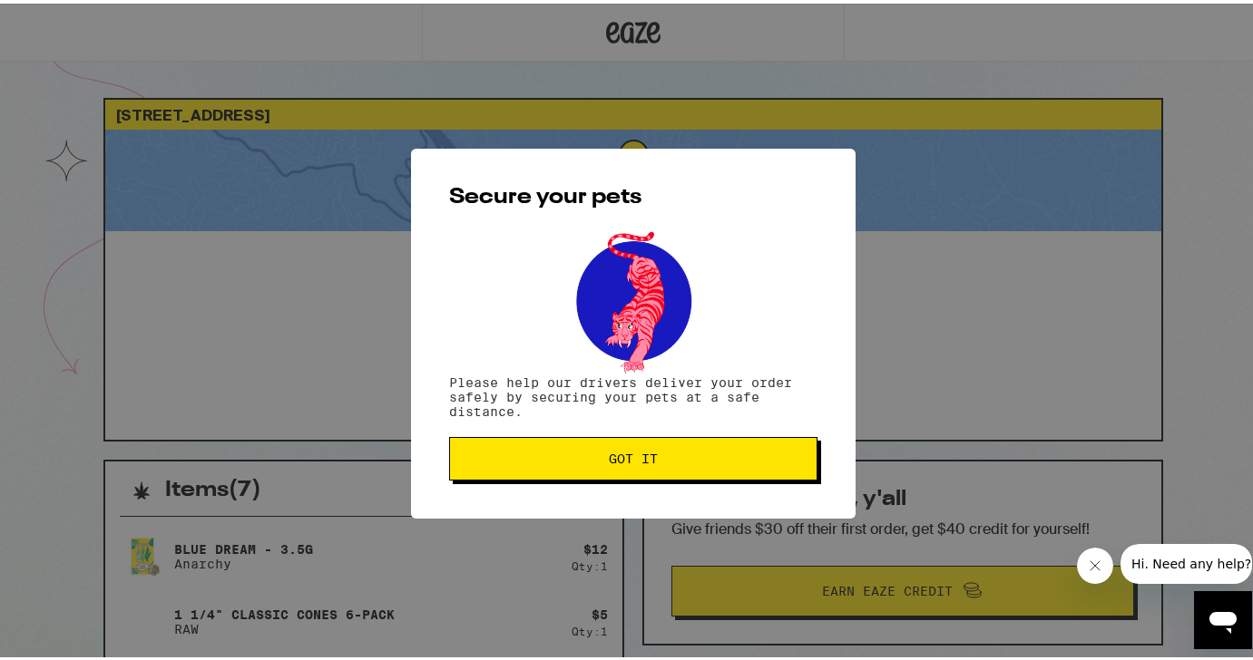
click at [563, 462] on span "Got it" at bounding box center [632, 455] width 337 height 13
